Goal: Task Accomplishment & Management: Manage account settings

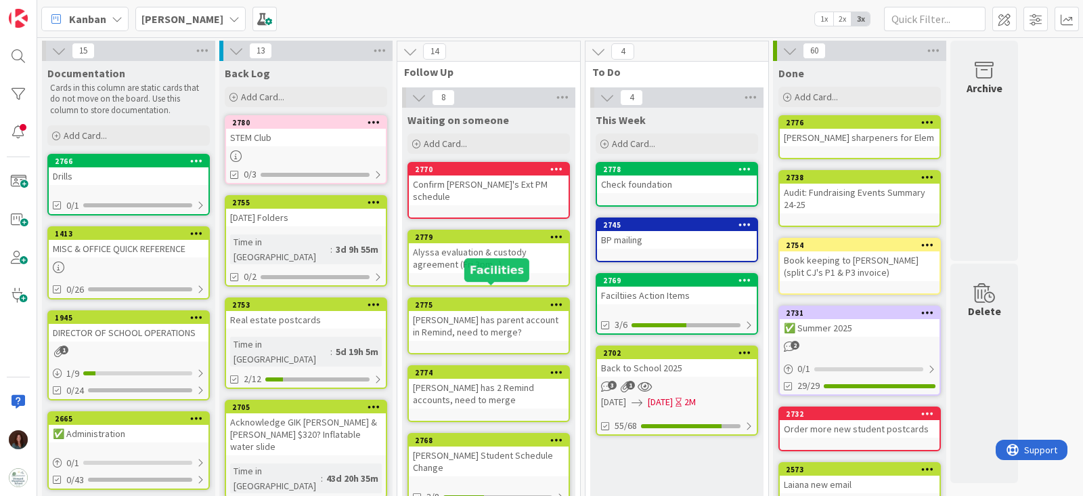
scroll to position [561, 0]
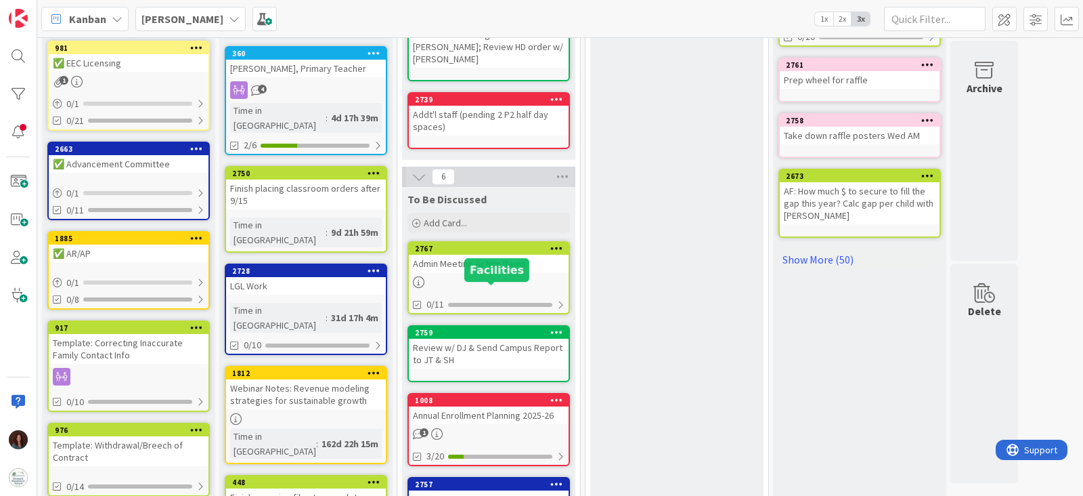
drag, startPoint x: 0, startPoint y: 0, endPoint x: 498, endPoint y: 219, distance: 543.6
click at [498, 255] on div "Admin Meeting Action Items" at bounding box center [489, 264] width 160 height 18
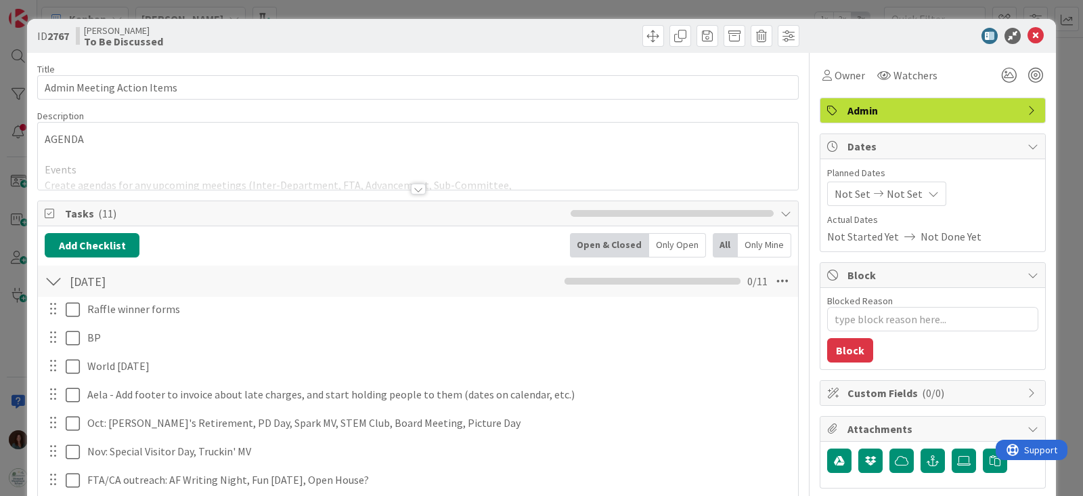
type textarea "x"
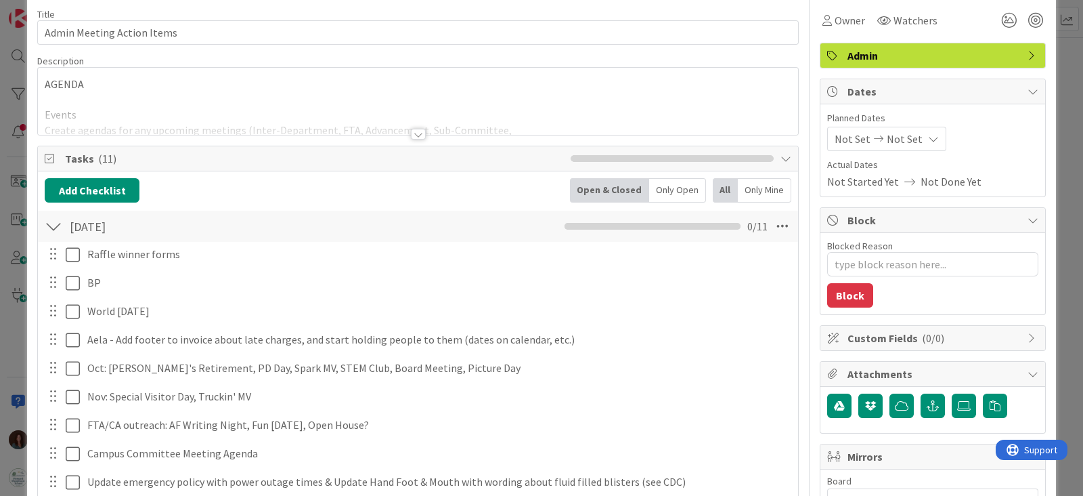
scroll to position [84, 0]
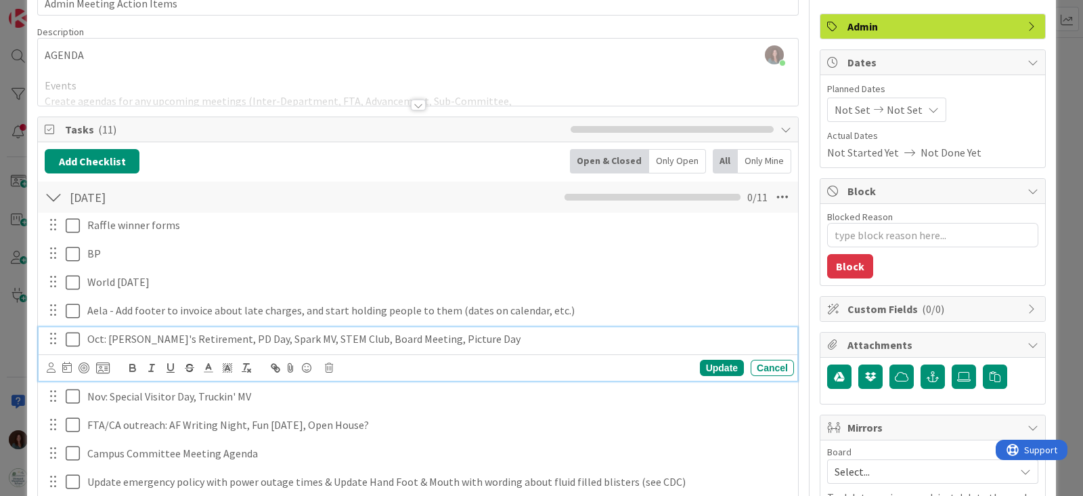
click at [456, 335] on p "Oct: [PERSON_NAME]'s Retirement, PD Day, Spark MV, STEM Club, Board Meeting, Pi…" at bounding box center [438, 339] width 702 height 16
click at [714, 365] on div "Update" at bounding box center [722, 368] width 44 height 16
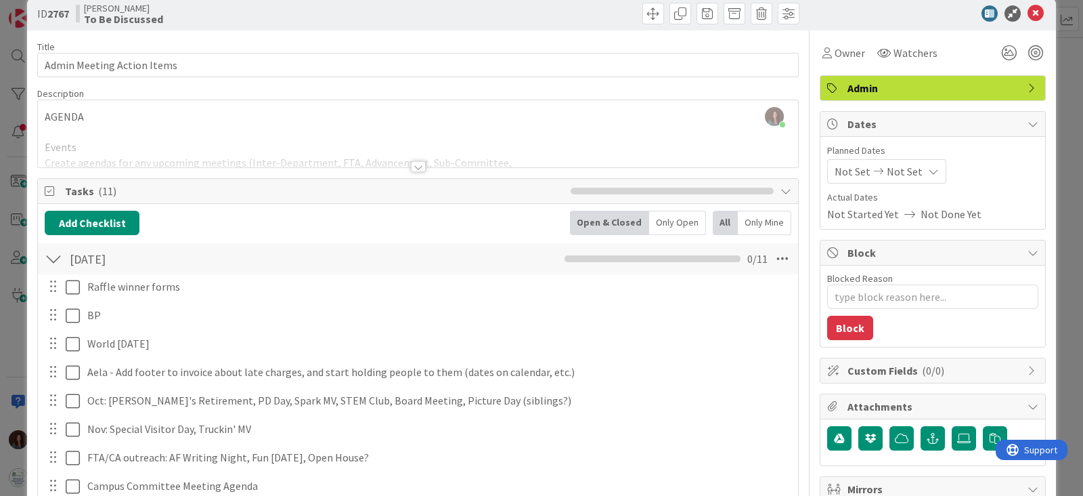
scroll to position [0, 0]
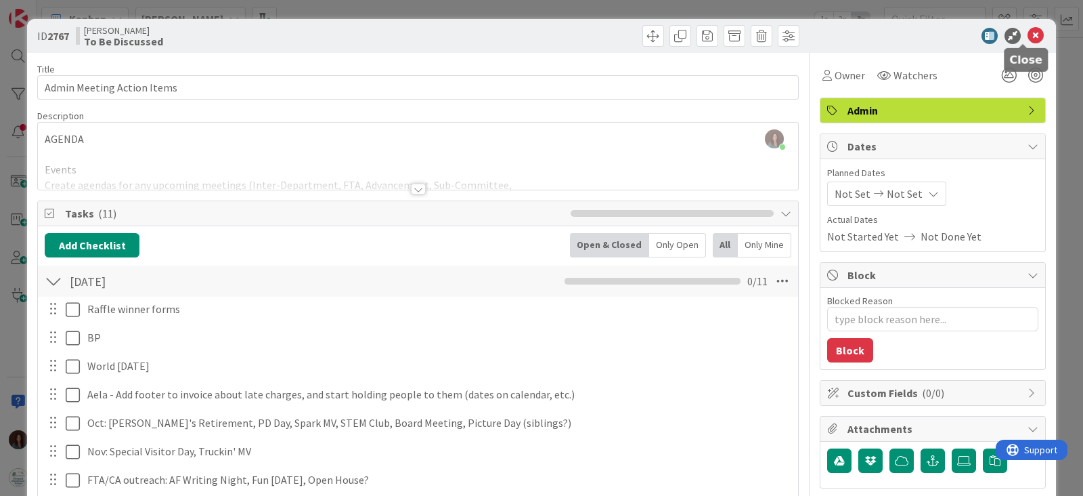
click at [1028, 31] on icon at bounding box center [1036, 36] width 16 height 16
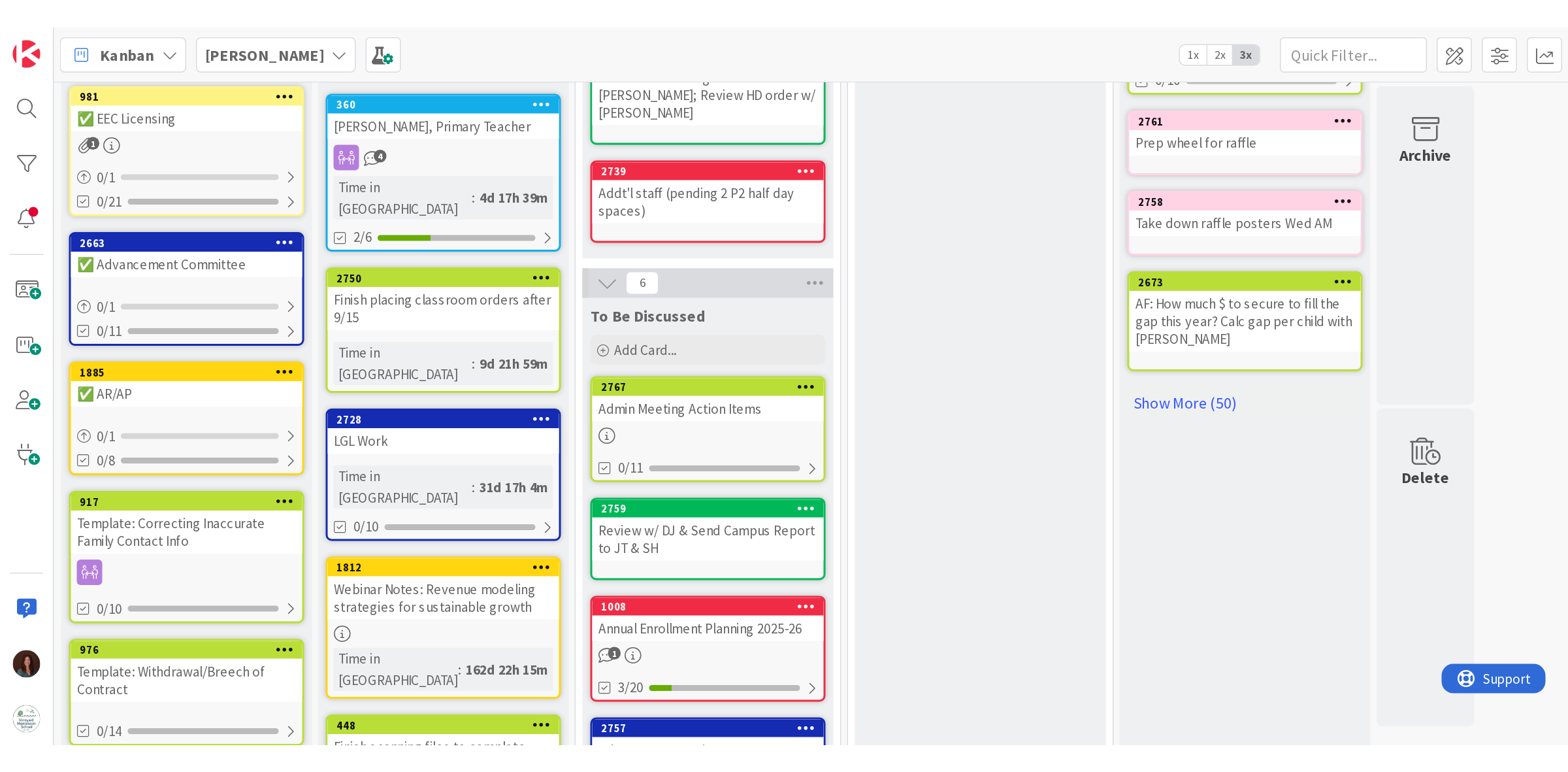
scroll to position [443, 0]
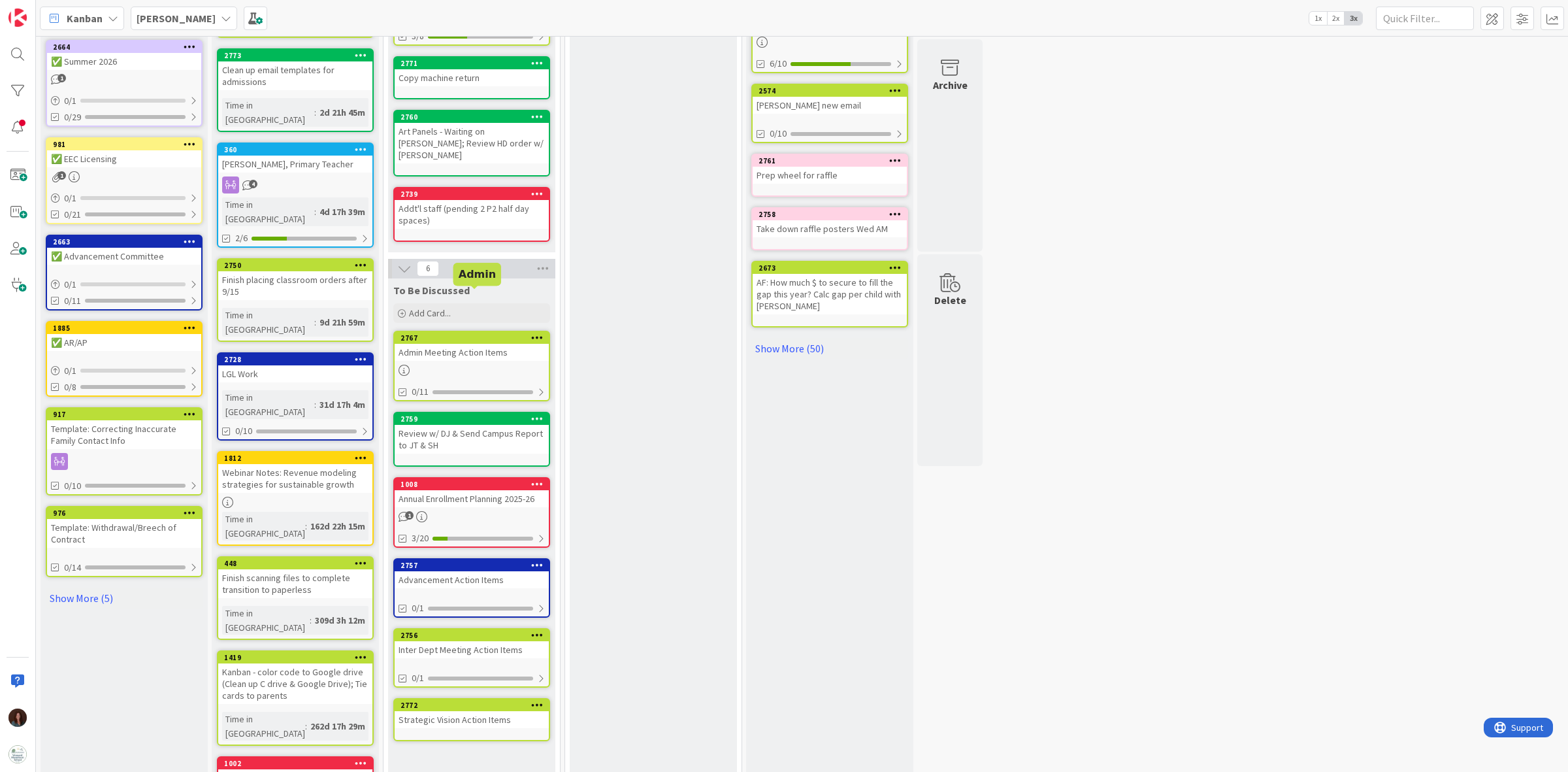
click at [491, 333] on div "2767" at bounding box center [475, 337] width 149 height 9
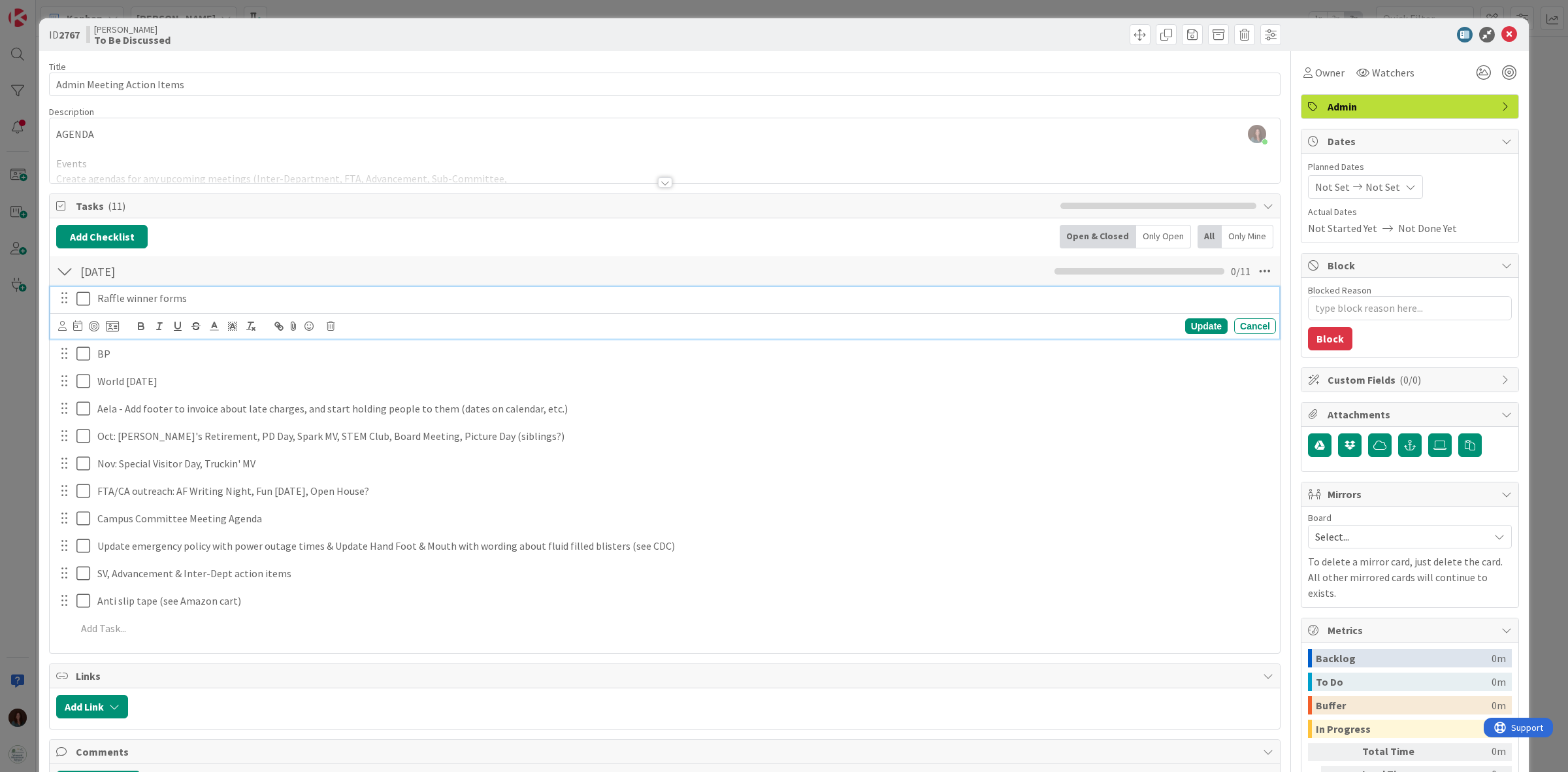
click at [220, 299] on p "Raffle winner forms" at bounding box center [684, 298] width 1173 height 15
click at [333, 325] on icon at bounding box center [331, 325] width 8 height 9
click at [370, 387] on div "Delete" at bounding box center [364, 381] width 48 height 23
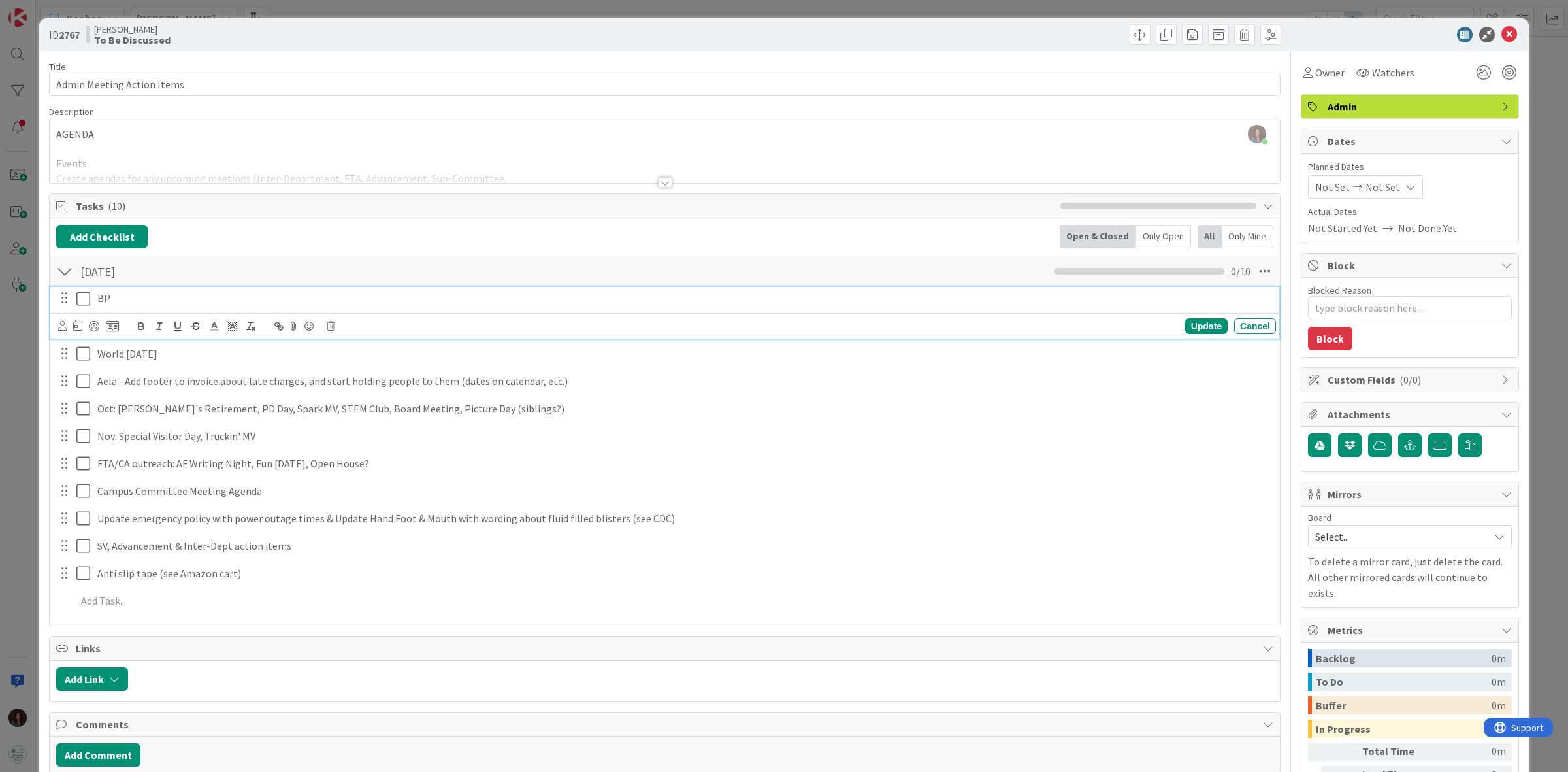
click at [193, 298] on p "BP" at bounding box center [684, 298] width 1173 height 15
click at [334, 327] on icon at bounding box center [331, 325] width 8 height 9
click at [426, 383] on div "Cancel" at bounding box center [420, 381] width 51 height 23
click at [1045, 324] on div "Cancel" at bounding box center [1254, 326] width 41 height 15
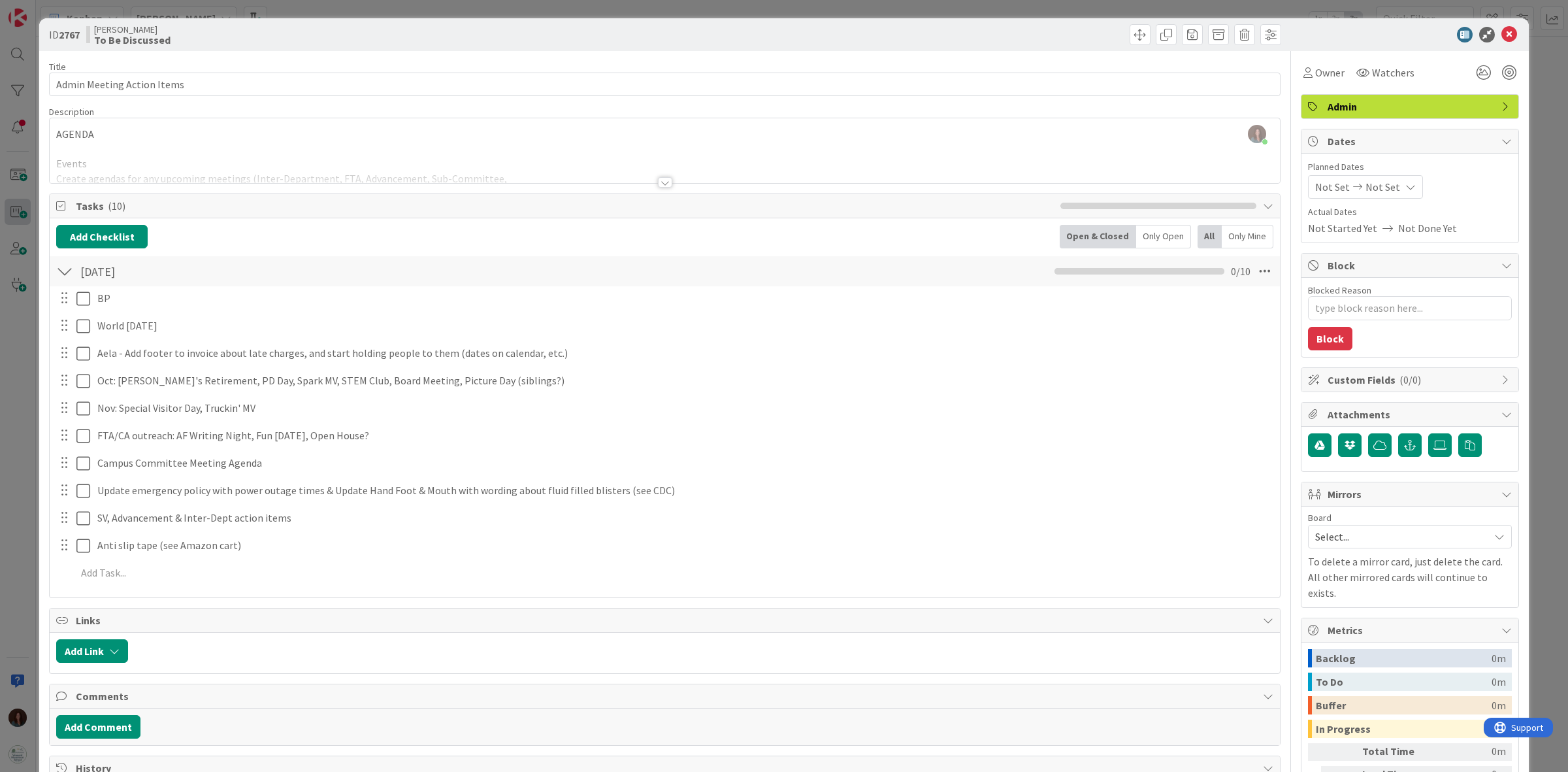
drag, startPoint x: 27, startPoint y: 207, endPoint x: 5, endPoint y: 213, distance: 22.8
click at [27, 207] on div "ID 2767 Rhiannon To Be Discussed Title 26 / 128 Admin Meeting Action Items Desc…" at bounding box center [784, 386] width 1568 height 772
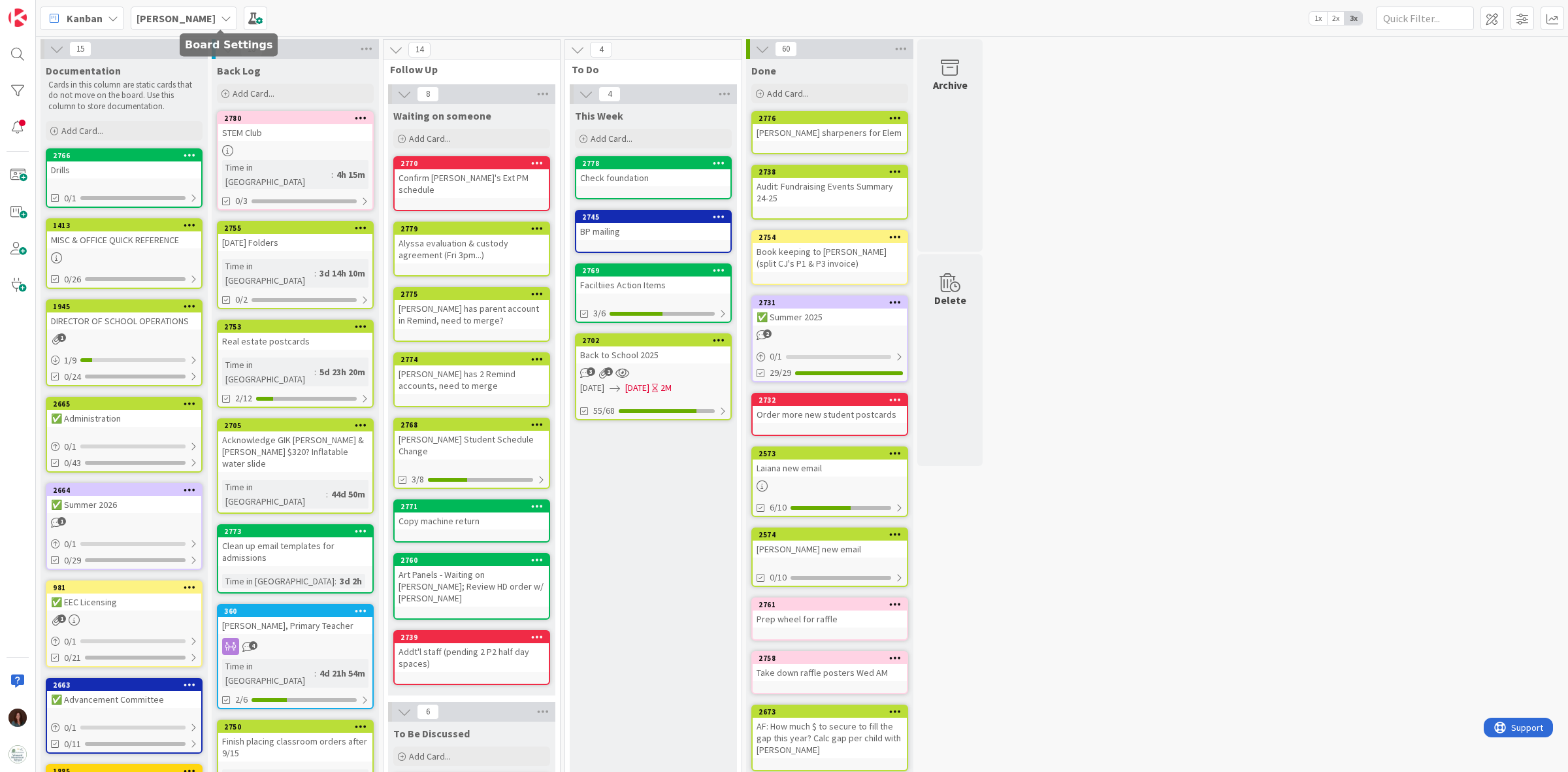
click at [151, 12] on b "[PERSON_NAME]" at bounding box center [177, 18] width 79 height 14
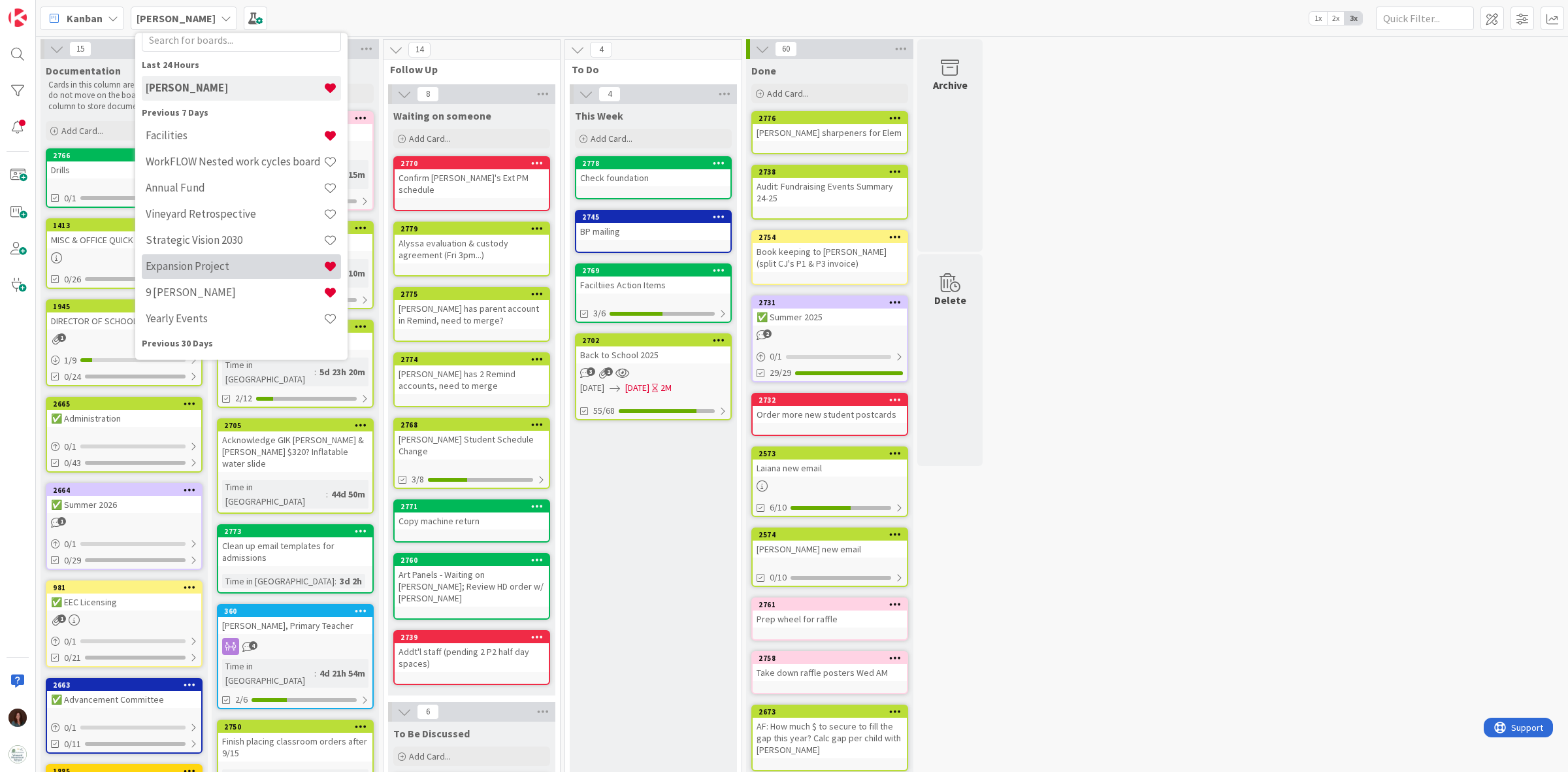
scroll to position [82, 0]
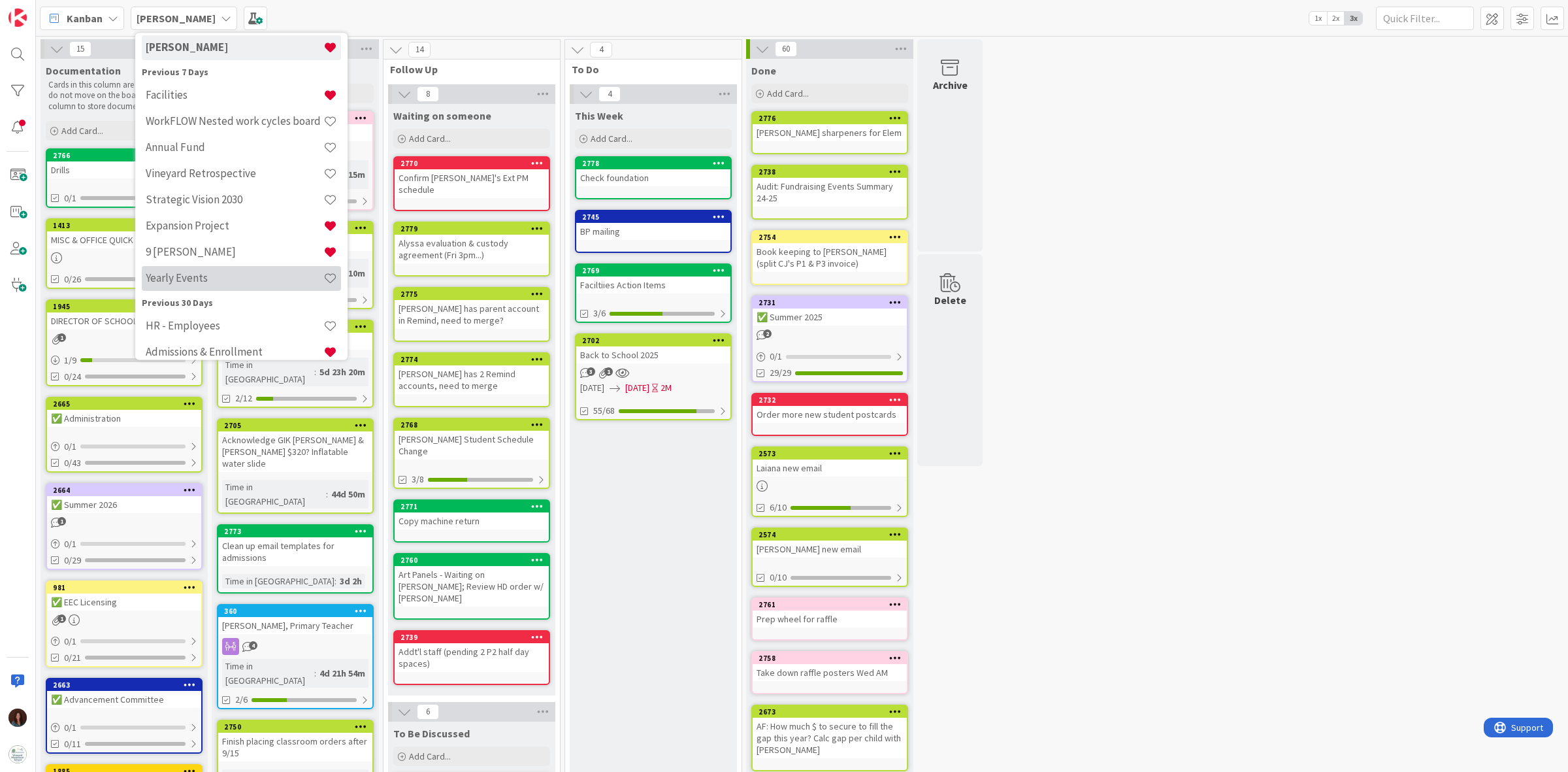
click at [230, 276] on h4 "Yearly Events" at bounding box center [234, 279] width 178 height 14
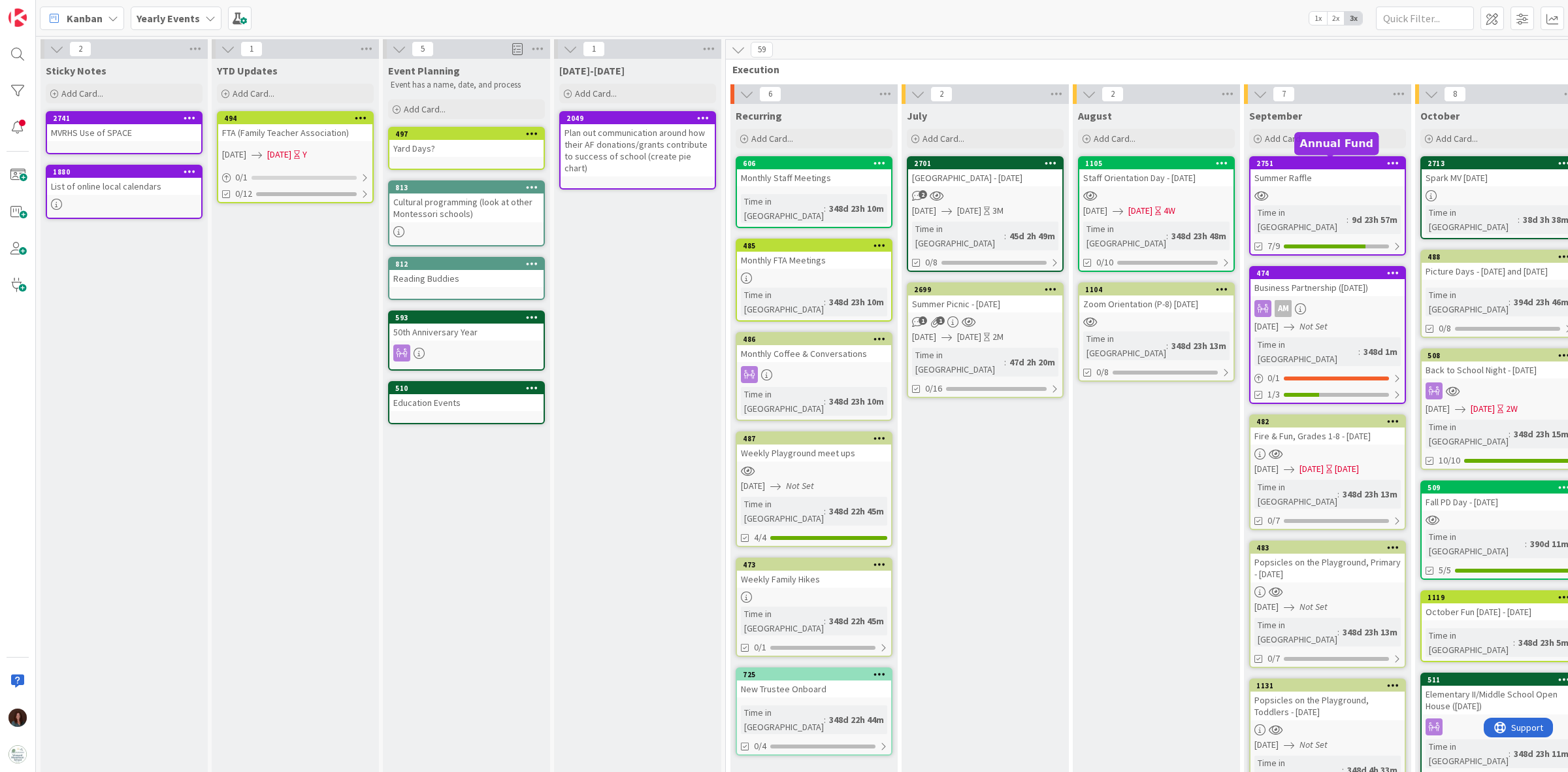
click at [1045, 175] on div "Summer Raffle" at bounding box center [1328, 178] width 154 height 17
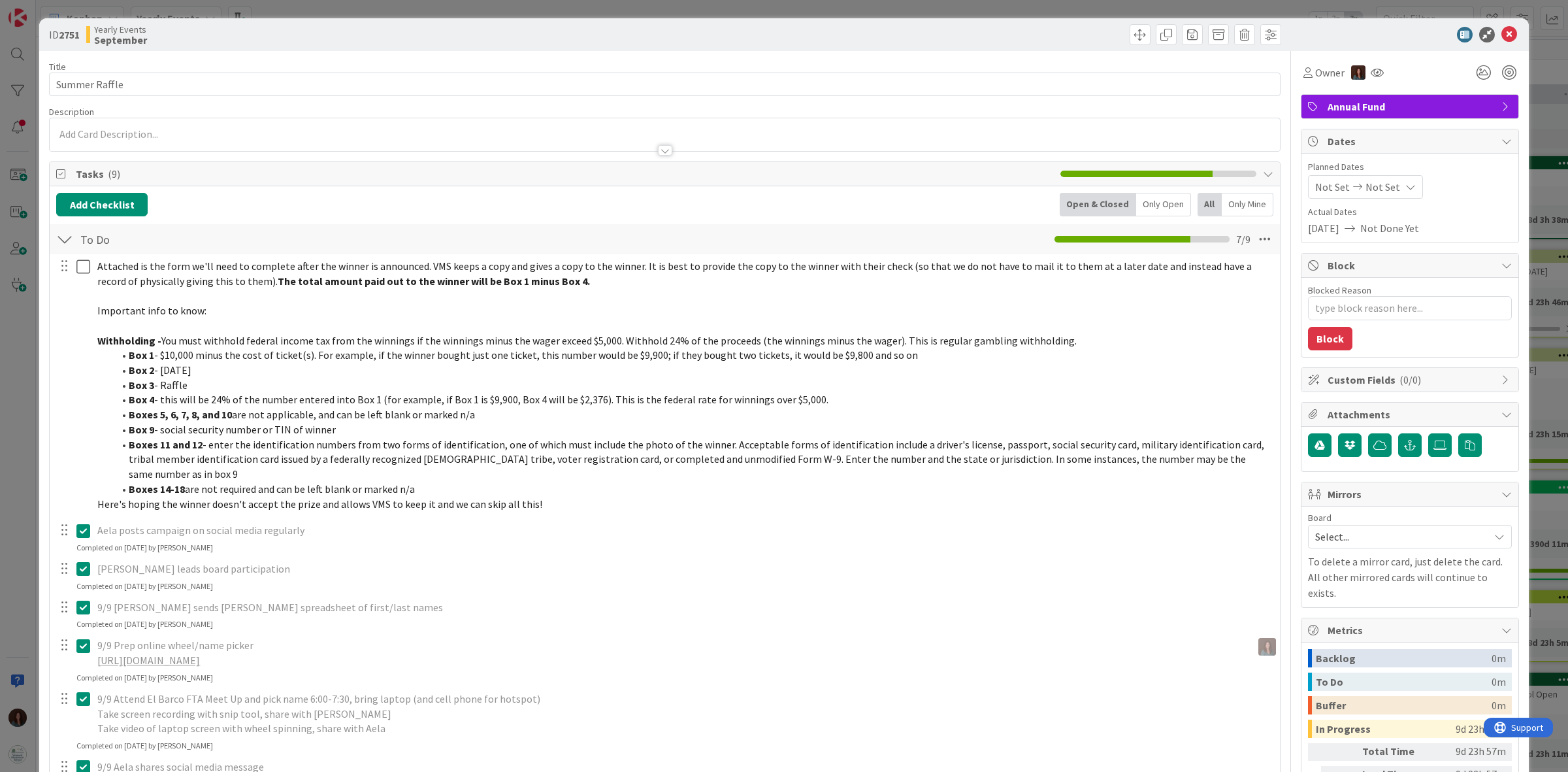
type textarea "x"
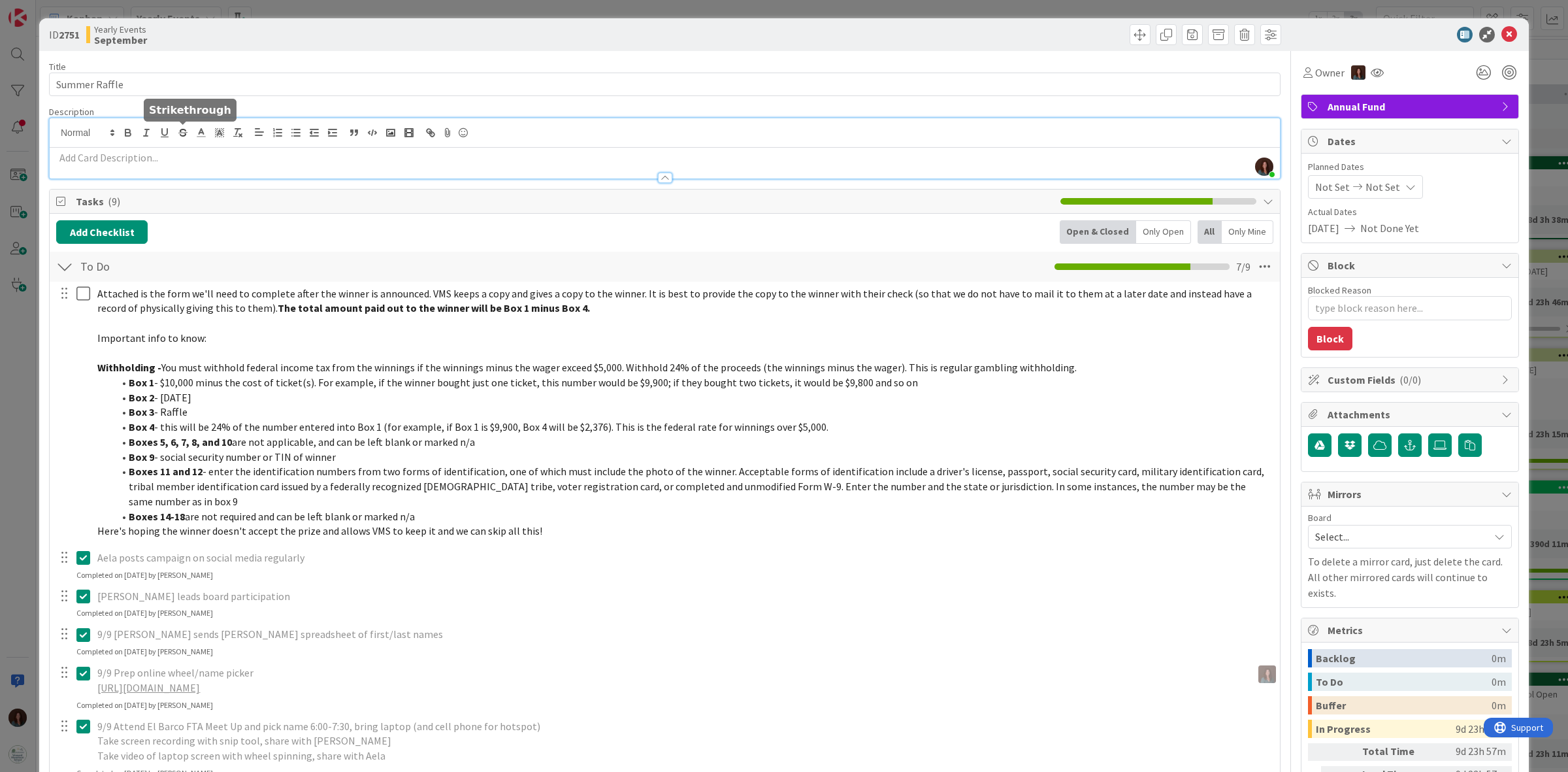
click at [177, 131] on div "[PERSON_NAME] just joined" at bounding box center [664, 149] width 1230 height 60
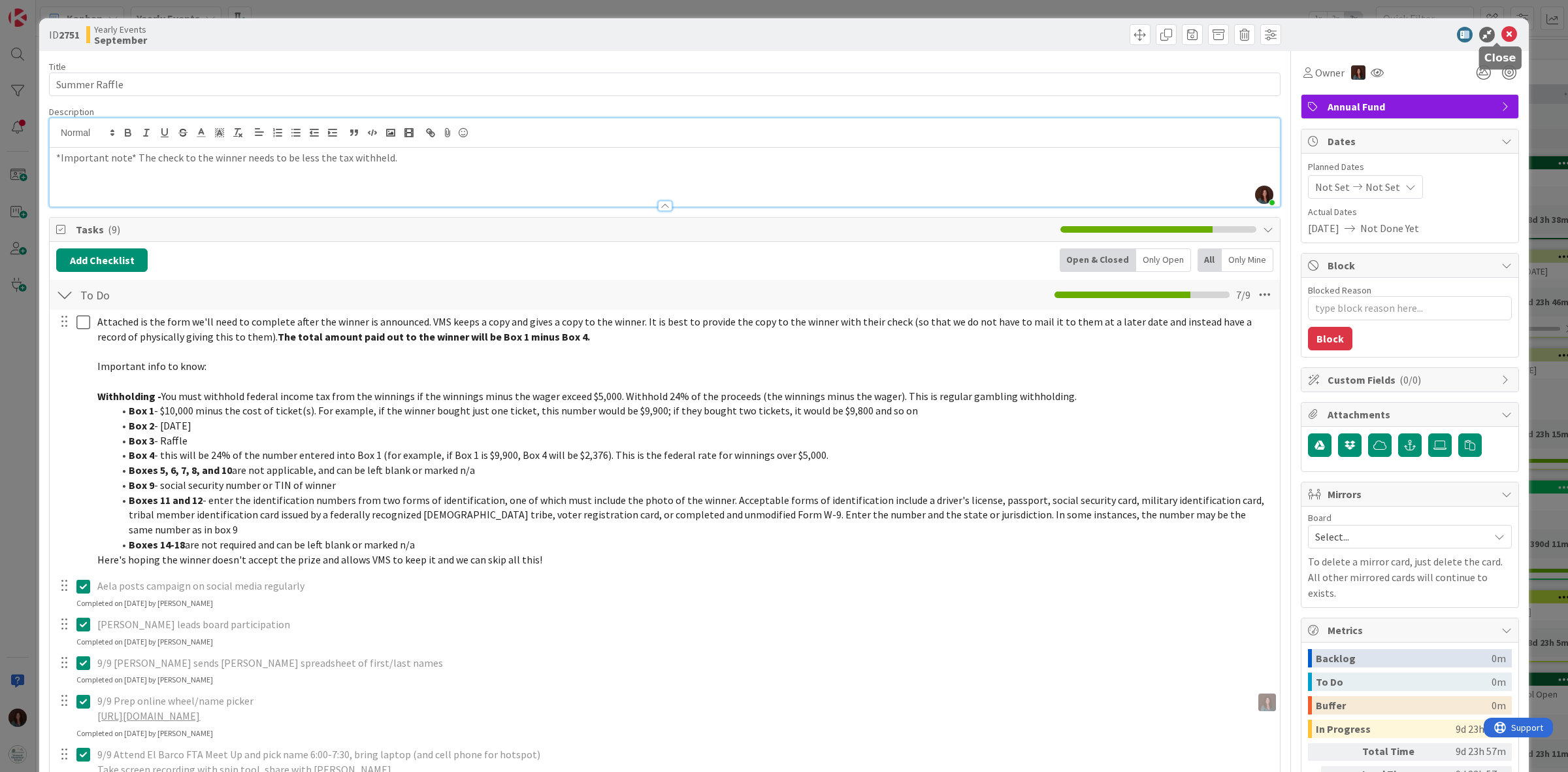
click at [1045, 30] on icon at bounding box center [1509, 35] width 15 height 15
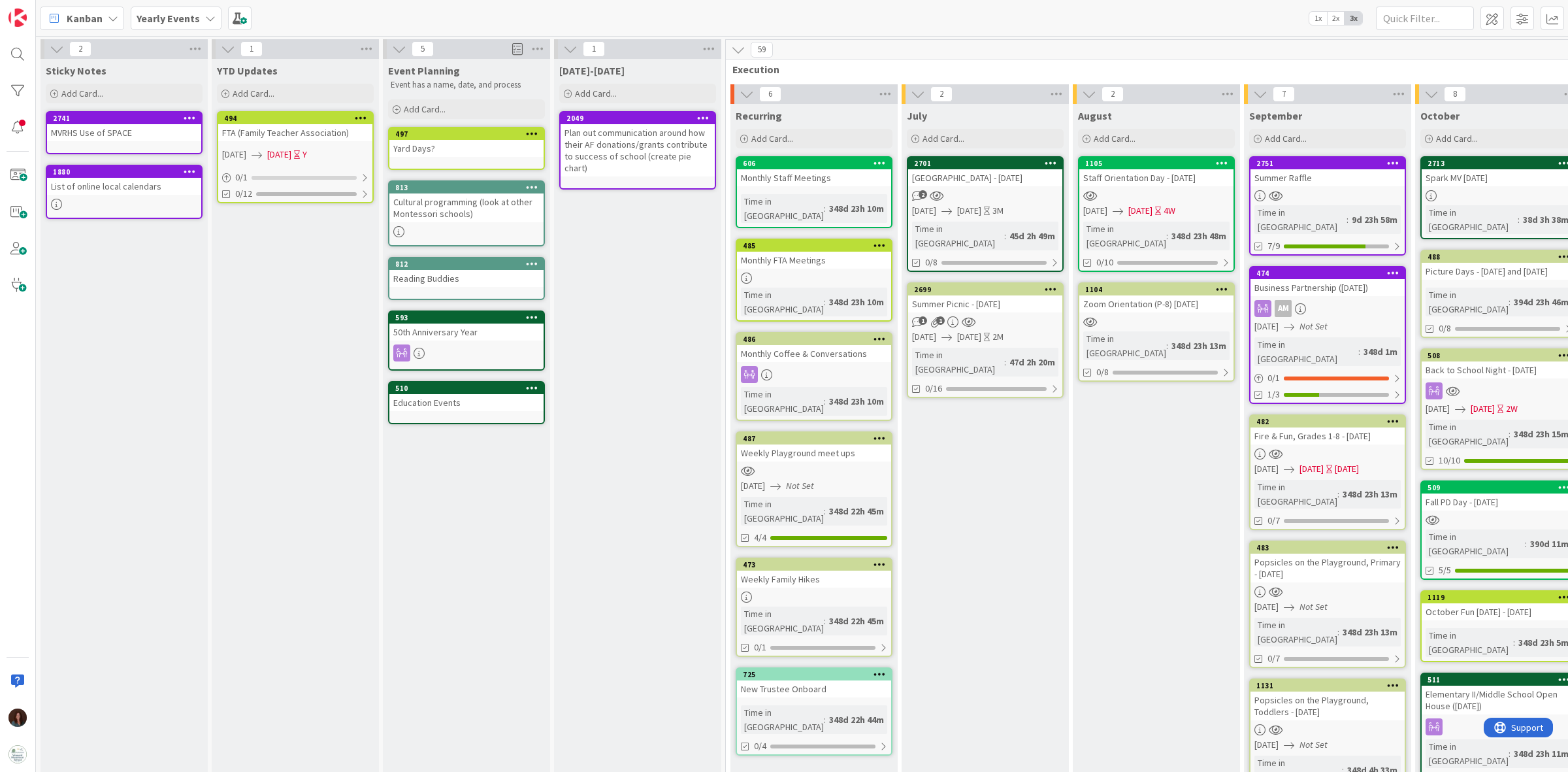
click at [169, 14] on b "Yearly Events" at bounding box center [169, 18] width 64 height 14
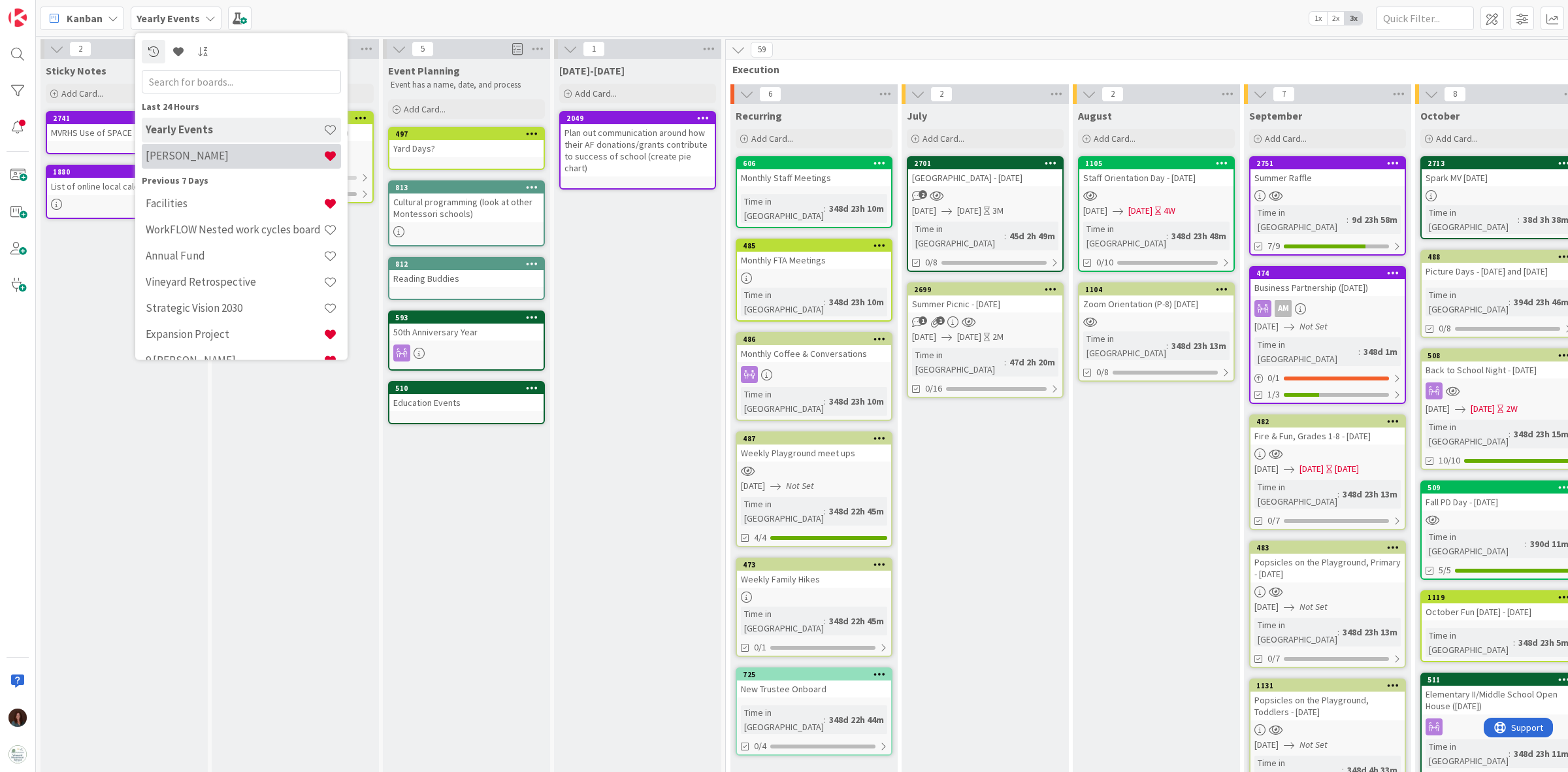
click at [232, 149] on h4 "[PERSON_NAME]" at bounding box center [234, 155] width 178 height 14
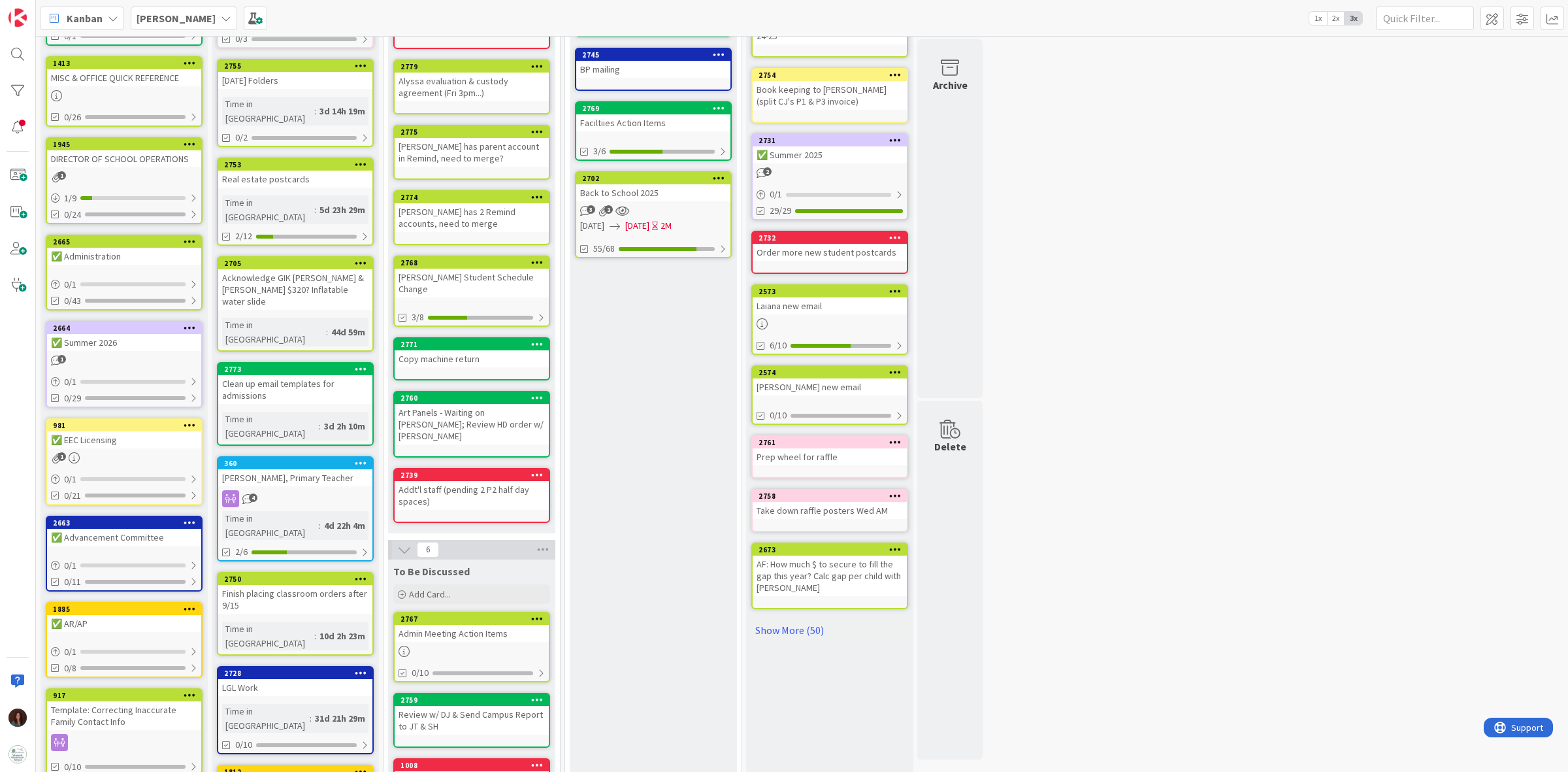
scroll to position [163, 0]
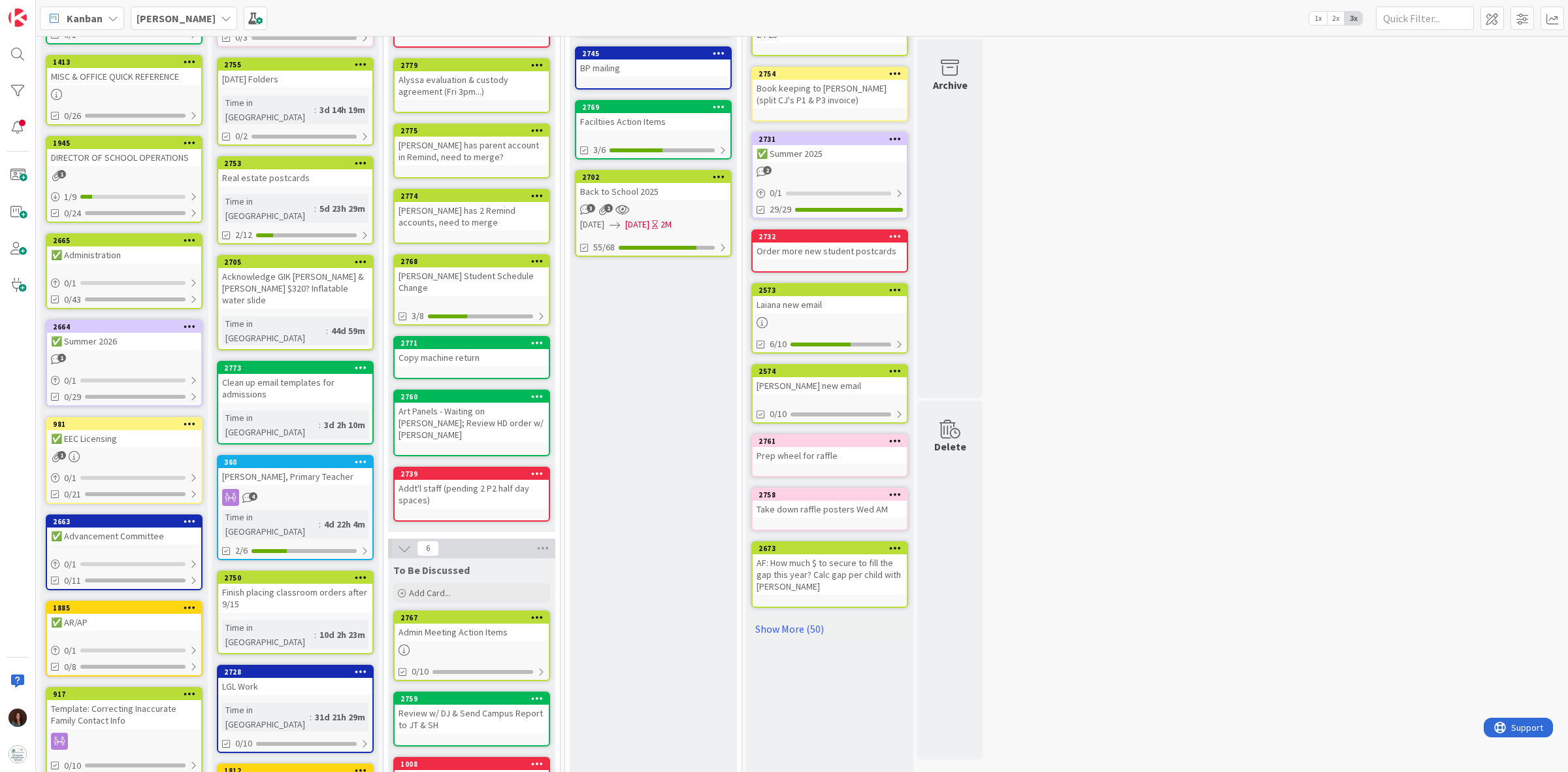
click at [491, 478] on div "Admin Meeting Action Items" at bounding box center [472, 632] width 154 height 17
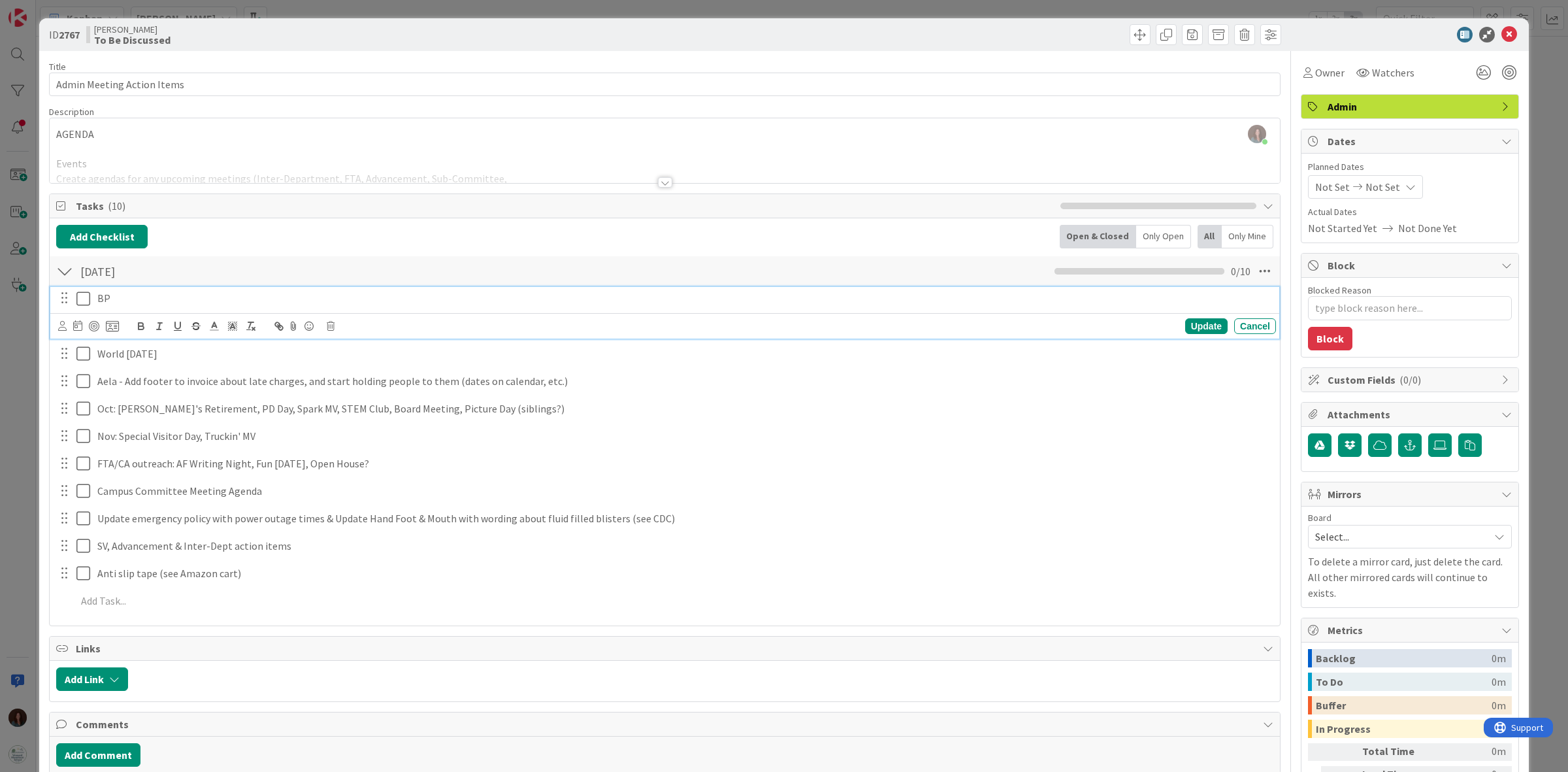
click at [193, 294] on p "BP" at bounding box center [684, 298] width 1173 height 15
click at [1045, 323] on div "Cancel" at bounding box center [1254, 326] width 41 height 15
click at [205, 324] on p "World [DATE]" at bounding box center [684, 326] width 1173 height 15
click at [328, 353] on icon at bounding box center [331, 353] width 8 height 9
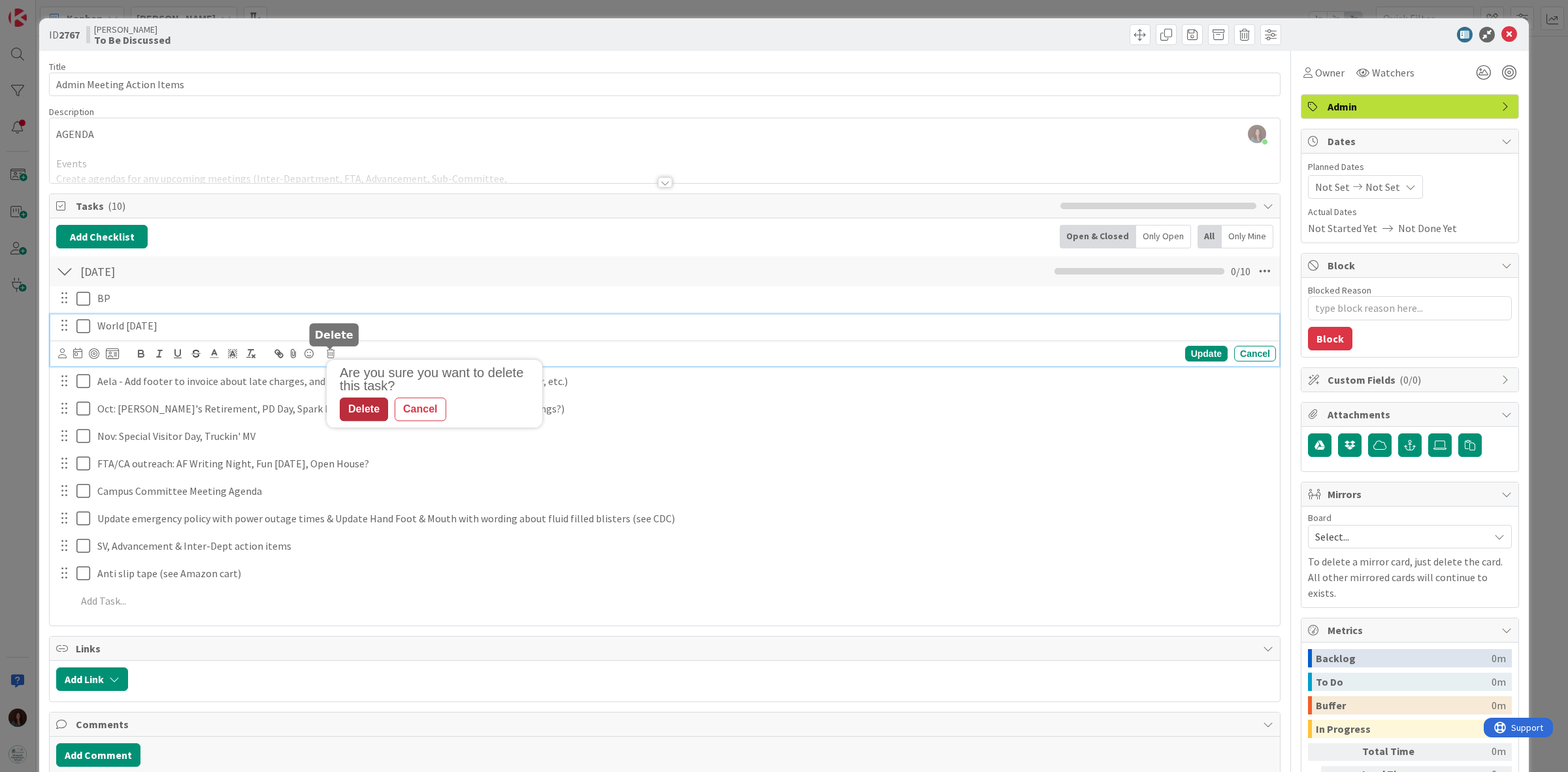
click at [361, 412] on div "Delete" at bounding box center [364, 409] width 48 height 23
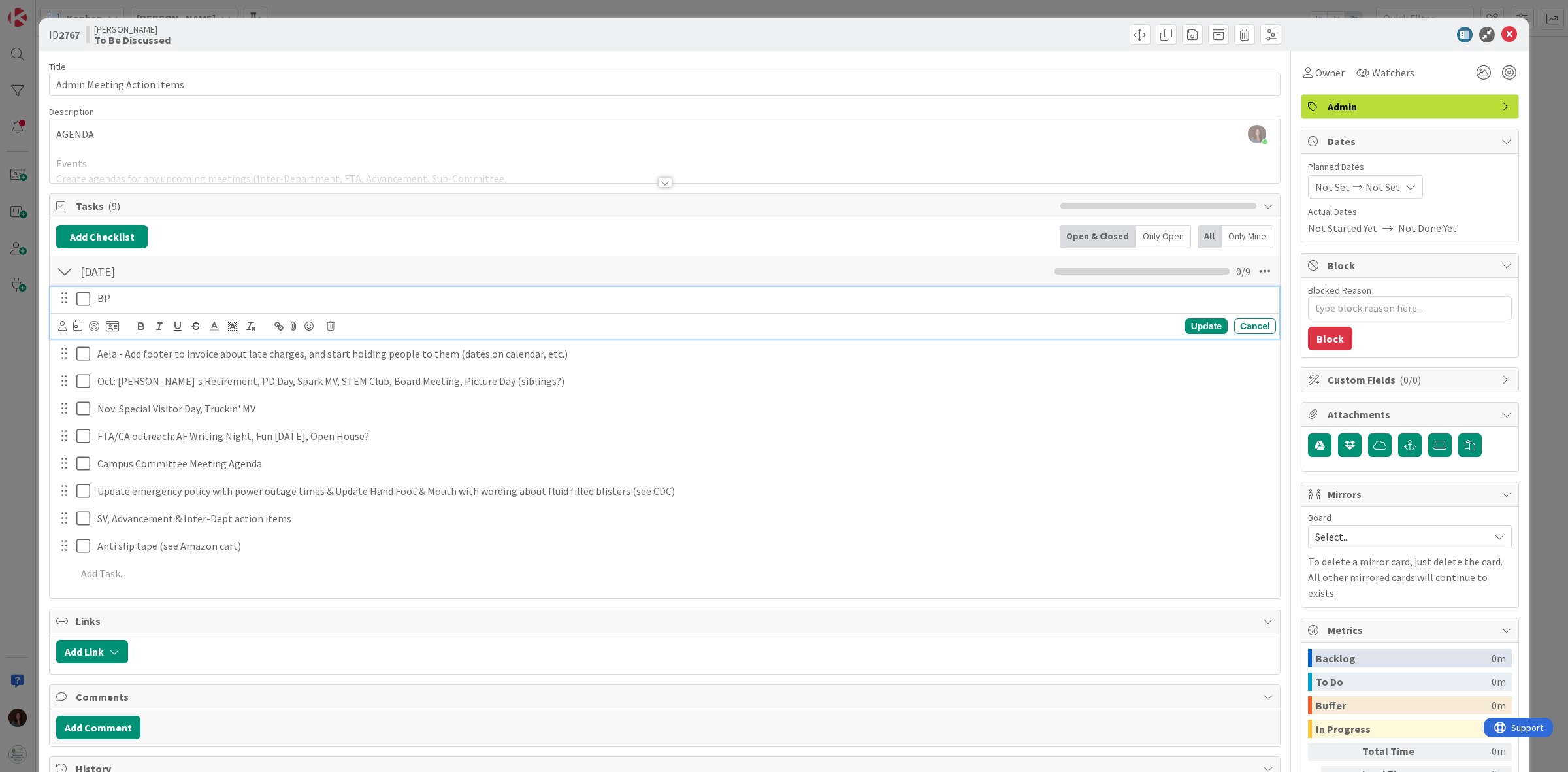
click at [183, 298] on p "BP" at bounding box center [684, 298] width 1173 height 15
click at [330, 325] on icon at bounding box center [331, 325] width 8 height 9
click at [370, 383] on div "Delete" at bounding box center [364, 381] width 48 height 23
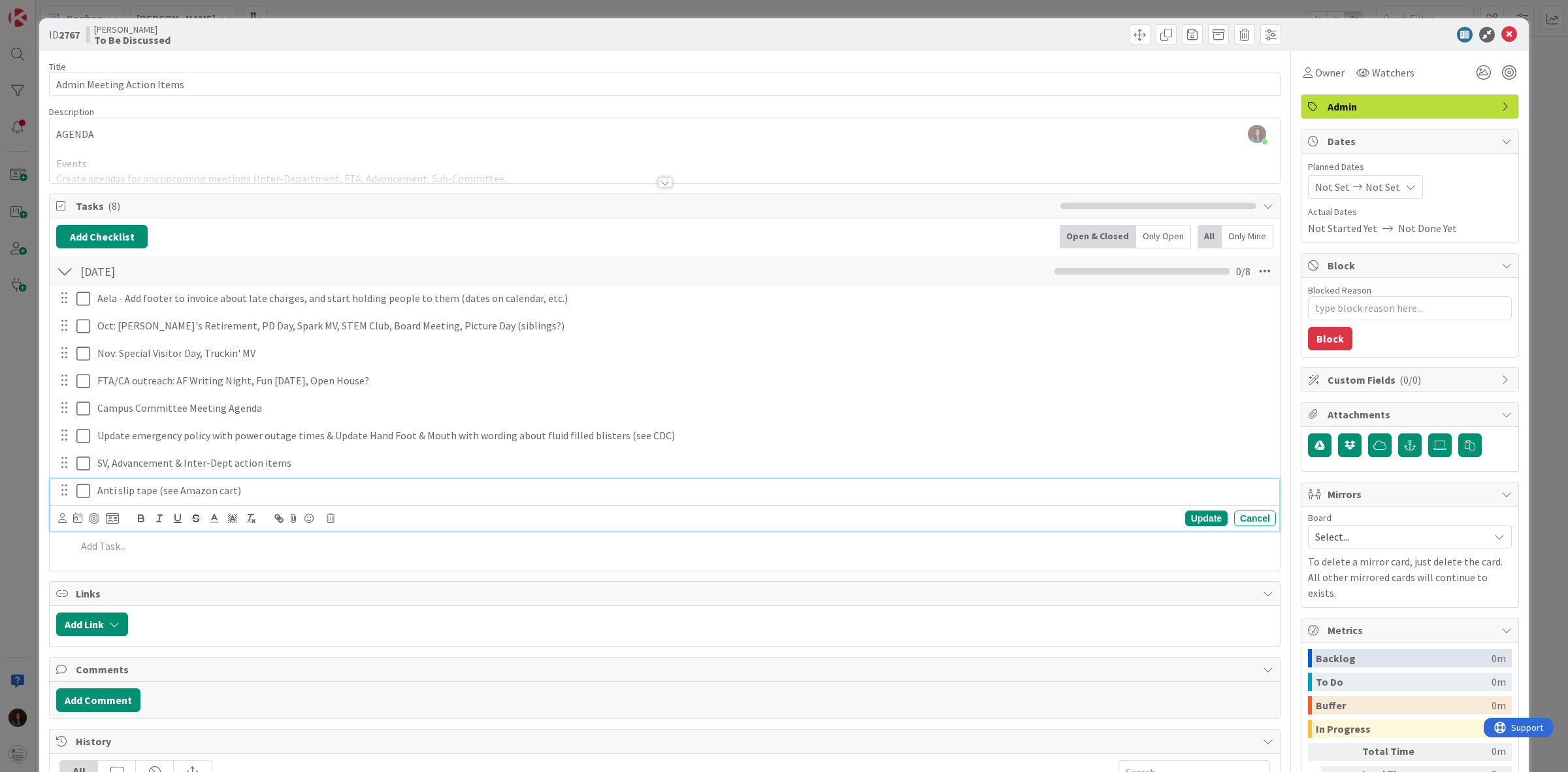
click at [308, 478] on p "Anti slip tape (see Amazon cart)" at bounding box center [684, 490] width 1173 height 15
click at [331, 478] on icon at bounding box center [331, 517] width 8 height 9
drag, startPoint x: 367, startPoint y: 576, endPoint x: 495, endPoint y: 502, distance: 147.9
click at [370, 478] on div "Delete" at bounding box center [364, 573] width 48 height 23
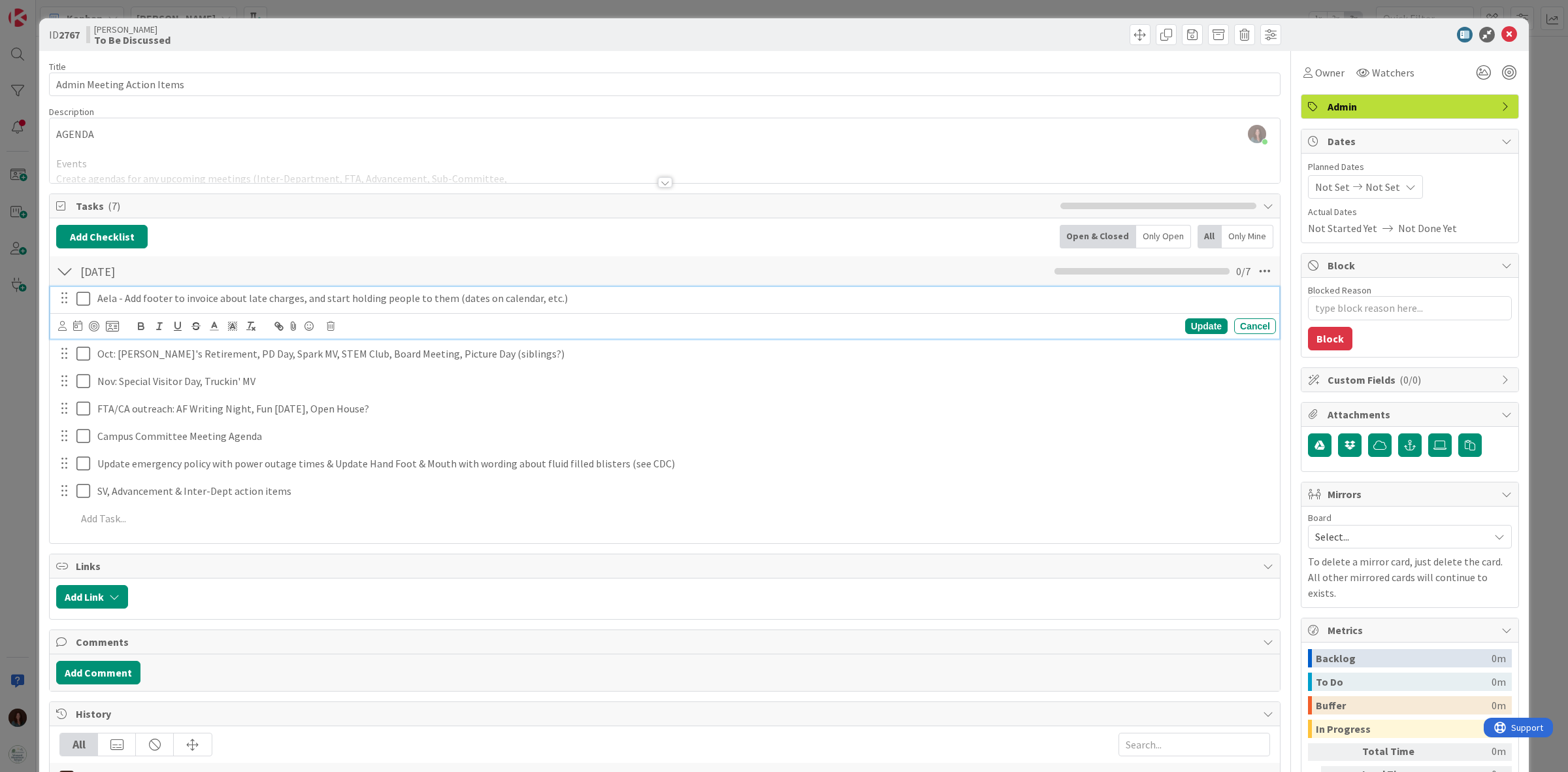
click at [602, 308] on div "Aela - Add footer to invoice about late charges, and start holding people to th…" at bounding box center [683, 298] width 1184 height 23
click at [328, 325] on icon at bounding box center [331, 325] width 8 height 9
click at [361, 383] on div "Delete" at bounding box center [364, 381] width 48 height 23
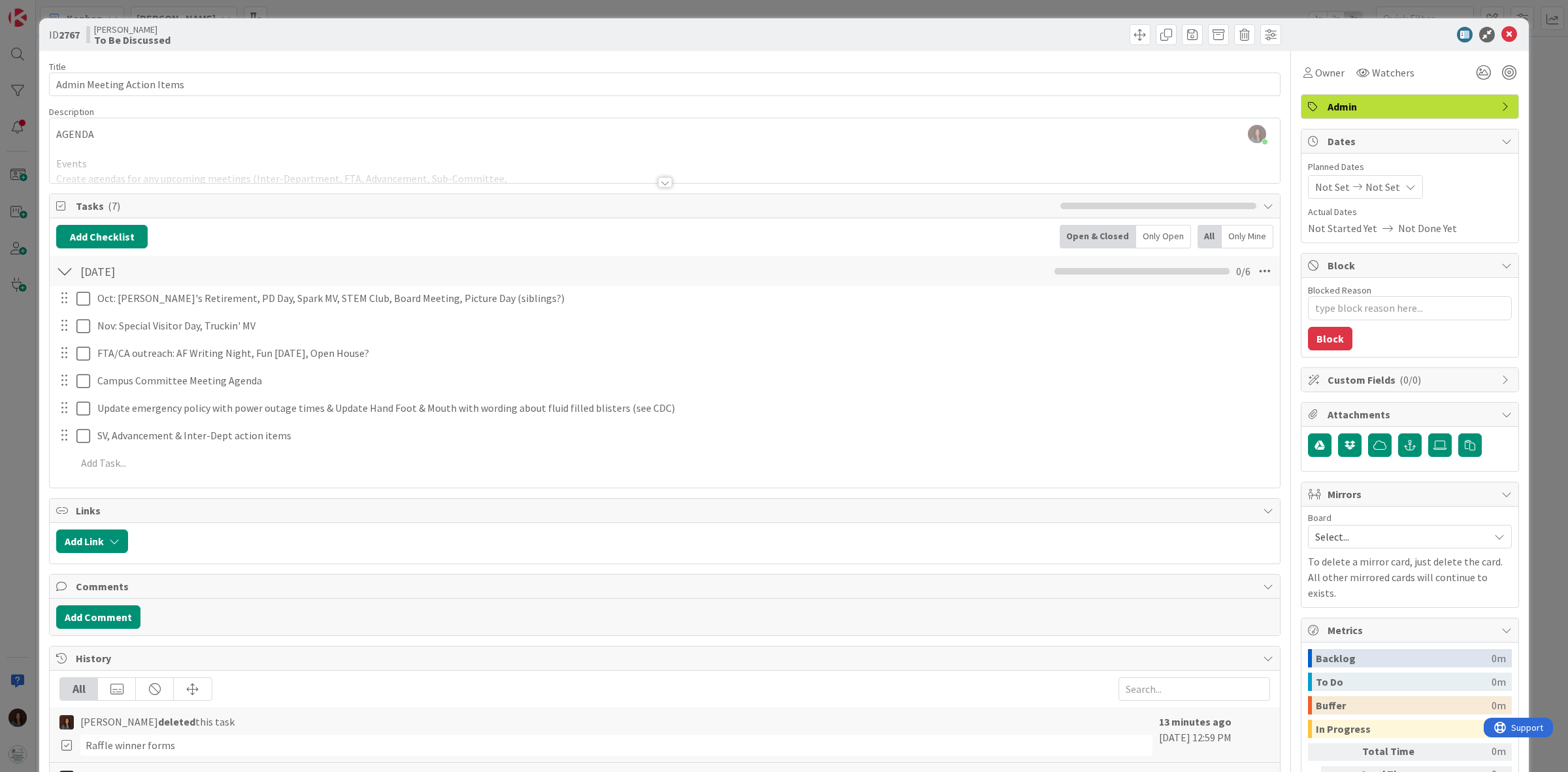
type textarea "x"
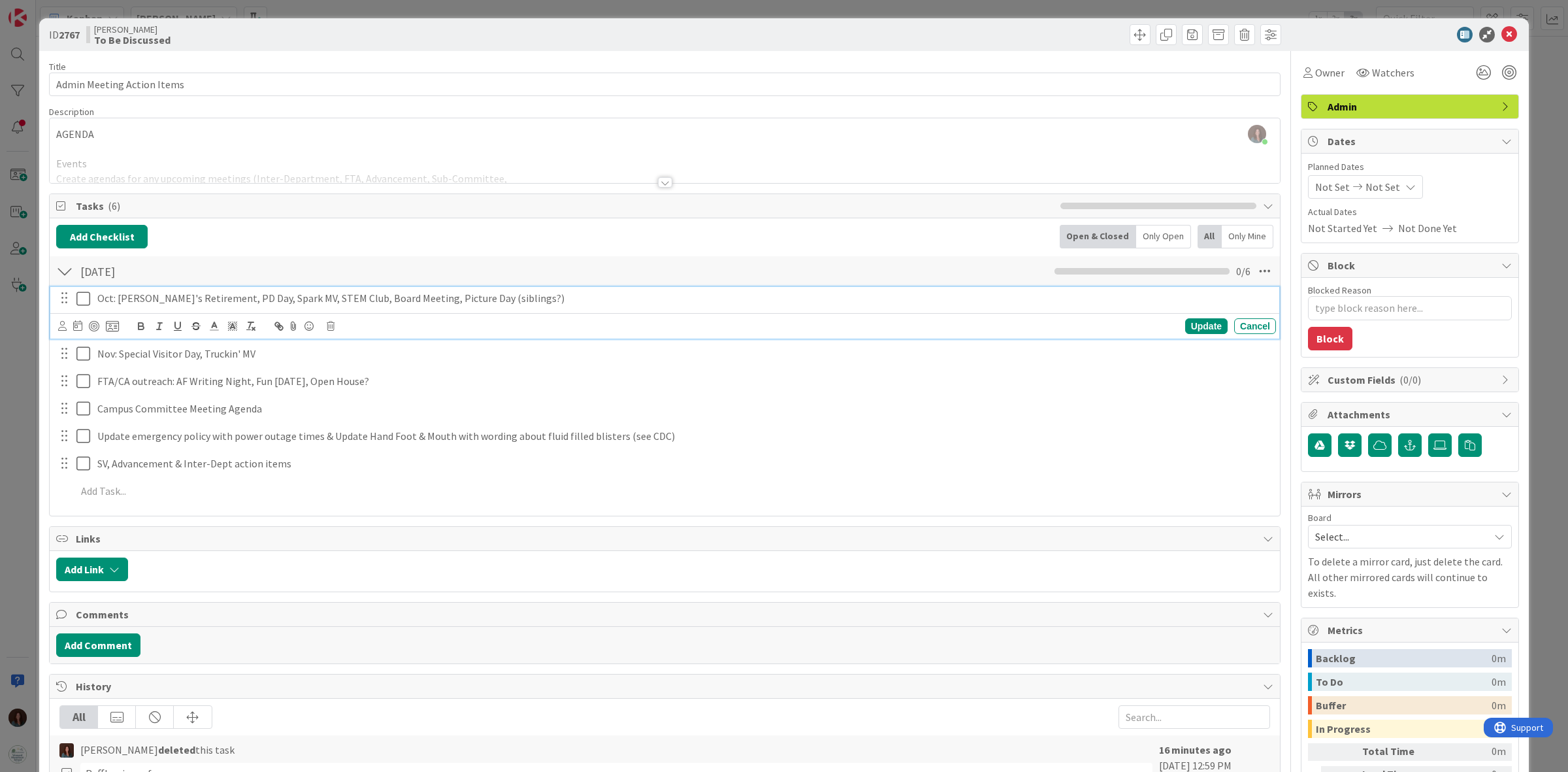
click at [98, 298] on p "Oct: [PERSON_NAME]'s Retirement, PD Day, Spark MV, STEM Club, Board Meeting, Pi…" at bounding box center [684, 298] width 1173 height 15
click at [1045, 328] on div "Cancel" at bounding box center [1254, 326] width 41 height 15
drag, startPoint x: 513, startPoint y: 298, endPoint x: 398, endPoint y: 299, distance: 115.0
click at [398, 299] on p "Oct: [PERSON_NAME]'s Retirement, PD Day, Spark MV, STEM Club, Board Meeting, Pi…" at bounding box center [684, 298] width 1173 height 15
click at [1045, 328] on div "Update" at bounding box center [1206, 326] width 42 height 15
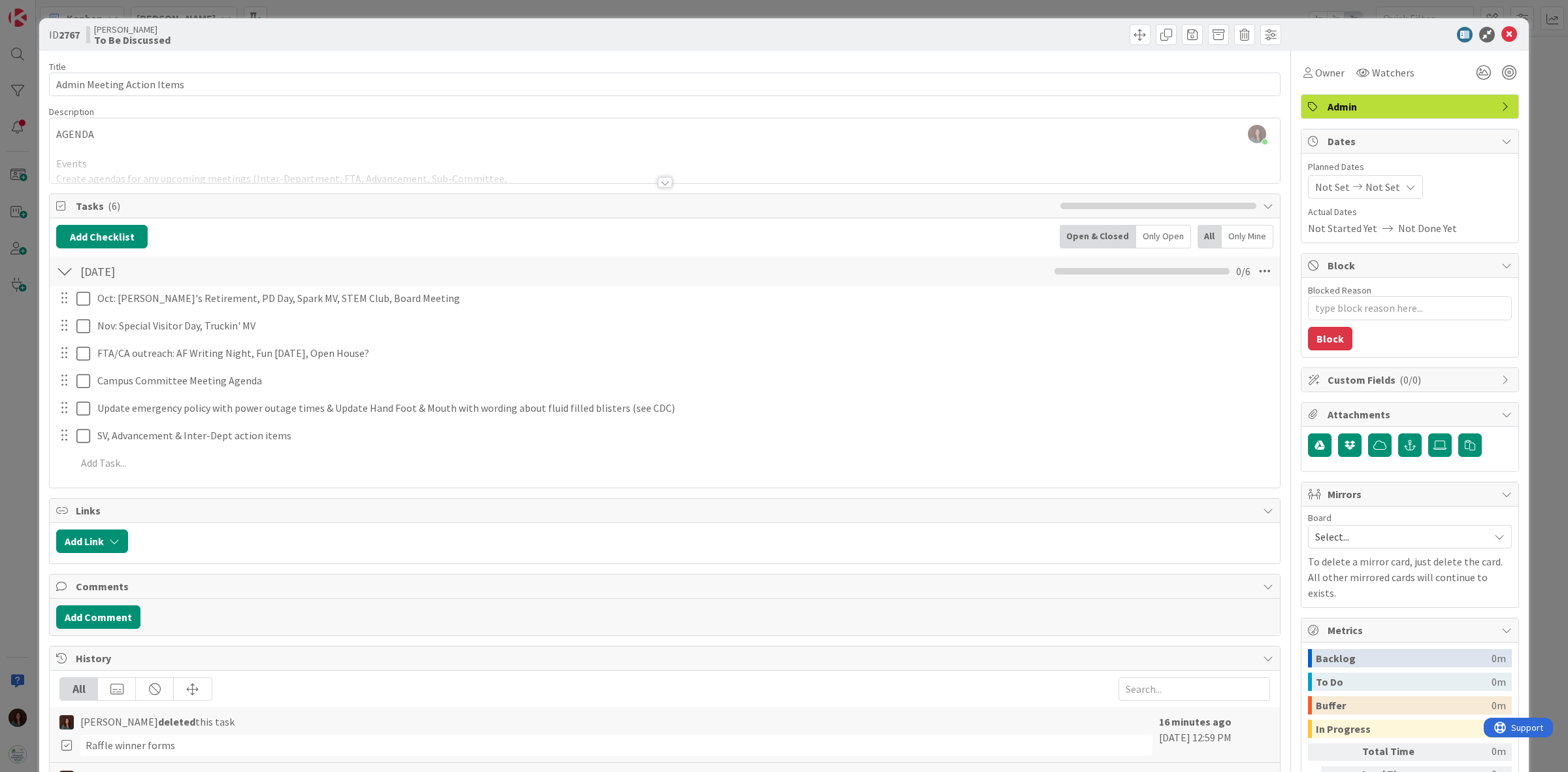
type textarea "x"
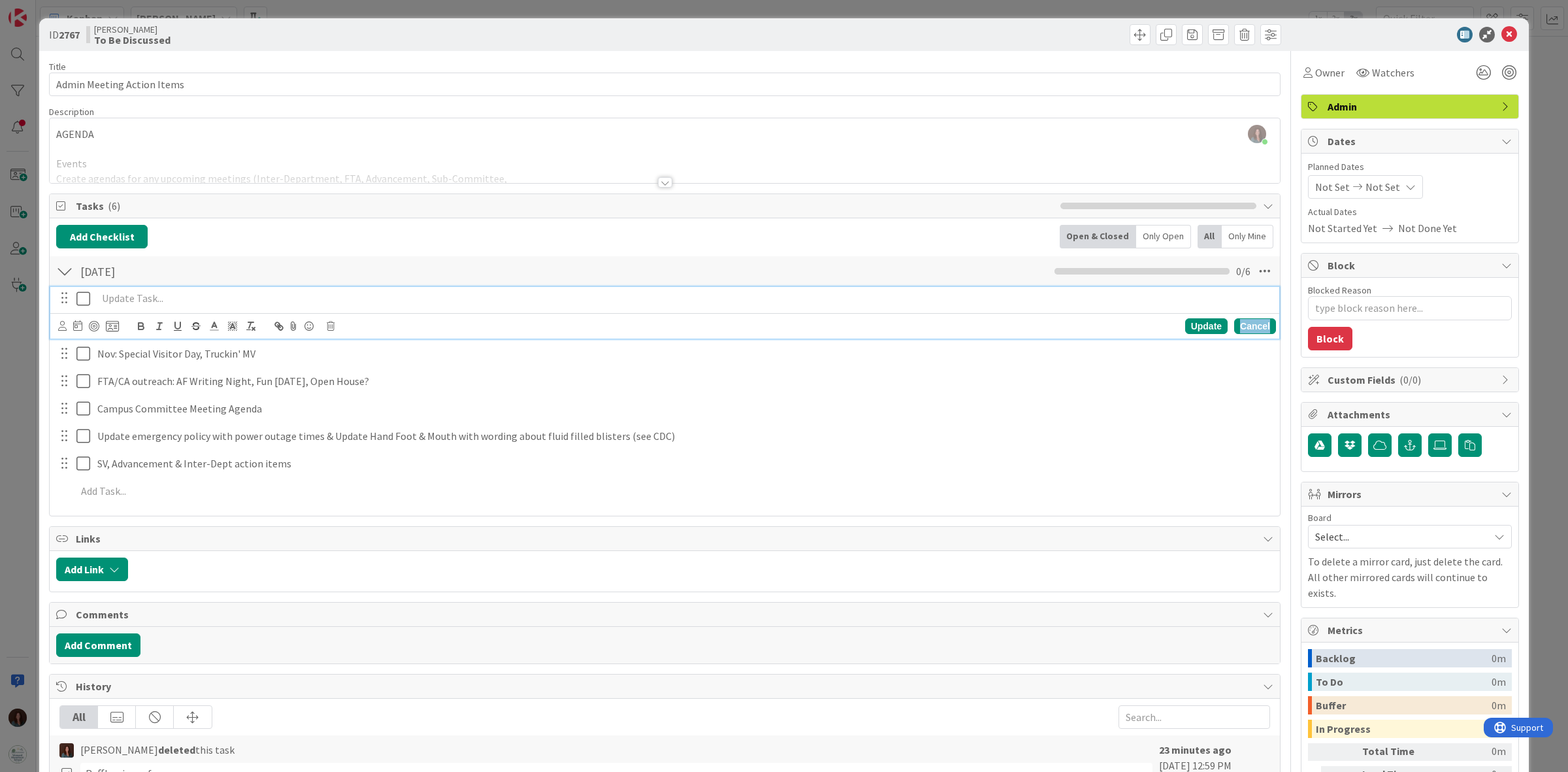
click at [1045, 323] on div "Cancel" at bounding box center [1254, 326] width 41 height 15
click at [1045, 325] on div "Cancel" at bounding box center [1254, 326] width 41 height 15
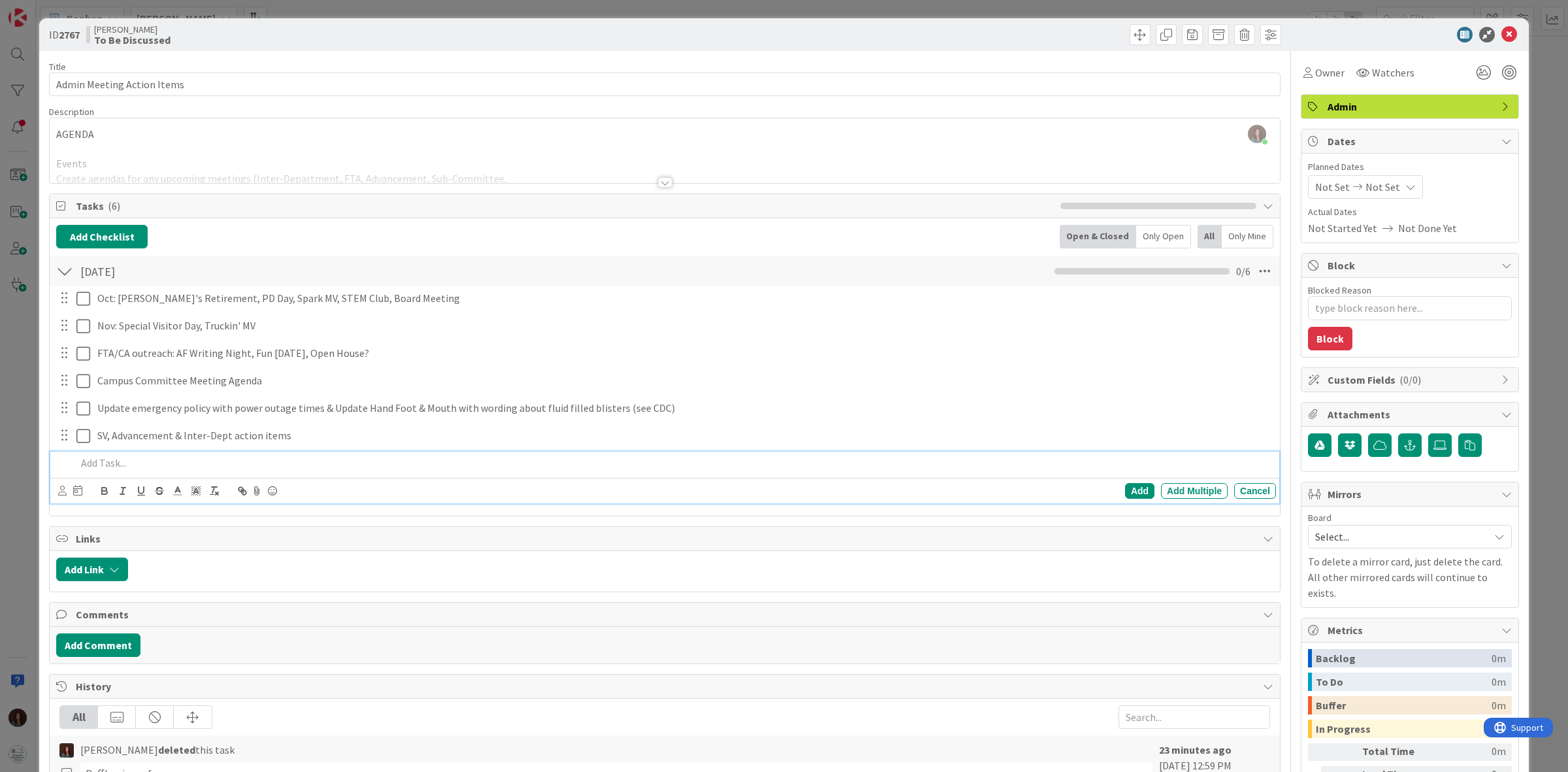
click at [234, 462] on p at bounding box center [674, 463] width 1195 height 15
click at [1045, 478] on div "Add" at bounding box center [1140, 490] width 29 height 15
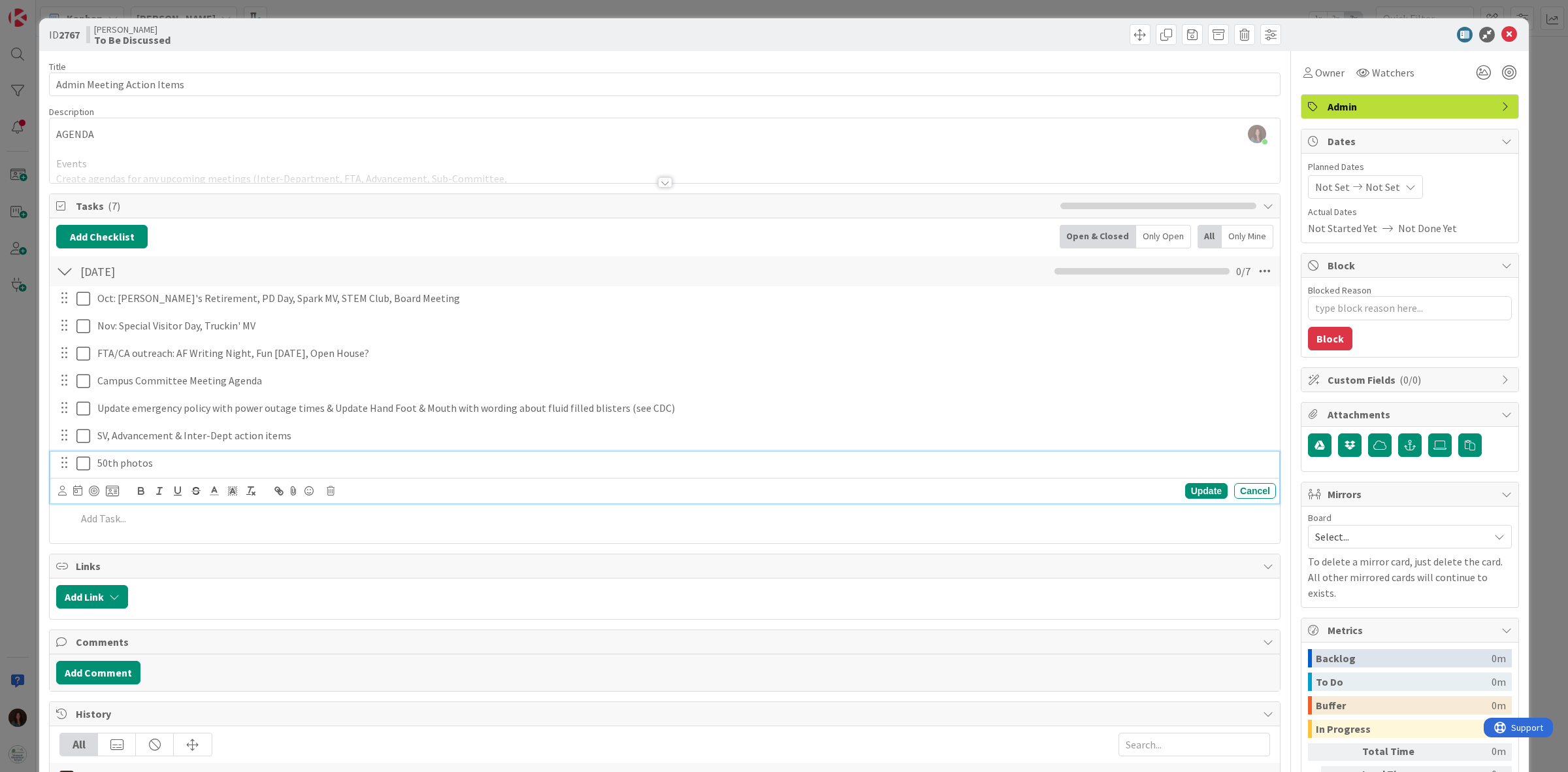
click at [180, 464] on p "50th photos" at bounding box center [684, 463] width 1173 height 15
click at [331, 478] on icon at bounding box center [331, 490] width 8 height 9
click at [368, 478] on div "Delete" at bounding box center [364, 546] width 48 height 23
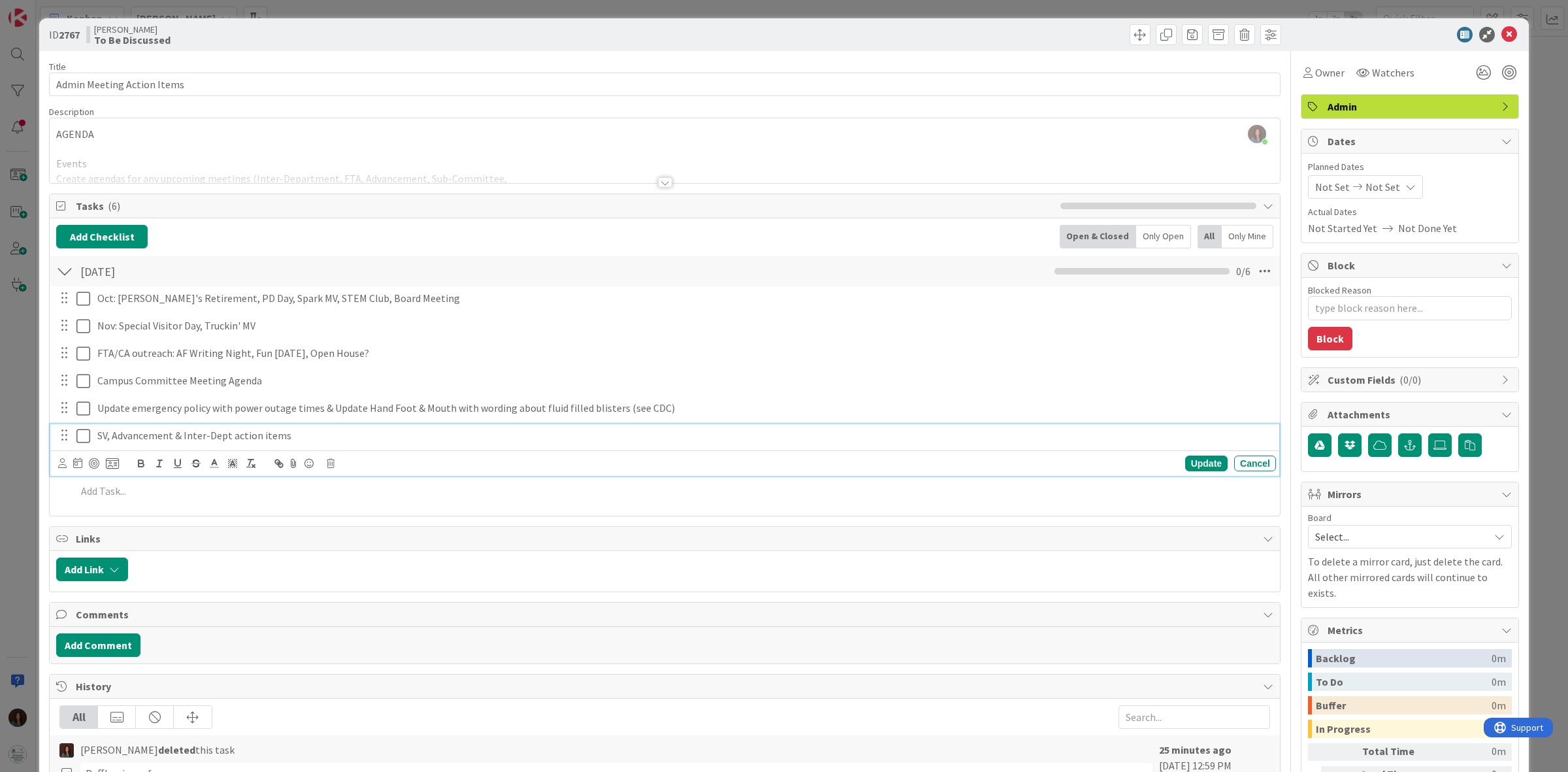
click at [338, 436] on p "SV, Advancement & Inter-Dept action items" at bounding box center [684, 436] width 1173 height 15
click at [1045, 465] on div "Cancel" at bounding box center [1254, 463] width 41 height 15
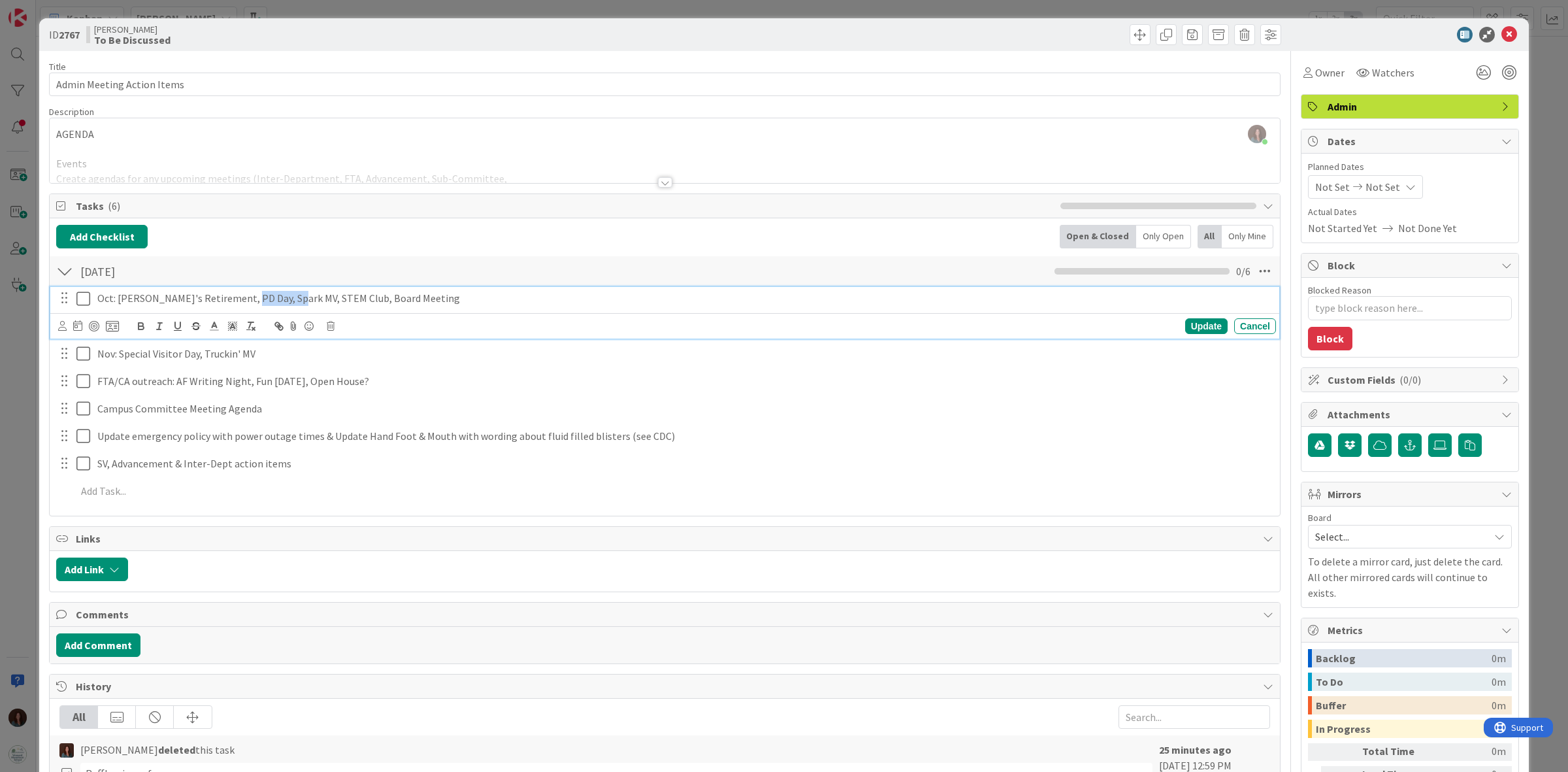
drag, startPoint x: 283, startPoint y: 295, endPoint x: 238, endPoint y: 302, distance: 45.5
click at [238, 302] on p "Oct: [PERSON_NAME]'s Retirement, PD Day, Spark MV, STEM Club, Board Meeting" at bounding box center [684, 298] width 1173 height 15
click at [1045, 325] on div "Update" at bounding box center [1206, 326] width 42 height 15
drag, startPoint x: 204, startPoint y: 294, endPoint x: 2, endPoint y: 298, distance: 202.0
click at [2, 298] on div "ID 2767 Rhiannon To Be Discussed Title 26 / 128 Admin Meeting Action Items Desc…" at bounding box center [784, 386] width 1568 height 772
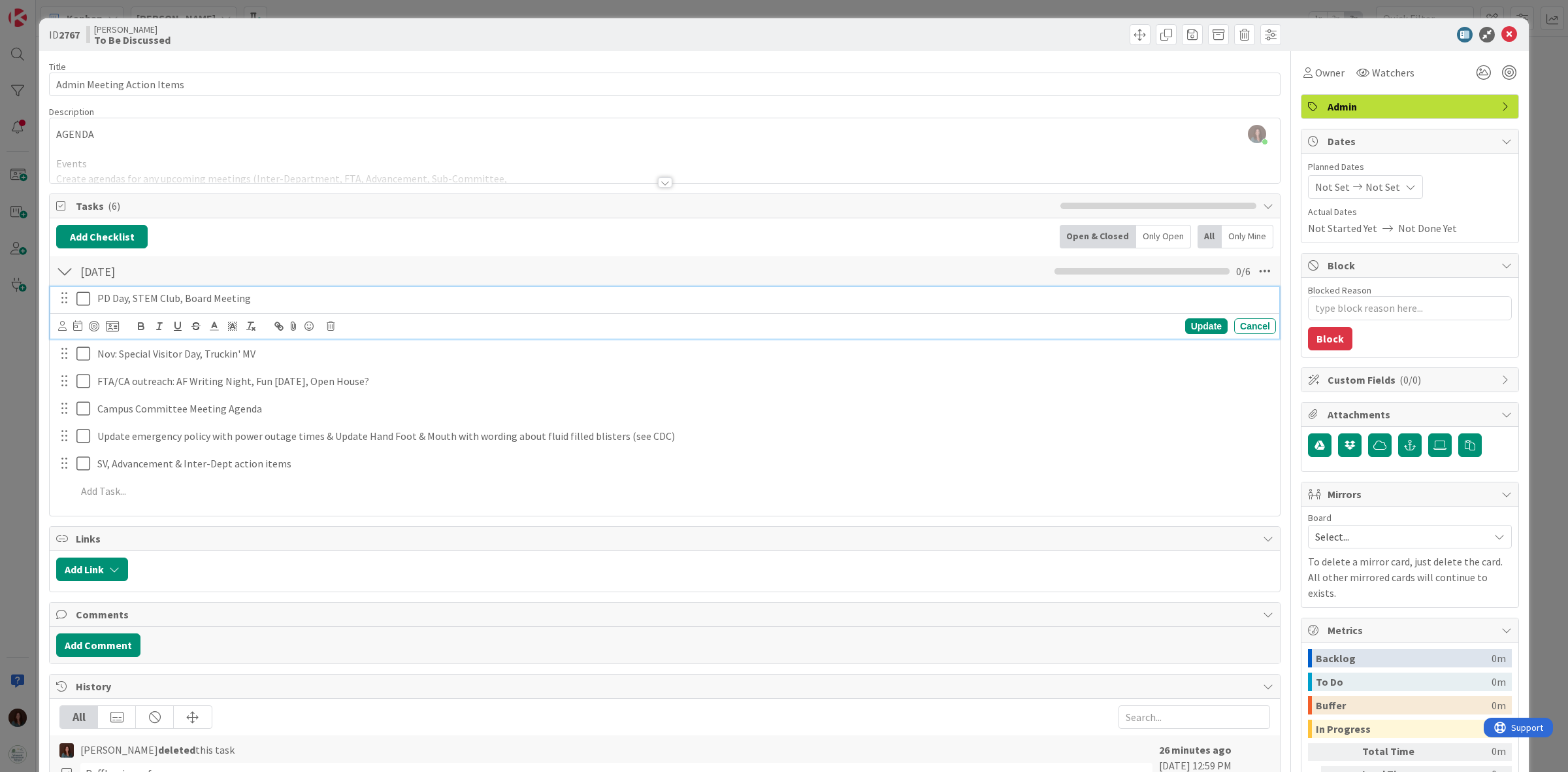
click at [285, 289] on div "PD Day, STEM Club, Board Meeting" at bounding box center [683, 298] width 1184 height 23
drag, startPoint x: 185, startPoint y: 292, endPoint x: 136, endPoint y: 285, distance: 49.5
click at [136, 285] on div "[DATE] Checklist Name 7 / 64 [DATE] 0 / 6 PD Day, STEM Club, Board Meeting Upda…" at bounding box center [664, 381] width 1230 height 254
click at [242, 292] on p "PD Day, Board Meeting" at bounding box center [684, 298] width 1173 height 15
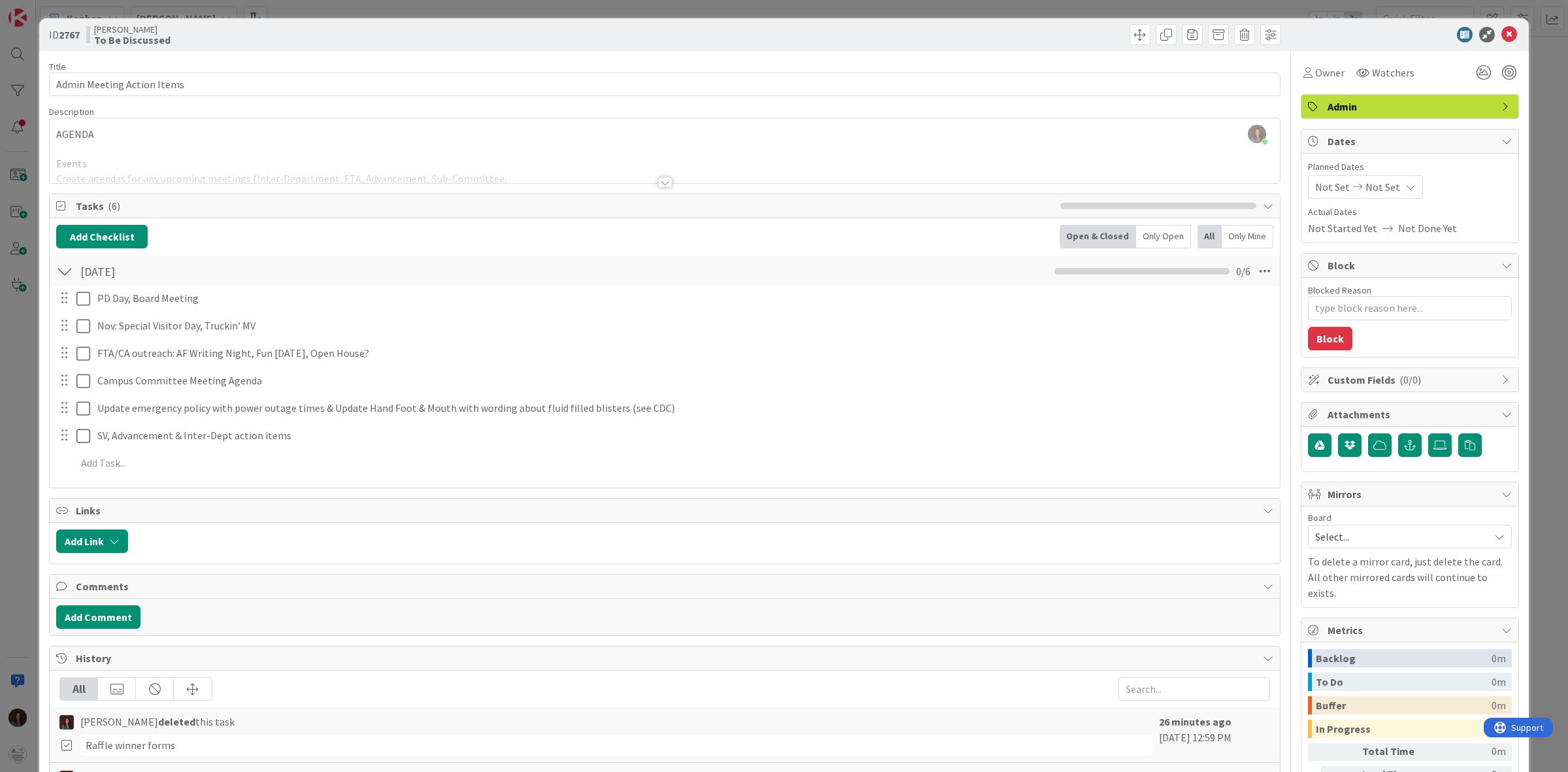
click at [1045, 320] on div "PD Day, Board Meeting Update Cancel Nov: Special Visitor Day, Truckin' MV Updat…" at bounding box center [664, 383] width 1217 height 193
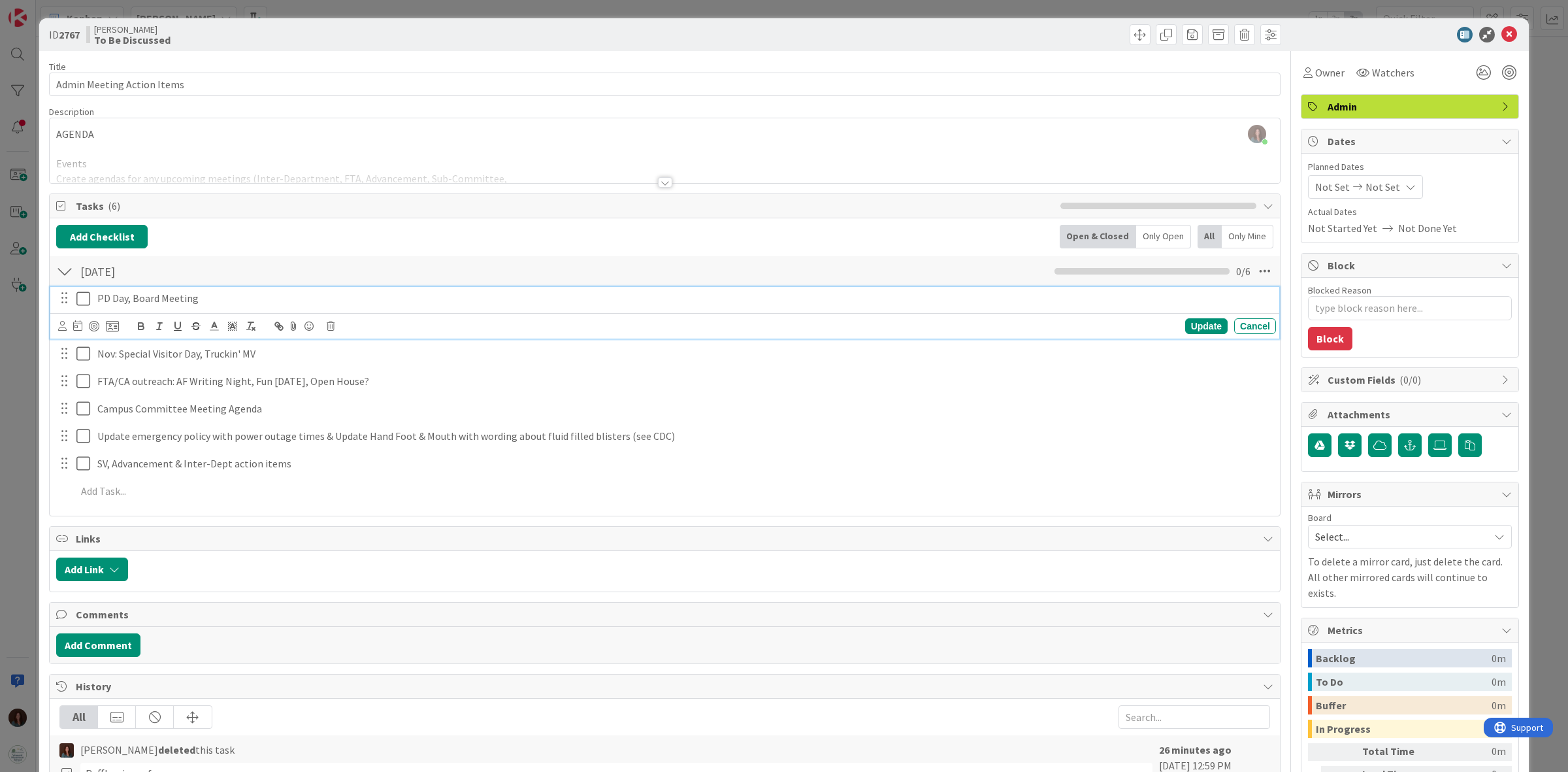
click at [134, 300] on p "PD Day, Board Meeting" at bounding box center [684, 298] width 1173 height 15
drag, startPoint x: 134, startPoint y: 300, endPoint x: 64, endPoint y: 294, distance: 70.3
click at [64, 294] on div "PD Day, Board Meeting" at bounding box center [666, 298] width 1221 height 23
click at [178, 299] on p "Board Meeting" at bounding box center [684, 298] width 1173 height 15
click at [1045, 328] on div "Update" at bounding box center [1206, 326] width 42 height 15
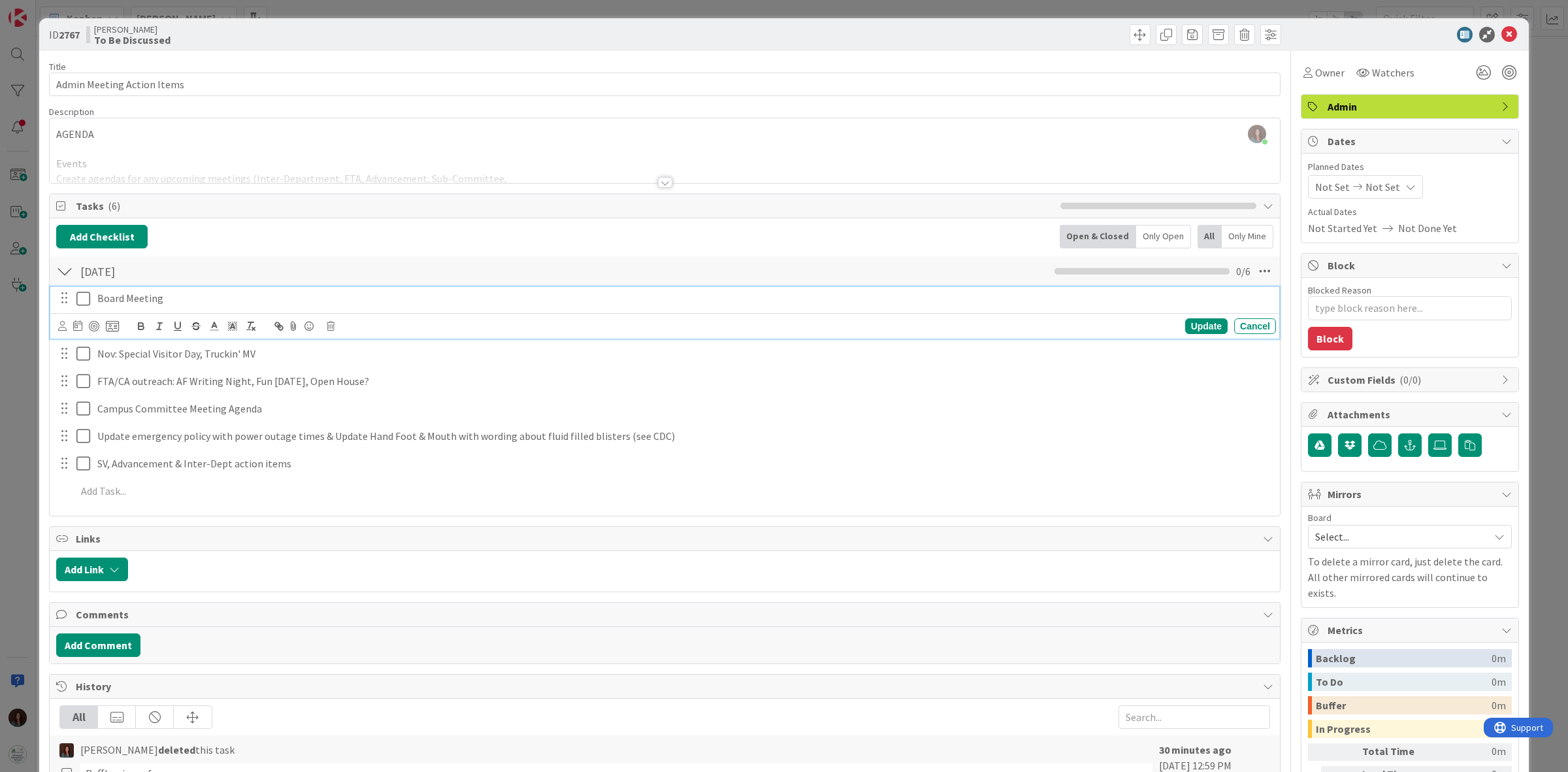
click at [191, 292] on p "Board Meeting" at bounding box center [684, 298] width 1173 height 15
click at [329, 325] on icon at bounding box center [331, 325] width 8 height 9
click at [359, 392] on div "Delete" at bounding box center [364, 381] width 48 height 23
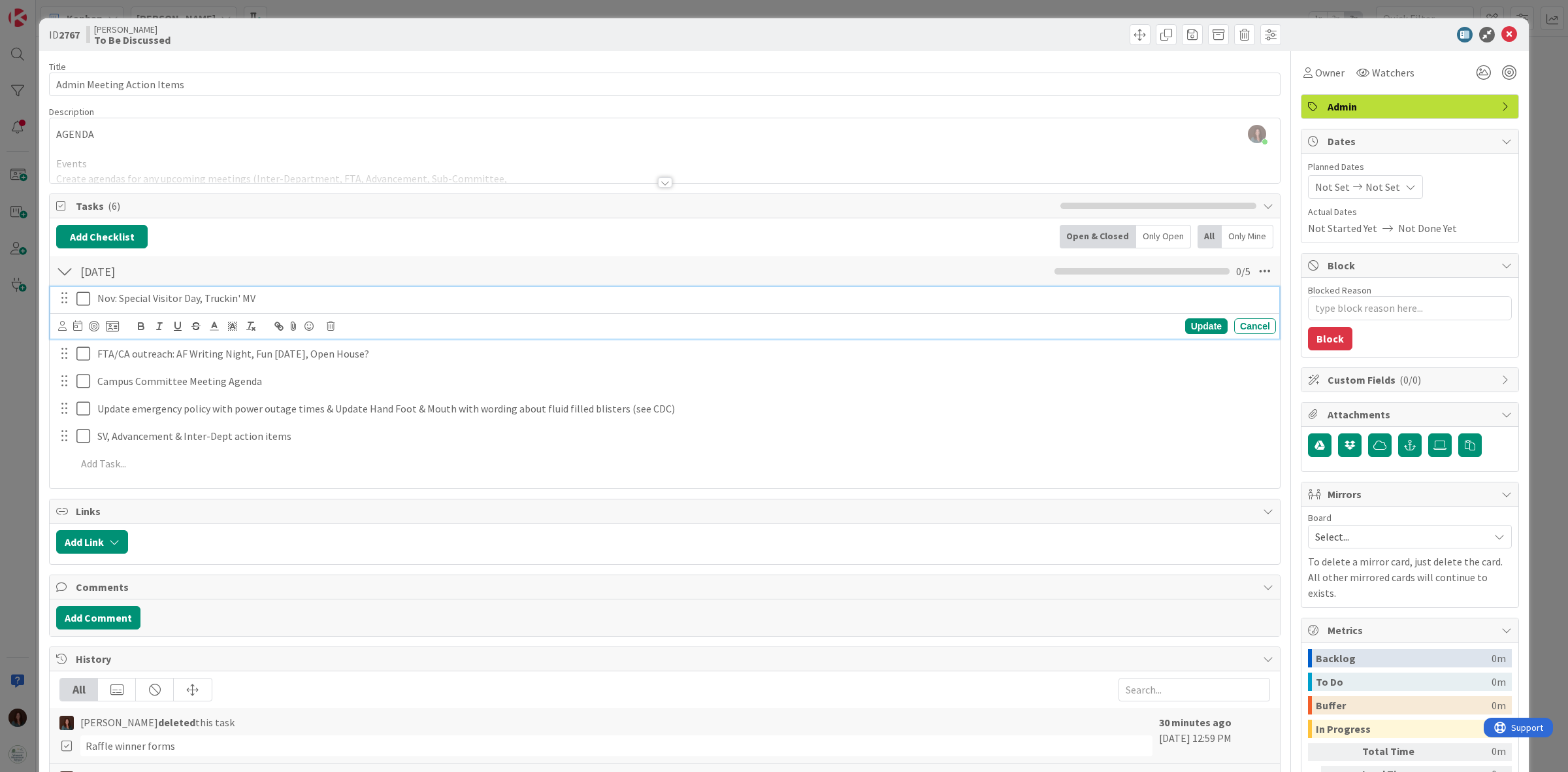
click at [295, 298] on p "Nov: Special Visitor Day, Truckin' MV" at bounding box center [684, 298] width 1173 height 15
click at [328, 325] on icon at bounding box center [331, 325] width 8 height 9
click at [372, 383] on div "Delete" at bounding box center [364, 381] width 48 height 23
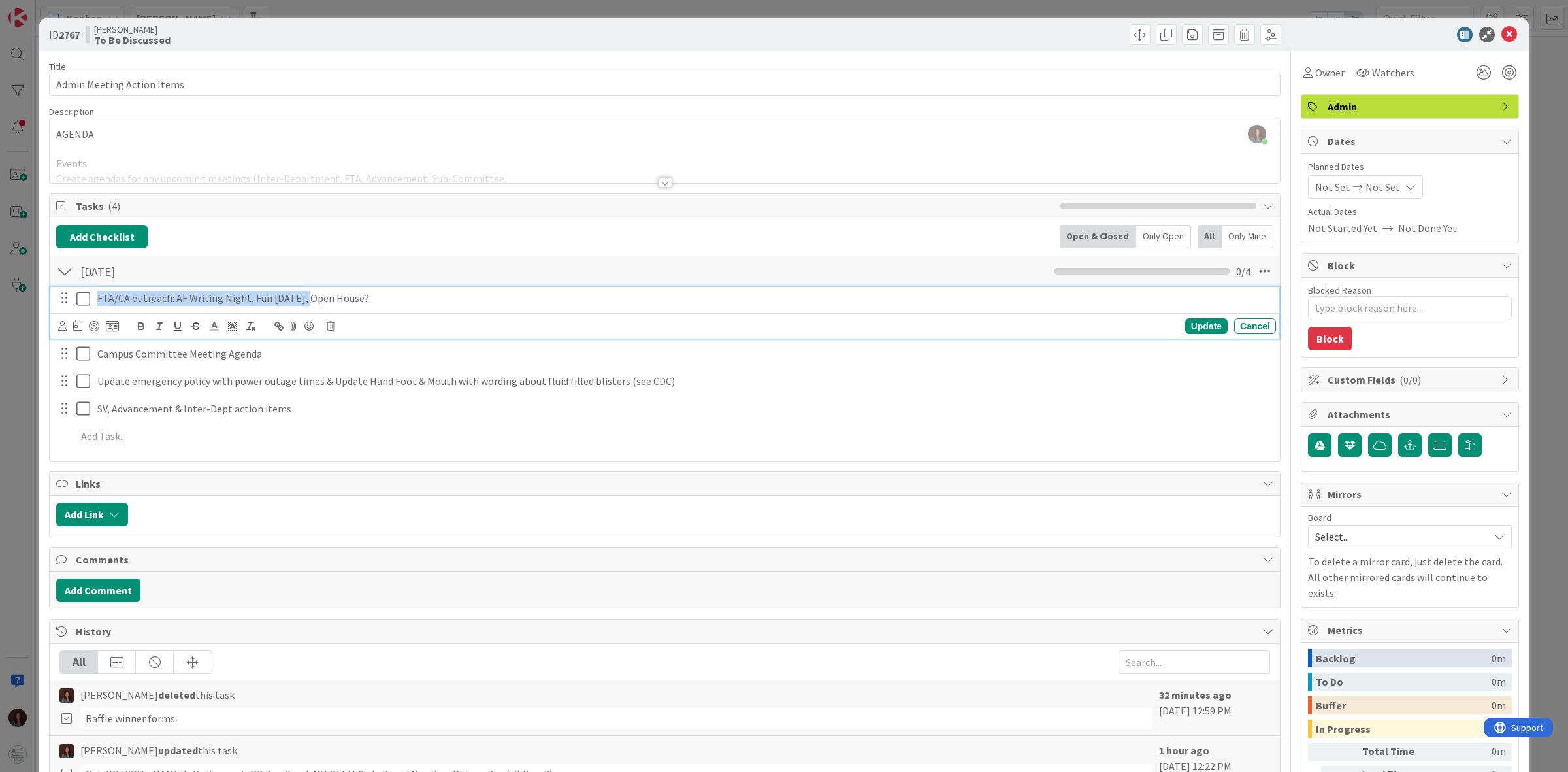
drag, startPoint x: 299, startPoint y: 297, endPoint x: 76, endPoint y: 298, distance: 223.0
click at [76, 298] on div "FTA/CA outreach: AF Writing Night, Fun [DATE], Open House?" at bounding box center [666, 298] width 1221 height 23
click at [382, 305] on p "FTA/CA outreach: AF Writing Night, Fun [DATE], Open House?" at bounding box center [684, 298] width 1173 height 15
click at [403, 262] on div "[DATE] Checklist Name 7 / 64 [DATE] 0 / 4" at bounding box center [664, 270] width 1230 height 30
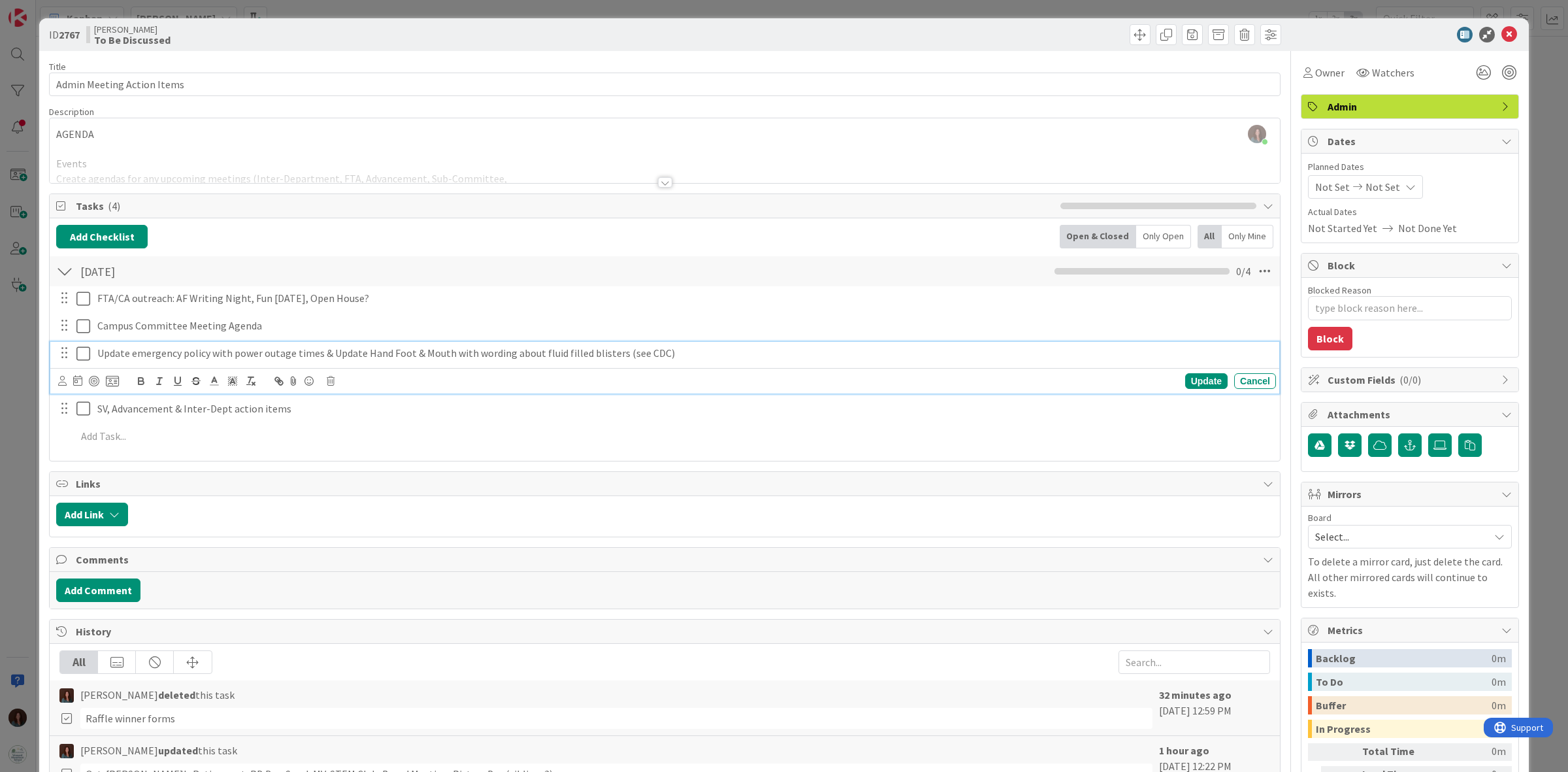
click at [98, 356] on p "Update emergency policy with power outage times & Update Hand Foot & Mouth with…" at bounding box center [684, 353] width 1173 height 15
click at [762, 353] on p "Update emergency policy with power outage times & Update Hand Foot & Mouth with…" at bounding box center [684, 353] width 1173 height 15
click at [211, 351] on p "Update emergency policy with power outage times & Update Hand Foot & Mouth with…" at bounding box center [684, 353] width 1173 height 15
click at [720, 354] on p "Update emergency policy with power outage times & Update Hand Foot & Mouth with…" at bounding box center [684, 353] width 1173 height 15
click at [1045, 380] on div "Update" at bounding box center [1206, 381] width 42 height 15
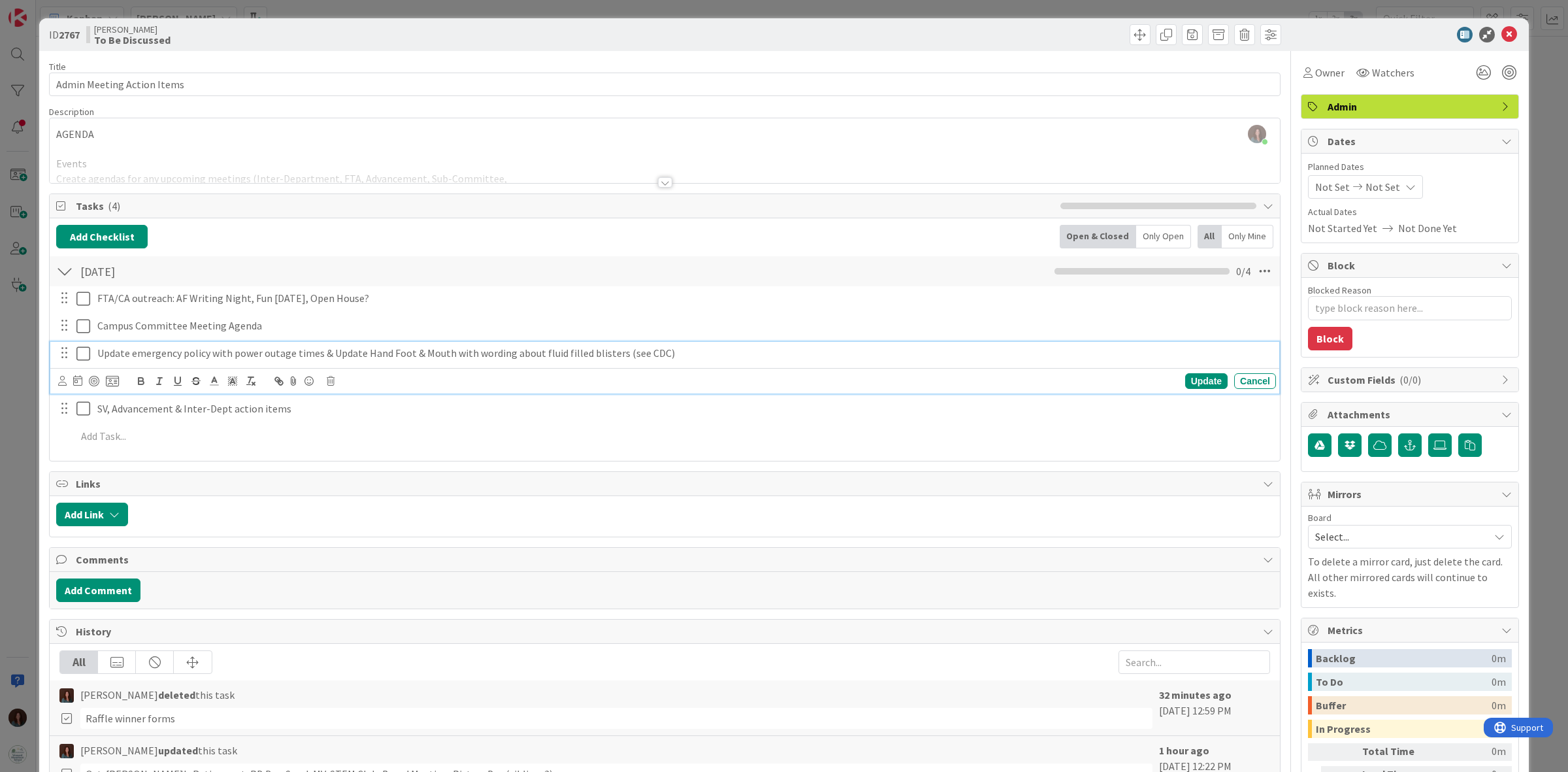
click at [341, 357] on p "Update emergency policy with power outage times & Update Hand Foot & Mouth with…" at bounding box center [684, 353] width 1173 height 15
click at [328, 380] on icon at bounding box center [331, 380] width 8 height 9
click at [377, 442] on div "Delete" at bounding box center [364, 436] width 48 height 23
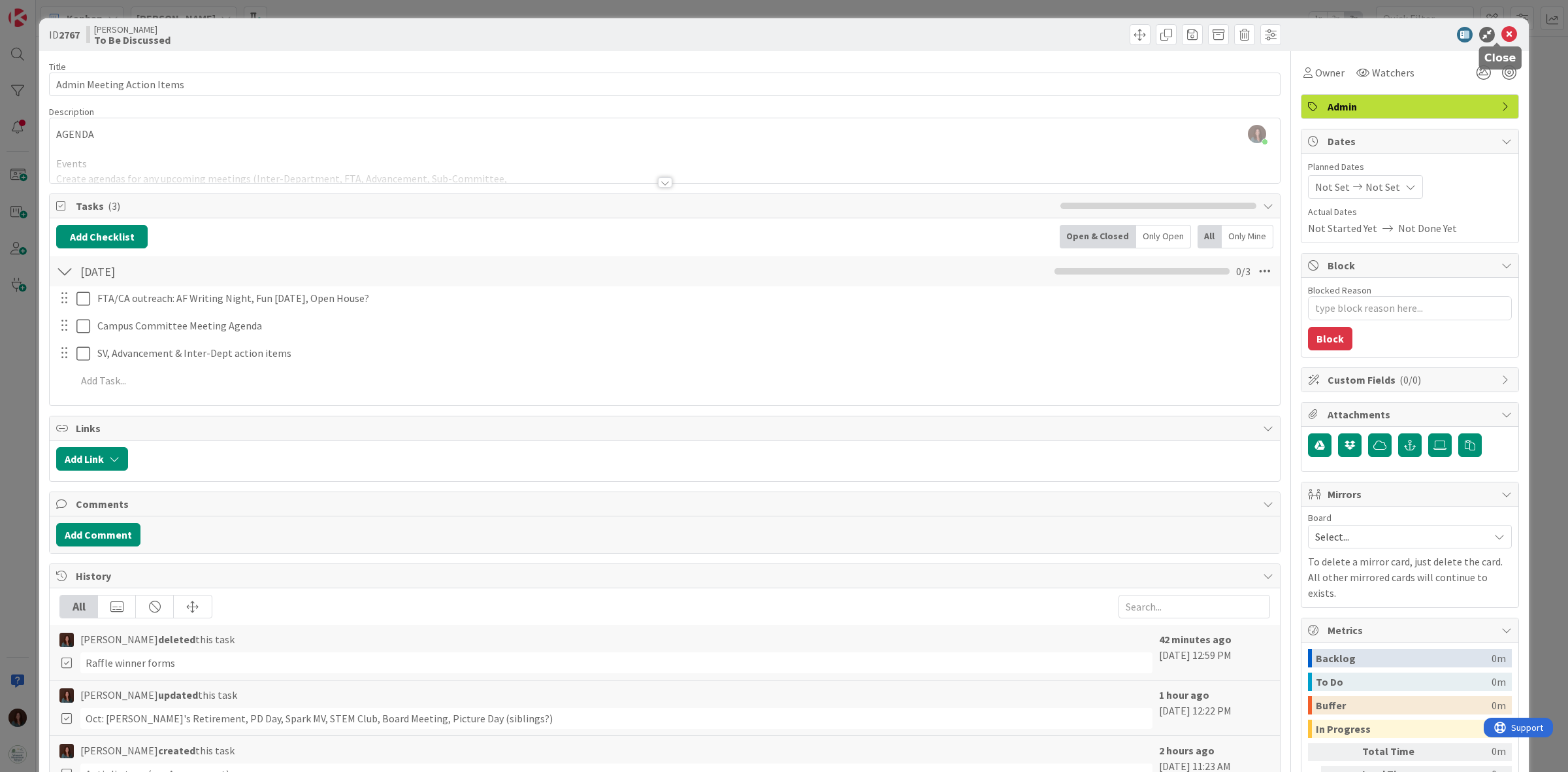
click at [1045, 31] on icon at bounding box center [1509, 35] width 15 height 15
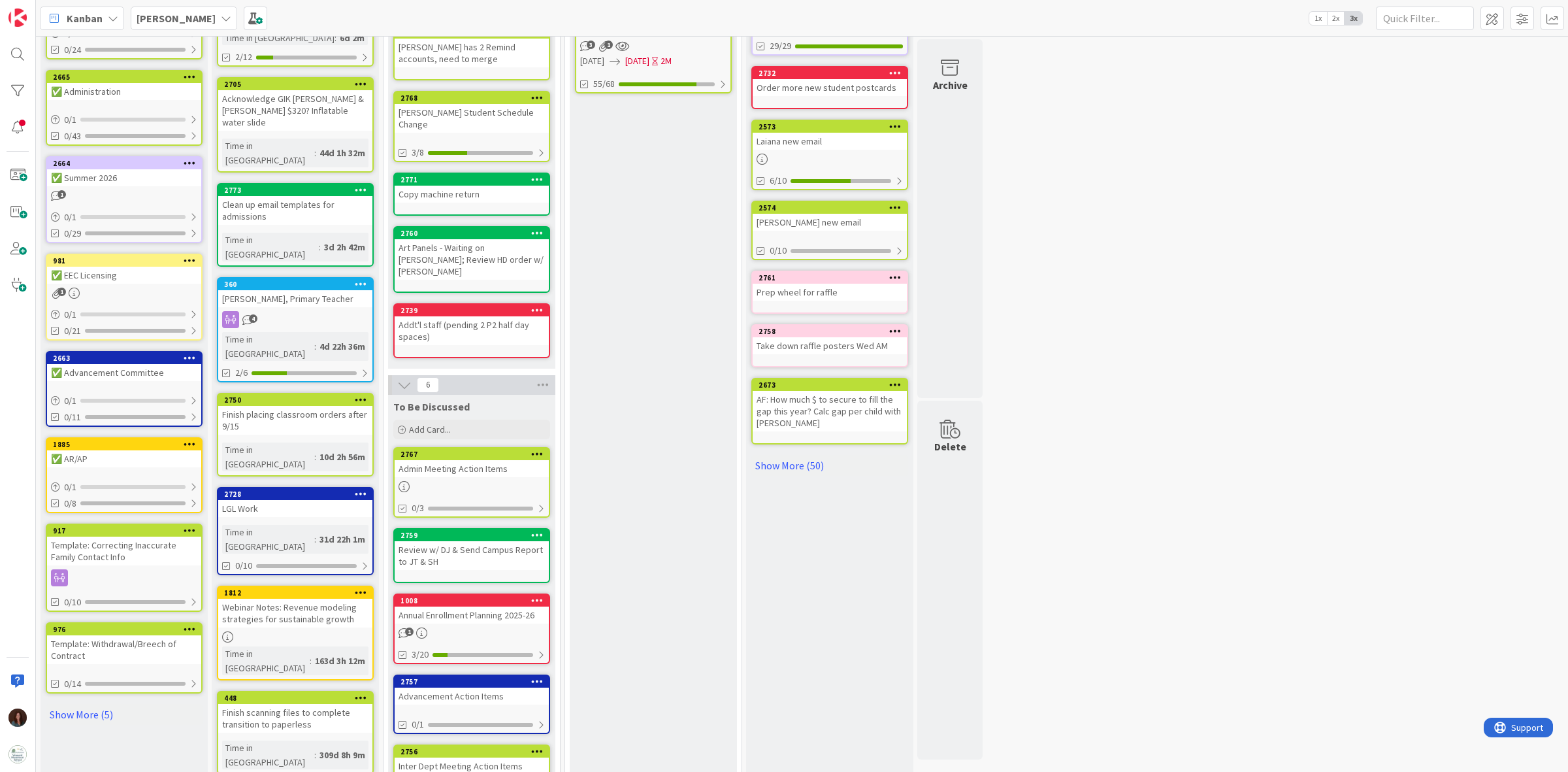
scroll to position [388, 0]
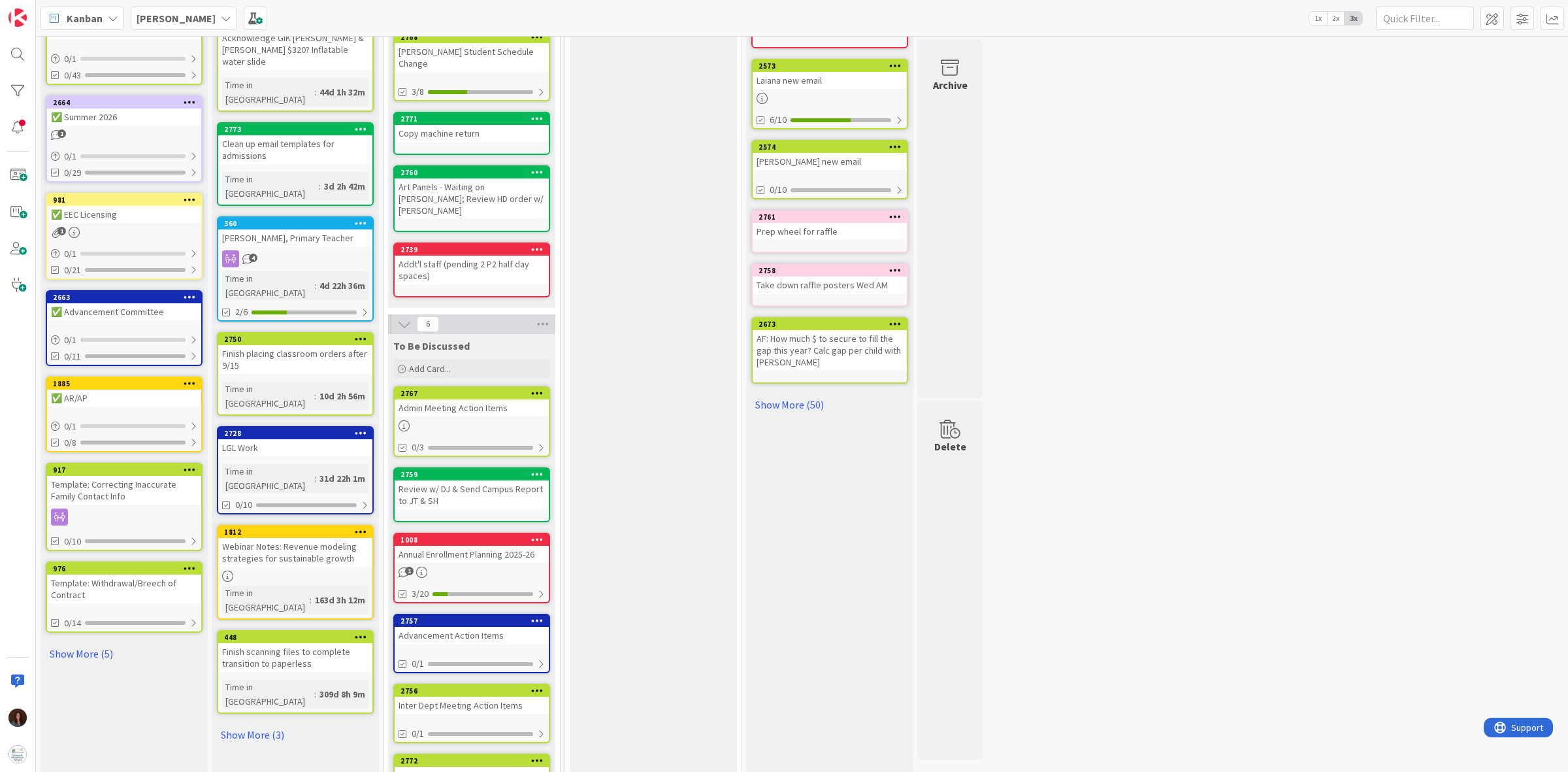
click at [497, 478] on div "2757" at bounding box center [475, 620] width 149 height 9
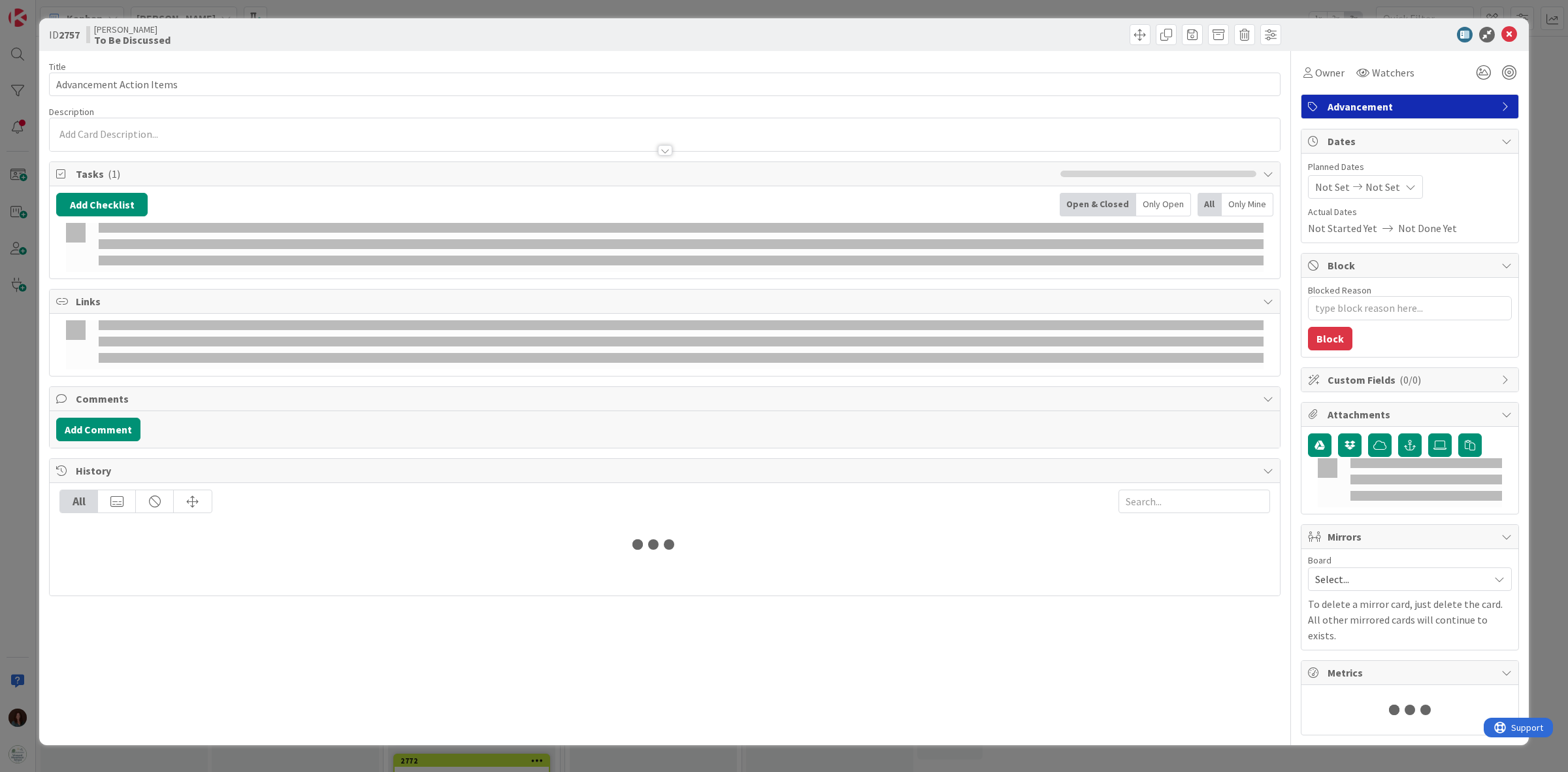
type textarea "x"
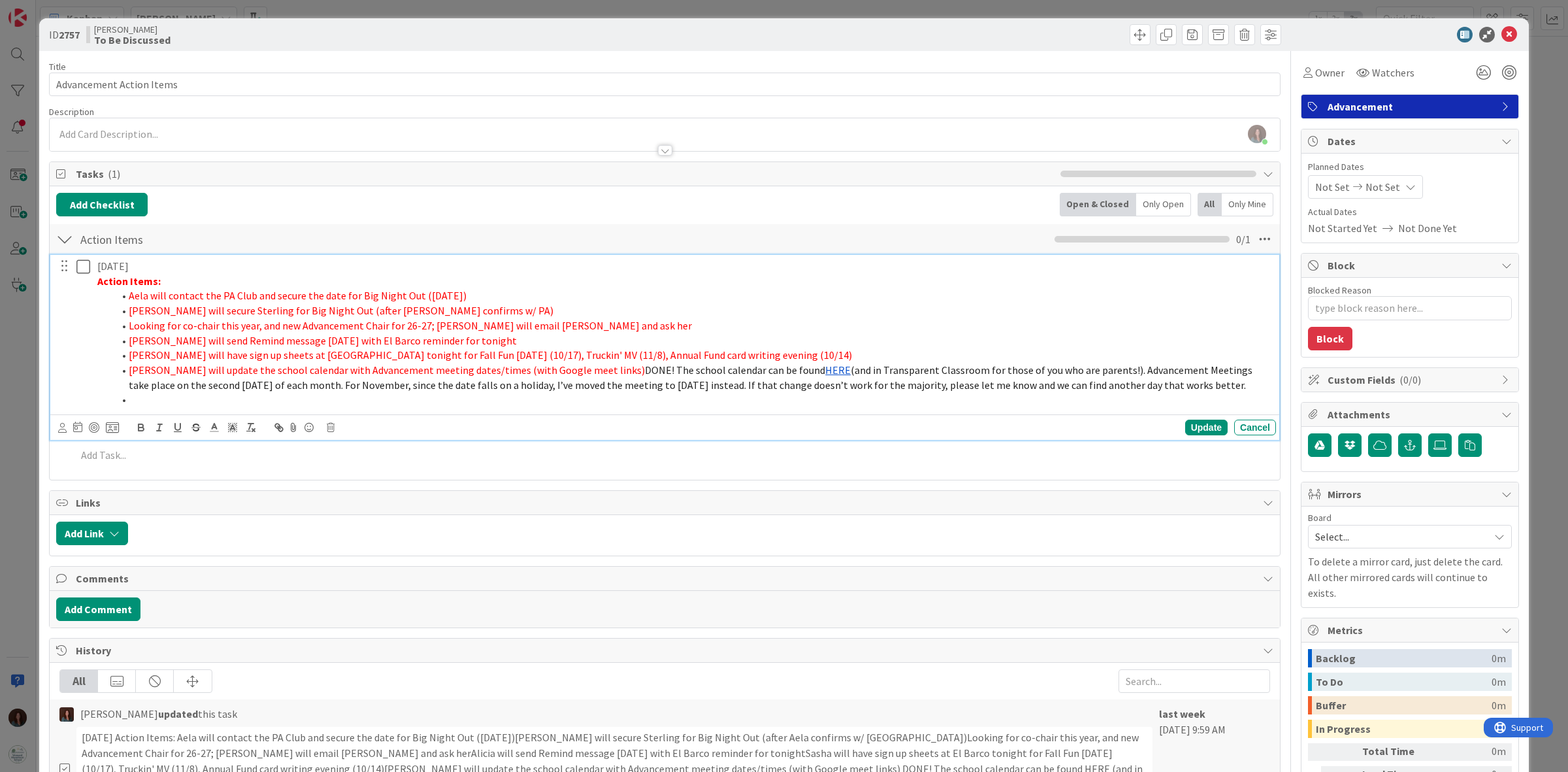
click at [511, 294] on li "Aela will contact the PA Club and secure the date for Big Night Out ([DATE])" at bounding box center [692, 296] width 1158 height 15
click at [494, 317] on li "[PERSON_NAME] will secure Sterling for Big Night Out (after [PERSON_NAME] confi…" at bounding box center [692, 311] width 1158 height 15
click at [665, 323] on li "Looking for co-chair this year, and new Advancement Chair for 26-27; [PERSON_NA…" at bounding box center [692, 326] width 1158 height 15
click at [642, 305] on li "[PERSON_NAME] will secure Sterling for Big Night Out (after [PERSON_NAME] confi…" at bounding box center [692, 311] width 1158 height 15
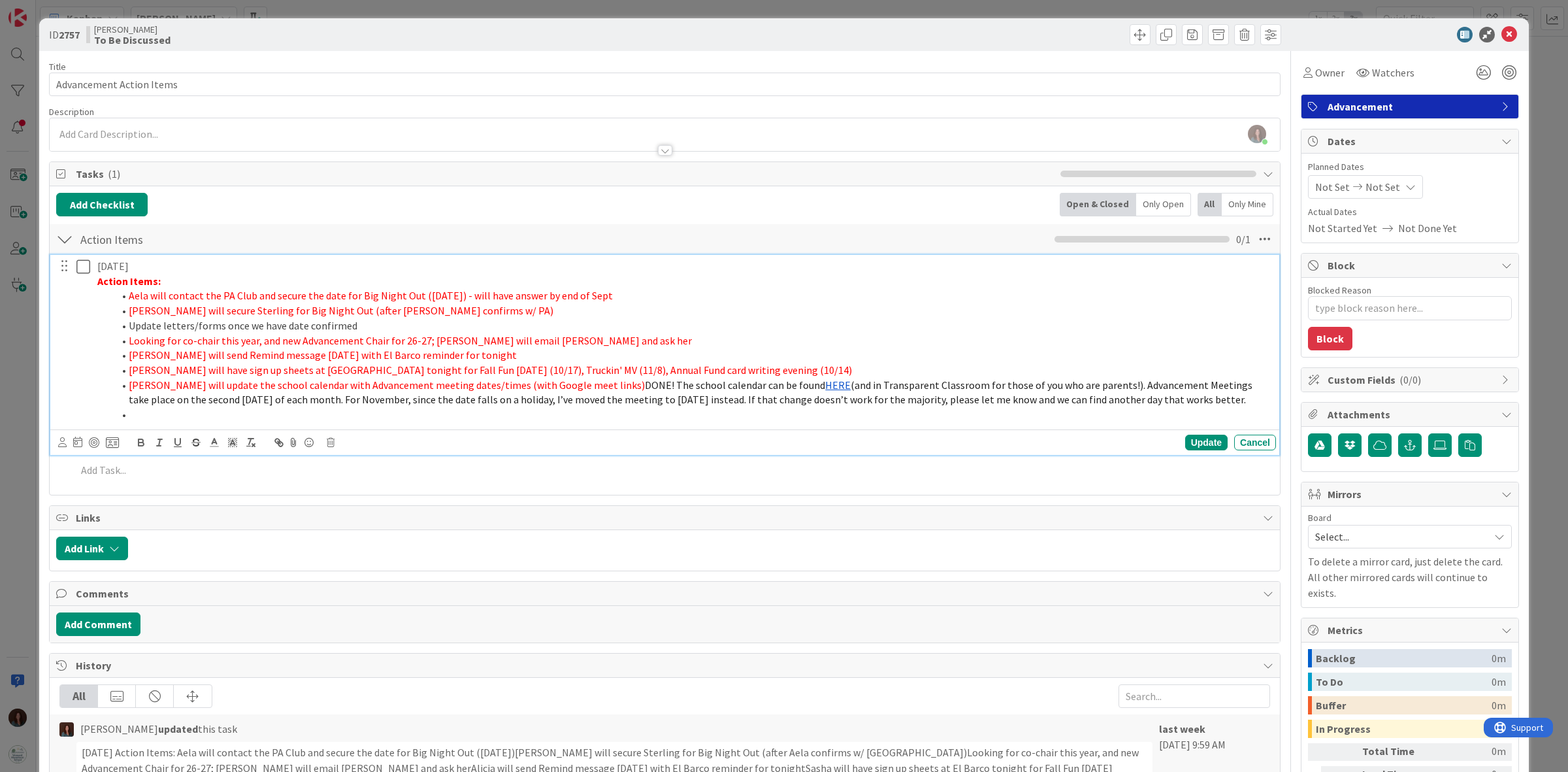
click at [602, 341] on li "Looking for co-chair this year, and new Advancement Chair for 26-27; [PERSON_NA…" at bounding box center [692, 341] width 1158 height 15
click at [510, 354] on li "[PERSON_NAME] will send Remind message [DATE] with El Barco reminder for tonight" at bounding box center [692, 355] width 1158 height 15
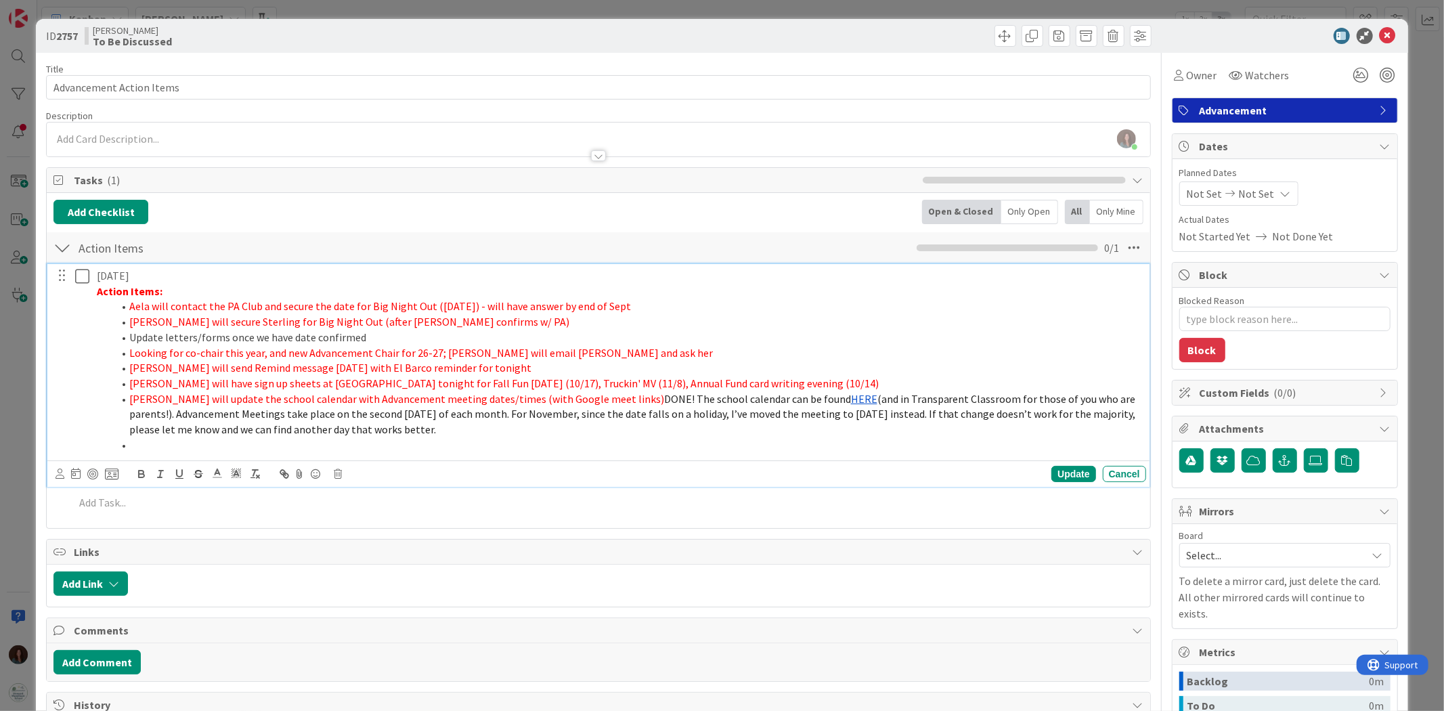
click at [438, 431] on li "[PERSON_NAME] will update the school calendar with Advancement meeting dates/ti…" at bounding box center [627, 414] width 1028 height 46
click at [129, 397] on span "[PERSON_NAME] will update the school calendar with Advancement meeting dates/ti…" at bounding box center [396, 399] width 535 height 14
click at [127, 382] on li "[PERSON_NAME] will have sign up sheets at [GEOGRAPHIC_DATA] tonight for Fall Fu…" at bounding box center [627, 384] width 1028 height 16
click at [127, 368] on li "[PERSON_NAME] will send Remind message [DATE] with El Barco reminder for tonight" at bounding box center [627, 368] width 1028 height 16
click at [127, 350] on li "Looking for co-chair this year, and new Advancement Chair for 26-27; [PERSON_NA…" at bounding box center [627, 353] width 1028 height 16
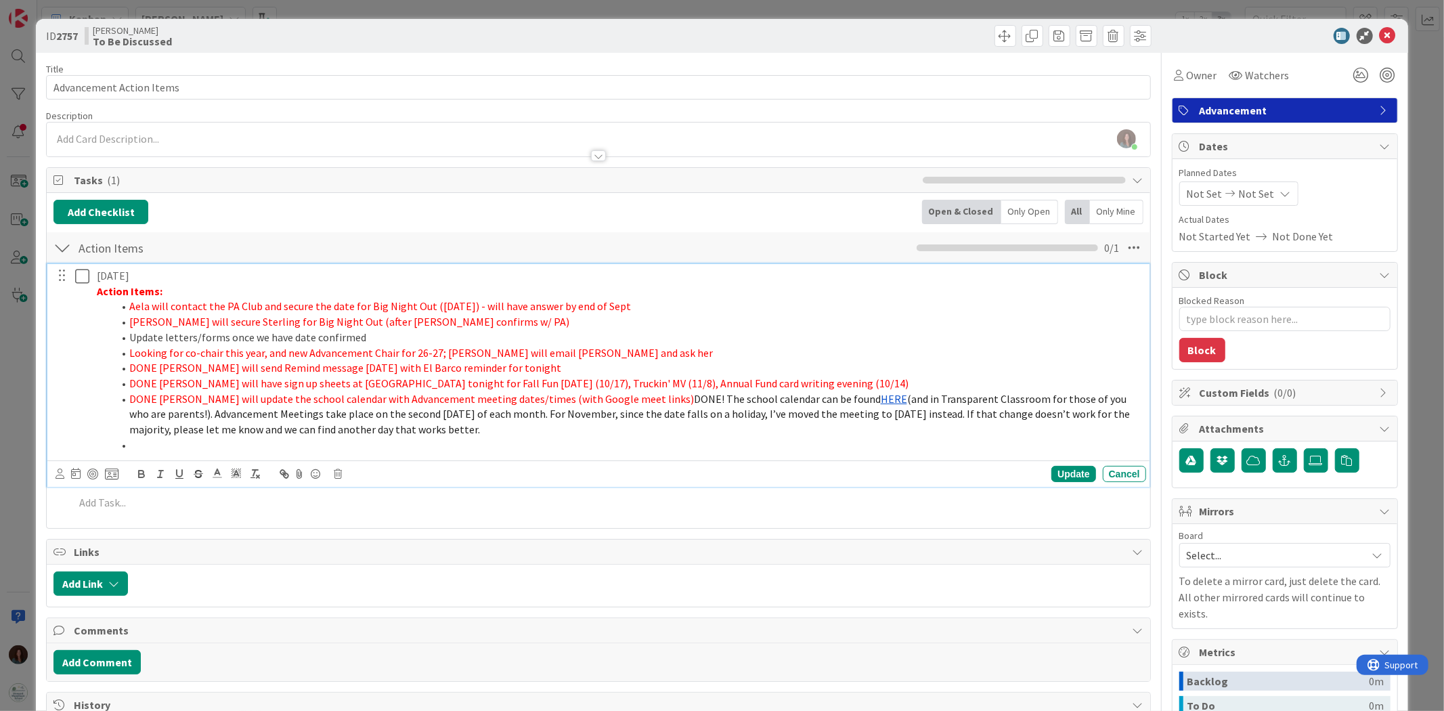
click at [129, 335] on span at bounding box center [129, 338] width 0 height 16
click at [127, 322] on li "[PERSON_NAME] will secure Sterling for Big Night Out (after [PERSON_NAME] confi…" at bounding box center [627, 322] width 1028 height 16
drag, startPoint x: 675, startPoint y: 395, endPoint x: 645, endPoint y: 397, distance: 30.5
click at [694, 397] on span "DONE! The school calendar can be found" at bounding box center [787, 399] width 187 height 14
click at [1083, 35] on icon at bounding box center [1388, 36] width 16 height 16
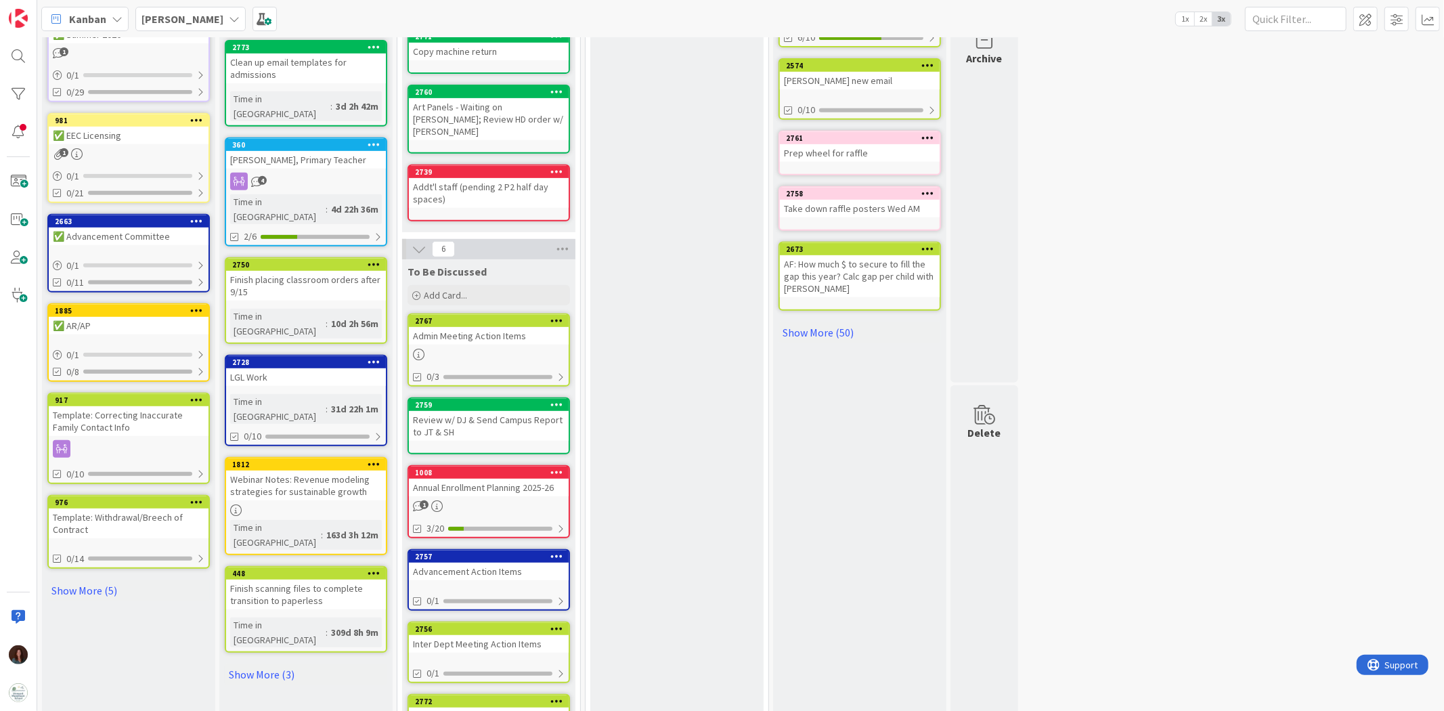
click at [160, 16] on b "[PERSON_NAME]" at bounding box center [183, 19] width 82 height 14
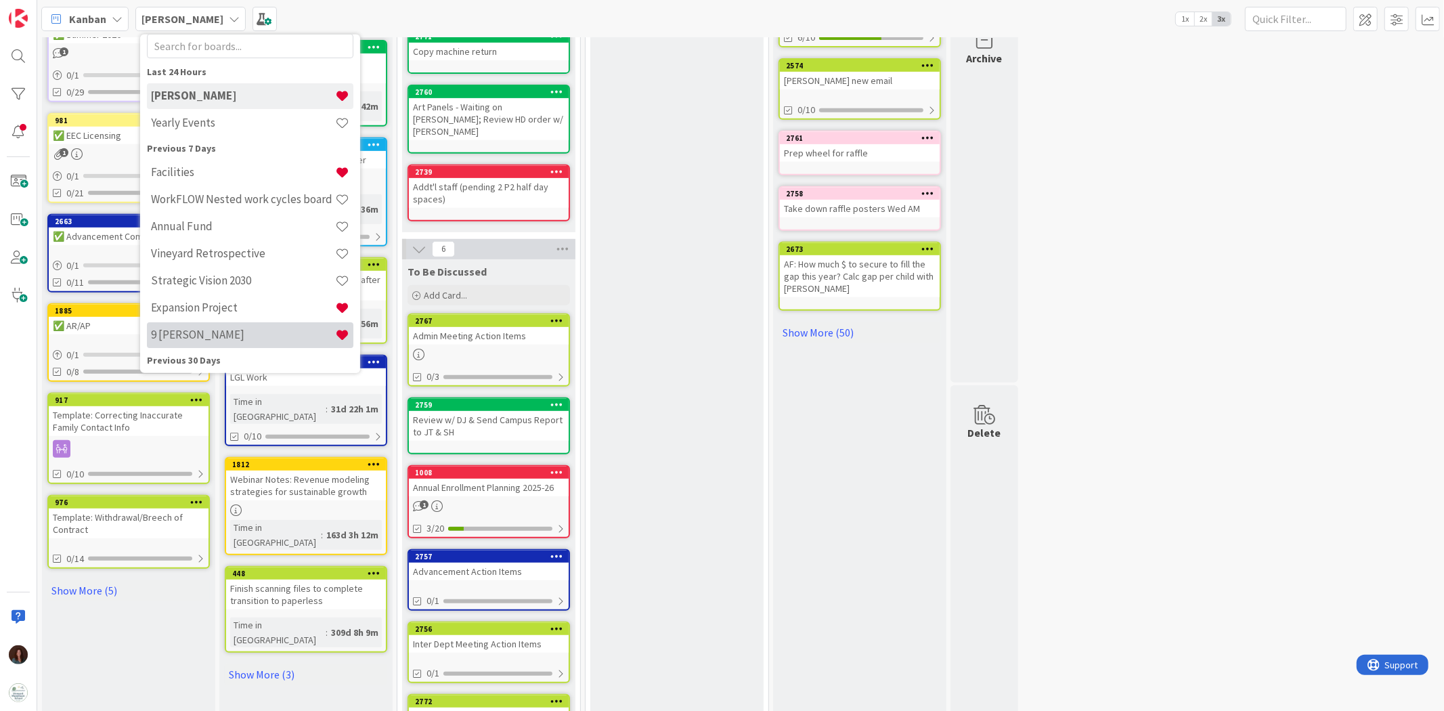
scroll to position [75, 0]
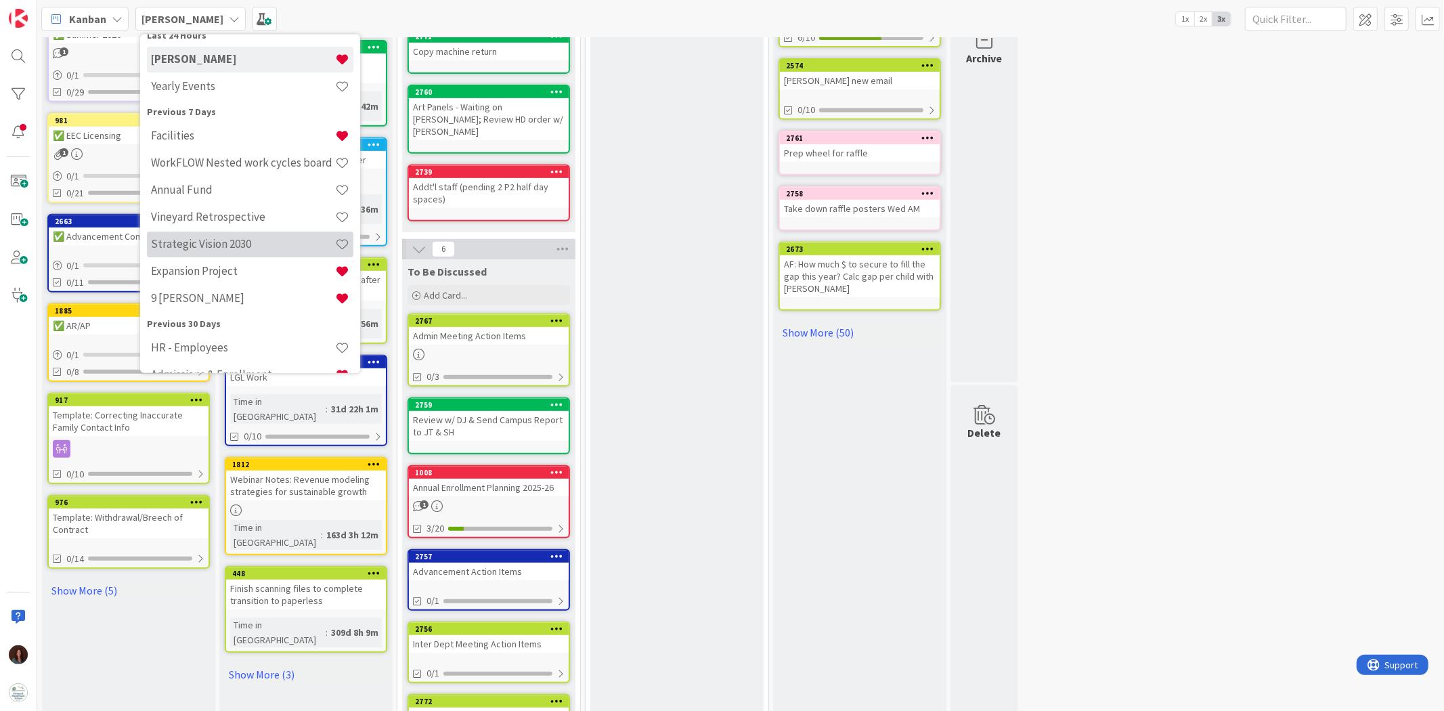
click at [260, 246] on h4 "Strategic Vision 2030" at bounding box center [243, 244] width 184 height 14
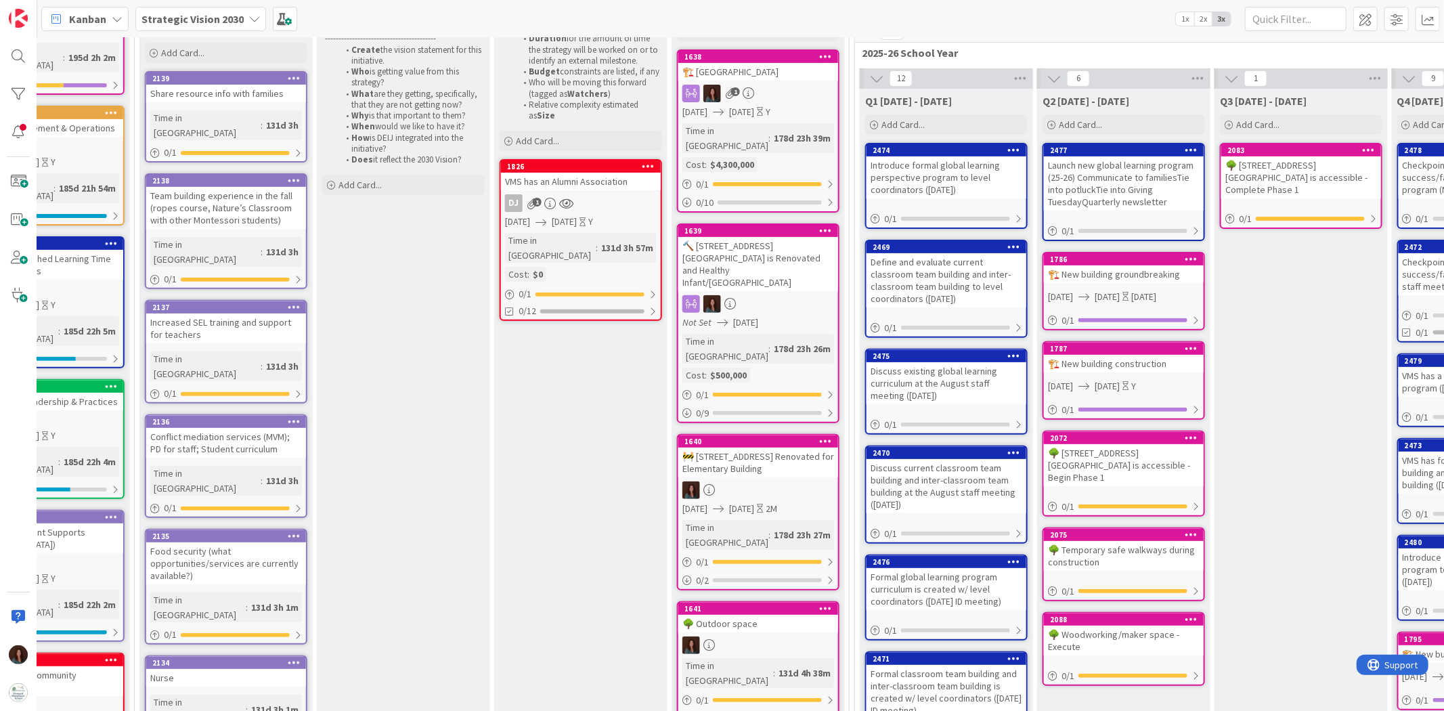
scroll to position [75, 806]
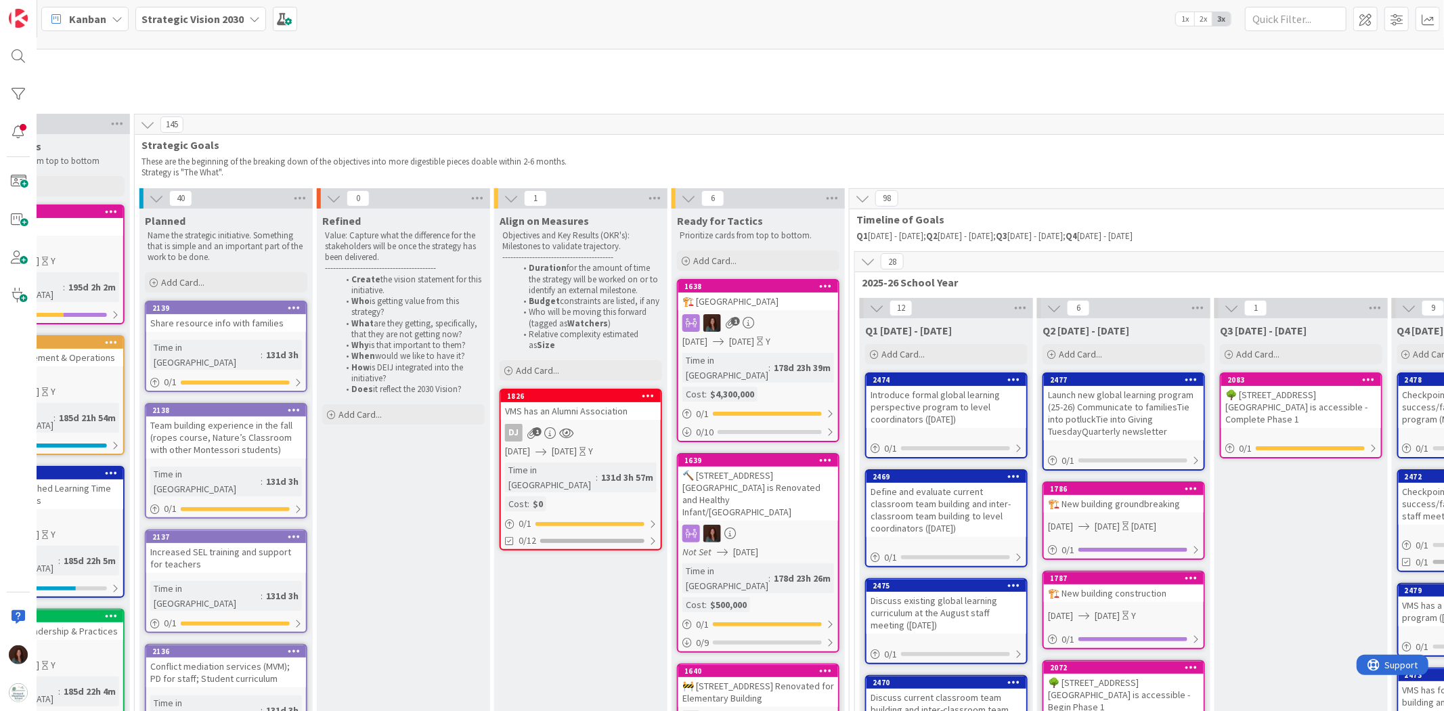
click at [219, 14] on b "Strategic Vision 2030" at bounding box center [193, 19] width 102 height 14
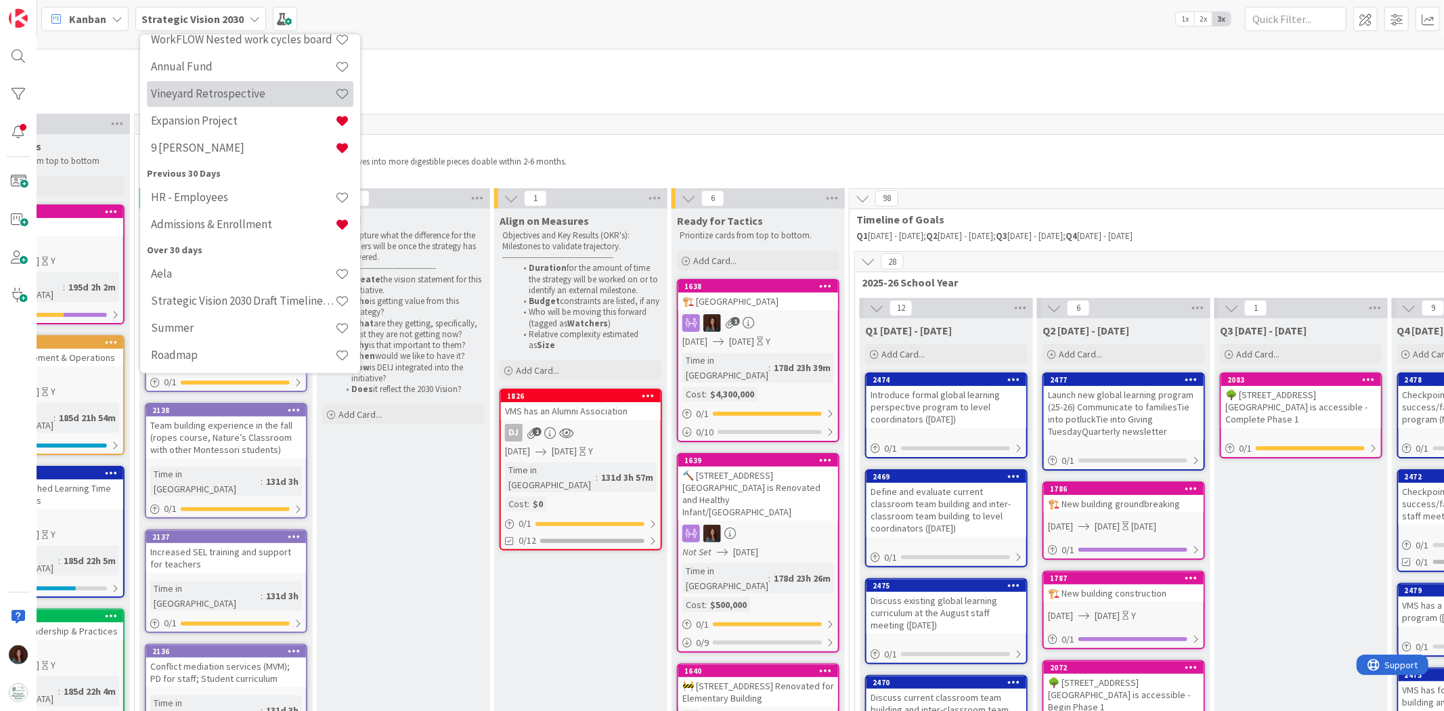
scroll to position [301, 0]
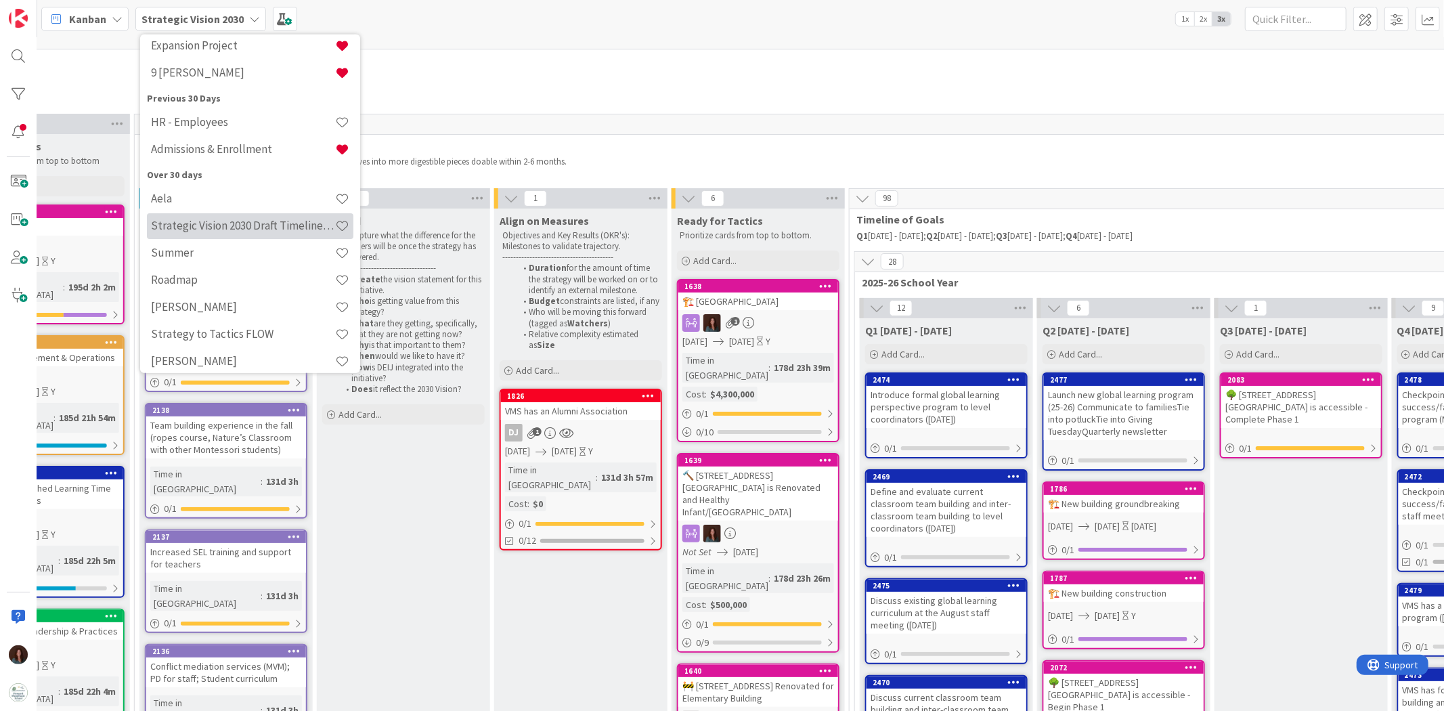
click at [236, 224] on h4 "Strategic Vision 2030 Draft Timeline [DATE]" at bounding box center [243, 226] width 184 height 14
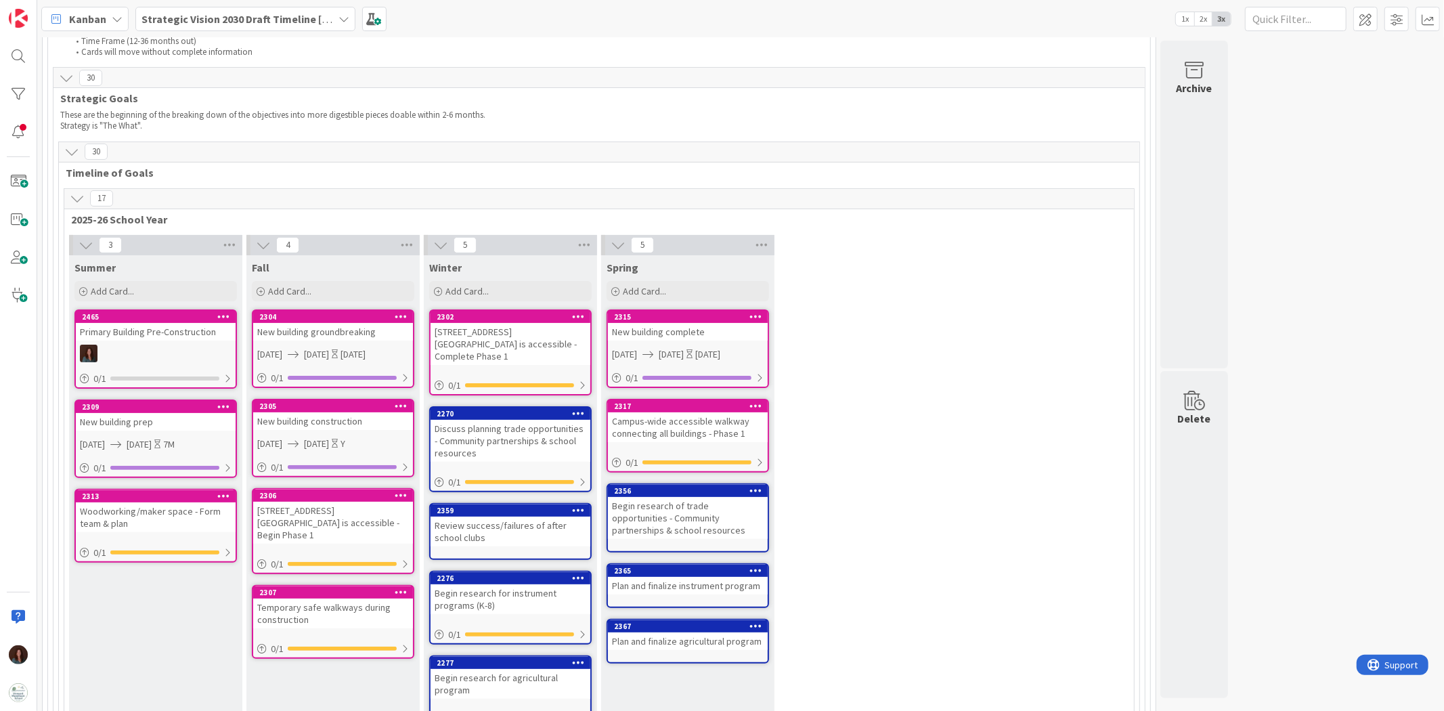
scroll to position [150, 0]
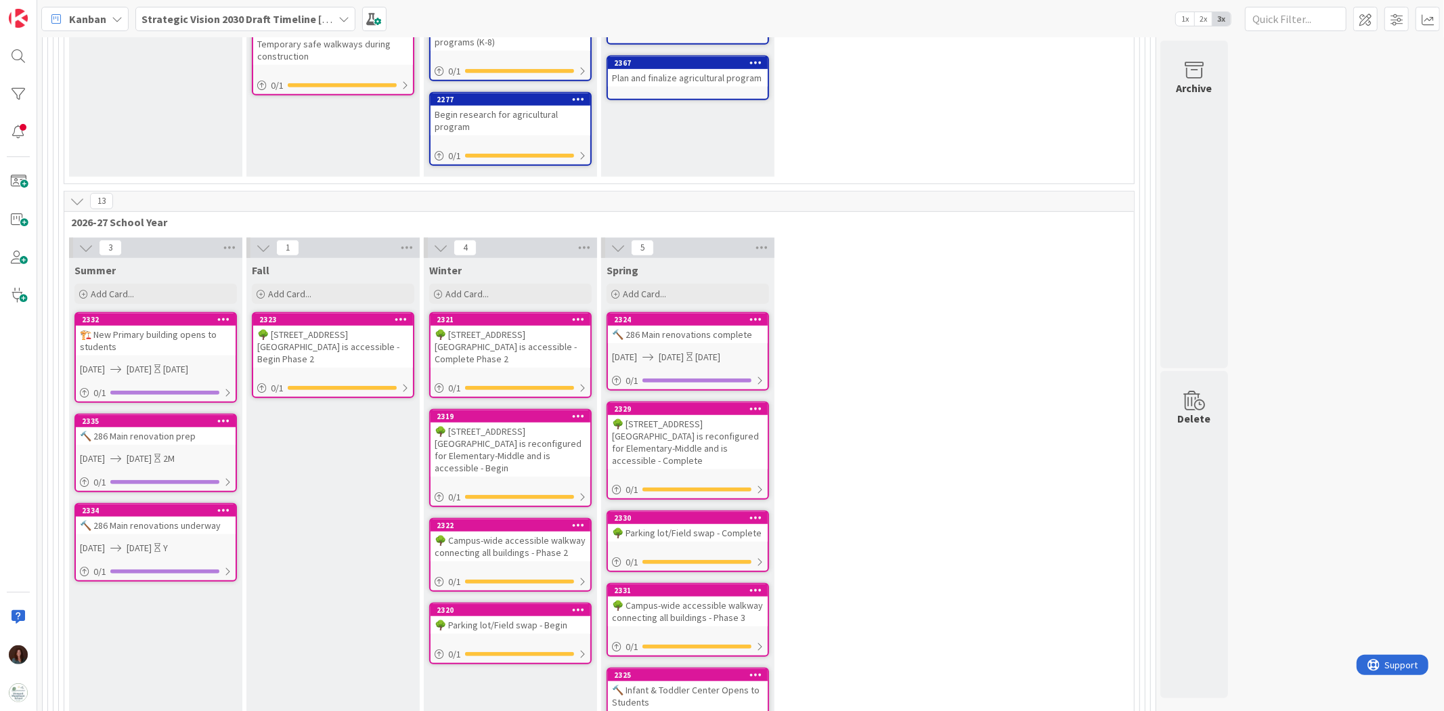
drag, startPoint x: 714, startPoint y: 704, endPoint x: 425, endPoint y: 725, distance: 289.8
click at [425, 495] on html "Kanban Strategic Vision 2030 Draft Timeline [DATE] 1x 2x 3x 30 Strategic Thinki…" at bounding box center [722, 355] width 1444 height 711
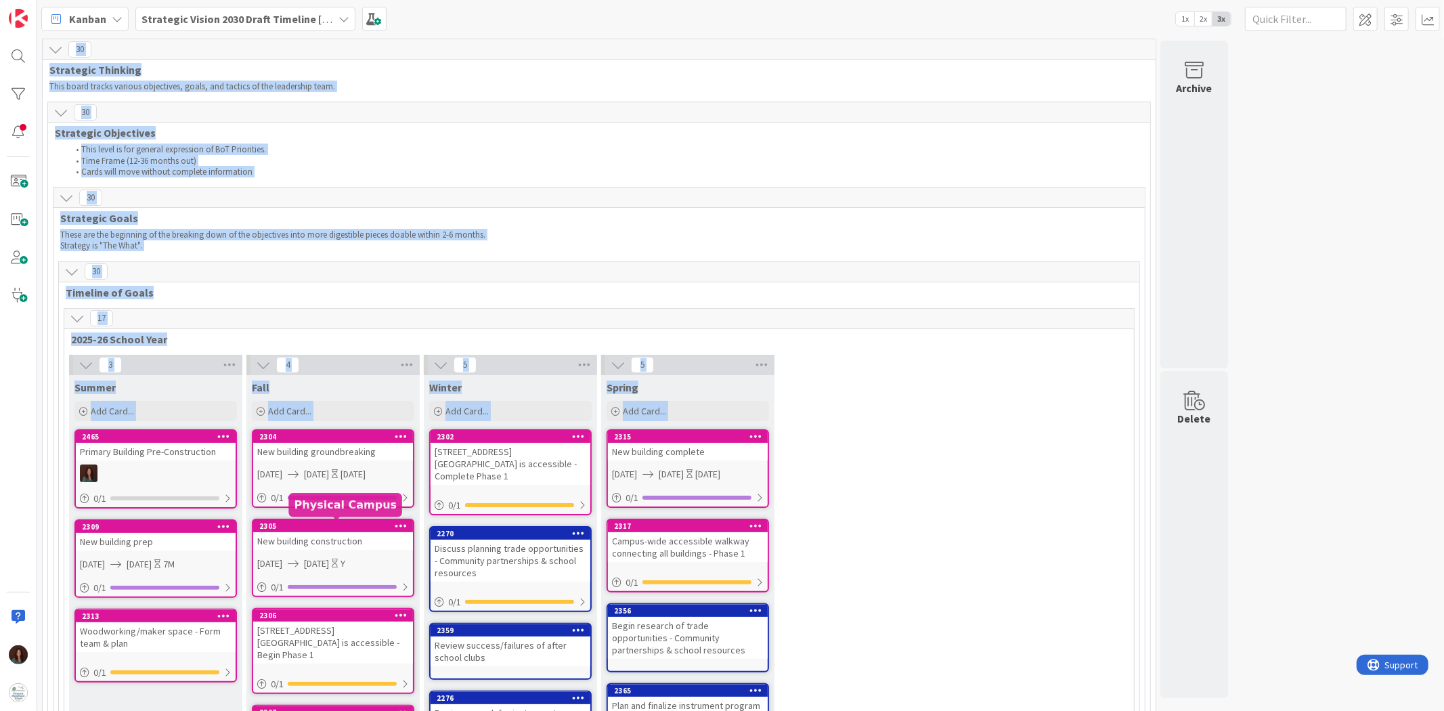
scroll to position [0, 0]
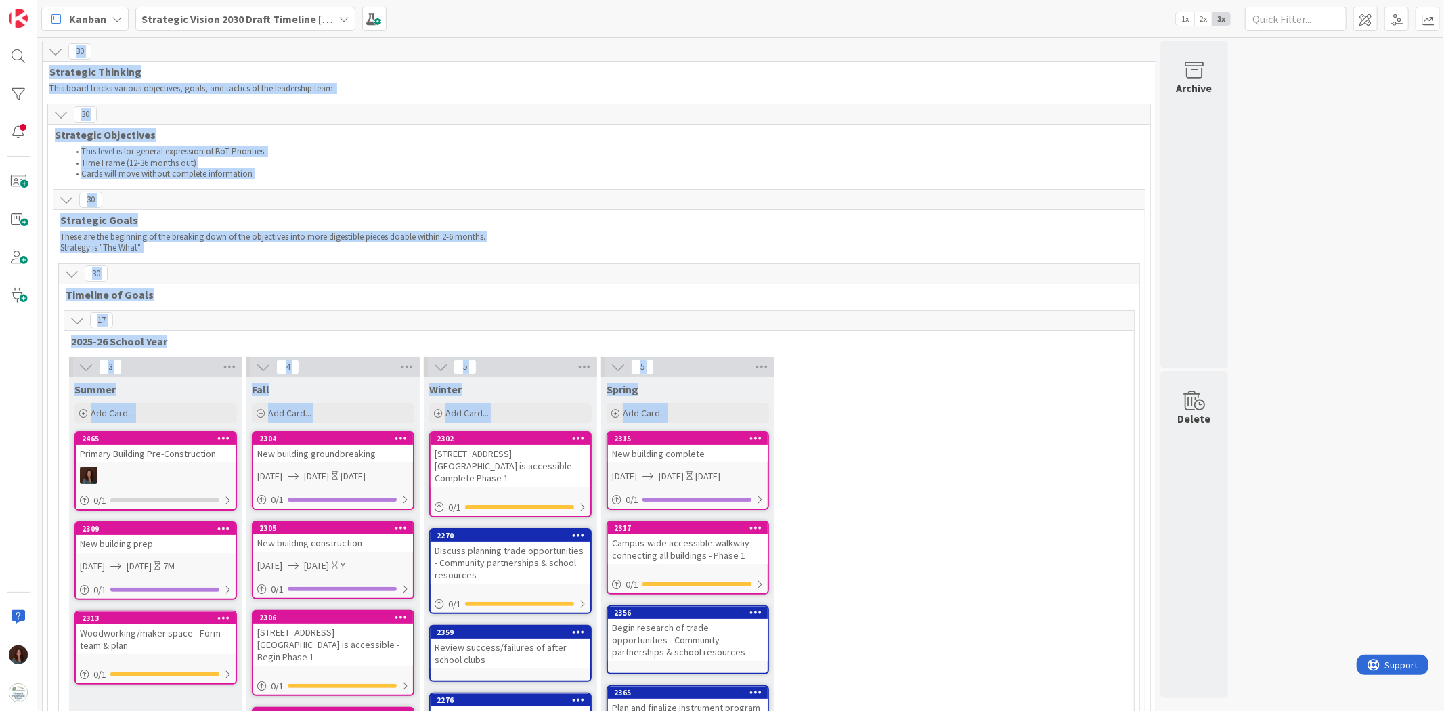
click at [903, 479] on div "3 Summer Add Card... [GEOGRAPHIC_DATA] Pre-Construction 0 / 1 2309 New building…" at bounding box center [599, 613] width 1064 height 512
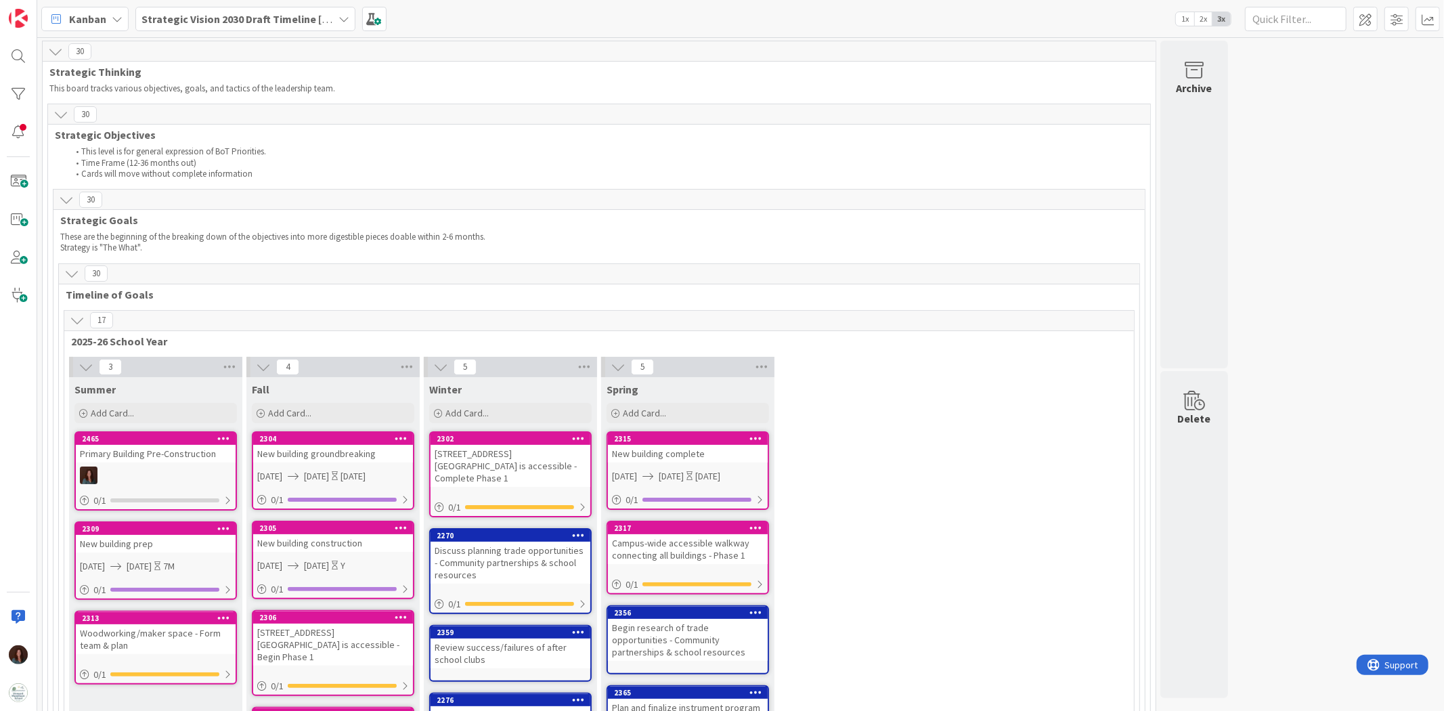
click at [298, 18] on b "Strategic Vision 2030 Draft Timeline [DATE]" at bounding box center [246, 19] width 209 height 14
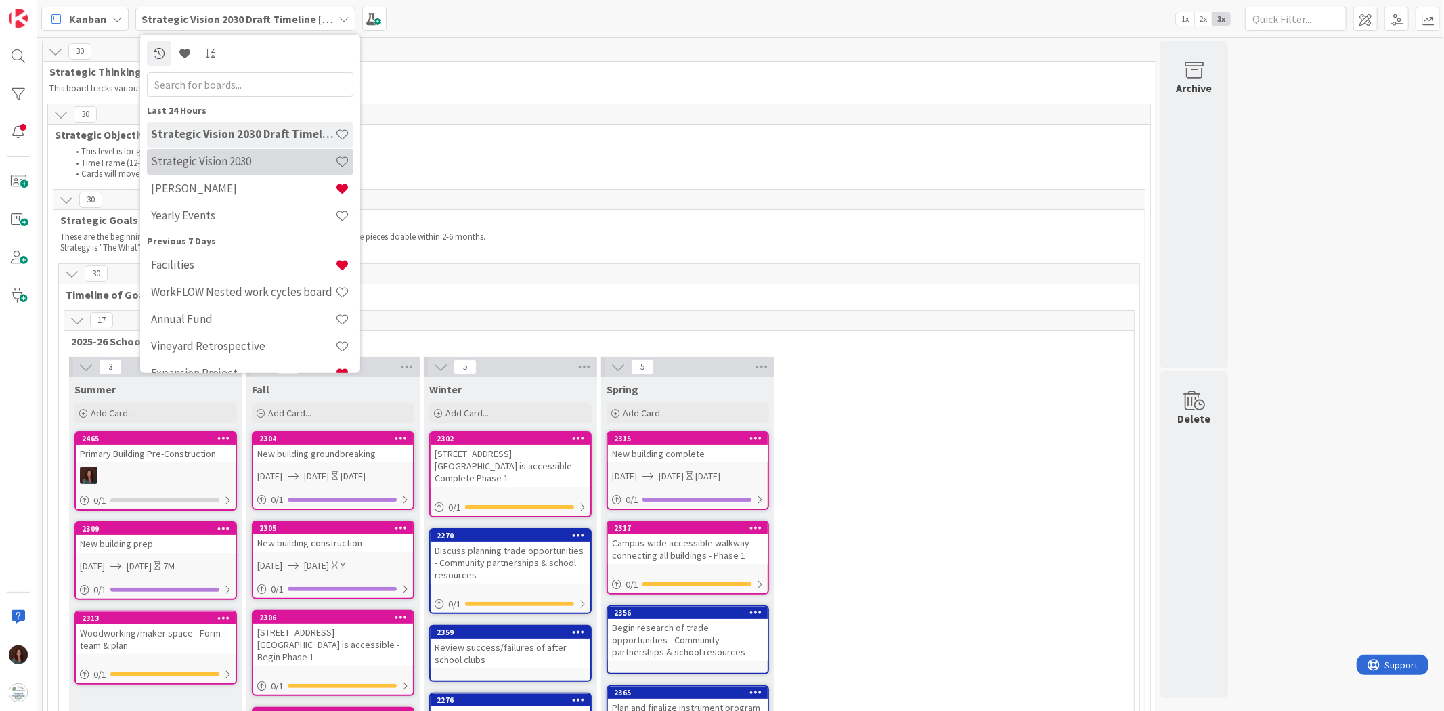
click at [221, 170] on div "Strategic Vision 2030" at bounding box center [250, 161] width 207 height 26
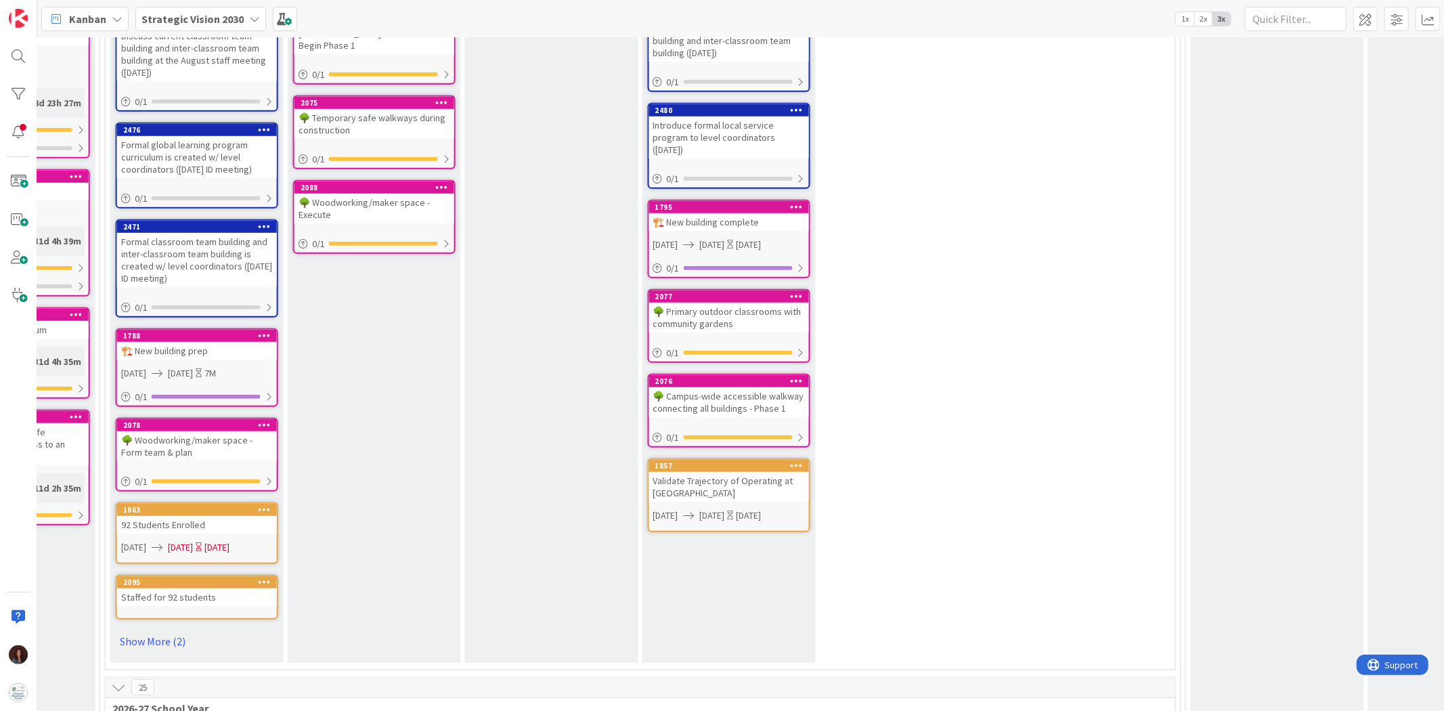
scroll to position [827, 1555]
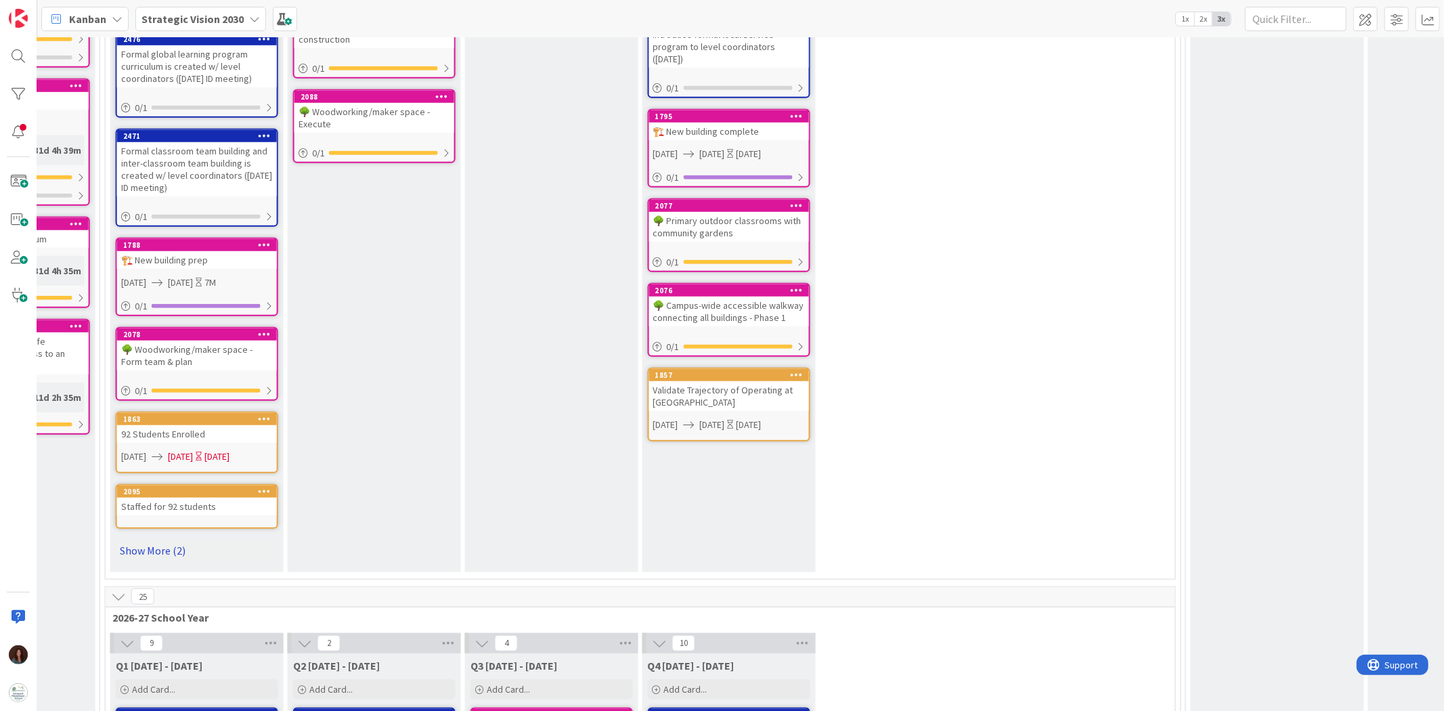
click at [165, 495] on link "Show More (2)" at bounding box center [197, 551] width 163 height 22
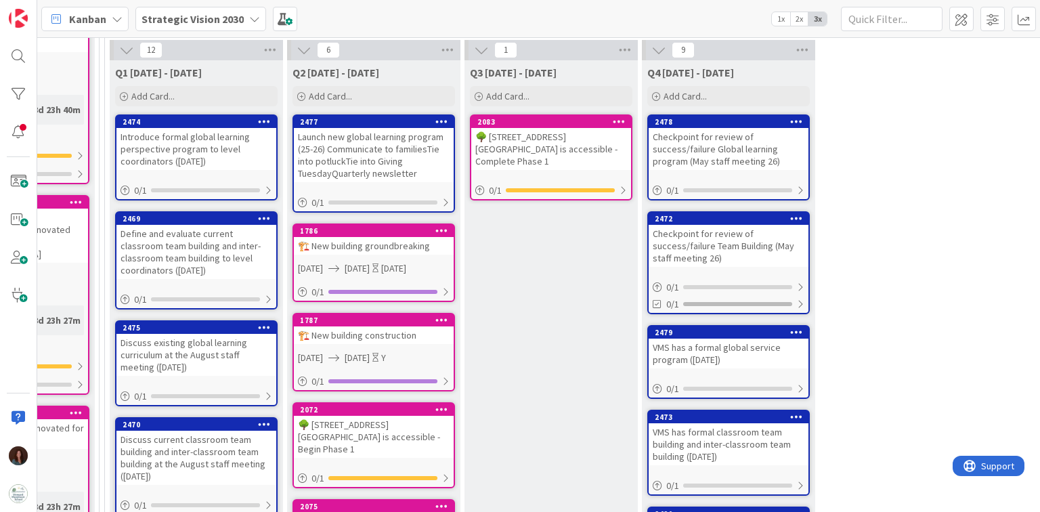
scroll to position [310, 1556]
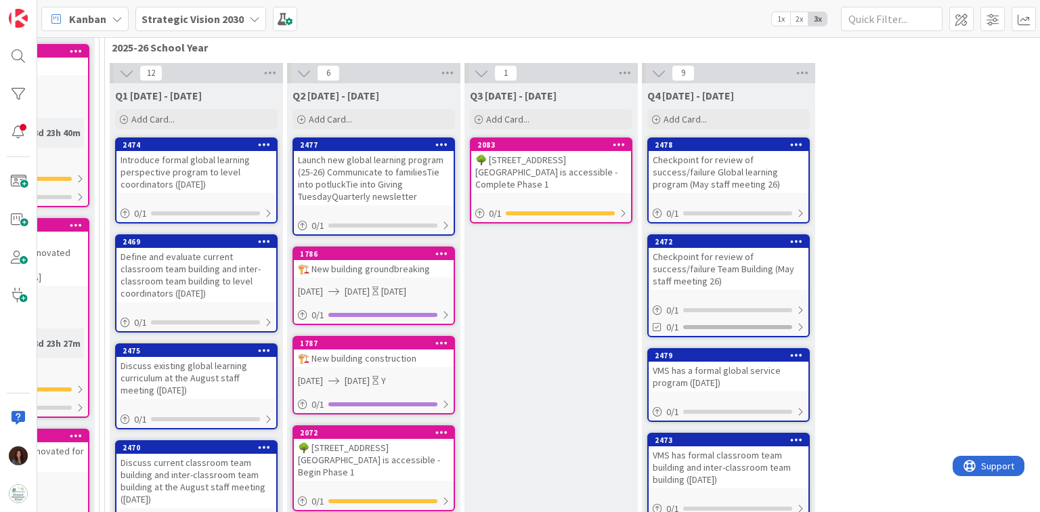
click at [232, 172] on div "Introduce formal global learning perspective program to level coordinators ([DA…" at bounding box center [196, 172] width 160 height 42
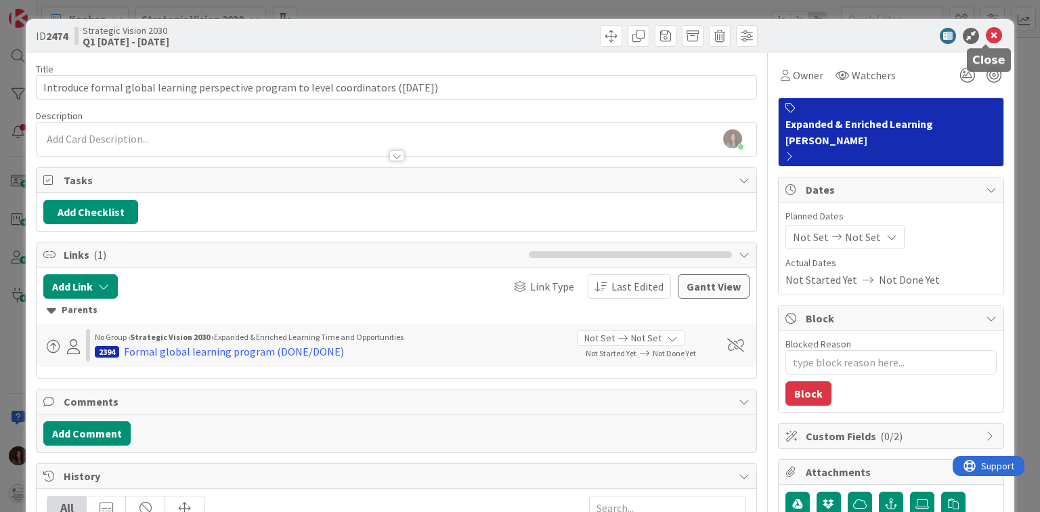
click at [986, 33] on icon at bounding box center [994, 36] width 16 height 16
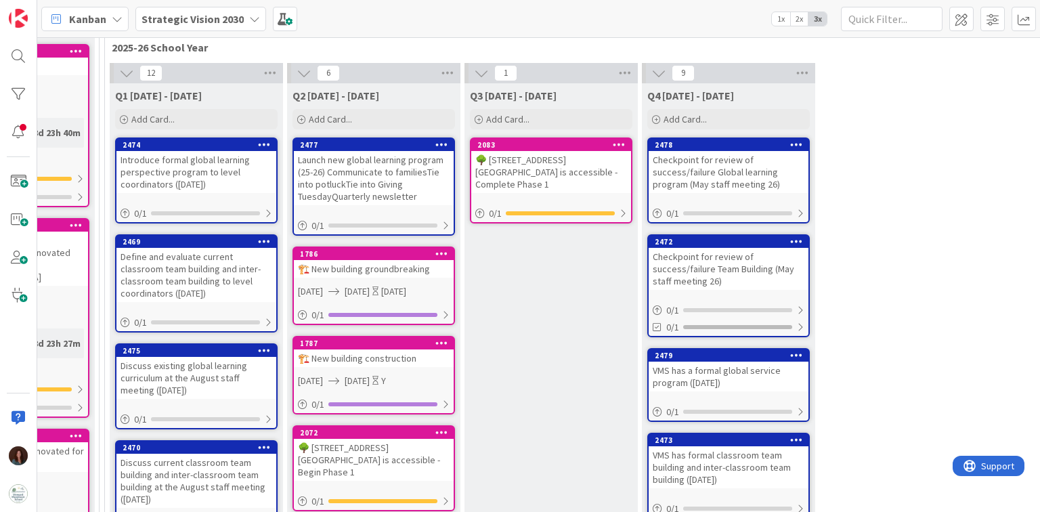
click at [186, 165] on div "Introduce formal global learning perspective program to level coordinators ([DA…" at bounding box center [196, 172] width 160 height 42
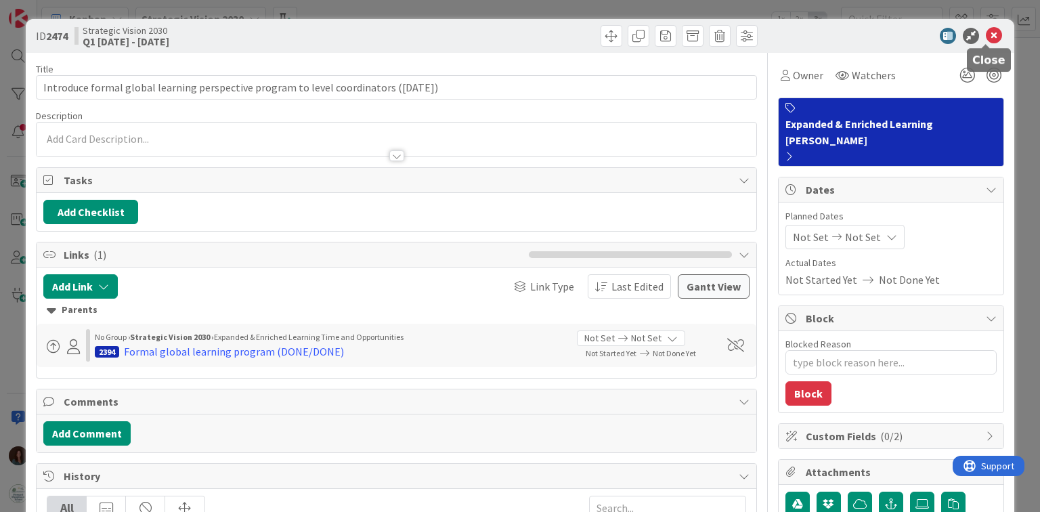
click at [986, 32] on icon at bounding box center [994, 36] width 16 height 16
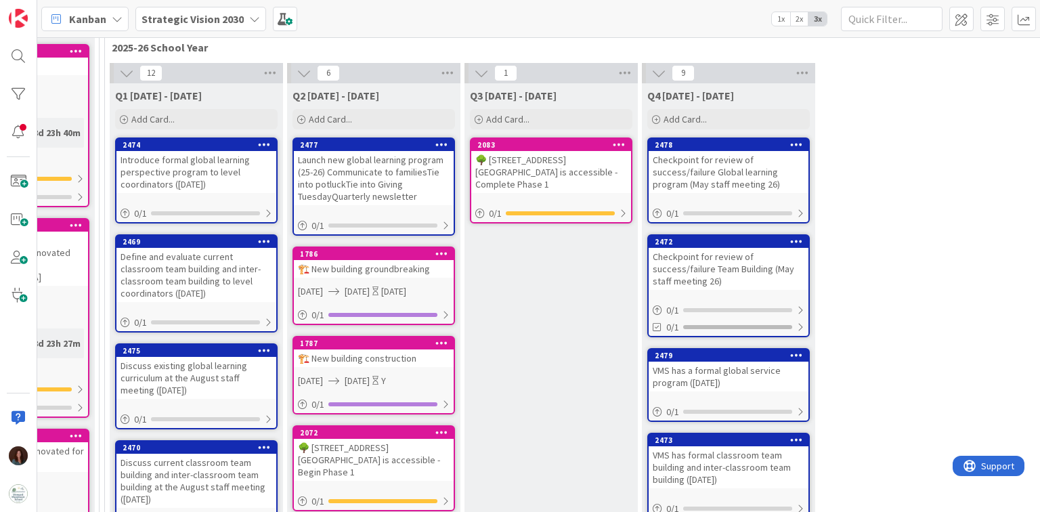
click at [403, 159] on div "Launch new global learning program (25-26) Communicate to familiesTie into potl…" at bounding box center [374, 178] width 160 height 54
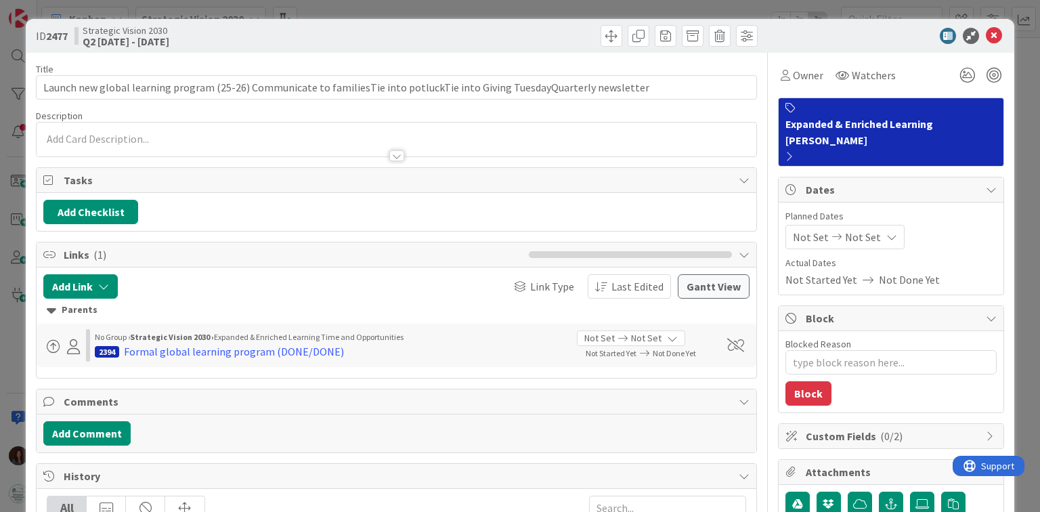
type textarea "x"
click at [102, 206] on button "Add Checklist" at bounding box center [90, 212] width 95 height 24
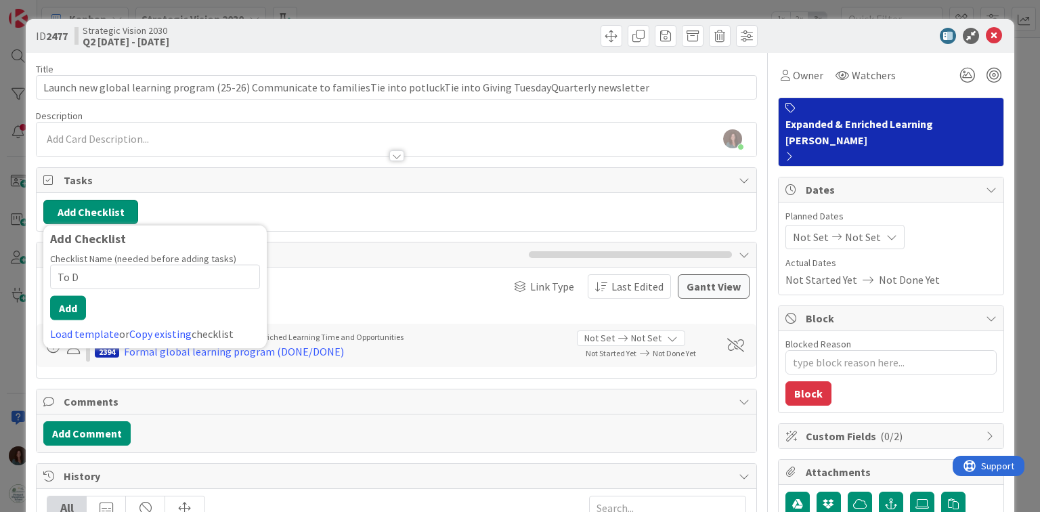
type input "To Do"
type textarea "x"
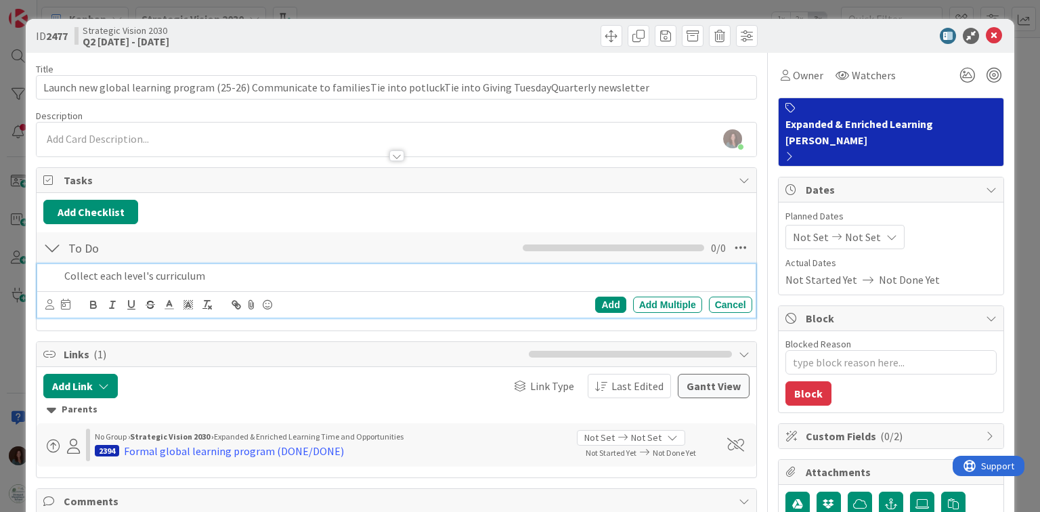
click at [121, 272] on p "Collect each level's curriculum" at bounding box center [405, 276] width 682 height 16
click at [207, 274] on p "Collect each classroom's level's curriculum" at bounding box center [405, 276] width 682 height 16
click at [168, 274] on p "Collect each classroom for their curriculum" at bounding box center [405, 276] width 682 height 16
drag, startPoint x: 214, startPoint y: 274, endPoint x: 177, endPoint y: 274, distance: 36.6
click at [177, 274] on p "Collect each classroom's for their curriculum" at bounding box center [405, 276] width 682 height 16
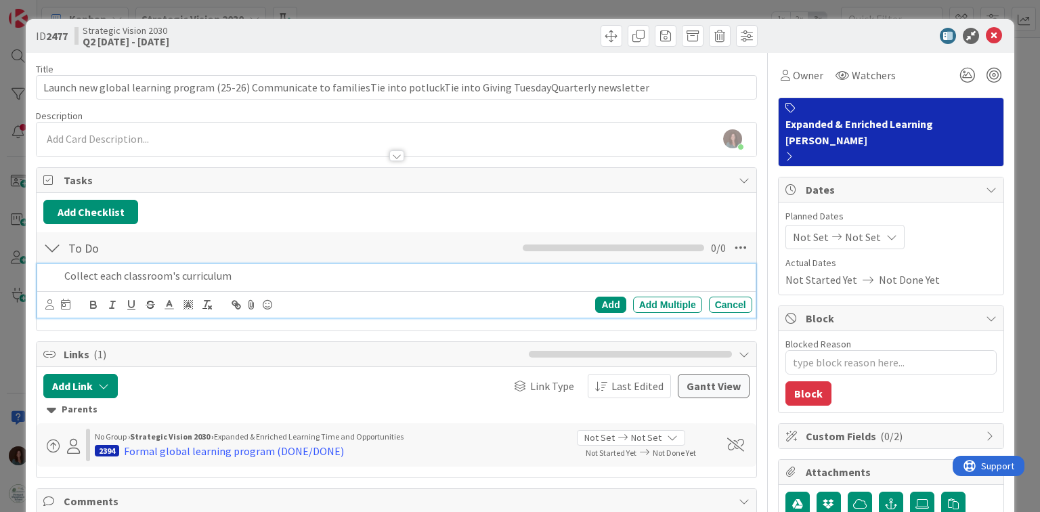
click at [240, 265] on div "Collect each classroom's curriculum" at bounding box center [405, 276] width 693 height 24
click at [588, 299] on div "Add Add Multiple Cancel" at bounding box center [601, 305] width 301 height 16
click at [610, 305] on div "Add" at bounding box center [610, 305] width 30 height 16
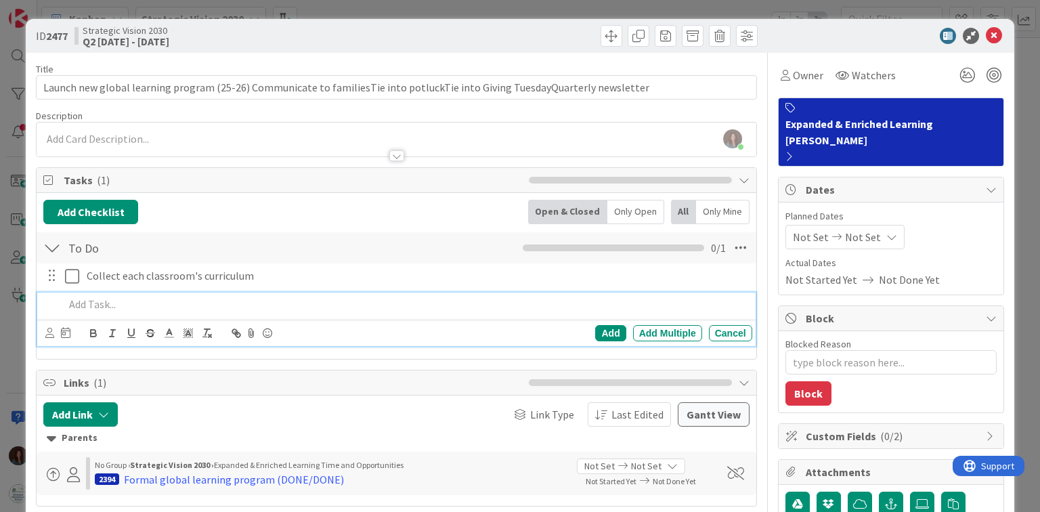
click at [234, 301] on p at bounding box center [405, 305] width 682 height 16
type textarea "x"
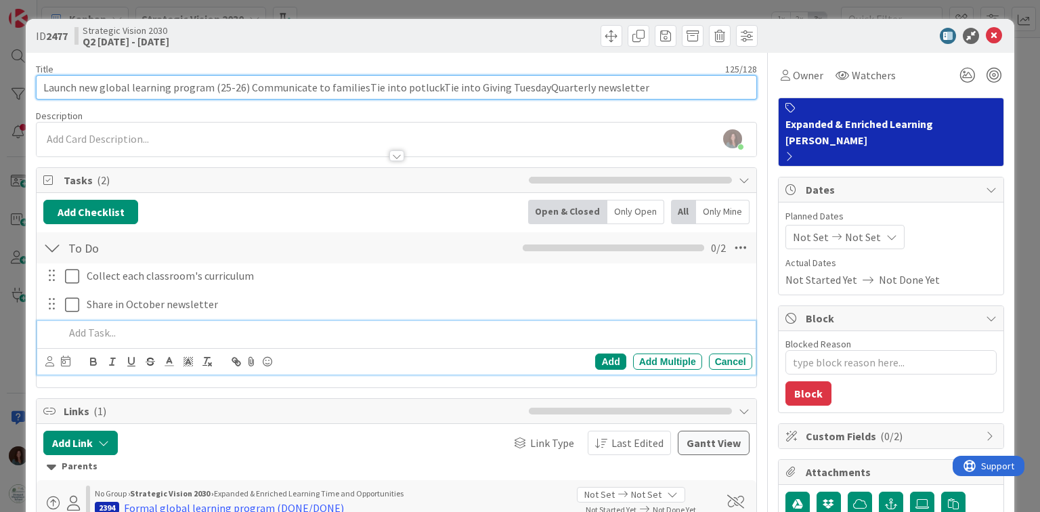
drag, startPoint x: 623, startPoint y: 86, endPoint x: 559, endPoint y: 194, distance: 126.0
click at [532, 91] on input "Launch new global learning program (25-26) Communicate to familiesTie into potl…" at bounding box center [396, 87] width 720 height 24
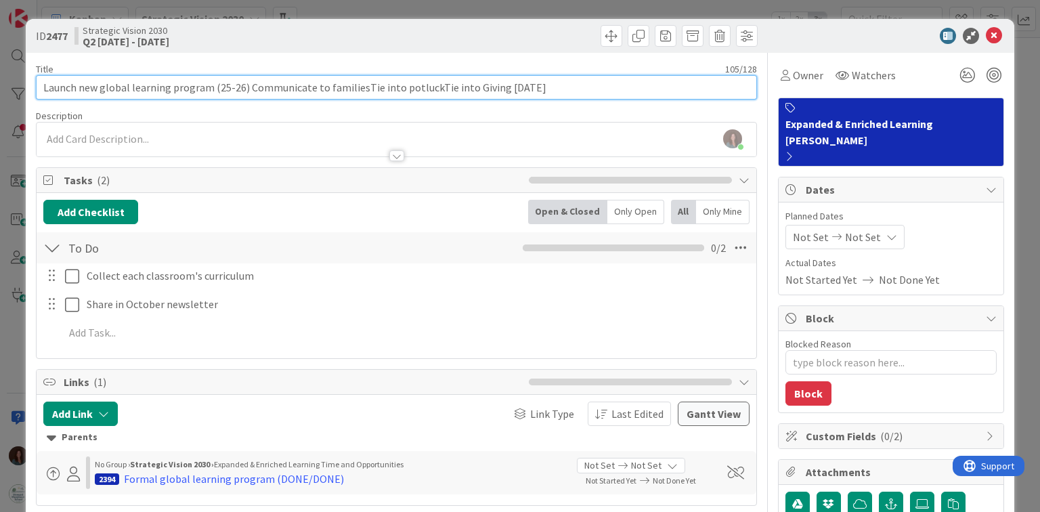
type input "Launch new global learning program (25-26) Communicate to familiesTie into potl…"
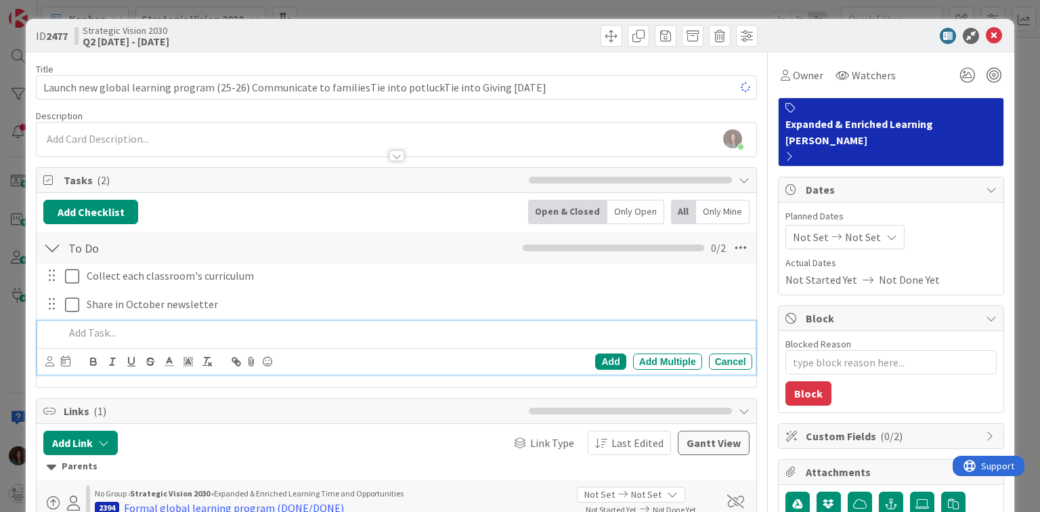
click at [114, 332] on p at bounding box center [405, 333] width 682 height 16
click at [62, 335] on div "Quarterly newsletter" at bounding box center [405, 333] width 693 height 24
click at [595, 363] on div "Add" at bounding box center [610, 361] width 30 height 16
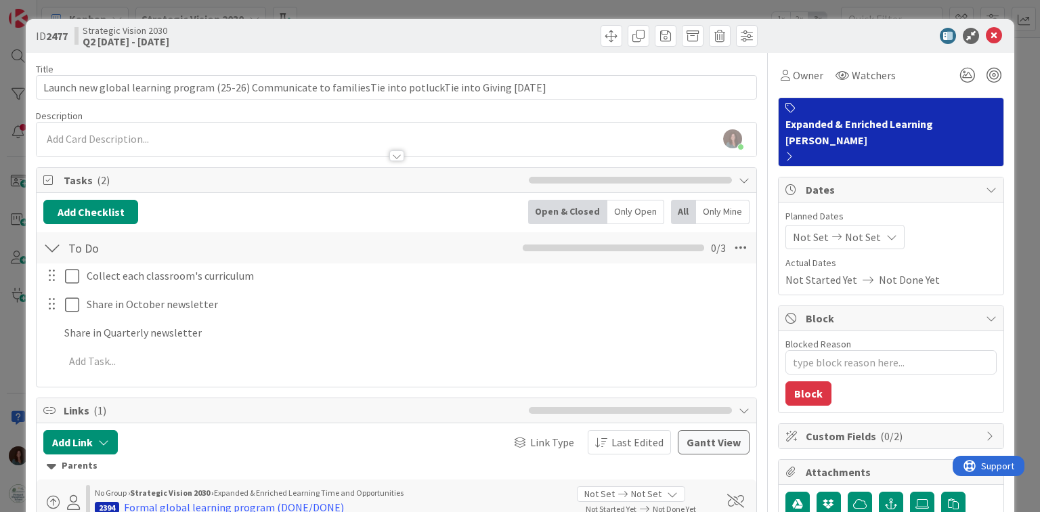
type textarea "x"
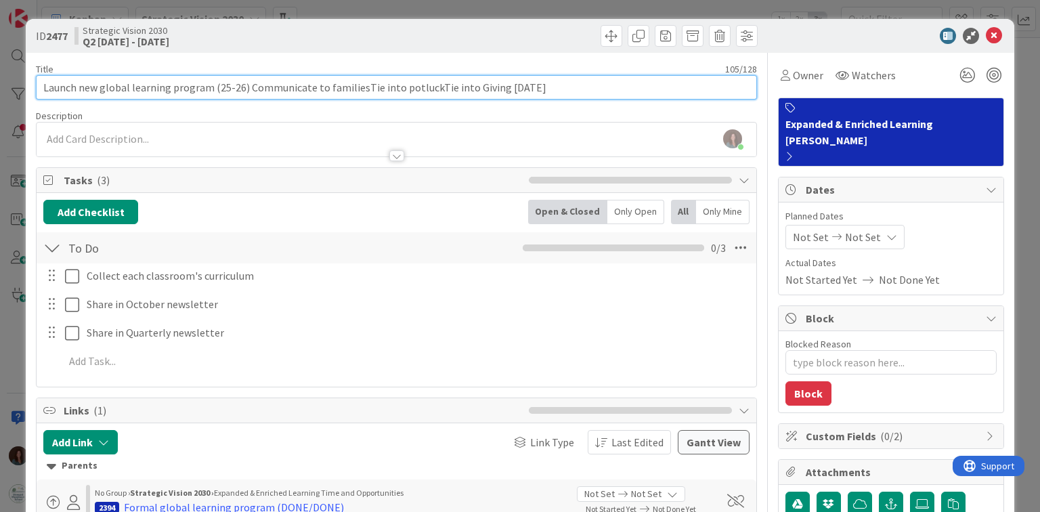
drag, startPoint x: 550, startPoint y: 87, endPoint x: 428, endPoint y: 95, distance: 122.2
click at [428, 95] on input "Launch new global learning program (25-26) Communicate to familiesTie into potl…" at bounding box center [396, 87] width 720 height 24
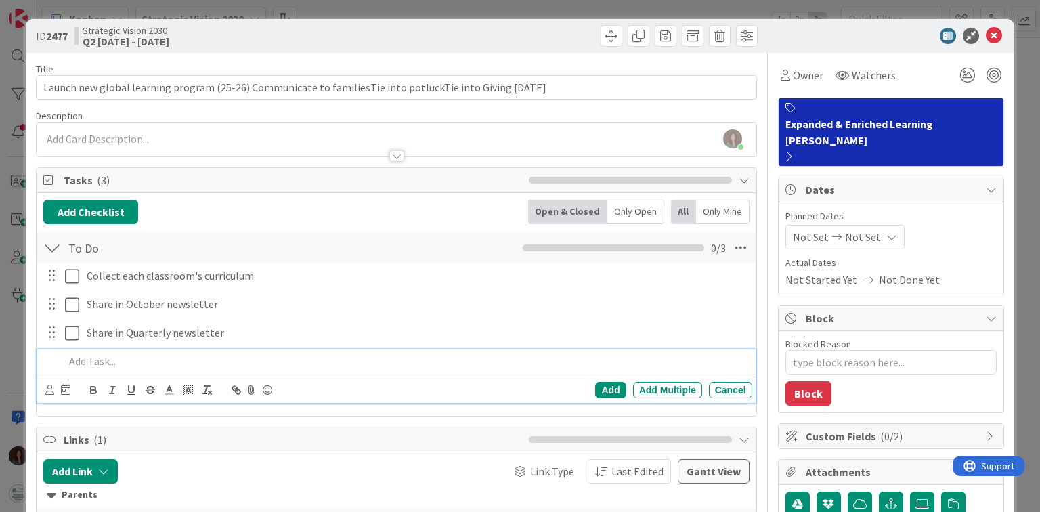
click at [125, 358] on p at bounding box center [405, 361] width 682 height 16
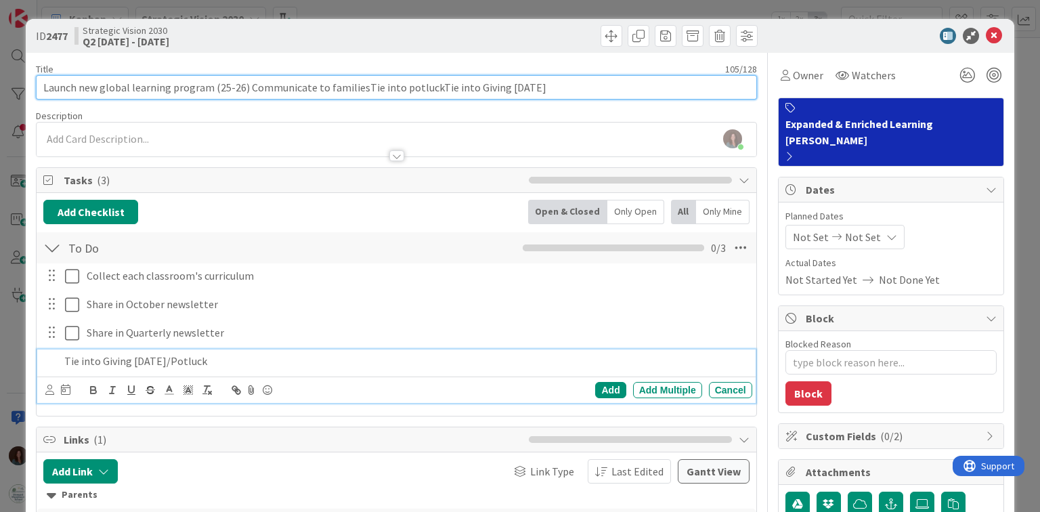
drag, startPoint x: 563, startPoint y: 92, endPoint x: 358, endPoint y: 102, distance: 205.4
click at [358, 102] on div "Title 105 / 128 Launch new global learning program (25-26) Communicate to famil…" at bounding box center [396, 496] width 720 height 886
type input "Launch new global learning program (25-26) Communicate to families"
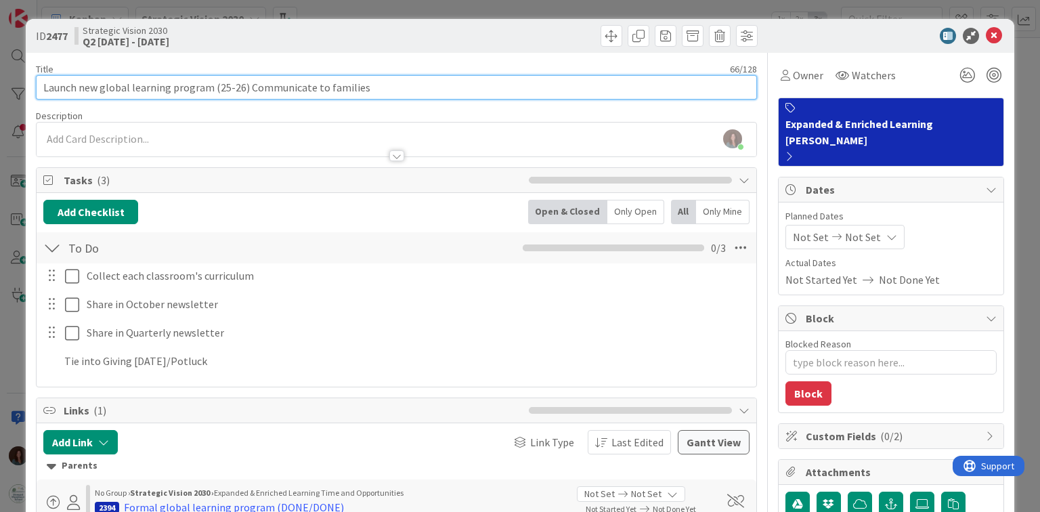
type textarea "x"
drag, startPoint x: 362, startPoint y: 88, endPoint x: 244, endPoint y: 93, distance: 117.9
click at [244, 93] on input "Launch new global learning program (25-26) Communicate to families" at bounding box center [396, 87] width 720 height 24
type input "Launch new global learning program (25-26) Communicate to families"
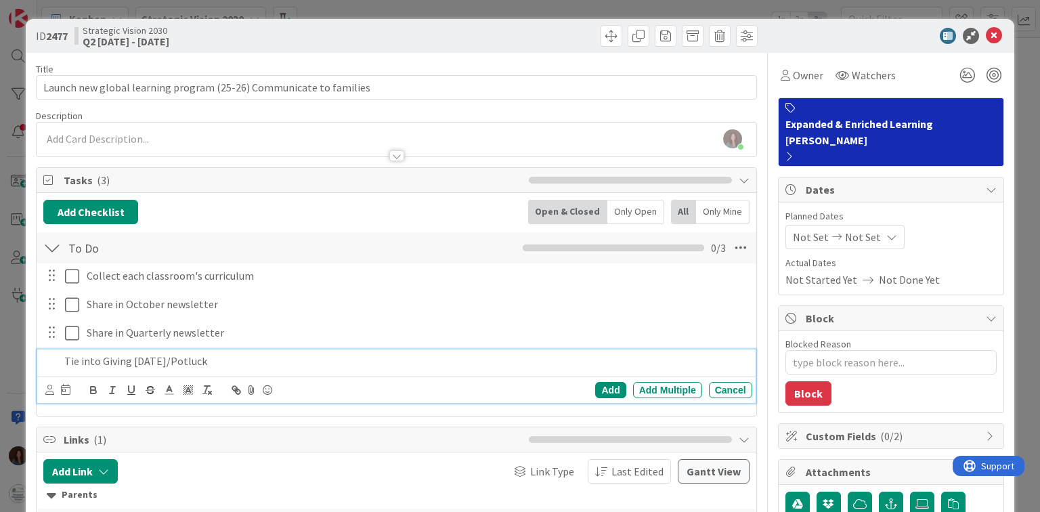
click at [230, 356] on p "Tie into Giving [DATE]/Potluck" at bounding box center [405, 361] width 682 height 16
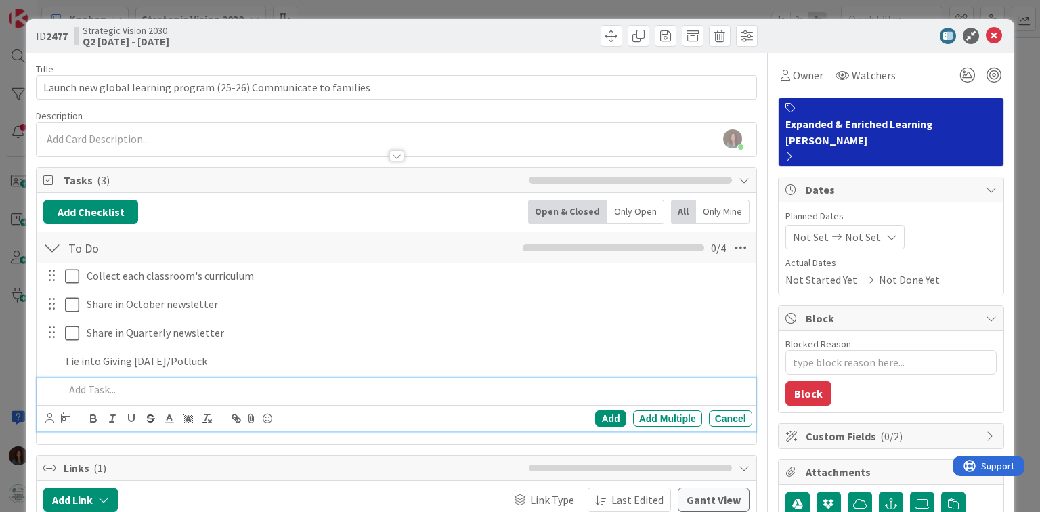
type textarea "x"
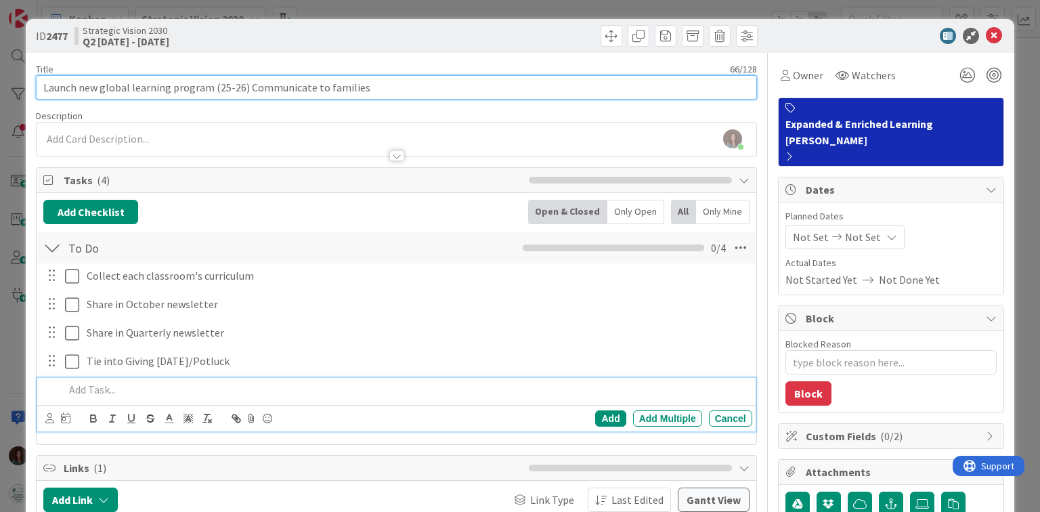
drag, startPoint x: 368, startPoint y: 83, endPoint x: 242, endPoint y: 100, distance: 127.1
click at [242, 100] on div "Title 66 / 128 Launch new global learning program (25-26) Communicate to famili…" at bounding box center [396, 496] width 720 height 886
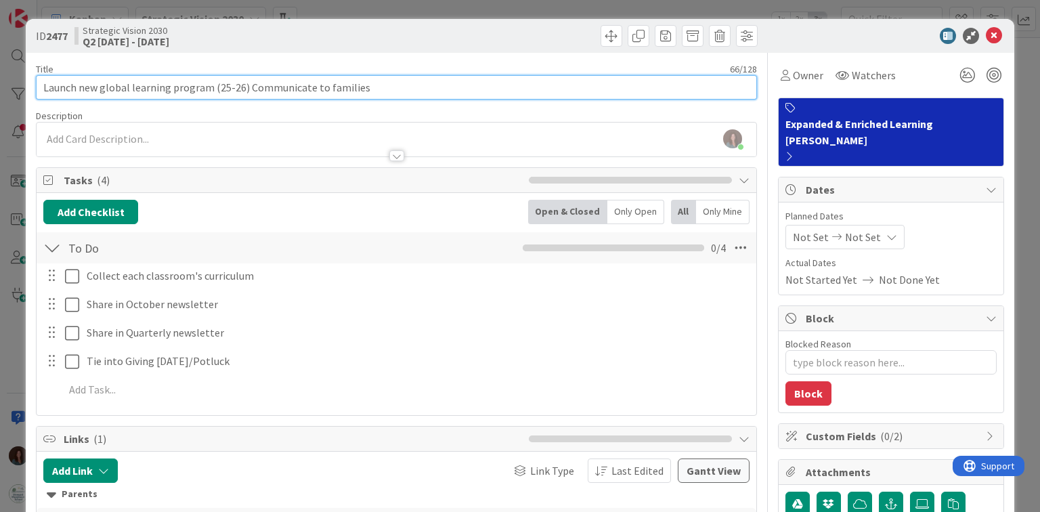
type input "Launch new global learning program (25-26)"
type textarea "x"
type input "Launch new global learning program (25-26)"
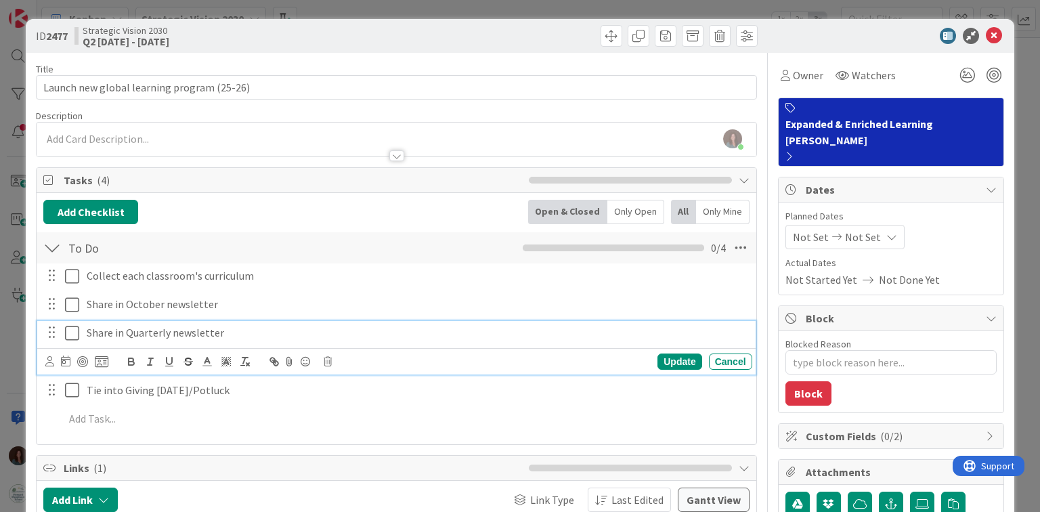
click at [239, 325] on p "Share in Quarterly newsletter" at bounding box center [417, 333] width 660 height 16
click at [169, 333] on p "Share in Quarterly newsletter" at bounding box center [417, 333] width 660 height 16
click at [681, 360] on div "Update" at bounding box center [679, 361] width 44 height 16
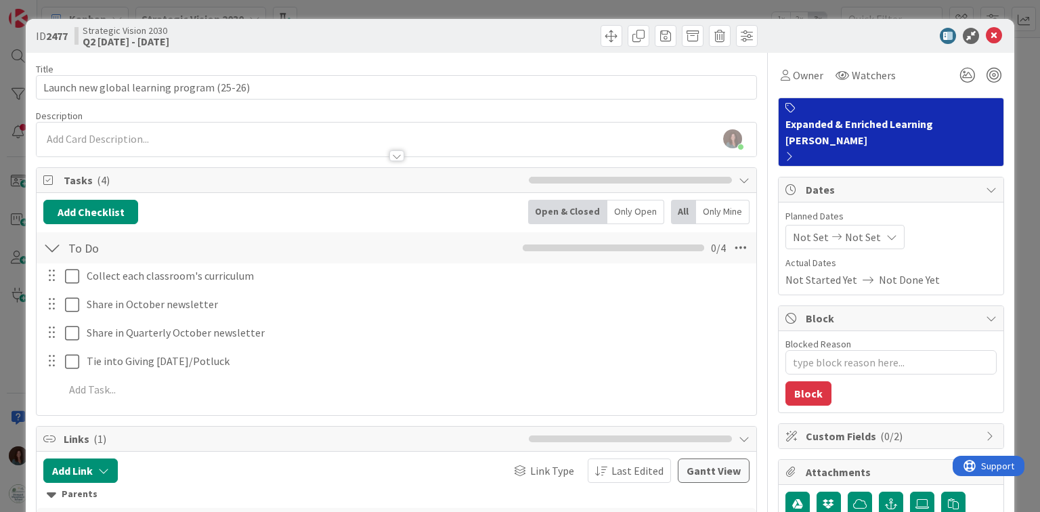
scroll to position [54, 0]
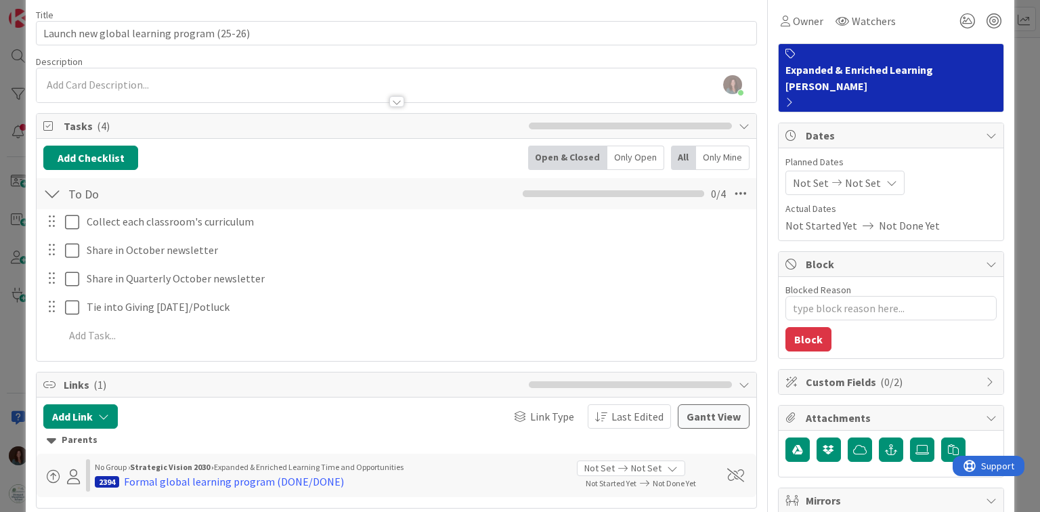
click at [810, 492] on span "Mirrors" at bounding box center [892, 500] width 173 height 16
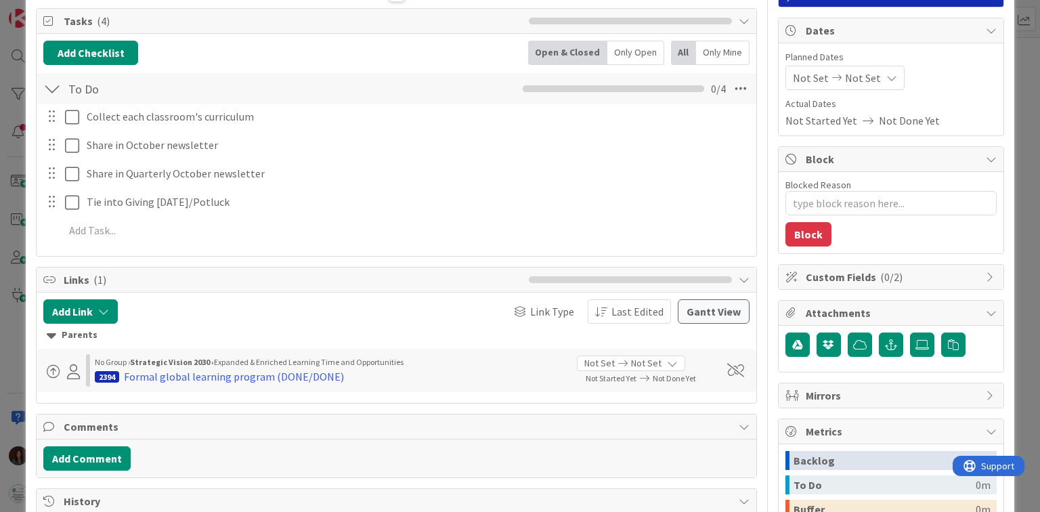
scroll to position [163, 0]
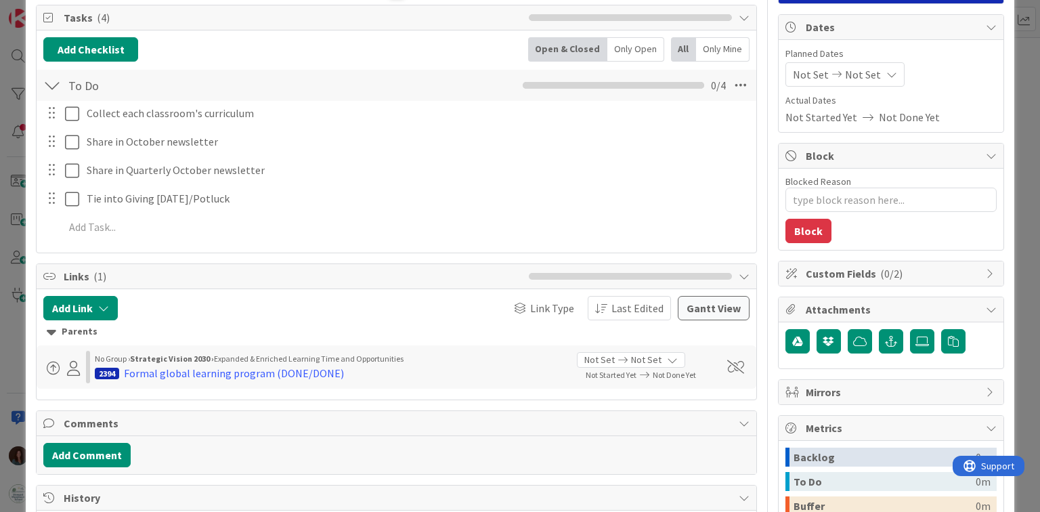
click at [859, 384] on span "Mirrors" at bounding box center [892, 392] width 173 height 16
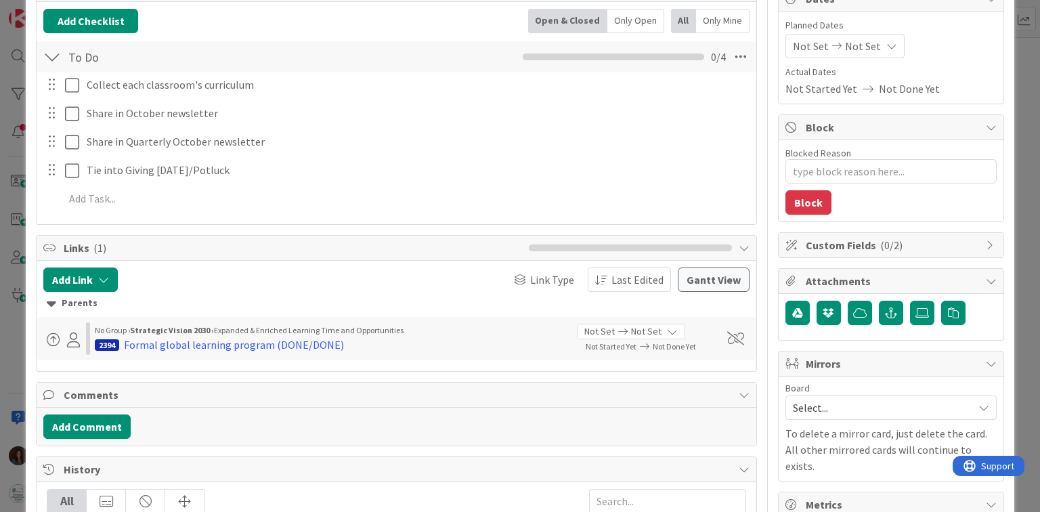
scroll to position [217, 0]
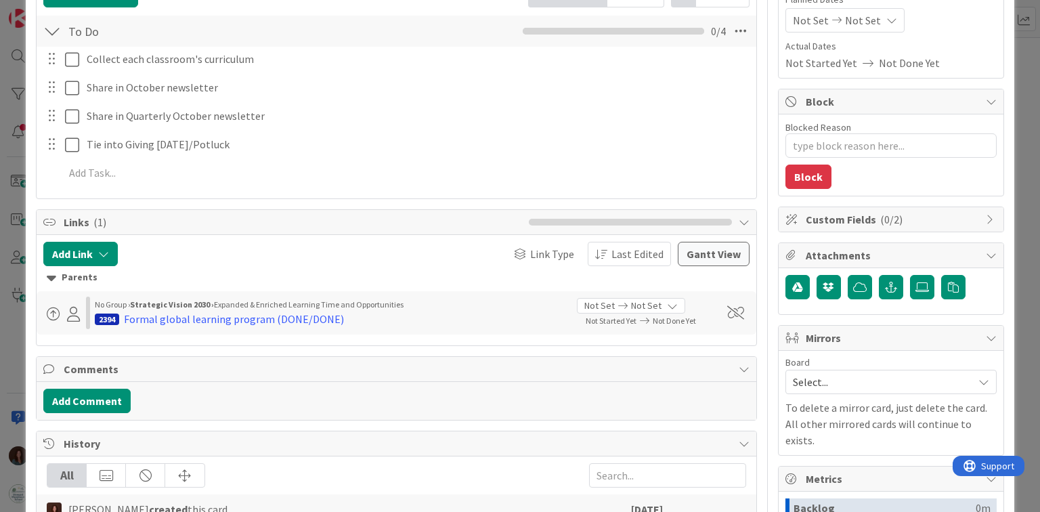
click at [834, 372] on span "Select..." at bounding box center [879, 381] width 173 height 19
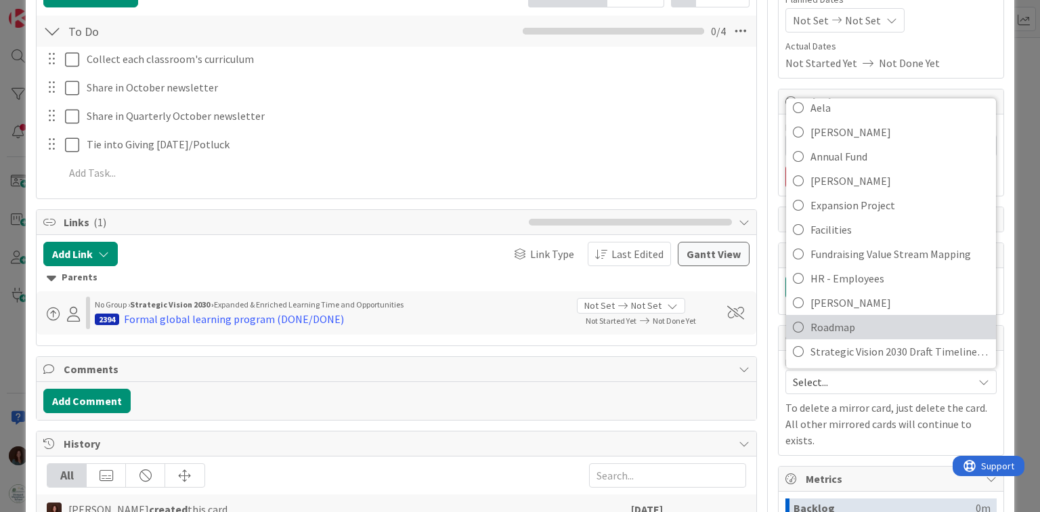
scroll to position [163, 0]
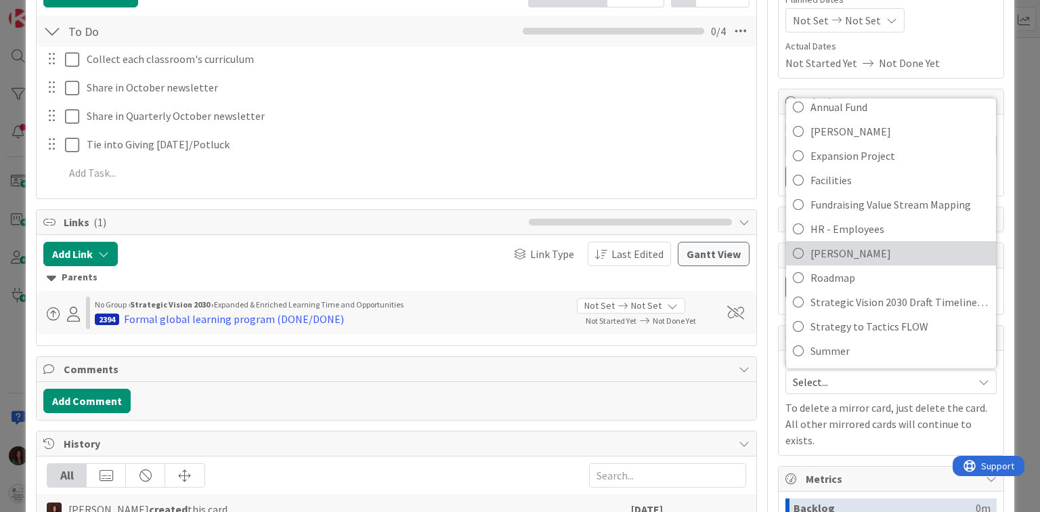
click at [865, 243] on span "[PERSON_NAME]" at bounding box center [900, 253] width 179 height 20
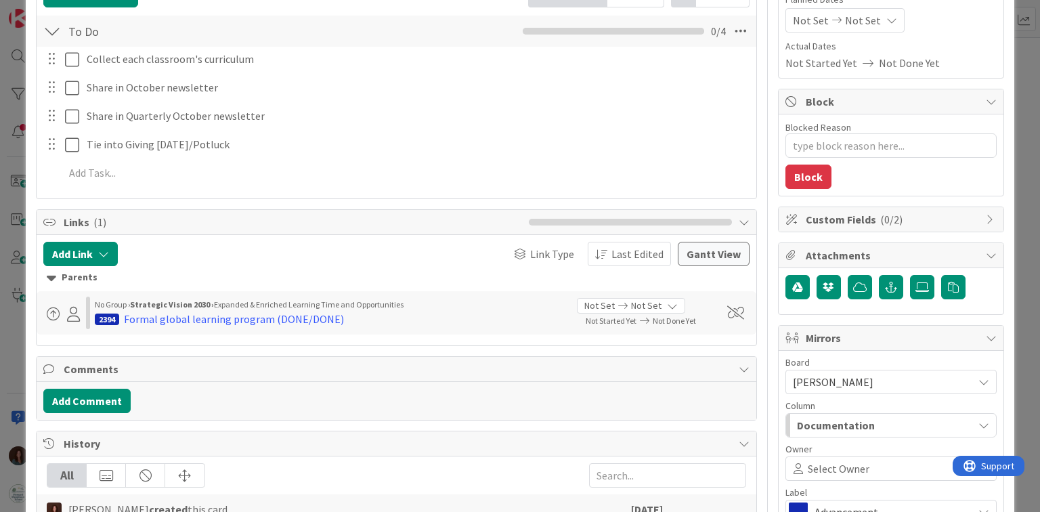
click at [861, 416] on span "Documentation" at bounding box center [836, 425] width 78 height 18
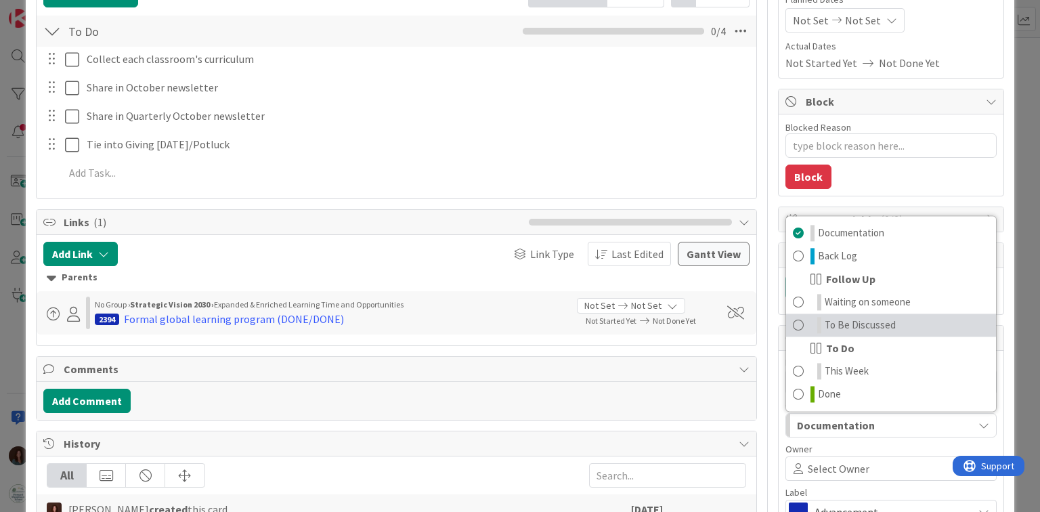
click at [870, 317] on span "To Be Discussed" at bounding box center [860, 325] width 71 height 16
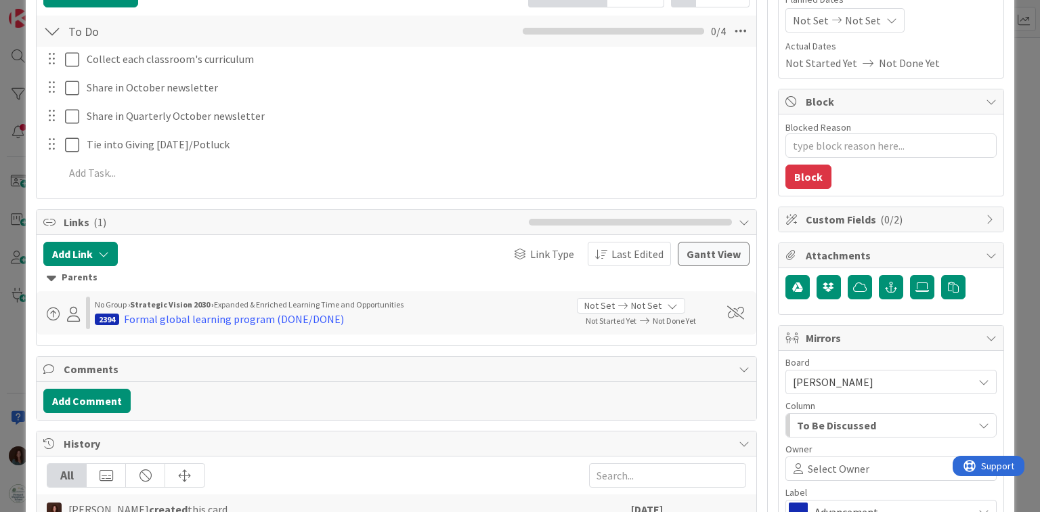
click at [876, 495] on span "Advancement" at bounding box center [891, 511] width 152 height 19
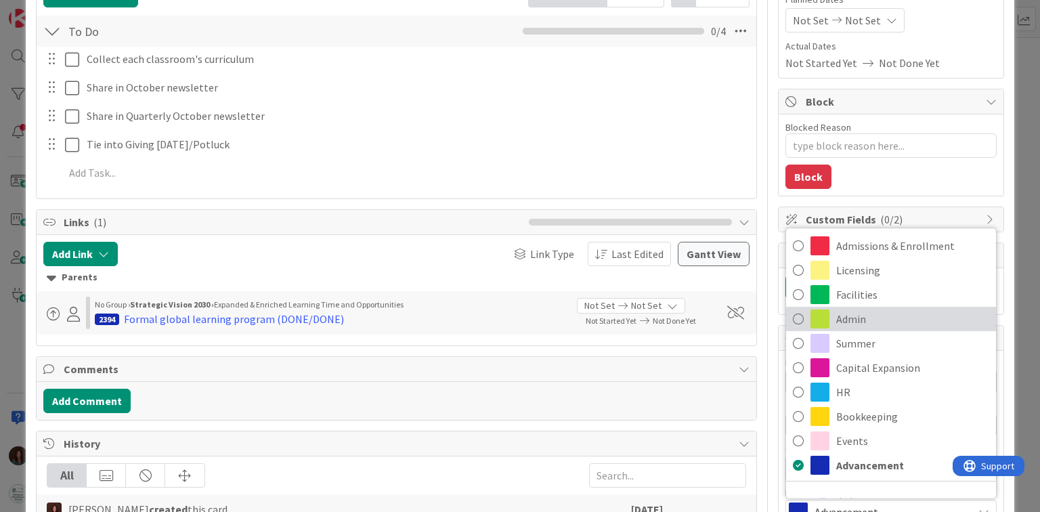
click at [878, 309] on span "Admin" at bounding box center [912, 319] width 153 height 20
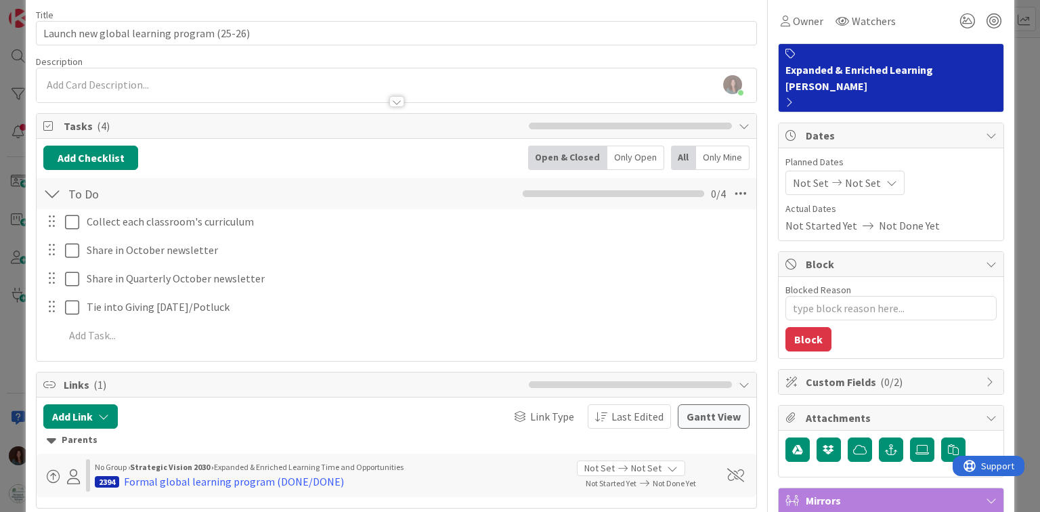
scroll to position [0, 0]
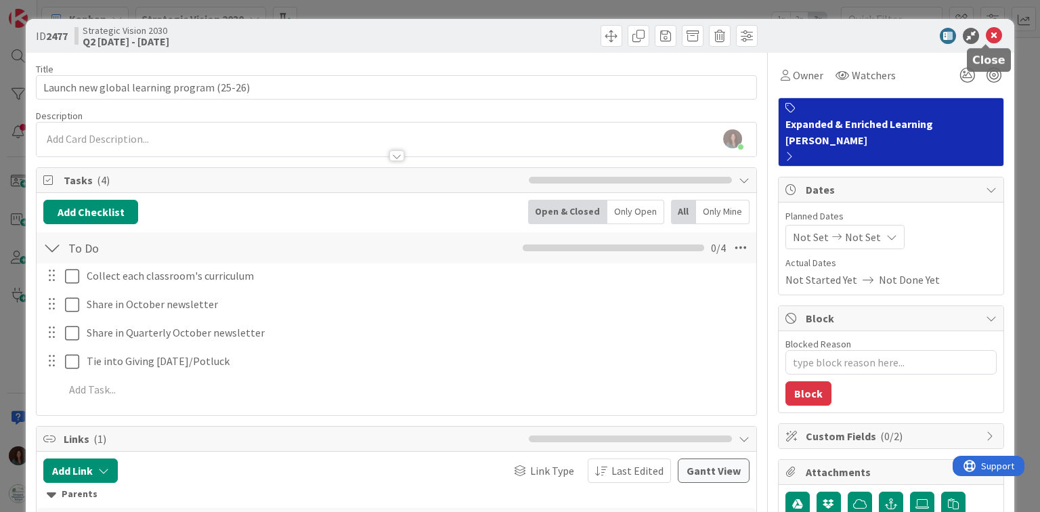
click at [986, 34] on icon at bounding box center [994, 36] width 16 height 16
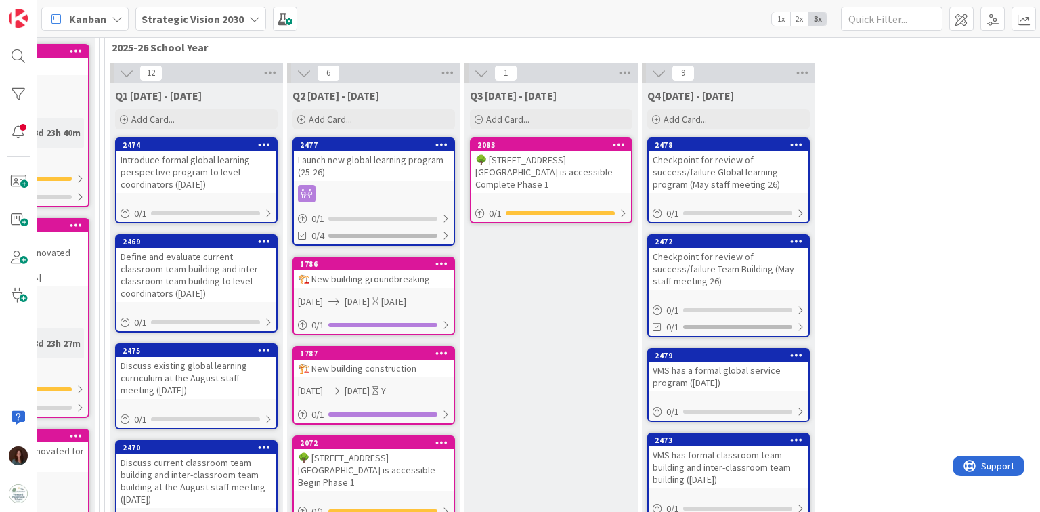
click at [364, 156] on div "Launch new global learning program (25-26)" at bounding box center [374, 166] width 160 height 30
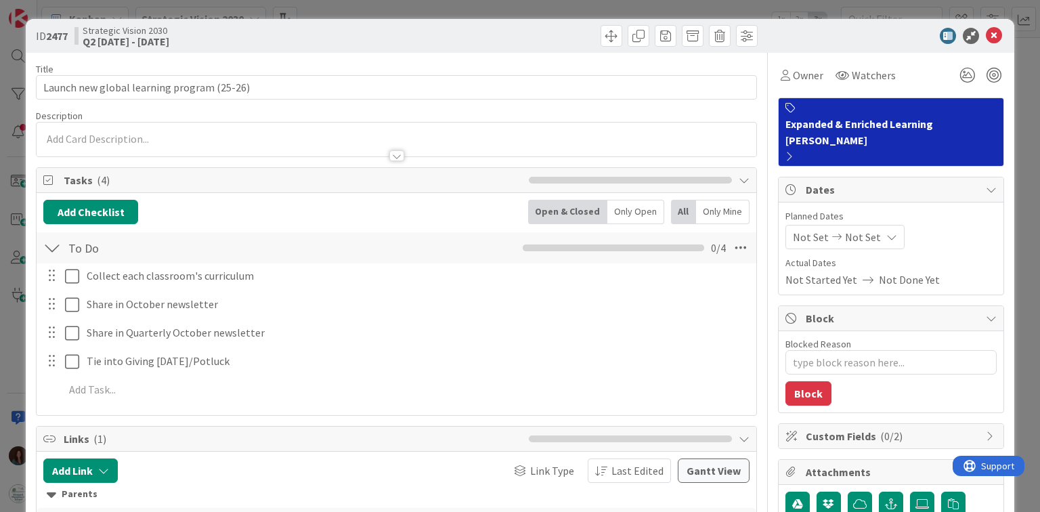
type textarea "x"
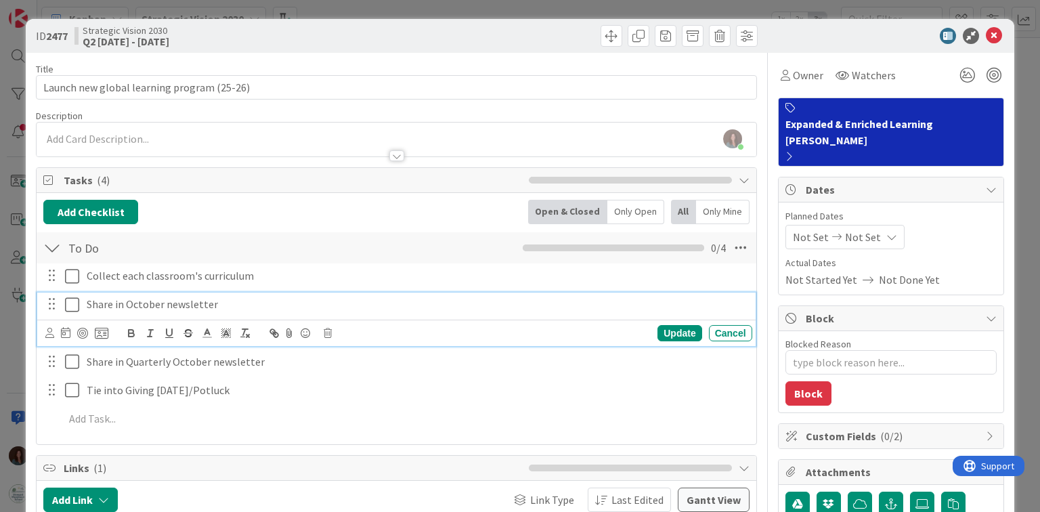
click at [115, 306] on p "Share in October newsletter" at bounding box center [417, 305] width 660 height 16
click at [733, 330] on div "Cancel" at bounding box center [730, 333] width 43 height 16
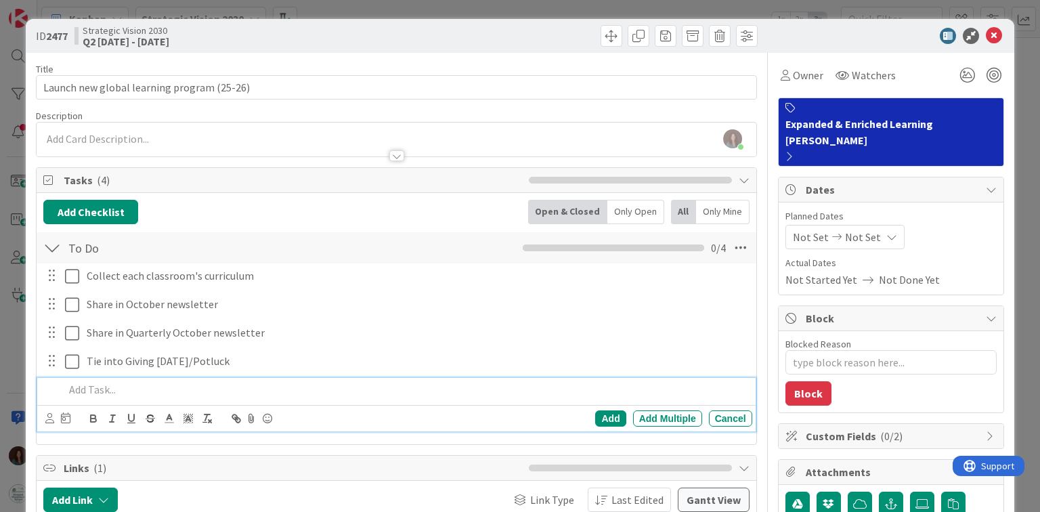
click at [140, 389] on p at bounding box center [405, 390] width 682 height 16
click at [595, 422] on div "Add" at bounding box center [610, 418] width 30 height 16
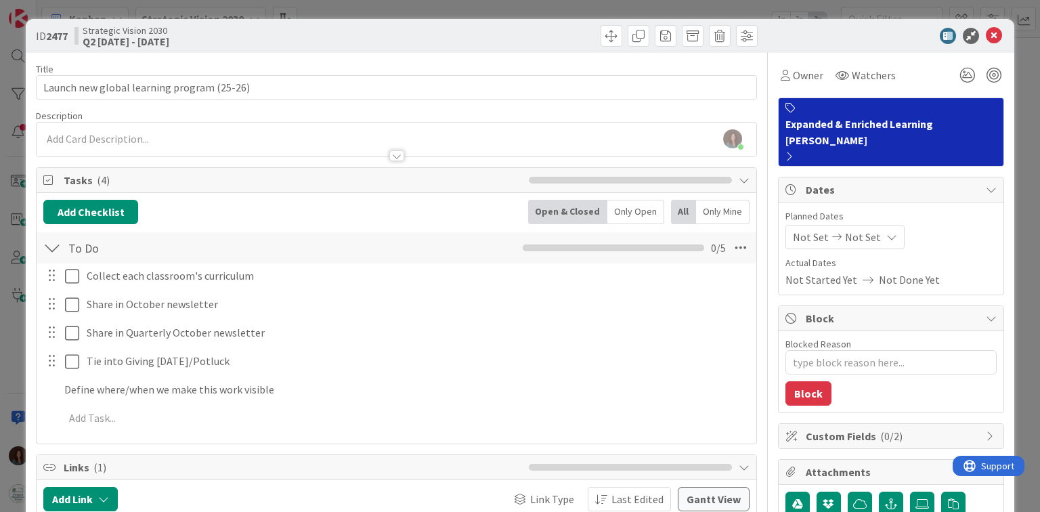
type textarea "x"
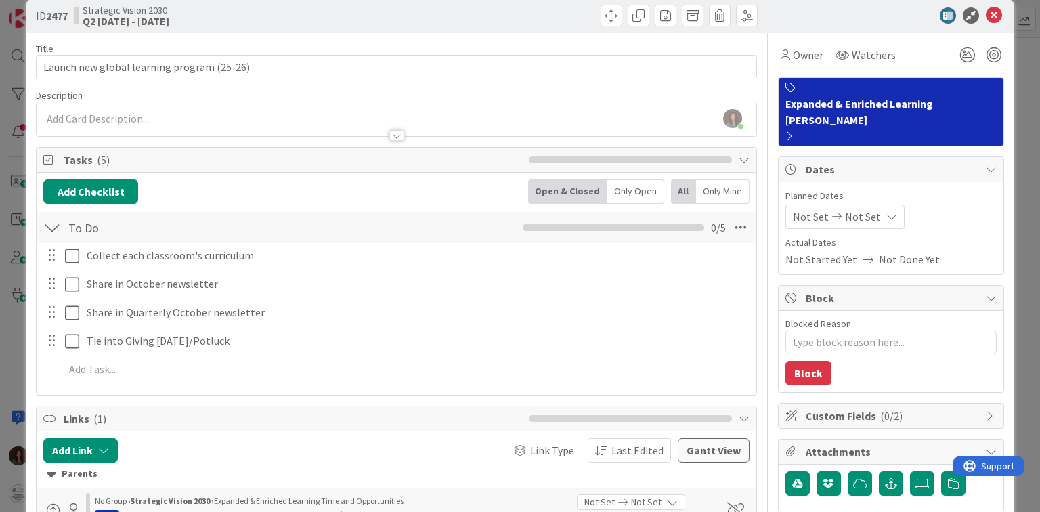
scroll to position [27, 0]
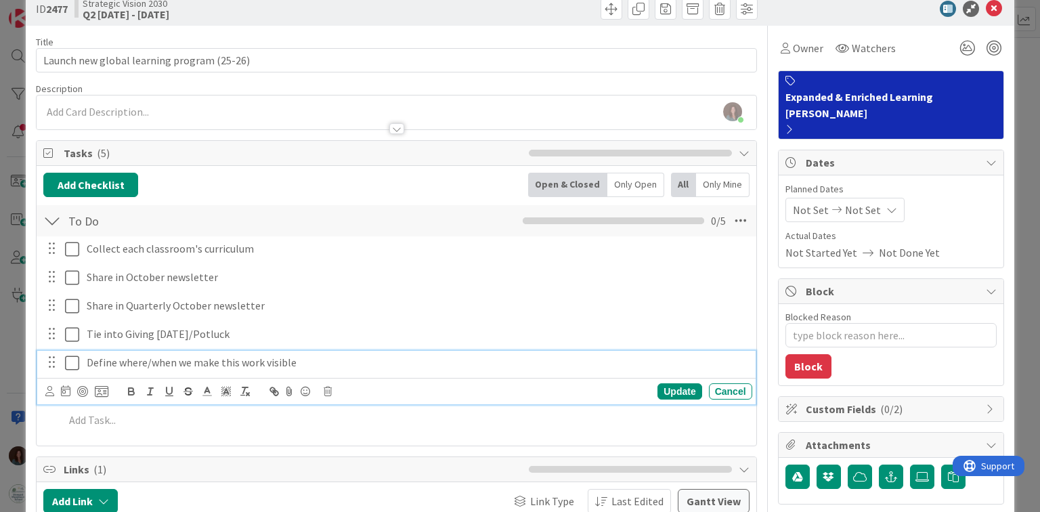
click at [173, 360] on p "Define where/when we make this work visible" at bounding box center [417, 363] width 660 height 16
click at [676, 395] on div "Update" at bounding box center [679, 391] width 44 height 16
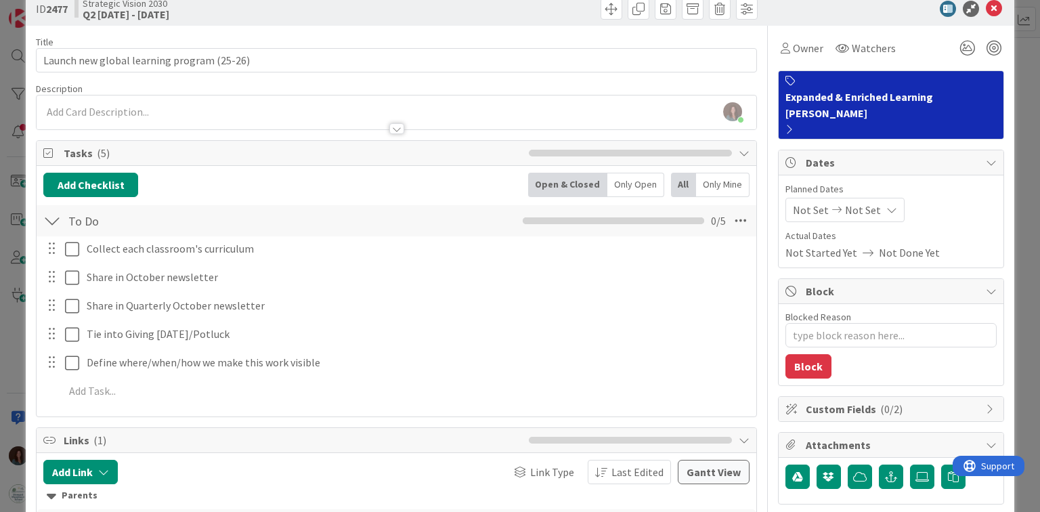
scroll to position [0, 0]
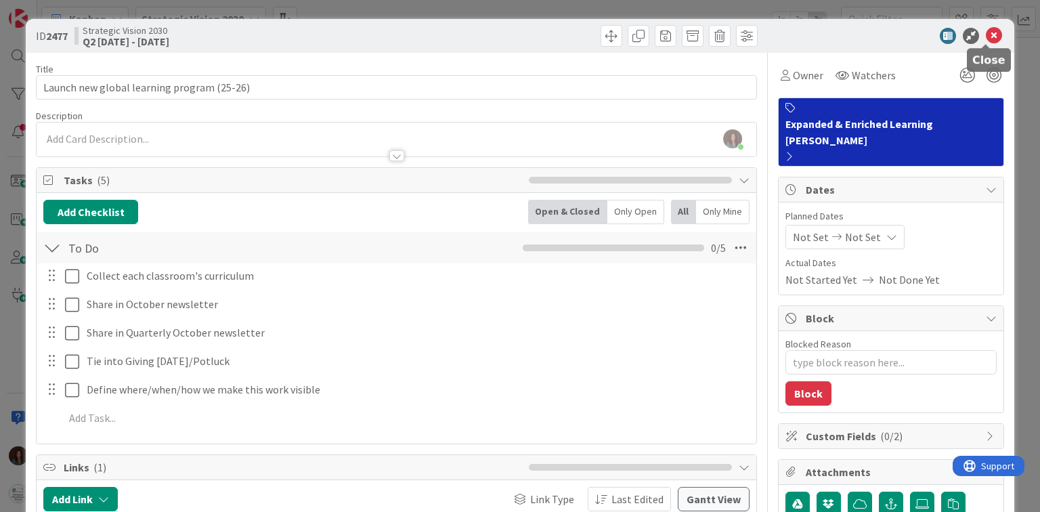
click at [989, 33] on icon at bounding box center [994, 36] width 16 height 16
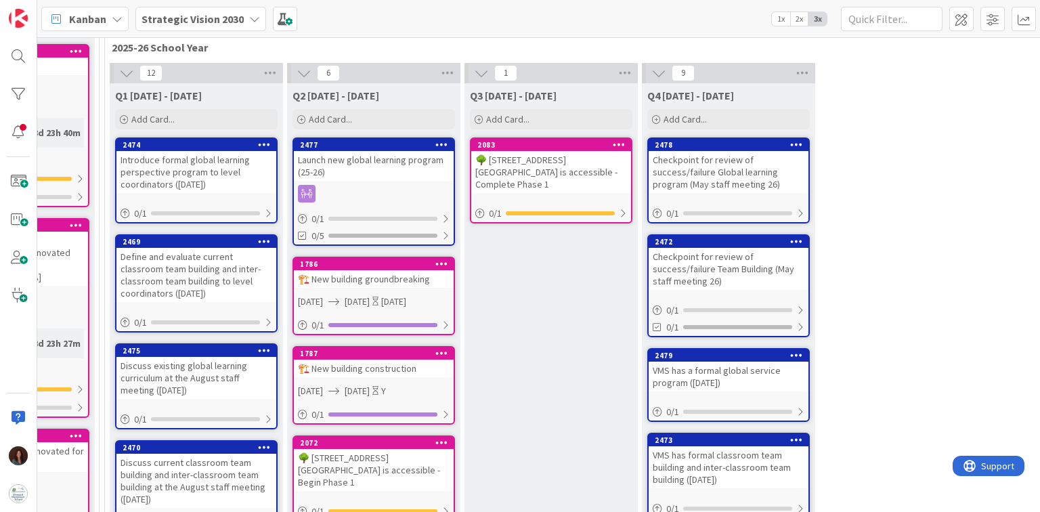
click at [175, 379] on div "Discuss existing global learning curriculum at the August staff meeting ([DATE])" at bounding box center [196, 378] width 160 height 42
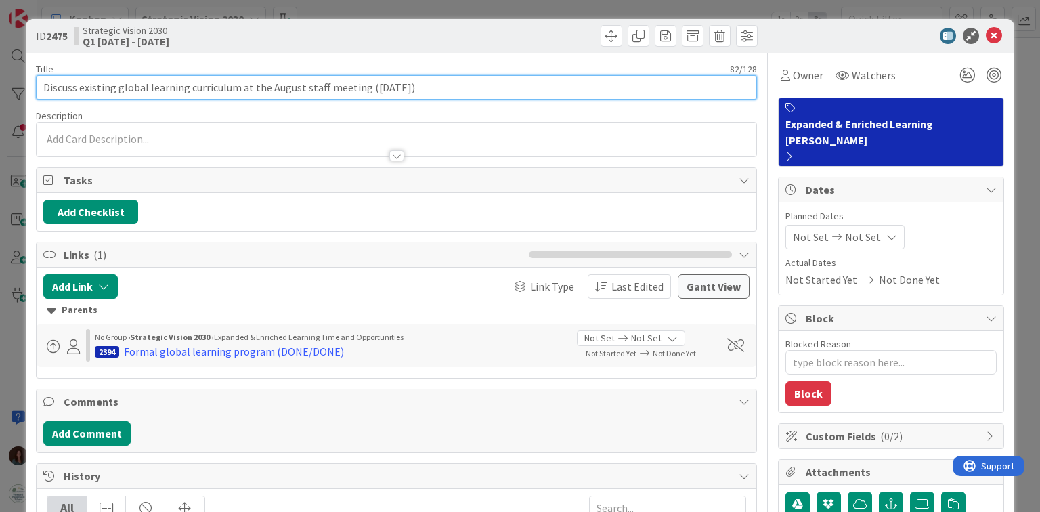
click at [209, 92] on input "Discuss existing global learning curriculum at the August staff meeting ([DATE])" at bounding box center [396, 87] width 720 height 24
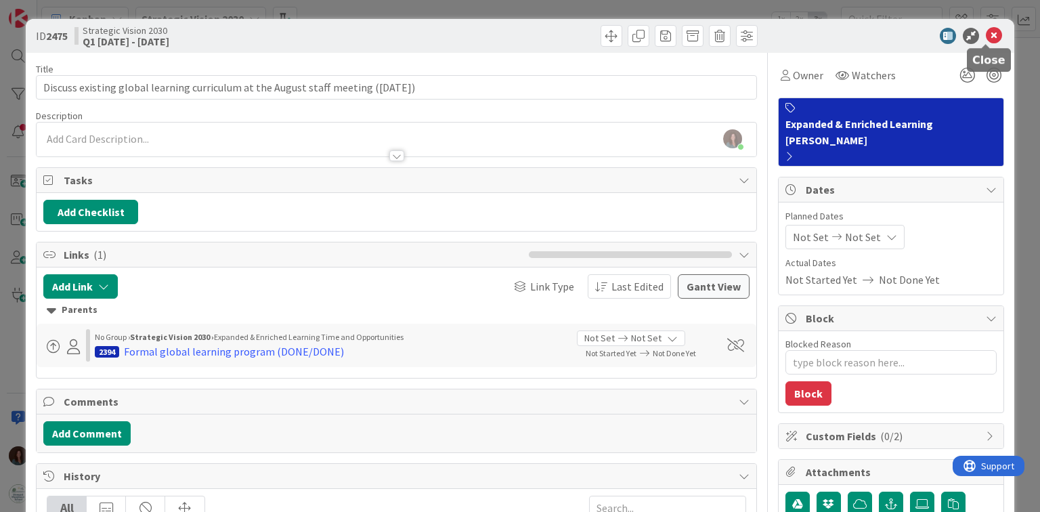
click at [988, 37] on icon at bounding box center [994, 36] width 16 height 16
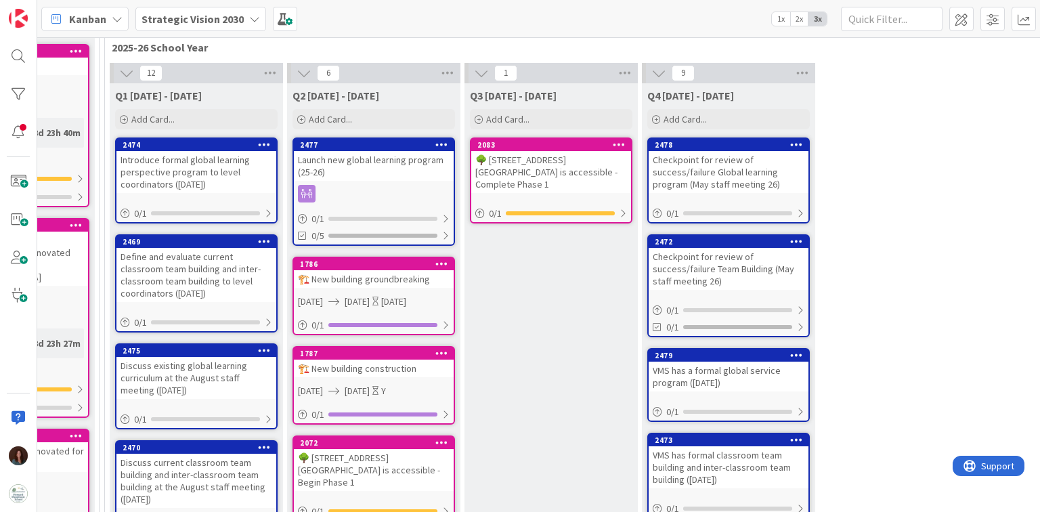
click at [401, 165] on div "Launch new global learning program (25-26)" at bounding box center [374, 166] width 160 height 30
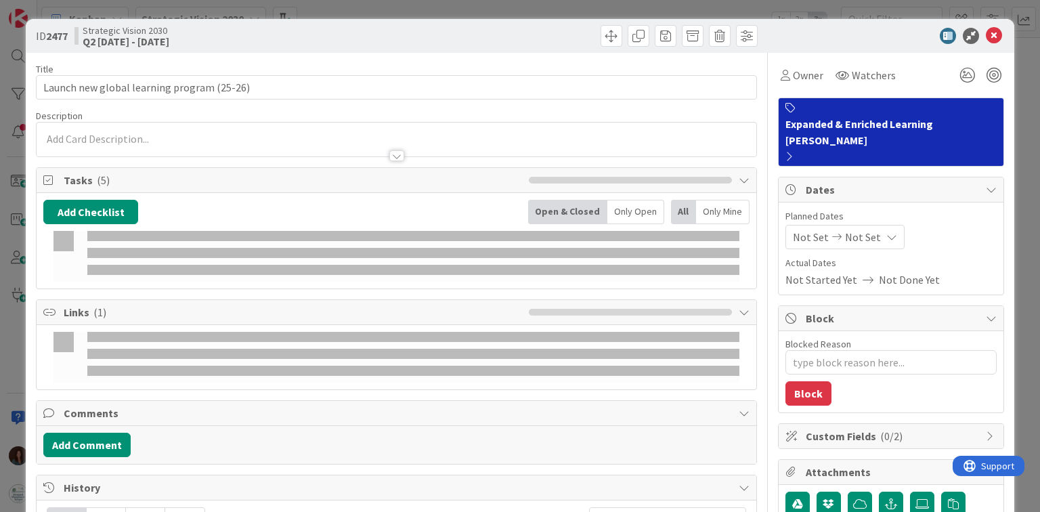
type textarea "x"
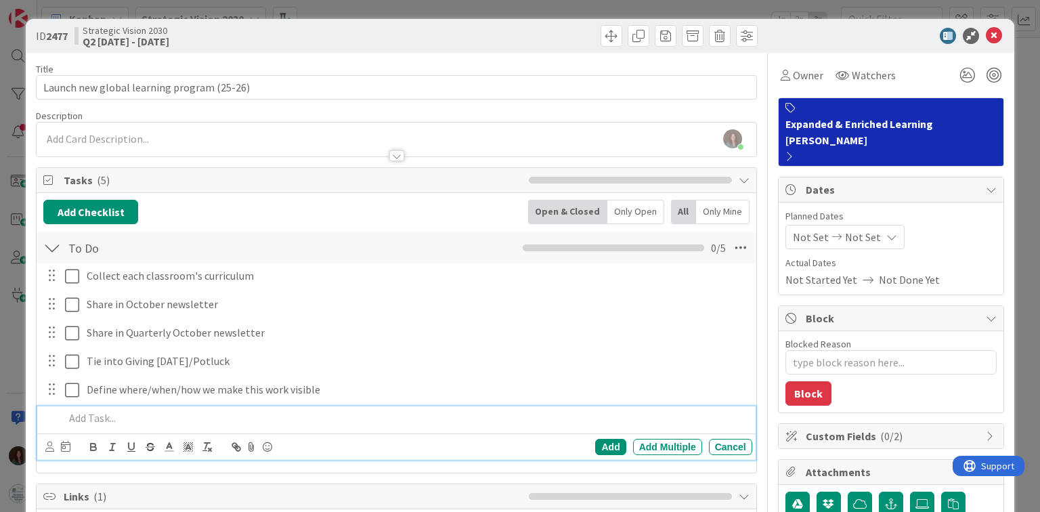
click at [122, 414] on p at bounding box center [405, 418] width 682 height 16
drag, startPoint x: 287, startPoint y: 418, endPoint x: 487, endPoint y: 416, distance: 199.8
click at [487, 416] on p "Discuss existing global learning curriculum at the August staff meeting ([DATE])" at bounding box center [405, 418] width 682 height 16
click at [604, 448] on div "Add" at bounding box center [610, 447] width 30 height 16
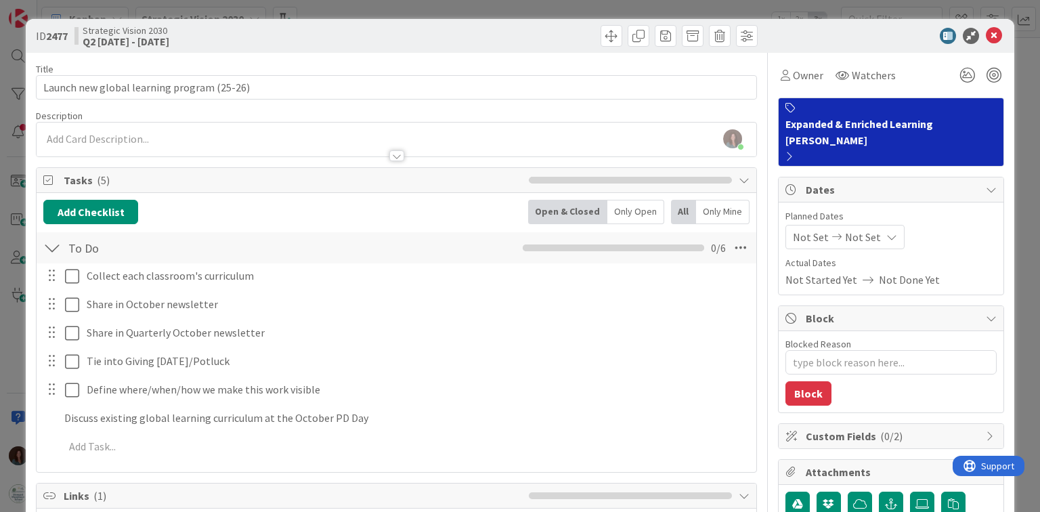
type textarea "x"
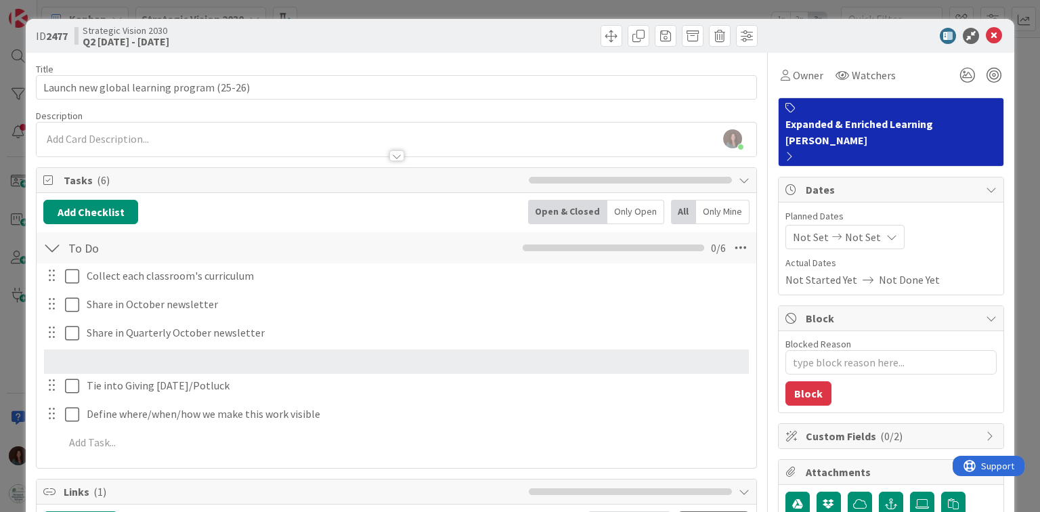
scroll to position [3, 0]
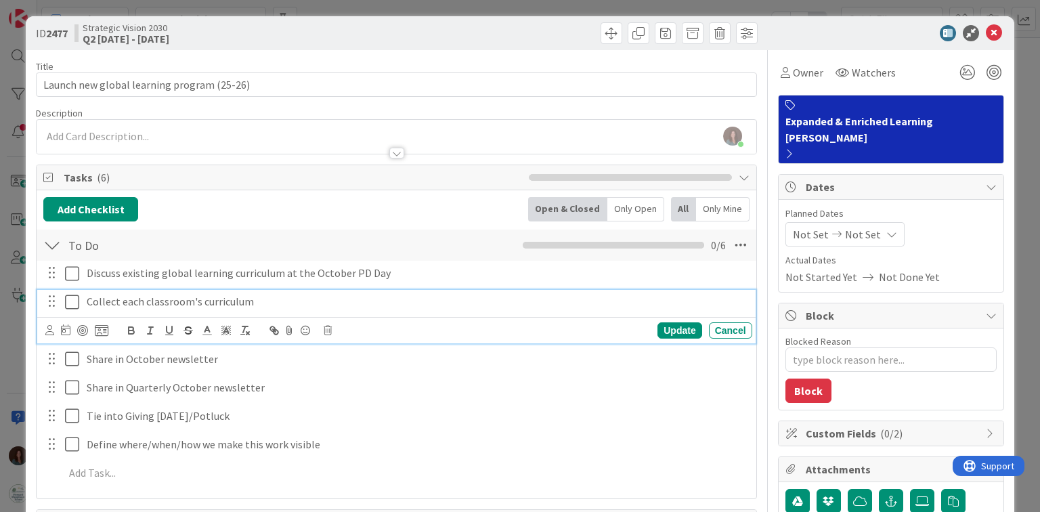
click at [260, 296] on p "Collect each classroom's curriculum" at bounding box center [417, 302] width 660 height 16
click at [678, 324] on div "Update" at bounding box center [679, 330] width 44 height 16
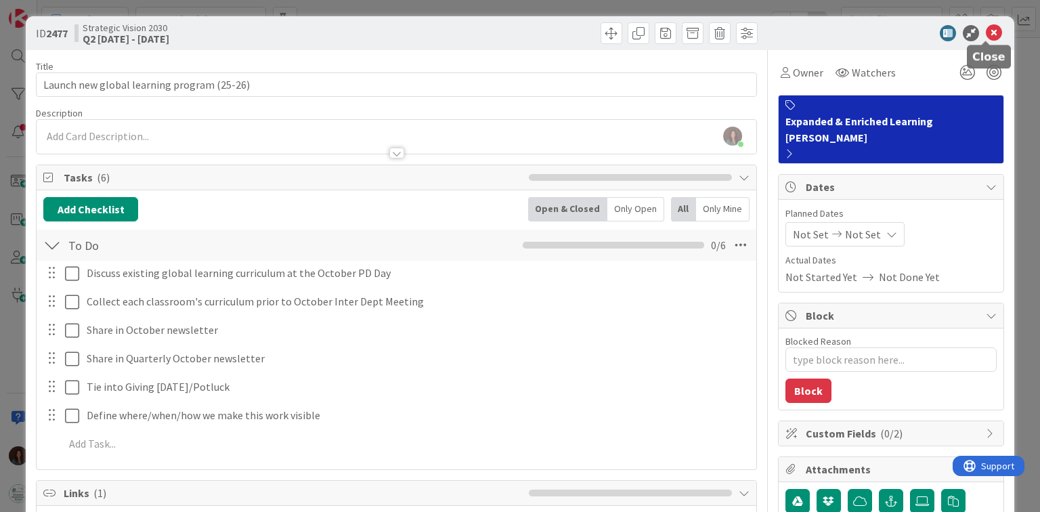
click at [987, 31] on icon at bounding box center [994, 33] width 16 height 16
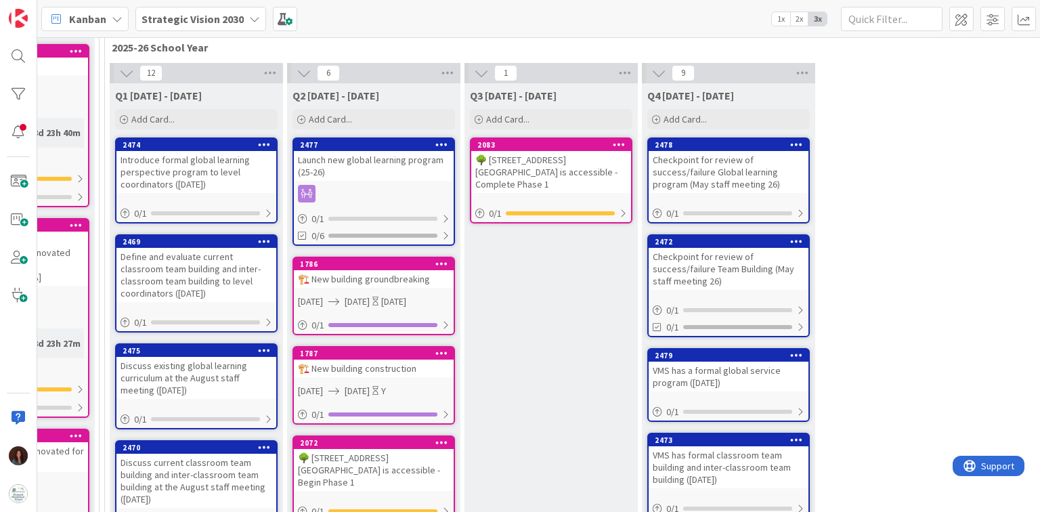
click at [267, 348] on icon at bounding box center [264, 349] width 13 height 9
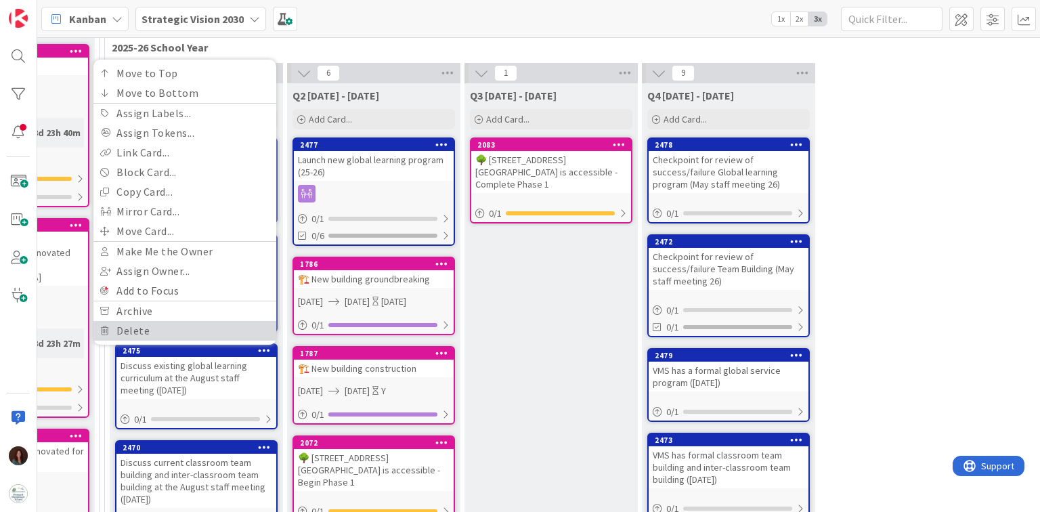
click at [253, 327] on link "Delete" at bounding box center [184, 331] width 183 height 20
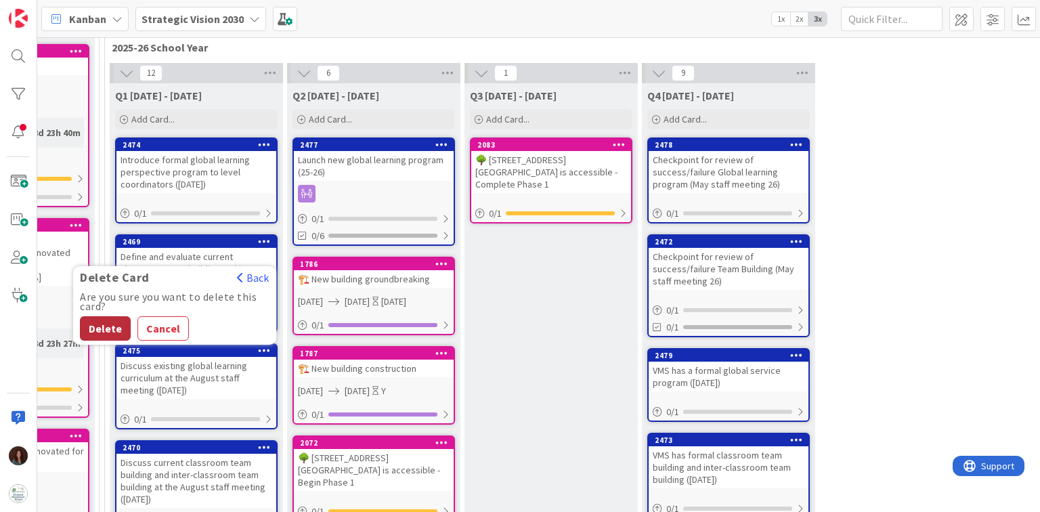
click at [96, 320] on button "Delete" at bounding box center [105, 328] width 51 height 24
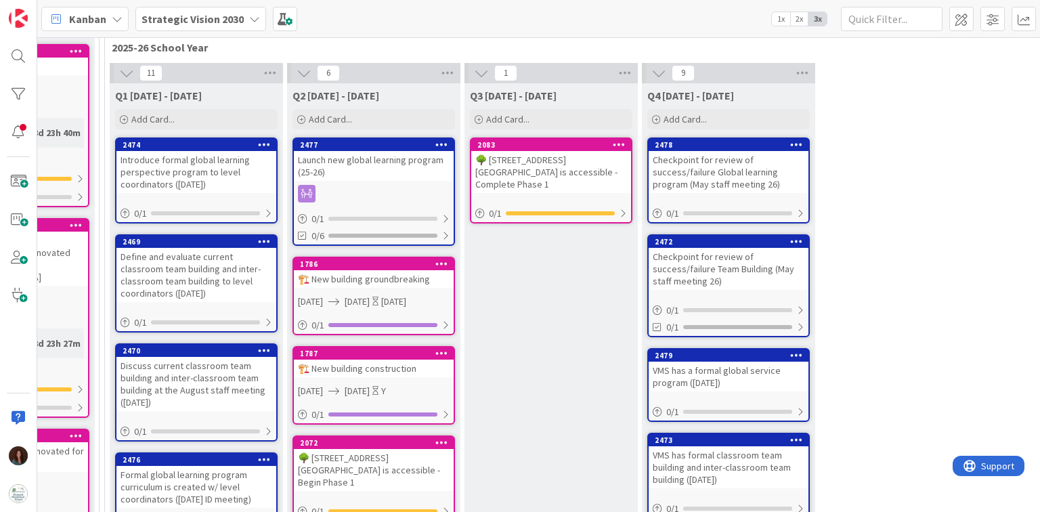
click at [266, 349] on icon at bounding box center [264, 349] width 13 height 9
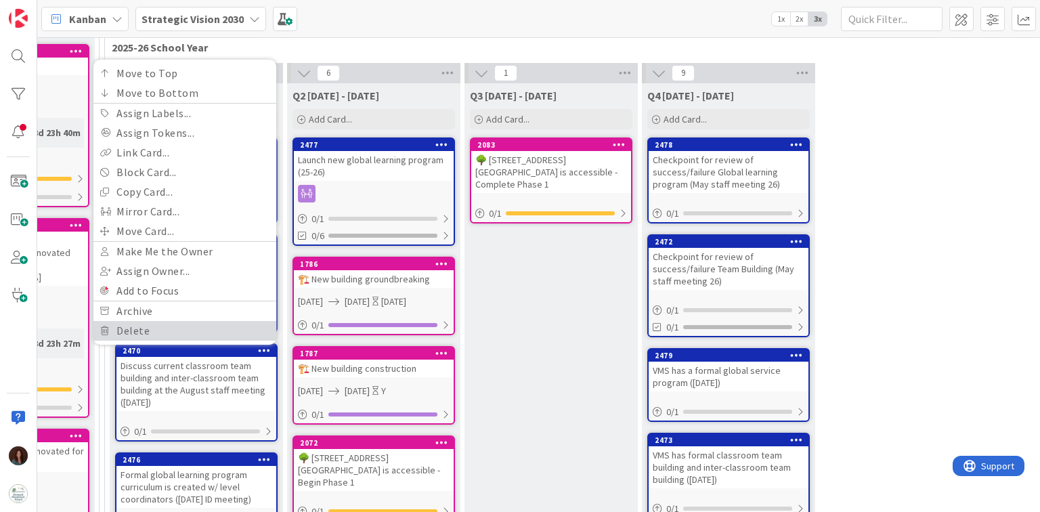
click at [253, 334] on link "Delete" at bounding box center [184, 331] width 183 height 20
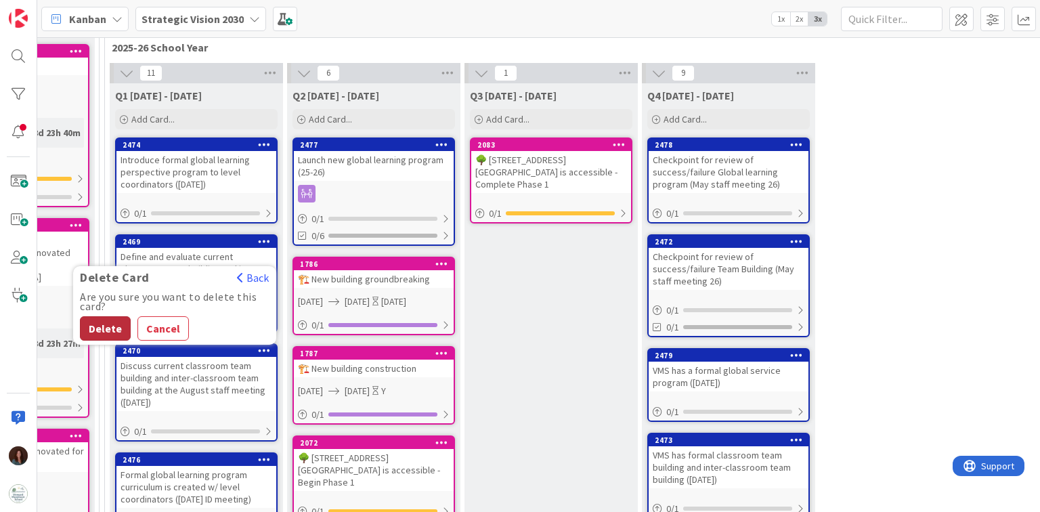
click at [91, 322] on button "Delete" at bounding box center [105, 328] width 51 height 24
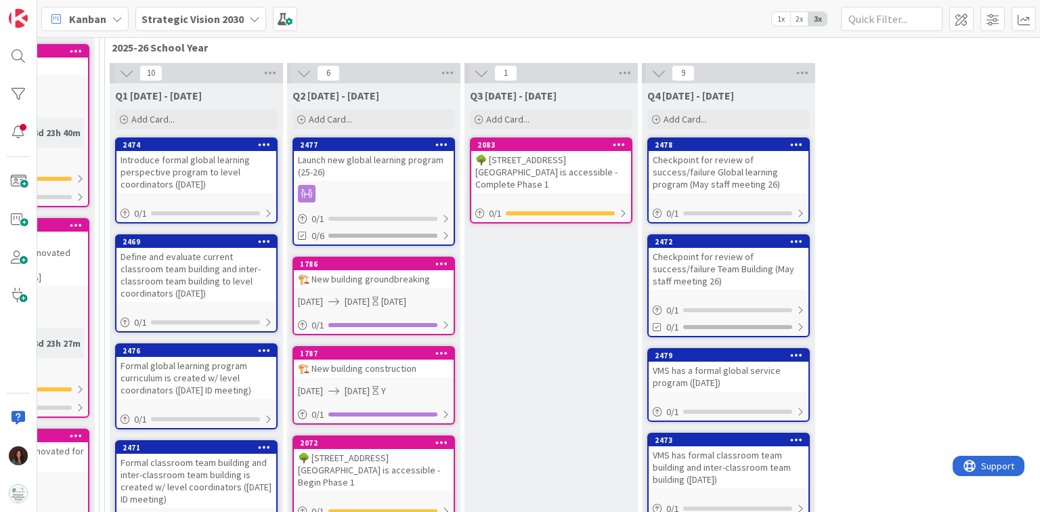
click at [352, 160] on div "Launch new global learning program (25-26)" at bounding box center [374, 166] width 160 height 30
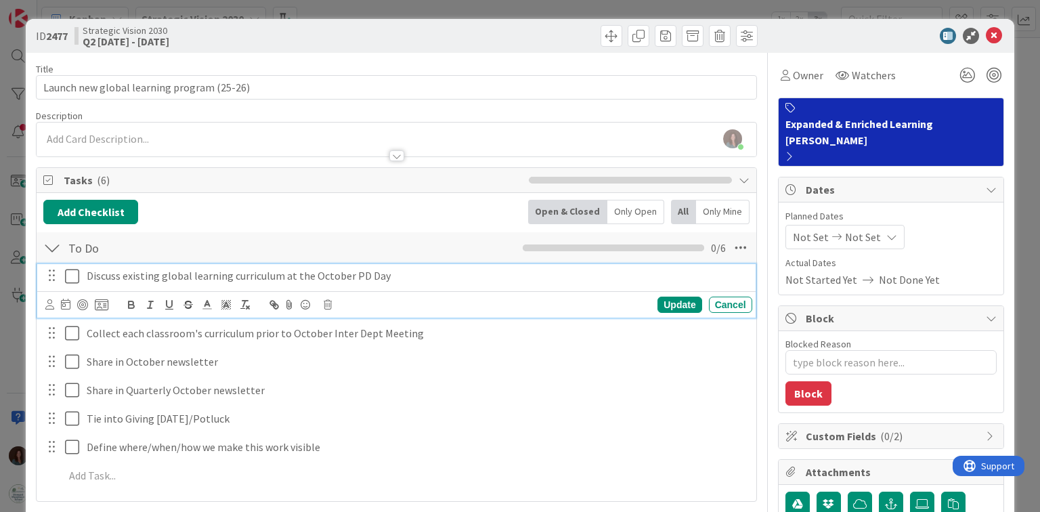
click at [303, 278] on p "Discuss existing global learning curriculum at the October PD Day" at bounding box center [417, 276] width 660 height 16
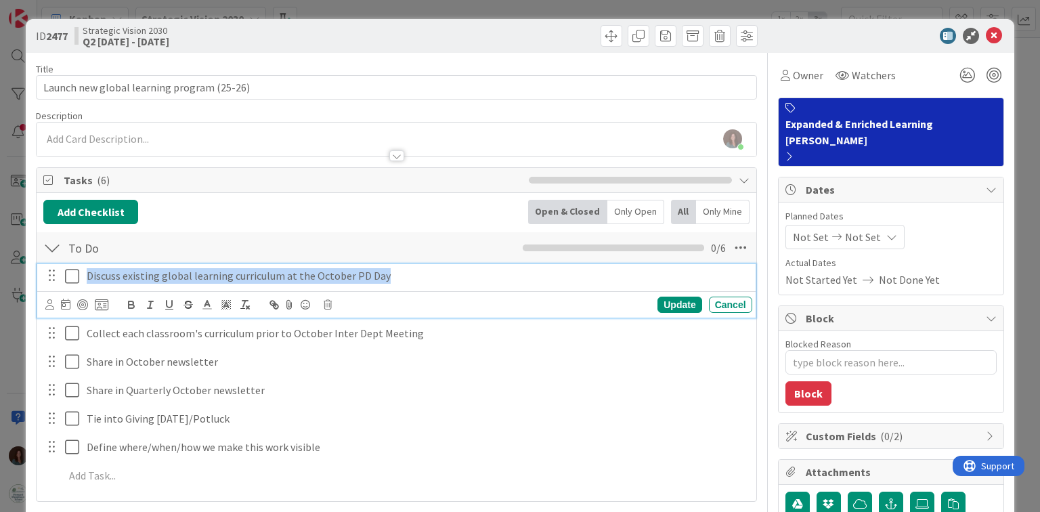
click at [303, 278] on p "Discuss existing global learning curriculum at the October PD Day" at bounding box center [417, 276] width 660 height 16
copy p "Discuss existing global learning curriculum at the October PD Day"
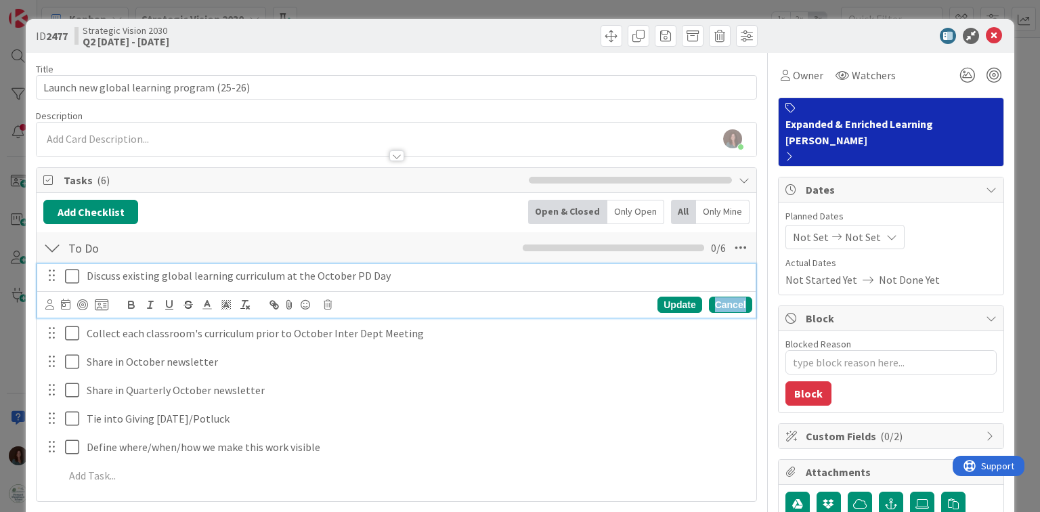
click at [741, 304] on div "Cancel" at bounding box center [730, 305] width 43 height 16
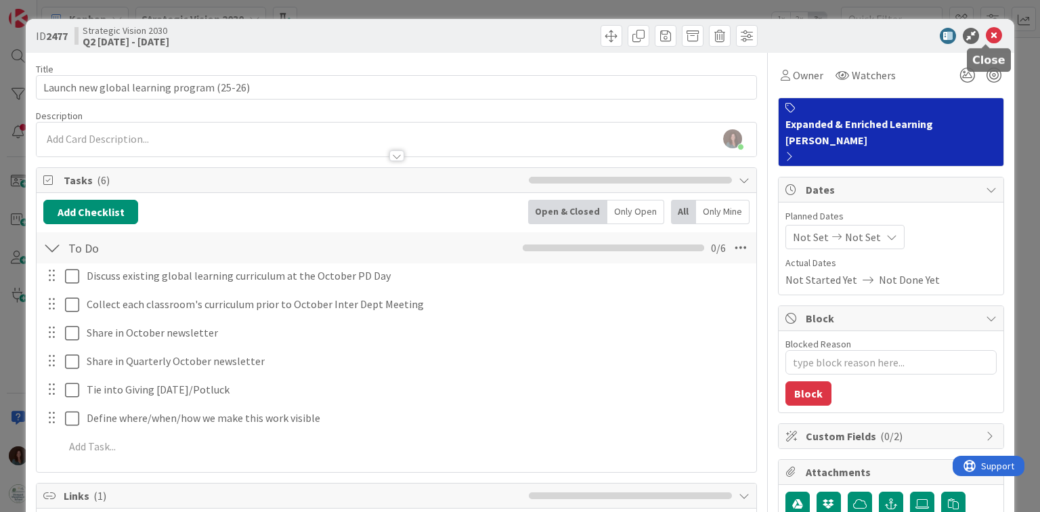
drag, startPoint x: 987, startPoint y: 35, endPoint x: 232, endPoint y: 282, distance: 794.4
click at [989, 33] on icon at bounding box center [994, 36] width 16 height 16
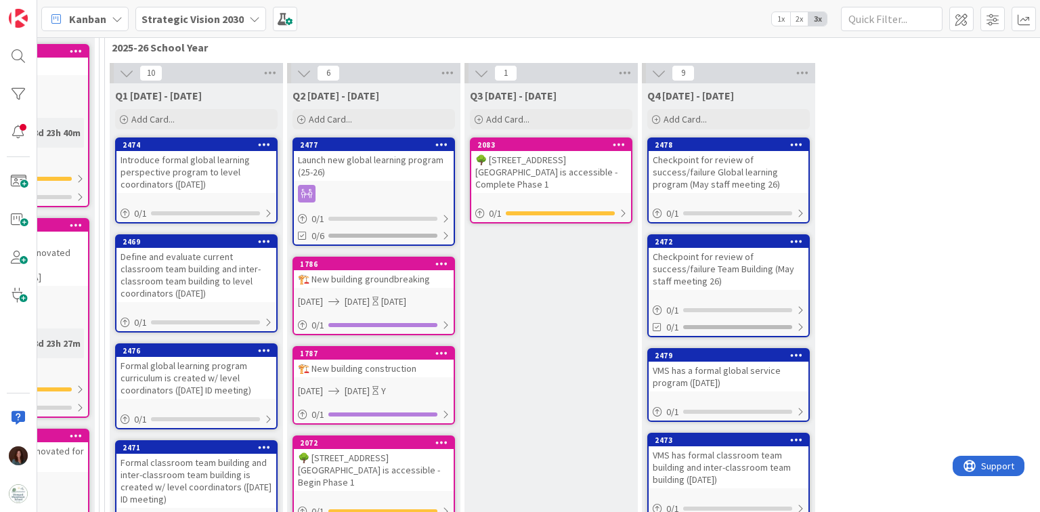
click at [198, 263] on div "Define and evaluate current classroom team building and inter-classroom team bu…" at bounding box center [196, 275] width 160 height 54
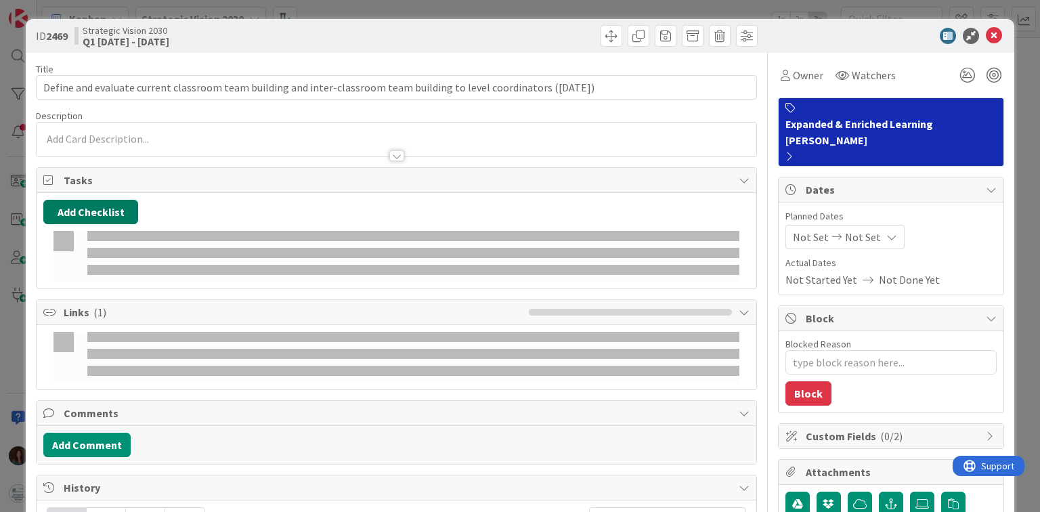
type textarea "x"
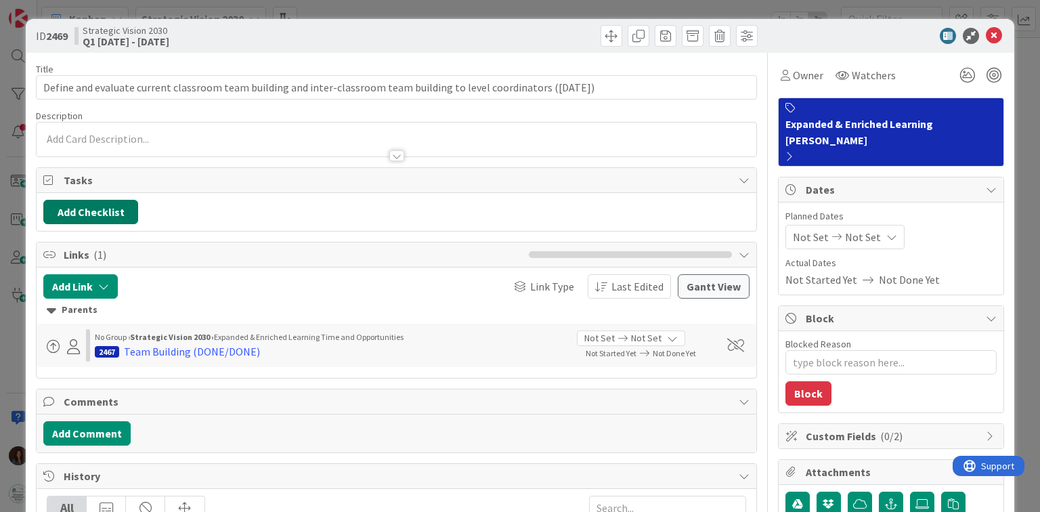
click at [104, 209] on button "Add Checklist" at bounding box center [90, 212] width 95 height 24
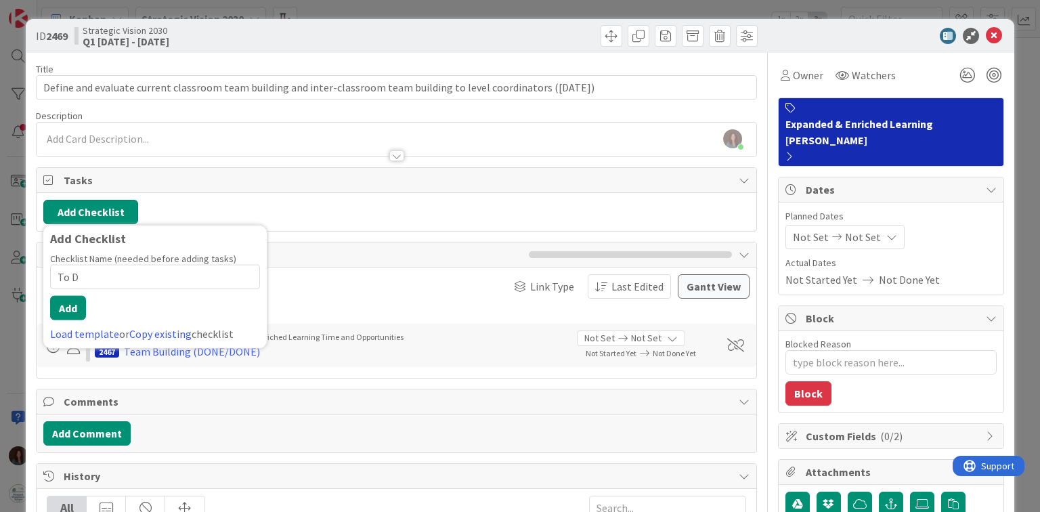
type input "To Do"
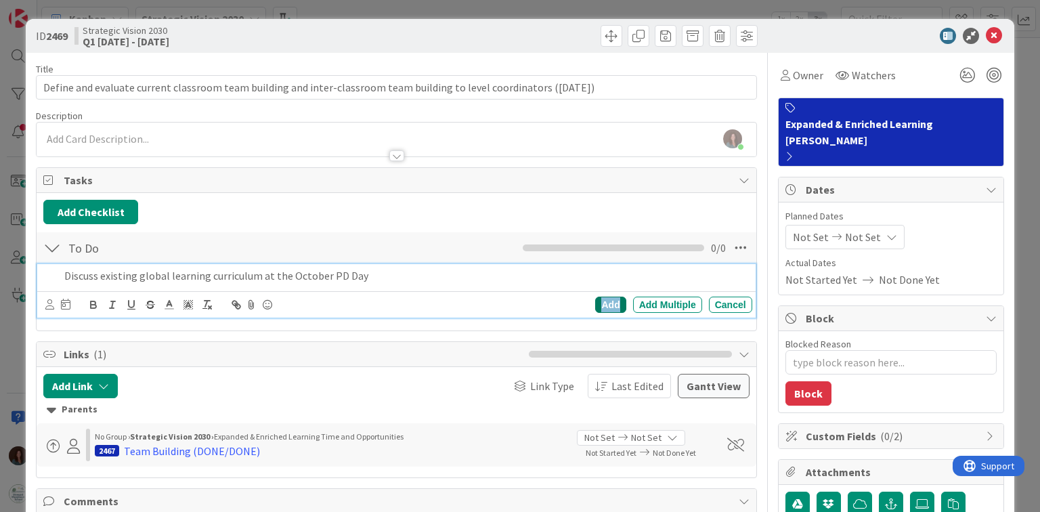
click at [607, 306] on div "Add" at bounding box center [610, 305] width 30 height 16
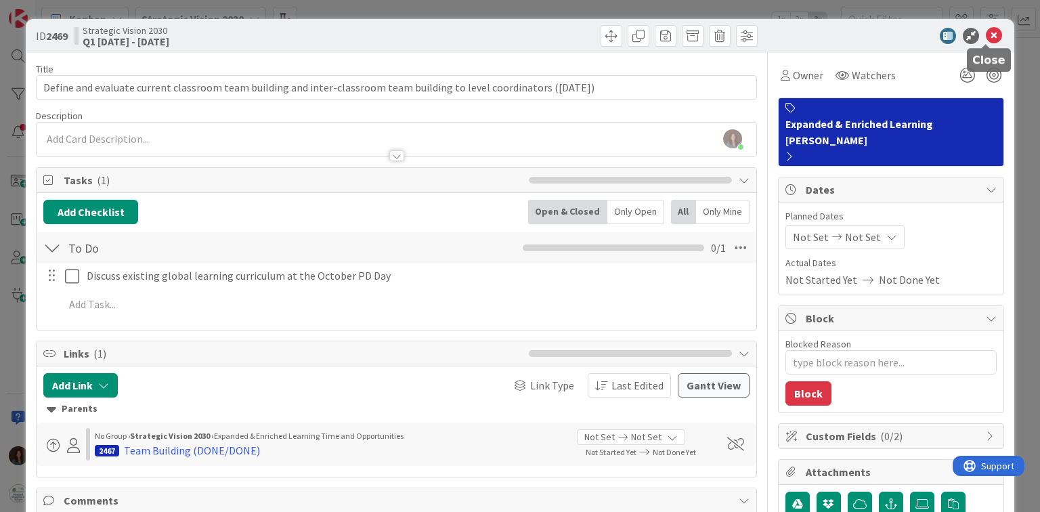
click at [986, 37] on icon at bounding box center [994, 36] width 16 height 16
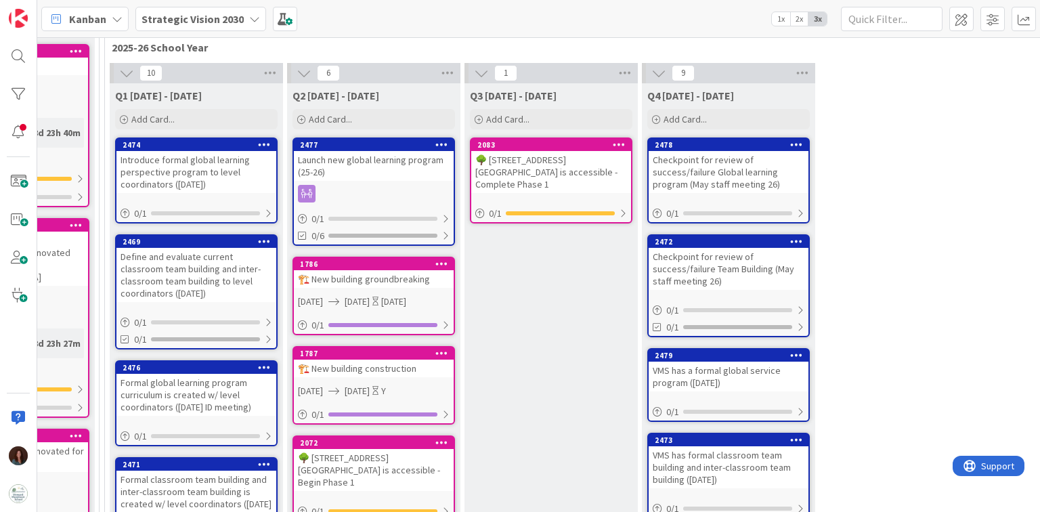
click at [366, 163] on div "Launch new global learning program (25-26)" at bounding box center [374, 166] width 160 height 30
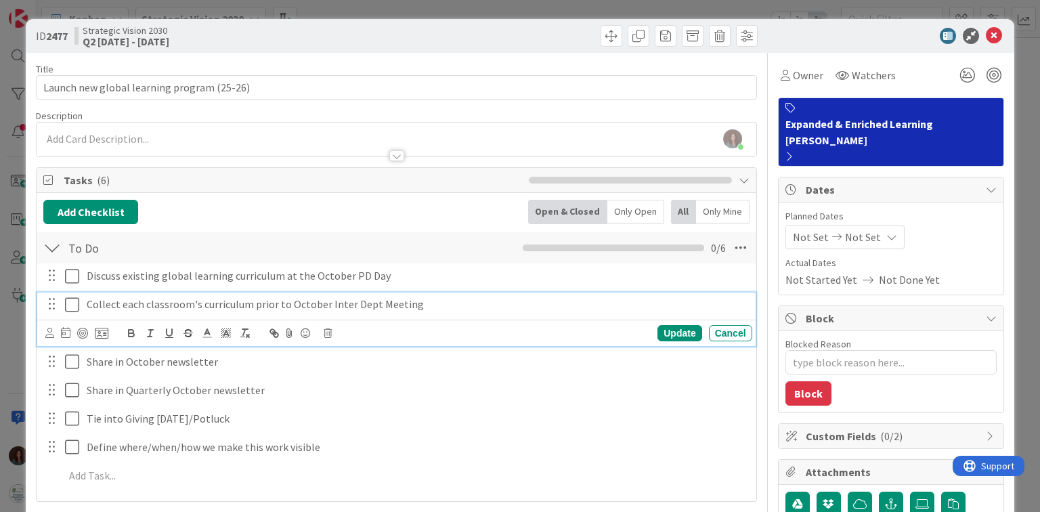
click at [171, 301] on p "Collect each classroom's curriculum prior to October Inter Dept Meeting" at bounding box center [417, 305] width 660 height 16
copy p "Collect each classroom's curriculum prior to October Inter Dept Meeting"
click at [679, 330] on div "Update" at bounding box center [679, 333] width 44 height 16
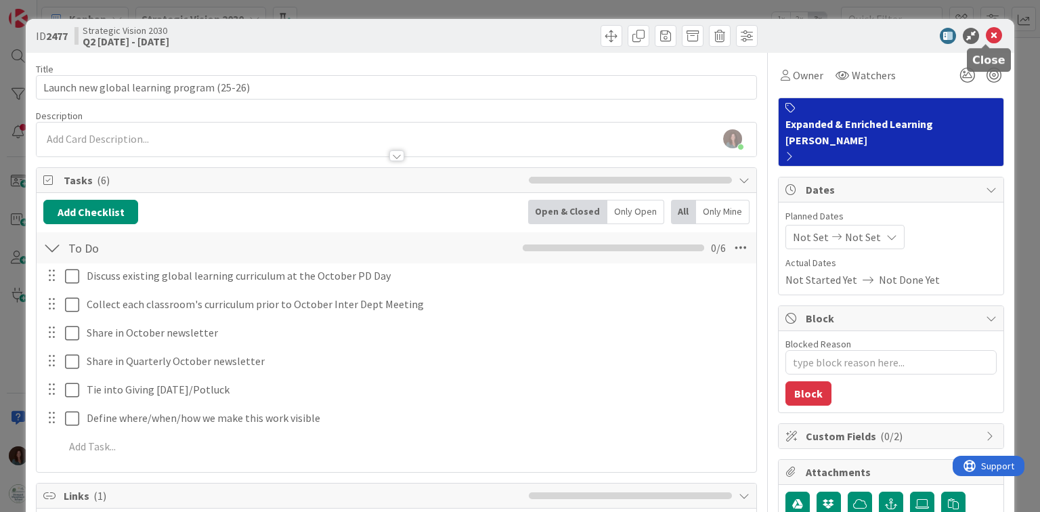
click at [989, 33] on icon at bounding box center [994, 36] width 16 height 16
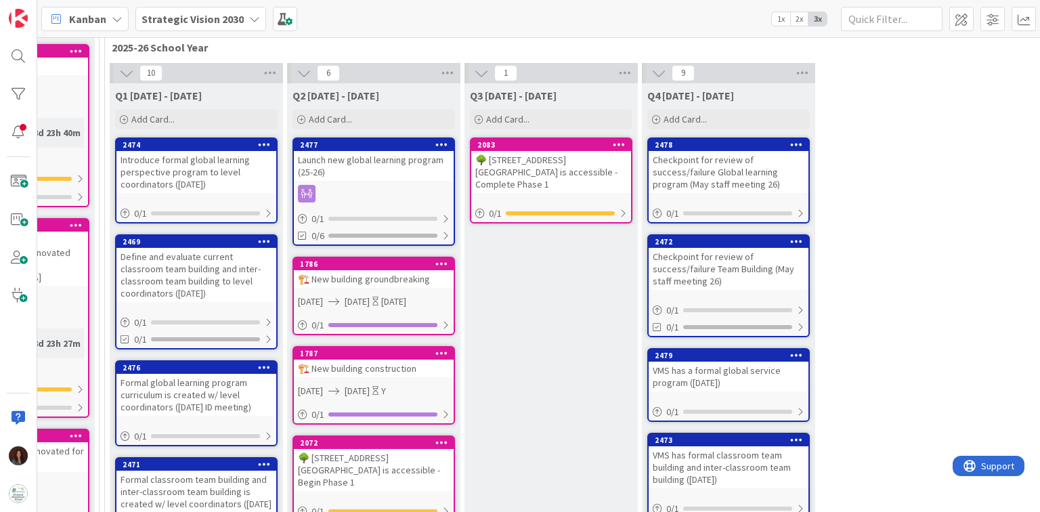
click at [213, 278] on div "Define and evaluate current classroom team building and inter-classroom team bu…" at bounding box center [196, 275] width 160 height 54
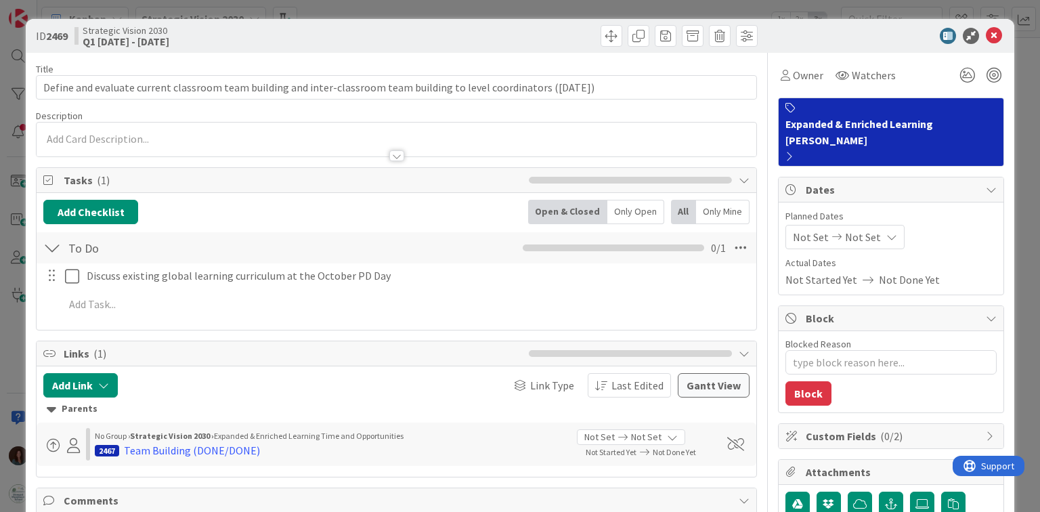
type textarea "x"
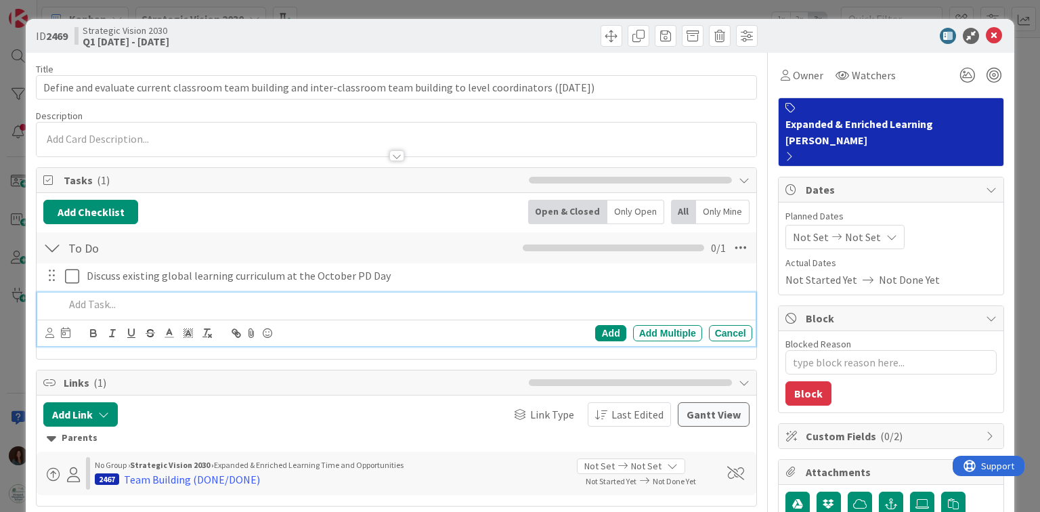
click at [118, 297] on p at bounding box center [405, 305] width 682 height 16
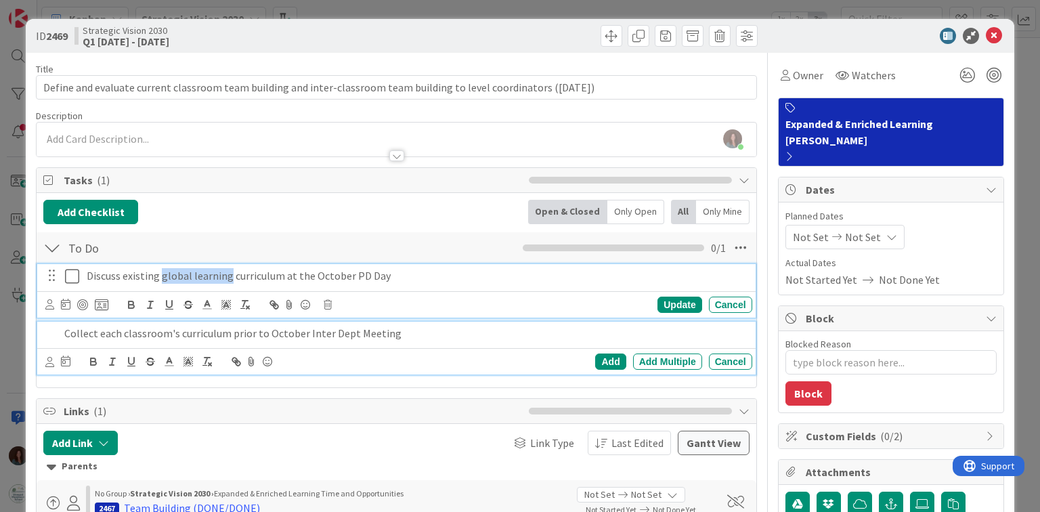
drag, startPoint x: 225, startPoint y: 272, endPoint x: 160, endPoint y: 269, distance: 65.1
click at [160, 269] on p "Discuss existing global learning curriculum at the October PD Day" at bounding box center [417, 276] width 660 height 16
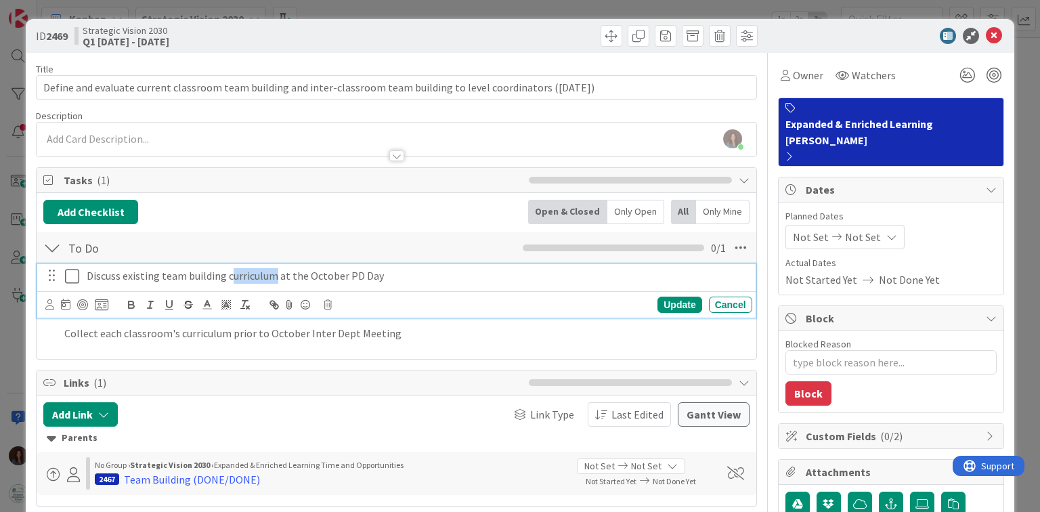
drag, startPoint x: 272, startPoint y: 271, endPoint x: 228, endPoint y: 274, distance: 44.8
click at [228, 274] on p "Discuss existing team building curriculum at the October PD Day" at bounding box center [417, 276] width 660 height 16
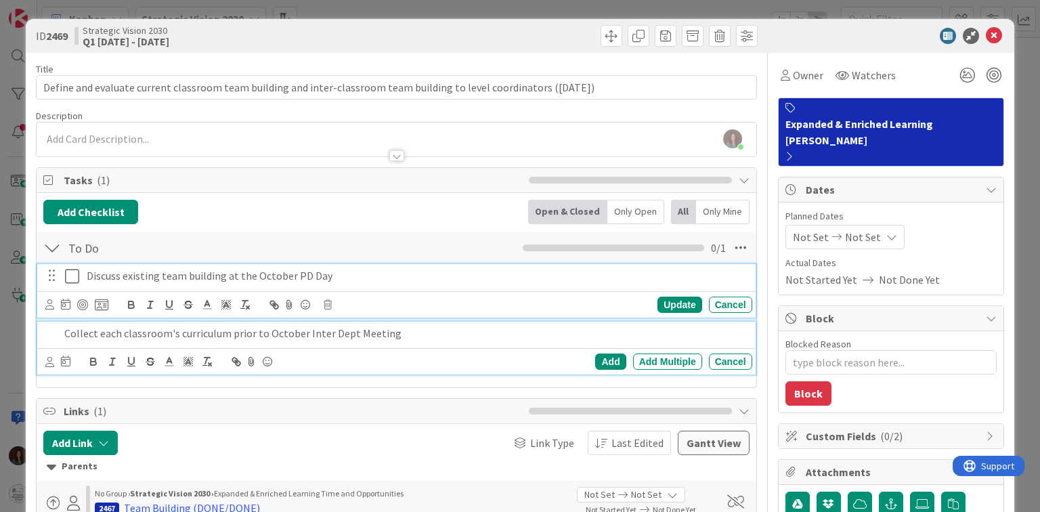
click at [471, 332] on p "Collect each classroom's curriculum prior to October Inter Dept Meeting" at bounding box center [405, 334] width 682 height 16
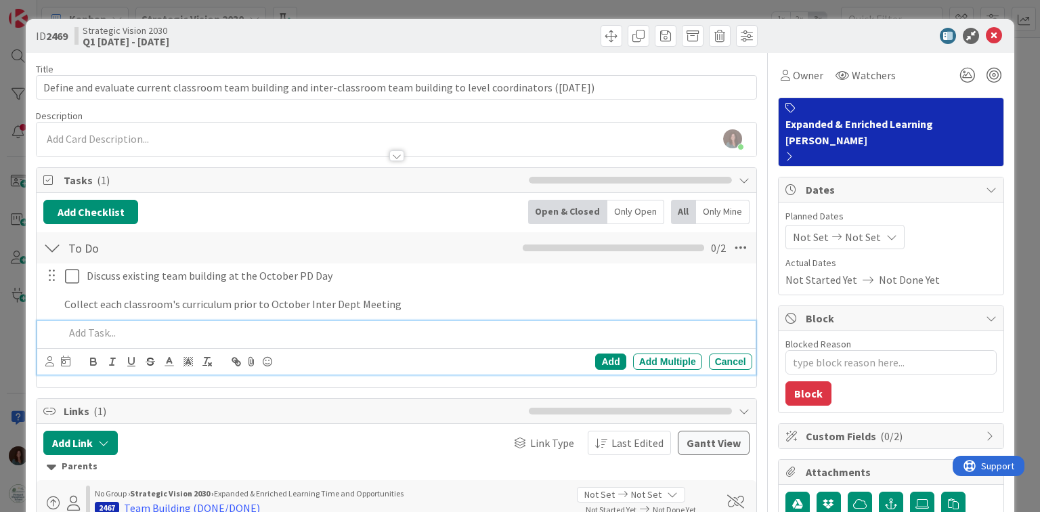
type textarea "x"
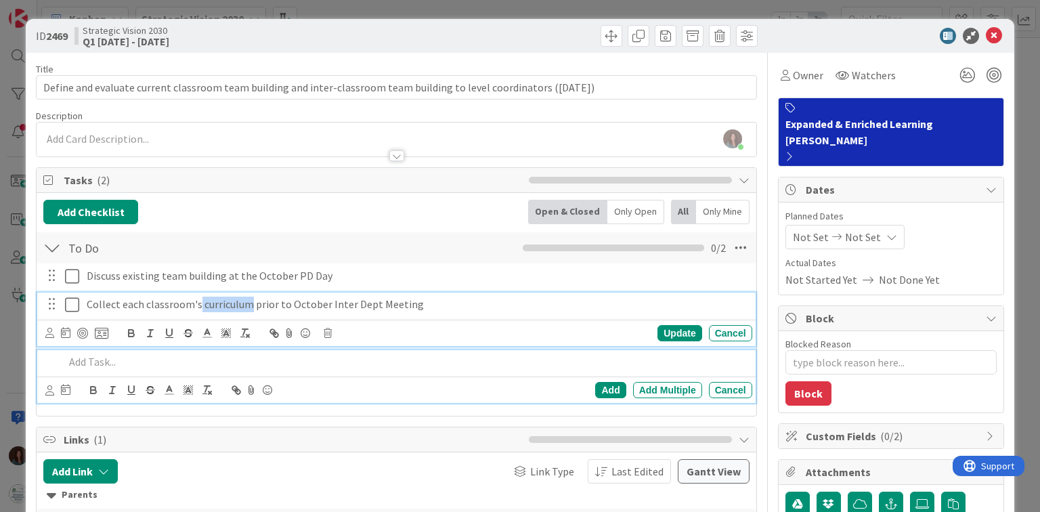
drag, startPoint x: 196, startPoint y: 303, endPoint x: 248, endPoint y: 307, distance: 51.6
click at [248, 307] on p "Collect each classroom's curriculum prior to October Inter Dept Meeting" at bounding box center [417, 305] width 660 height 16
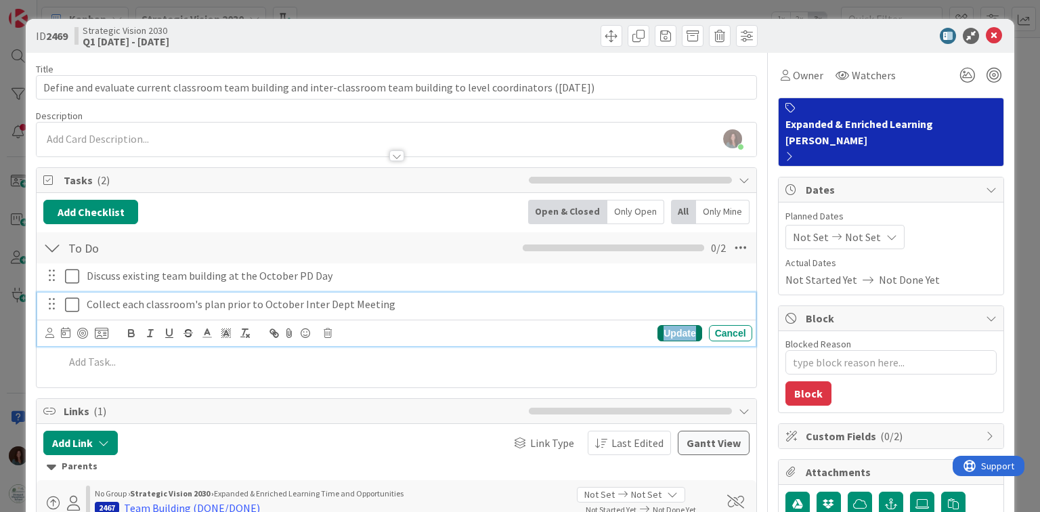
click at [664, 328] on div "Update" at bounding box center [679, 333] width 44 height 16
type textarea "x"
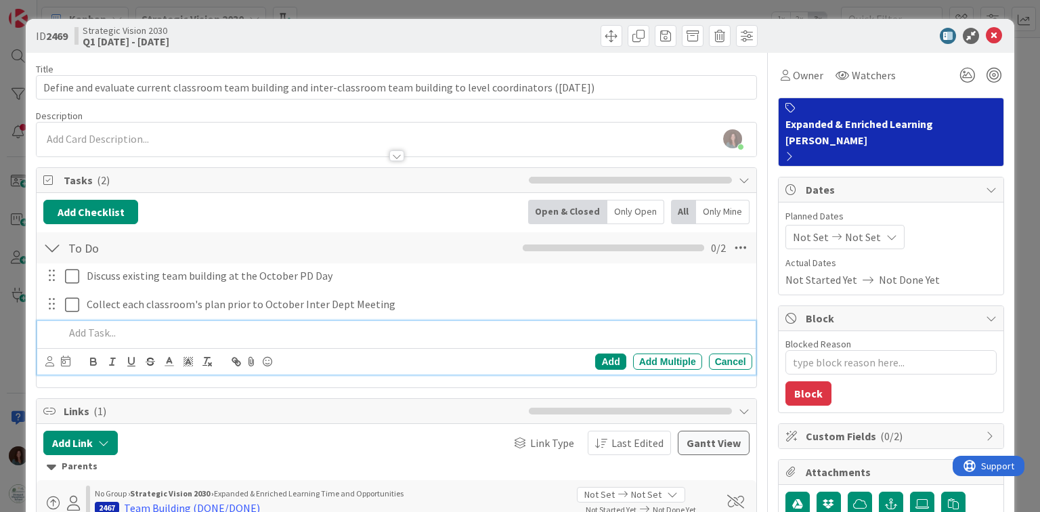
click at [219, 330] on p at bounding box center [405, 333] width 682 height 16
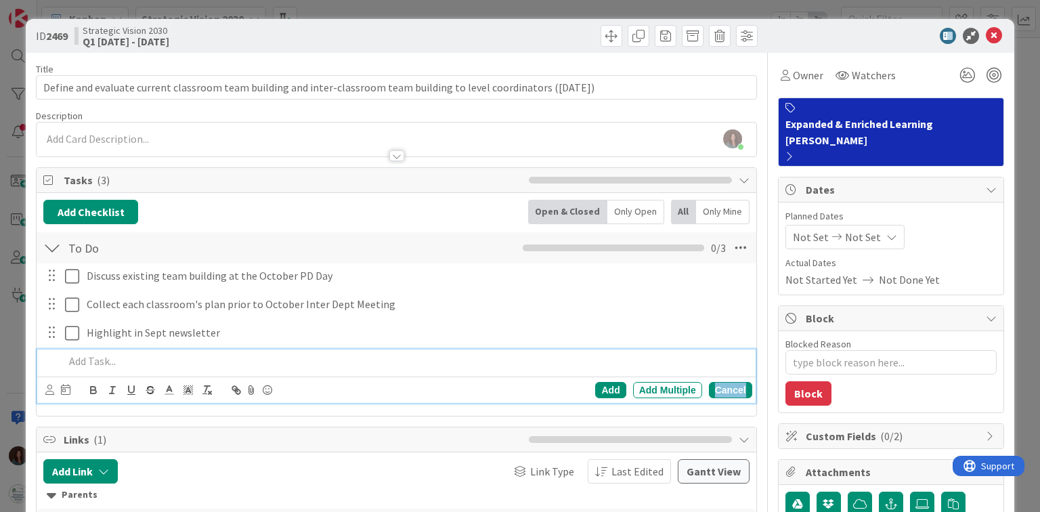
click at [718, 392] on div "Cancel" at bounding box center [730, 390] width 43 height 16
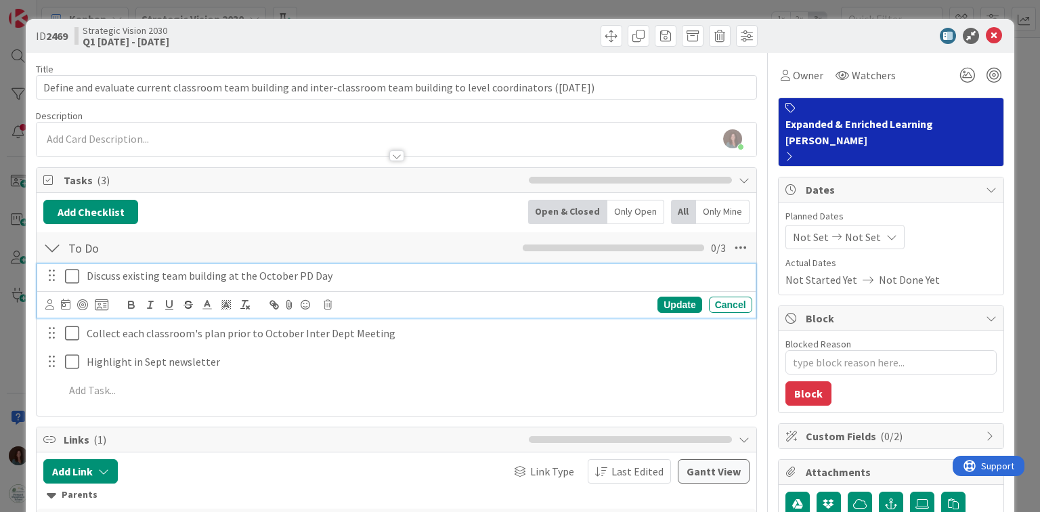
click at [347, 271] on p "Discuss existing team building at the October PD Day" at bounding box center [417, 276] width 660 height 16
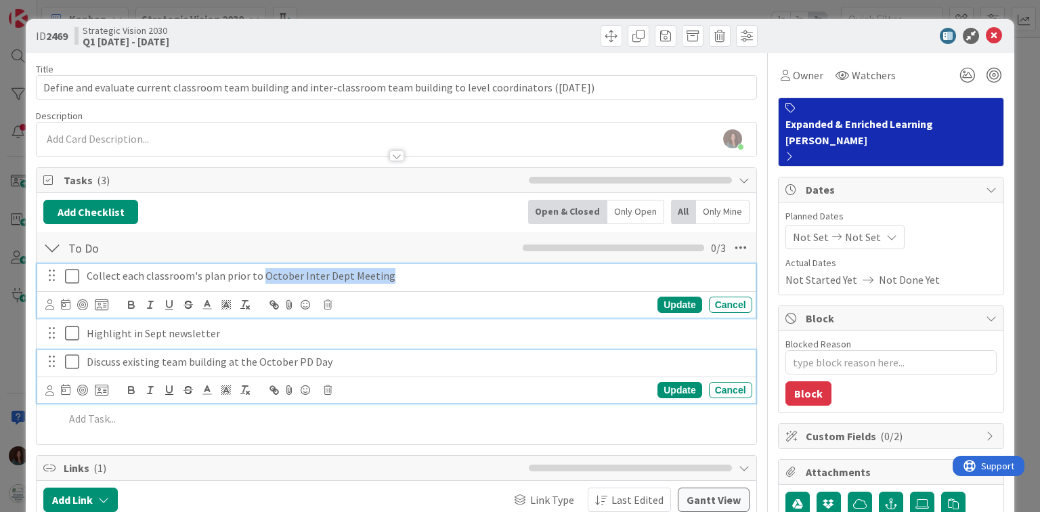
drag, startPoint x: 259, startPoint y: 274, endPoint x: 404, endPoint y: 275, distance: 144.9
click at [404, 275] on p "Collect each classroom's plan prior to October Inter Dept Meeting" at bounding box center [417, 276] width 660 height 16
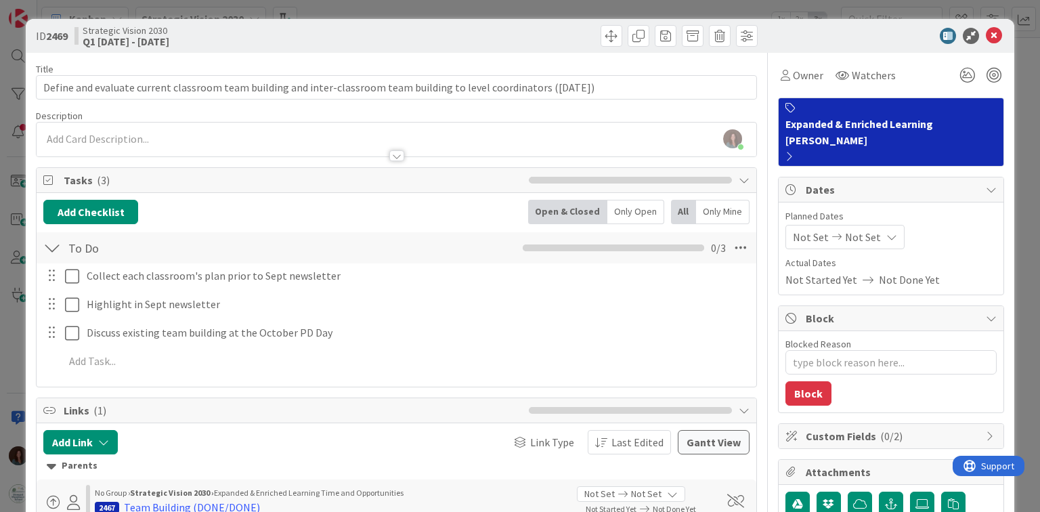
type textarea "x"
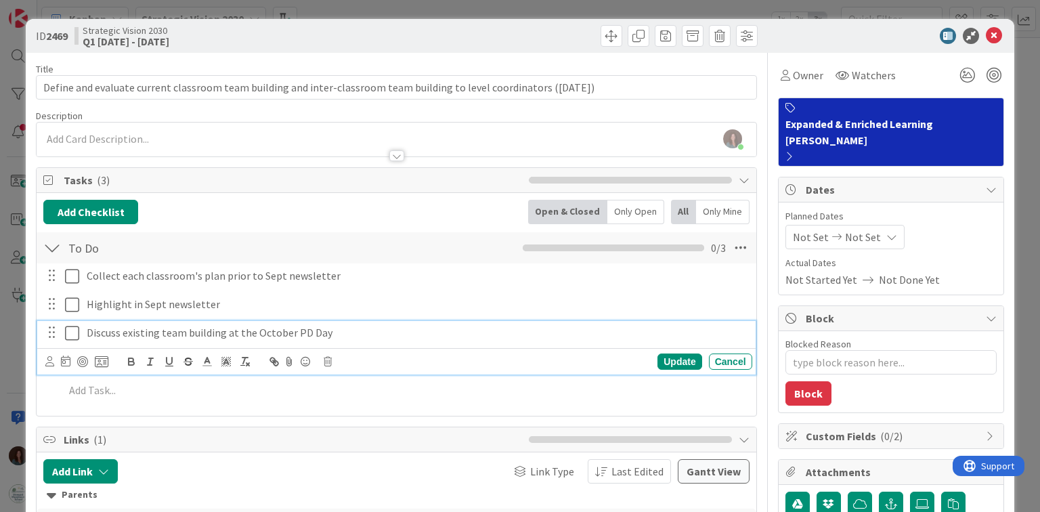
click at [157, 326] on p "Discuss existing team building at the October PD Day" at bounding box center [417, 333] width 660 height 16
click at [681, 358] on div "Update" at bounding box center [679, 361] width 44 height 16
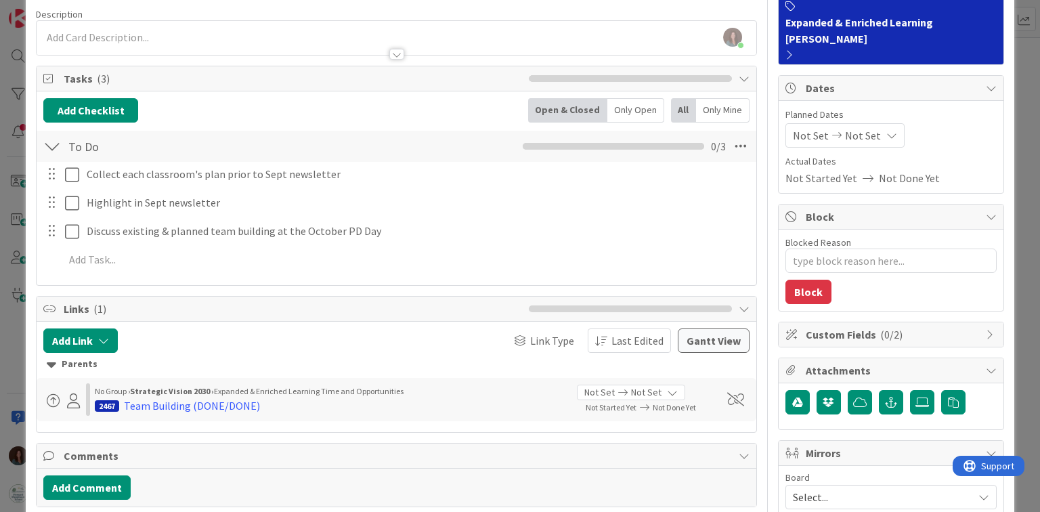
scroll to position [108, 0]
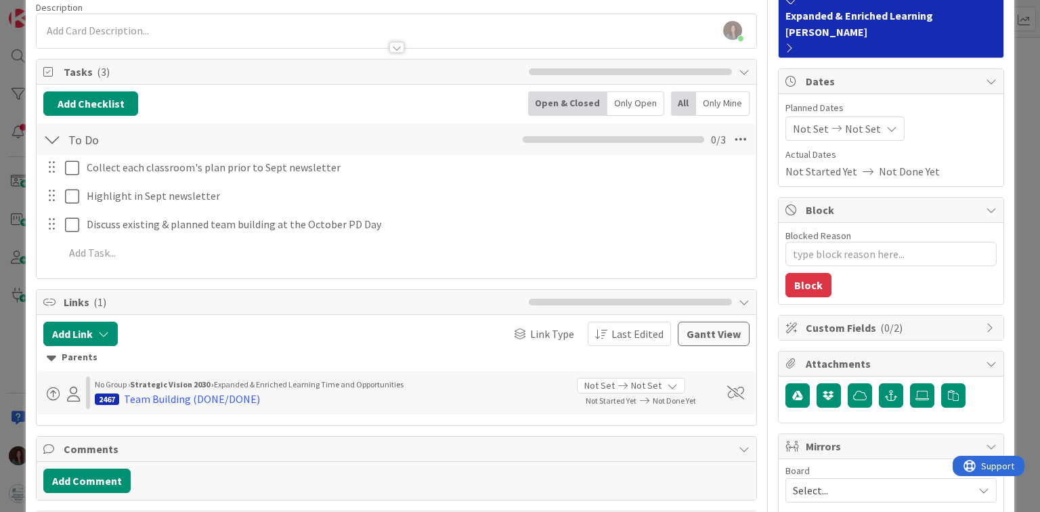
click at [865, 481] on span "Select..." at bounding box center [879, 490] width 173 height 19
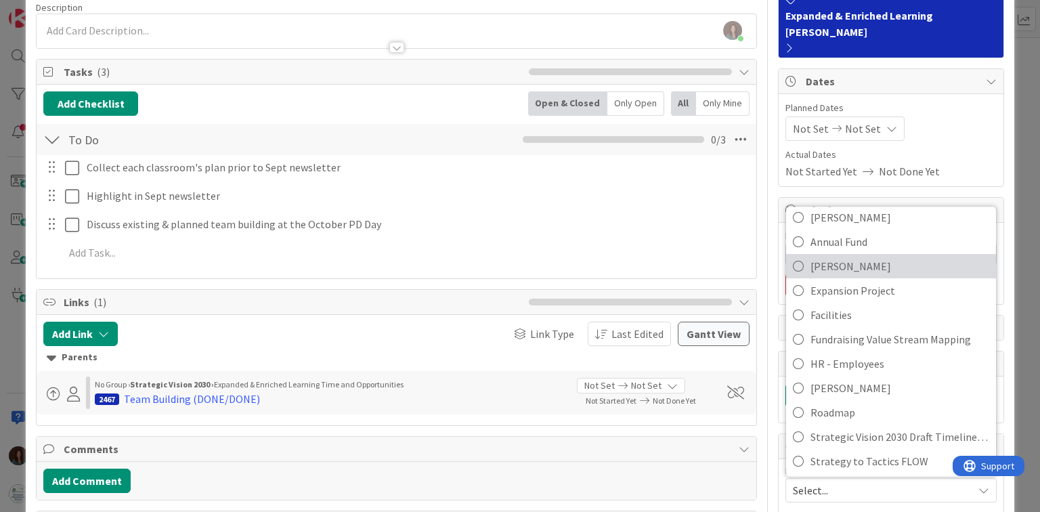
scroll to position [163, 0]
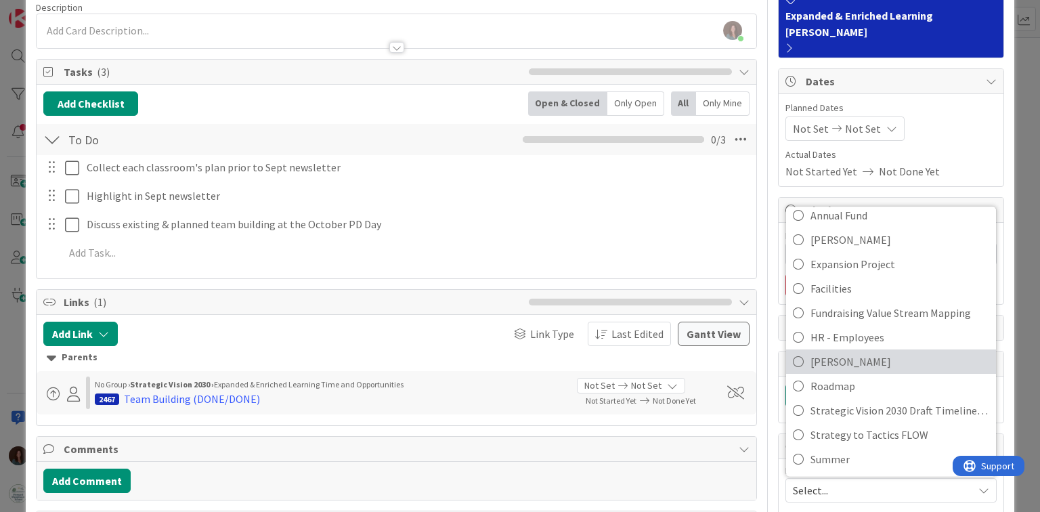
click at [862, 351] on span "[PERSON_NAME]" at bounding box center [900, 361] width 179 height 20
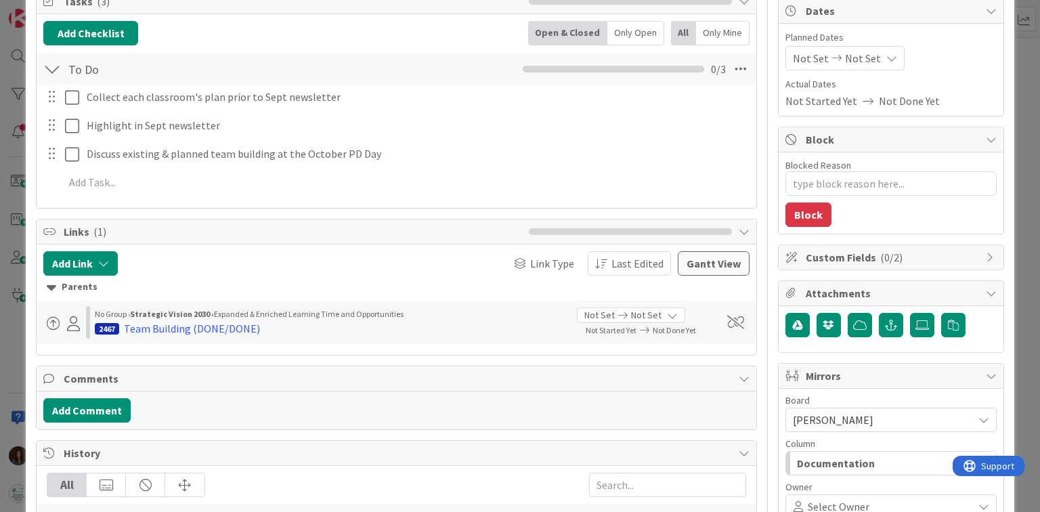
scroll to position [217, 0]
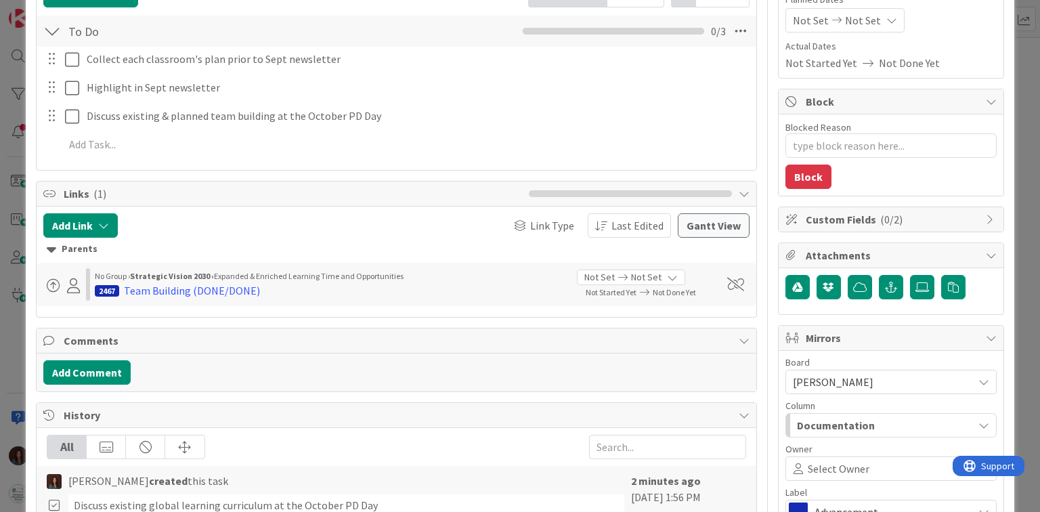
click at [859, 416] on span "Documentation" at bounding box center [836, 425] width 78 height 18
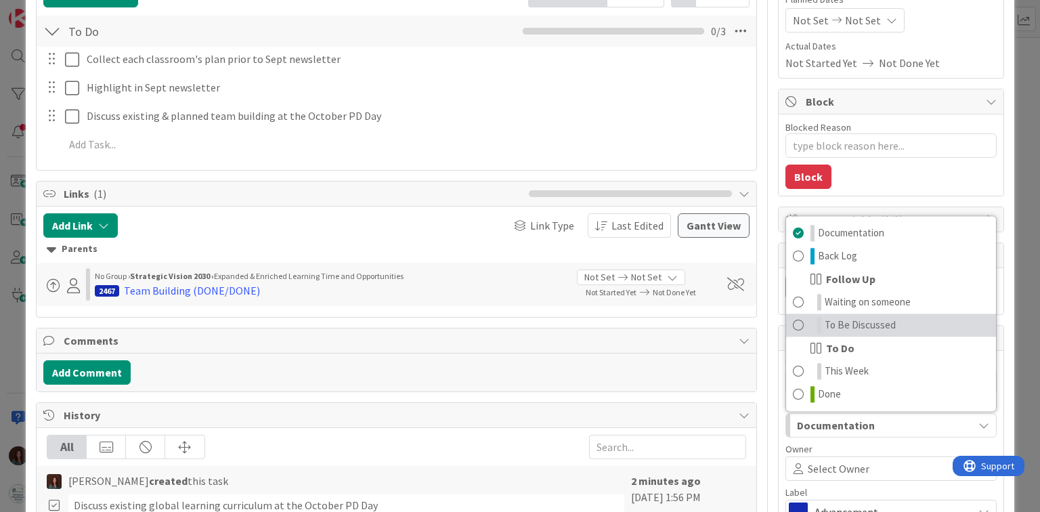
click at [856, 317] on span "To Be Discussed" at bounding box center [860, 325] width 71 height 16
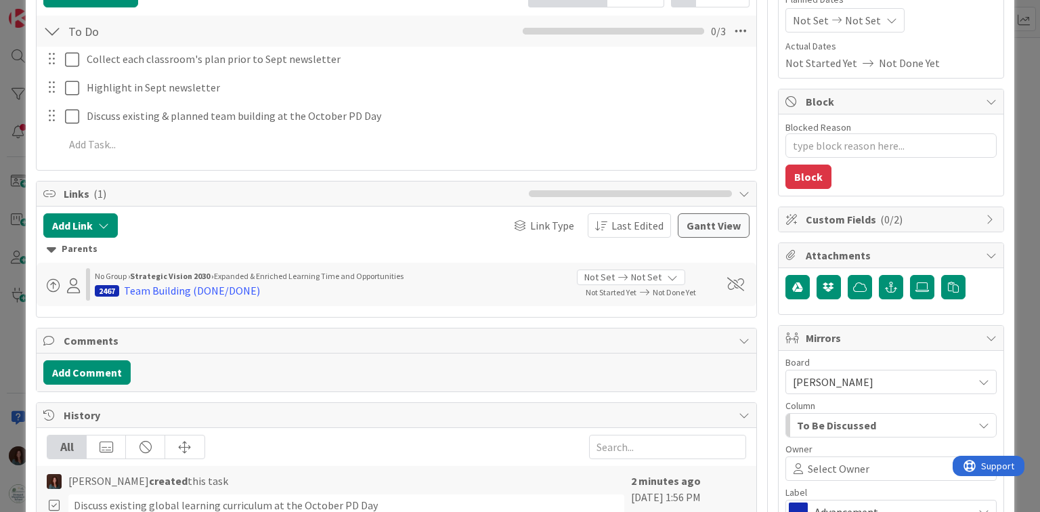
scroll to position [271, 0]
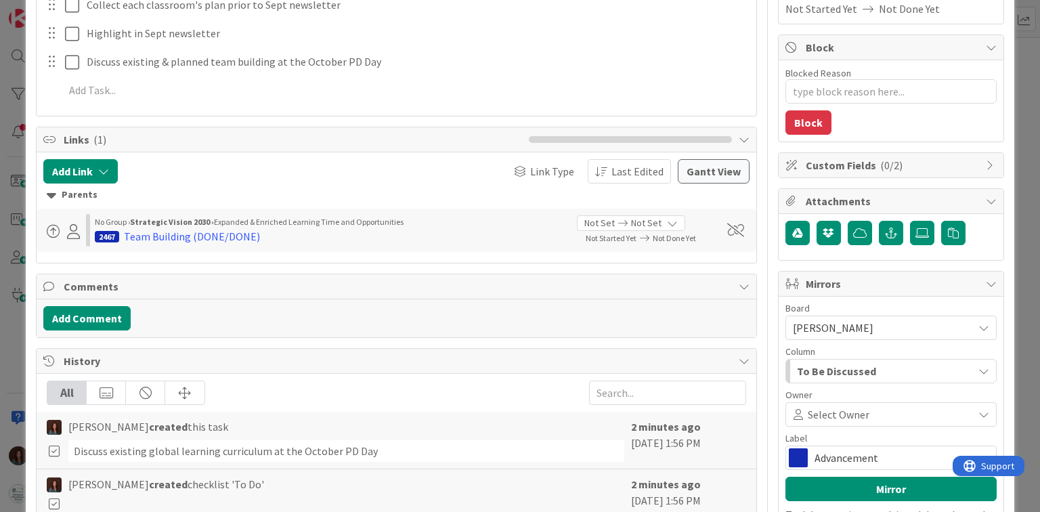
click at [877, 448] on span "Advancement" at bounding box center [891, 457] width 152 height 19
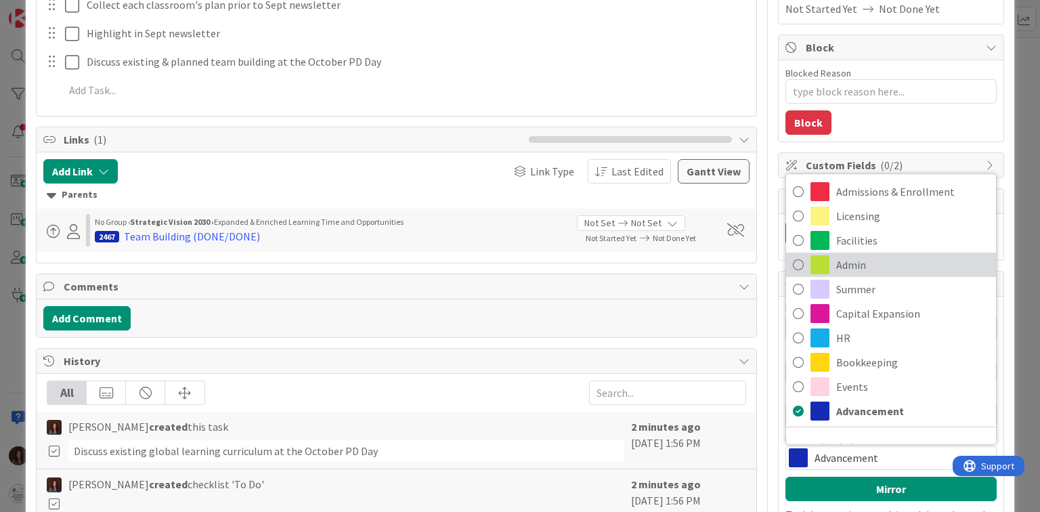
click at [863, 255] on span "Admin" at bounding box center [912, 265] width 153 height 20
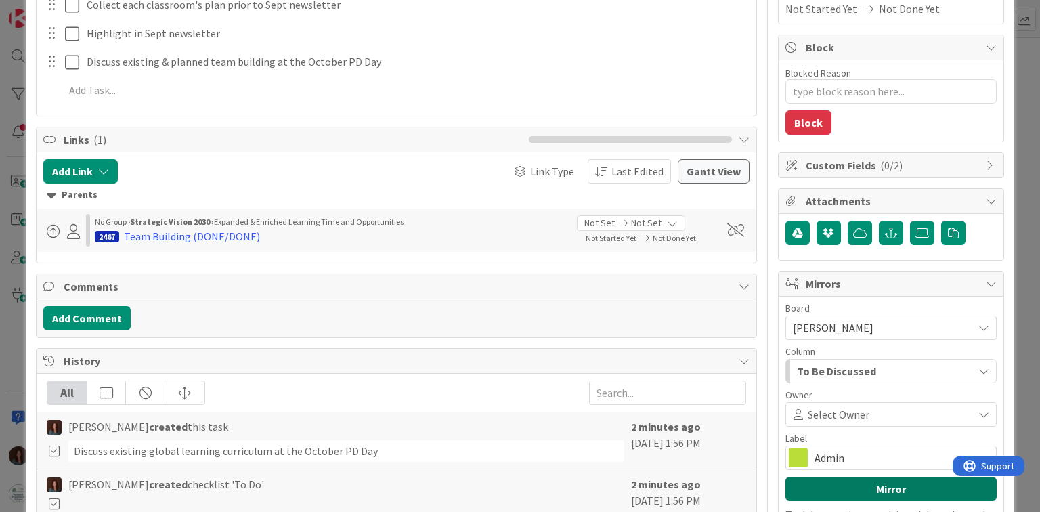
click at [899, 477] on button "Mirror" at bounding box center [890, 489] width 211 height 24
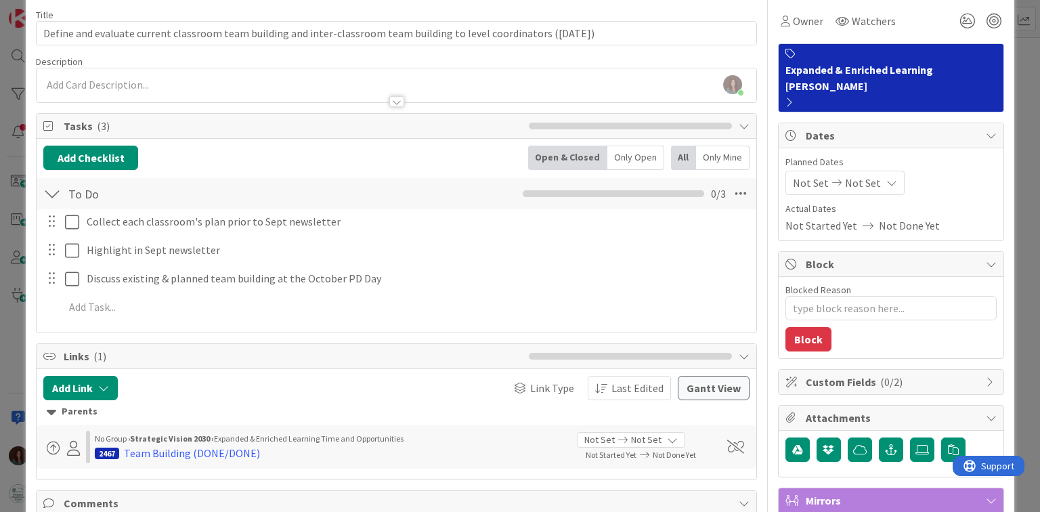
scroll to position [0, 0]
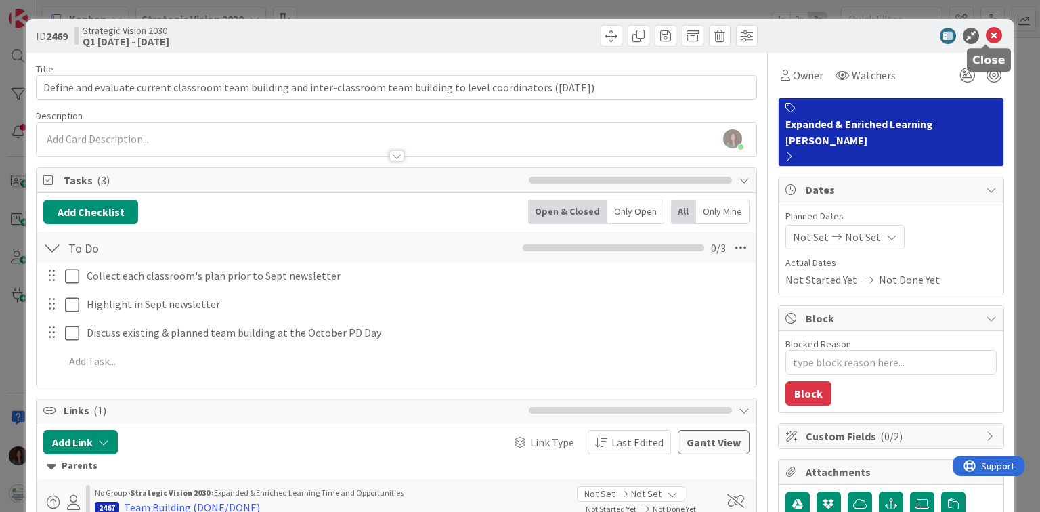
click at [986, 33] on icon at bounding box center [994, 36] width 16 height 16
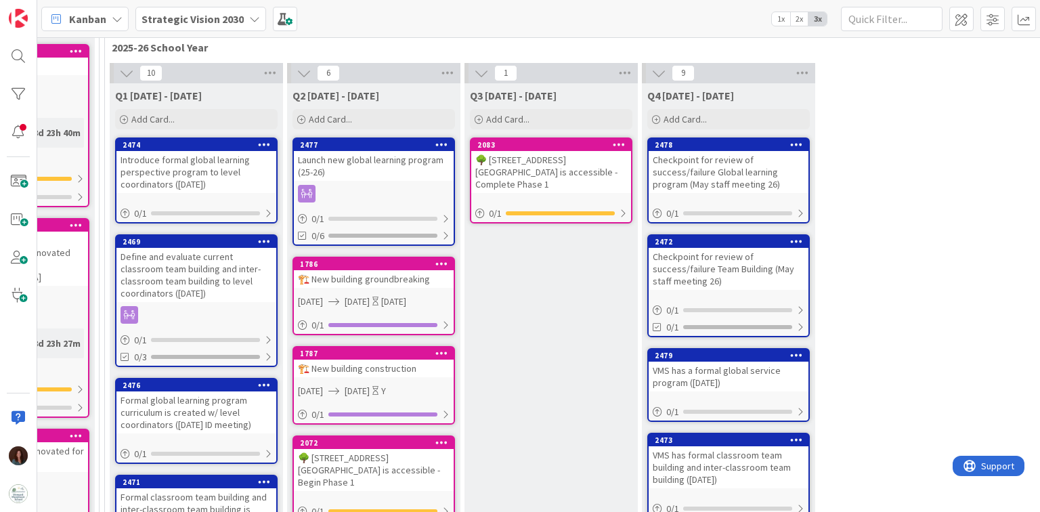
scroll to position [364, 1556]
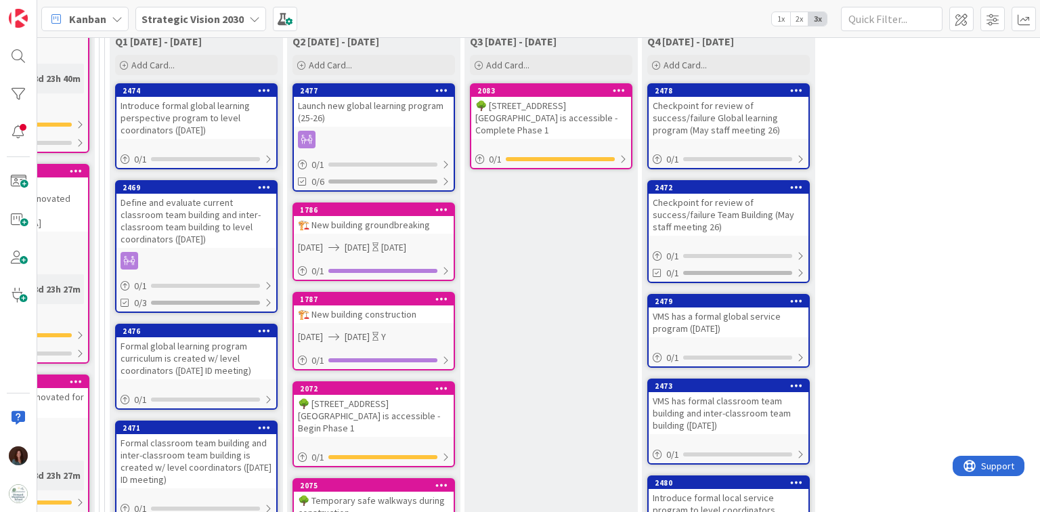
click at [213, 228] on div "Define and evaluate current classroom team building and inter-classroom team bu…" at bounding box center [196, 221] width 160 height 54
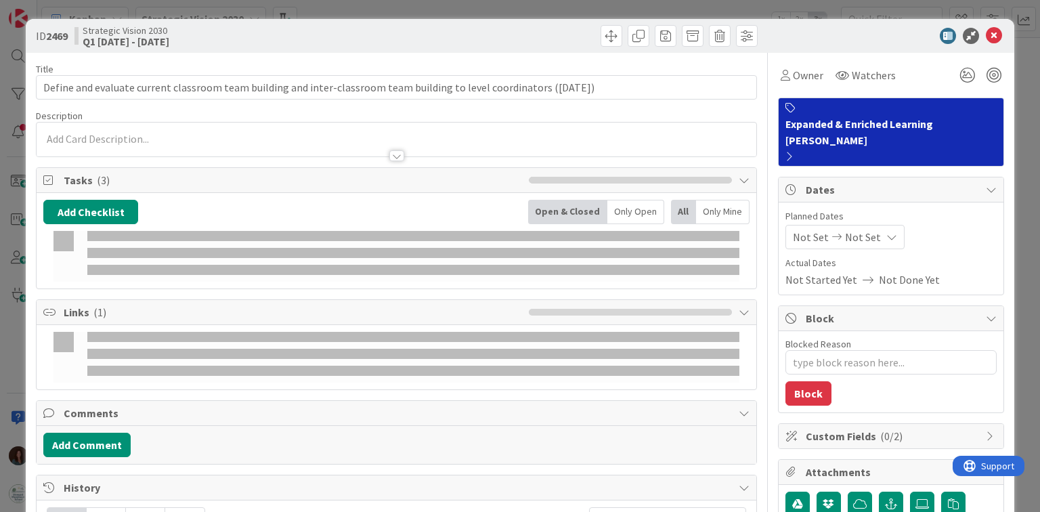
type textarea "x"
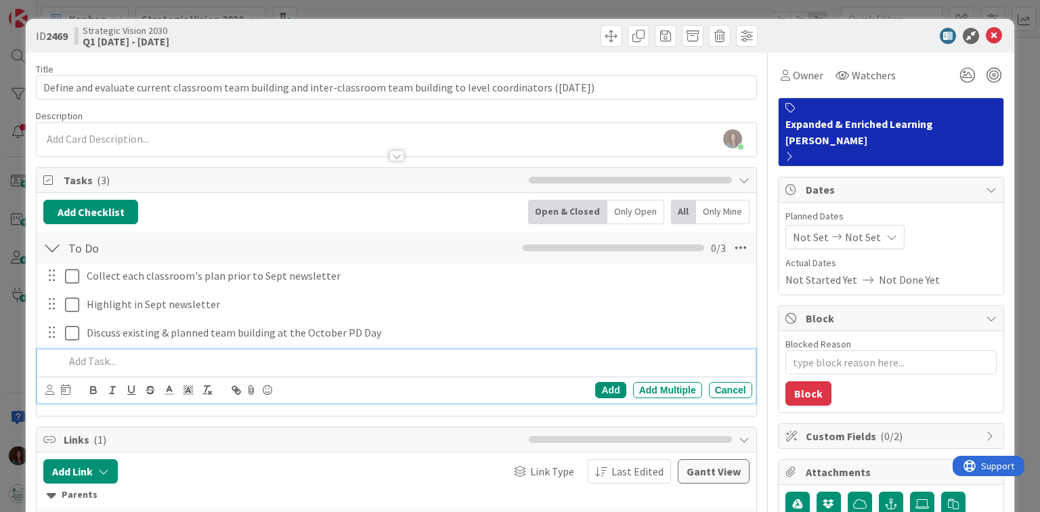
click at [296, 366] on p at bounding box center [405, 361] width 682 height 16
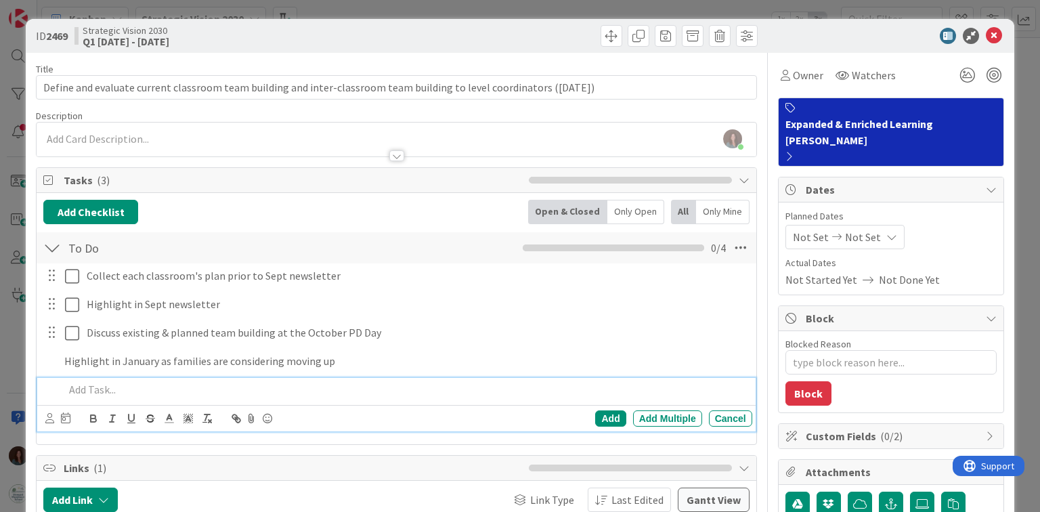
type textarea "x"
click at [741, 420] on div "Cancel" at bounding box center [730, 418] width 43 height 16
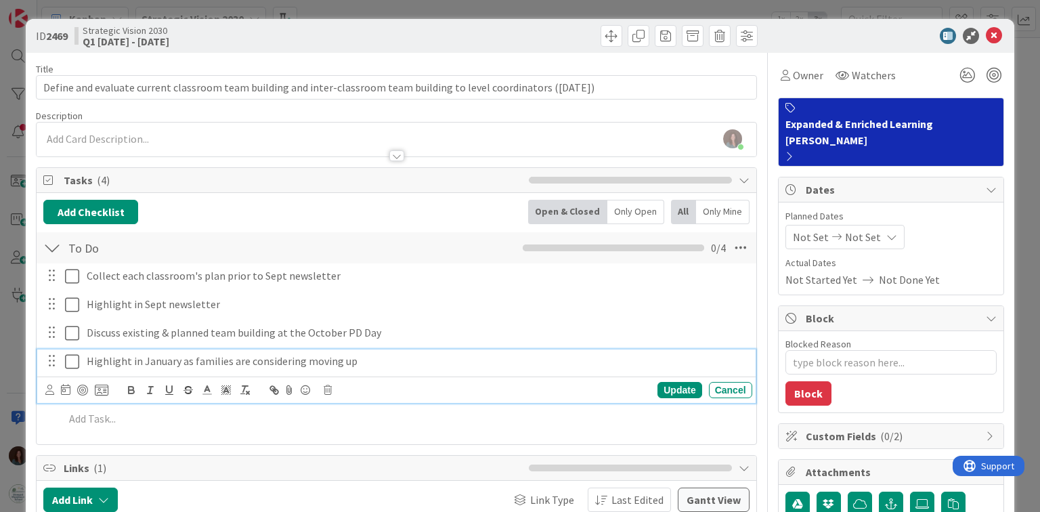
click at [127, 355] on p "Highlight in January as families are considering moving up" at bounding box center [417, 361] width 660 height 16
drag, startPoint x: 294, startPoint y: 359, endPoint x: 238, endPoint y: 368, distance: 56.3
click at [238, 368] on div "Highlight to families in January as families are considering moving up" at bounding box center [416, 361] width 671 height 24
click at [659, 389] on div "Update" at bounding box center [679, 390] width 44 height 16
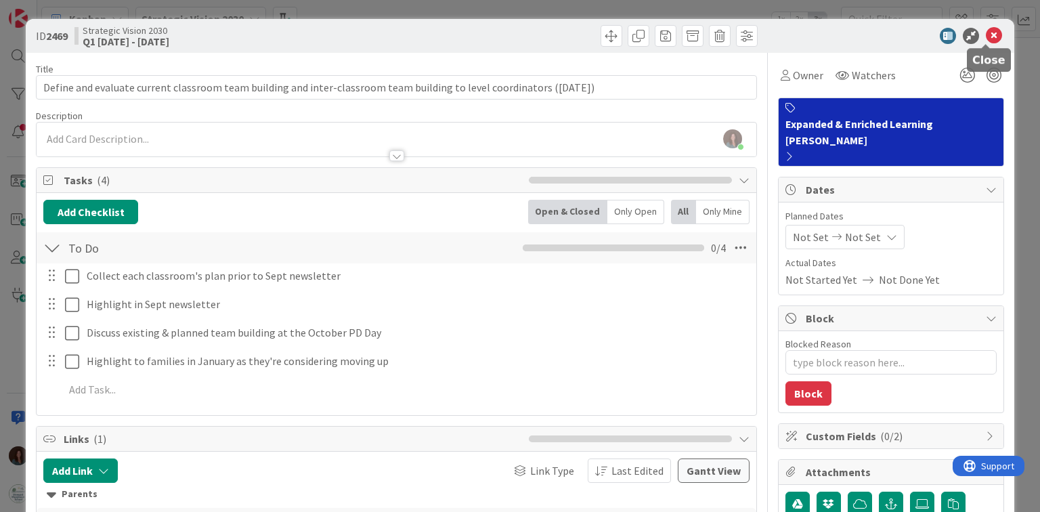
click at [987, 37] on icon at bounding box center [994, 36] width 16 height 16
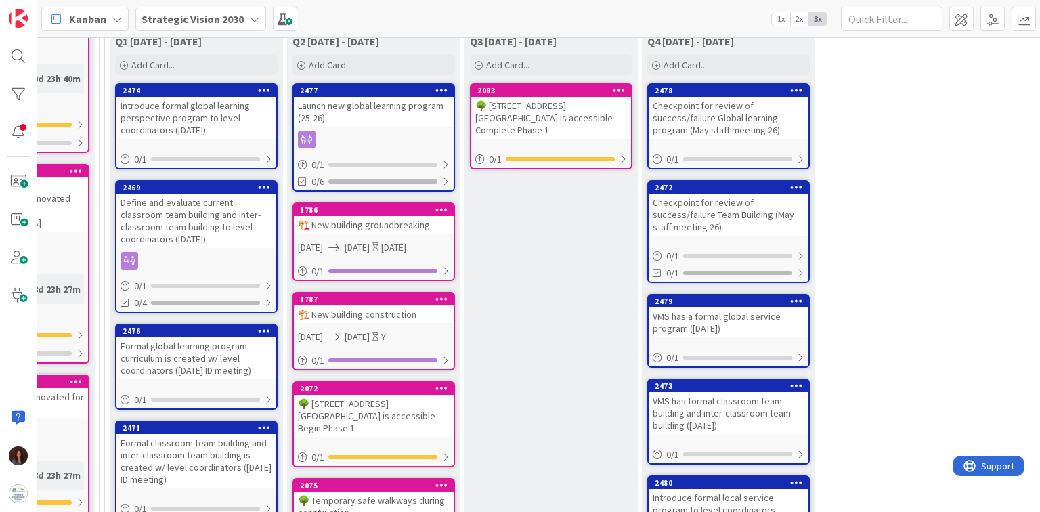
click at [246, 353] on div "Formal global learning program curriculum is created w/ level coordinators ([DA…" at bounding box center [196, 358] width 160 height 42
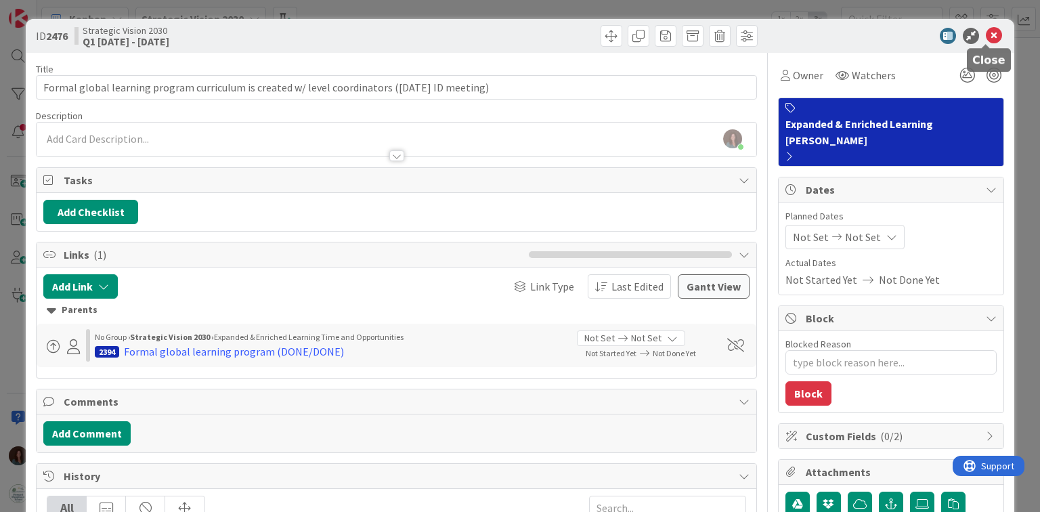
click at [986, 32] on icon at bounding box center [994, 36] width 16 height 16
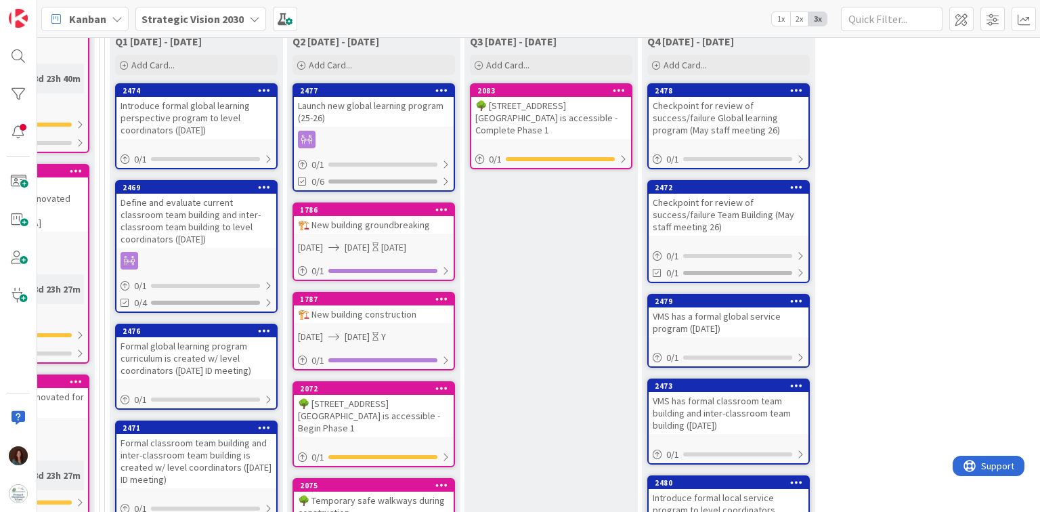
scroll to position [418, 1556]
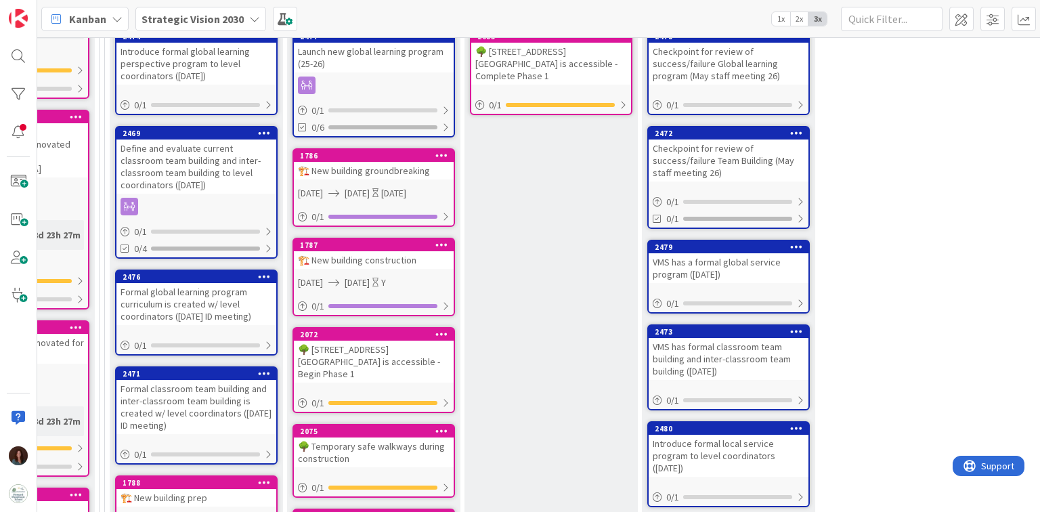
click at [263, 274] on icon at bounding box center [264, 276] width 13 height 9
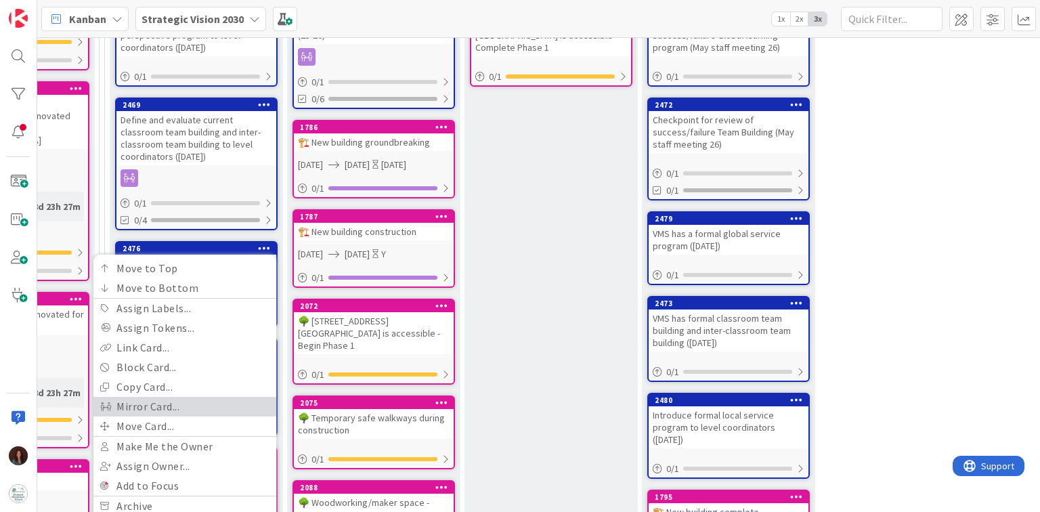
scroll to position [473, 1556]
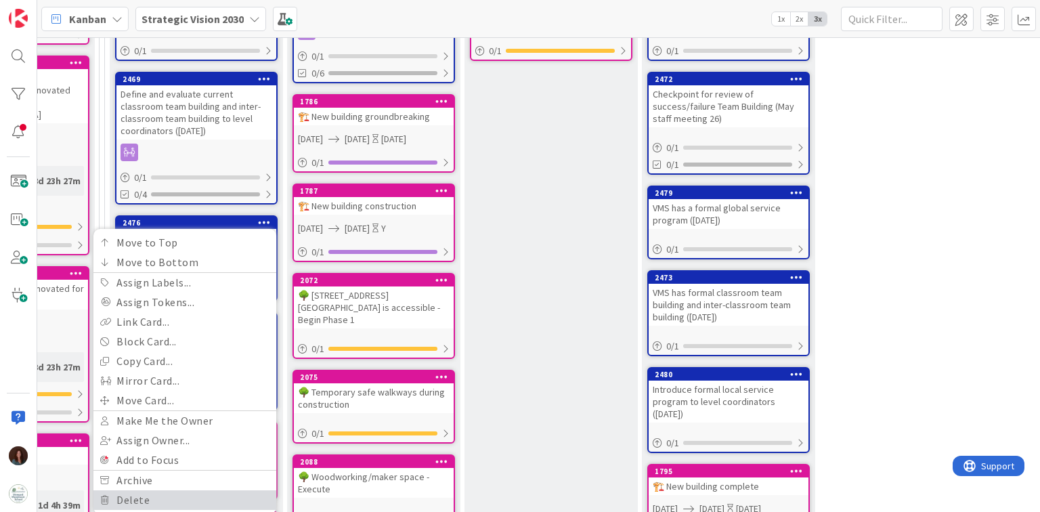
click at [177, 494] on link "Delete" at bounding box center [184, 500] width 183 height 20
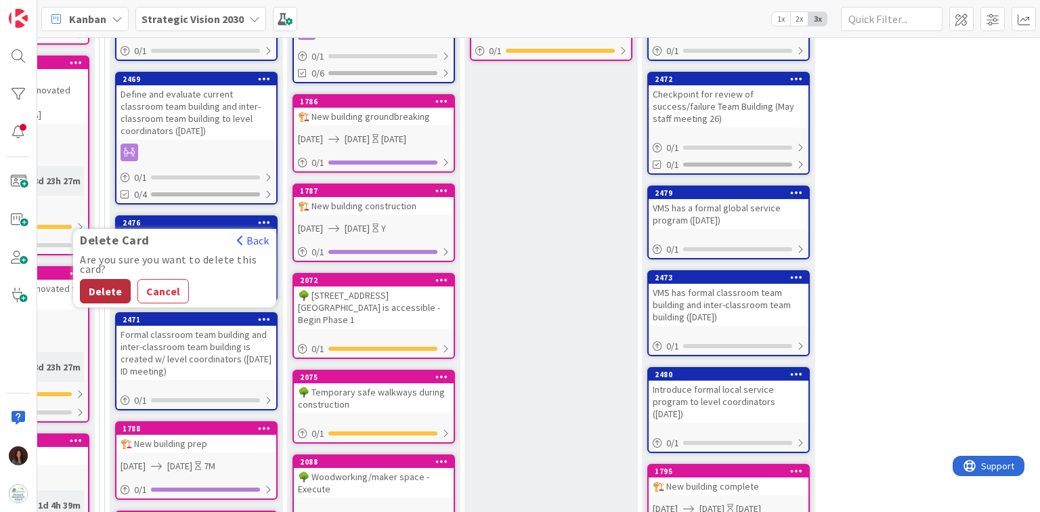
click at [106, 286] on button "Delete" at bounding box center [105, 291] width 51 height 24
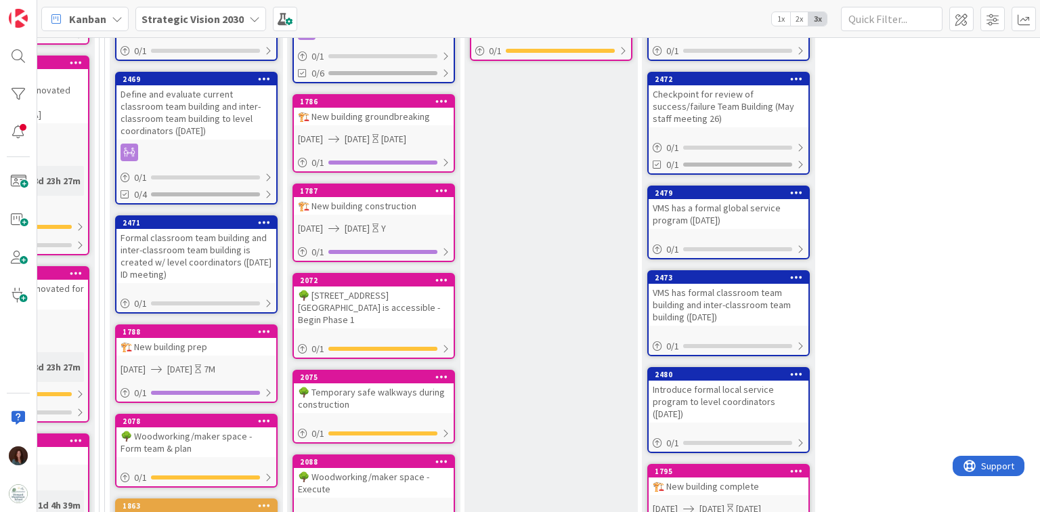
click at [267, 219] on icon at bounding box center [264, 221] width 13 height 9
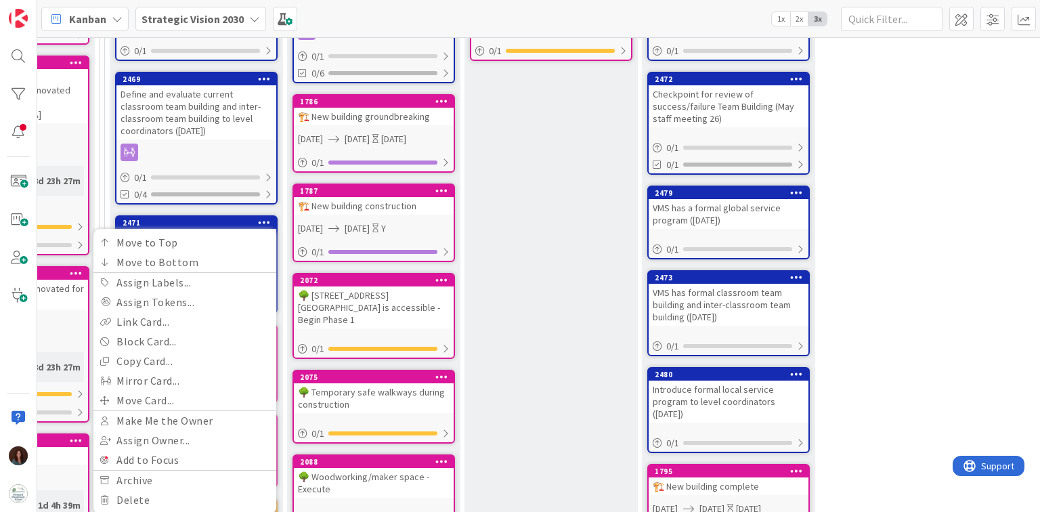
click at [265, 219] on icon at bounding box center [264, 221] width 13 height 9
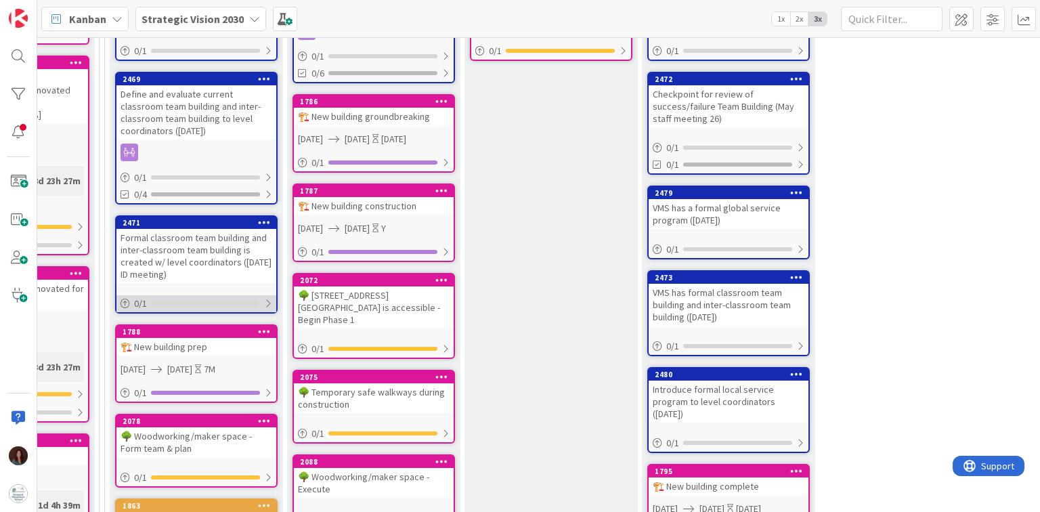
scroll to position [418, 1556]
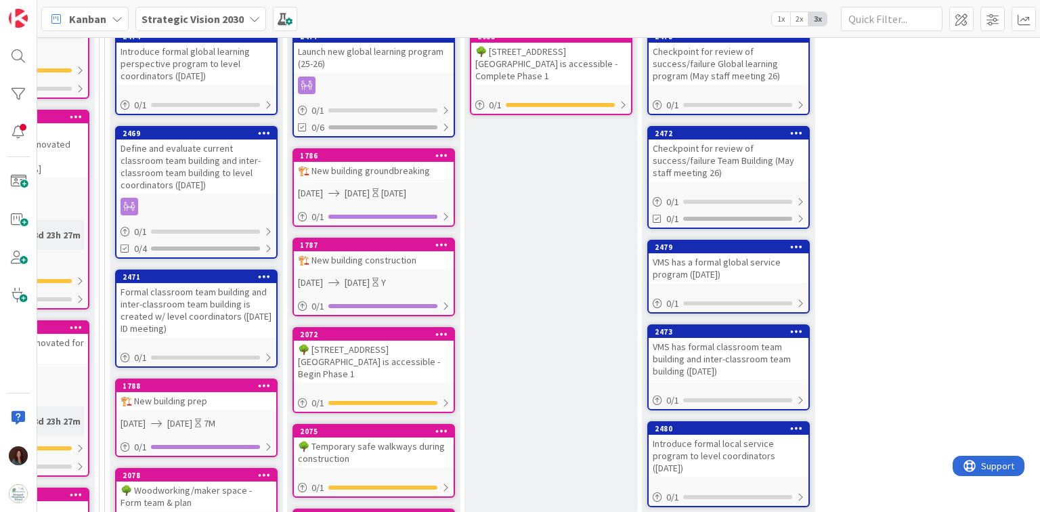
click at [223, 305] on div "Formal classroom team building and inter-classroom team building is created w/ …" at bounding box center [196, 310] width 160 height 54
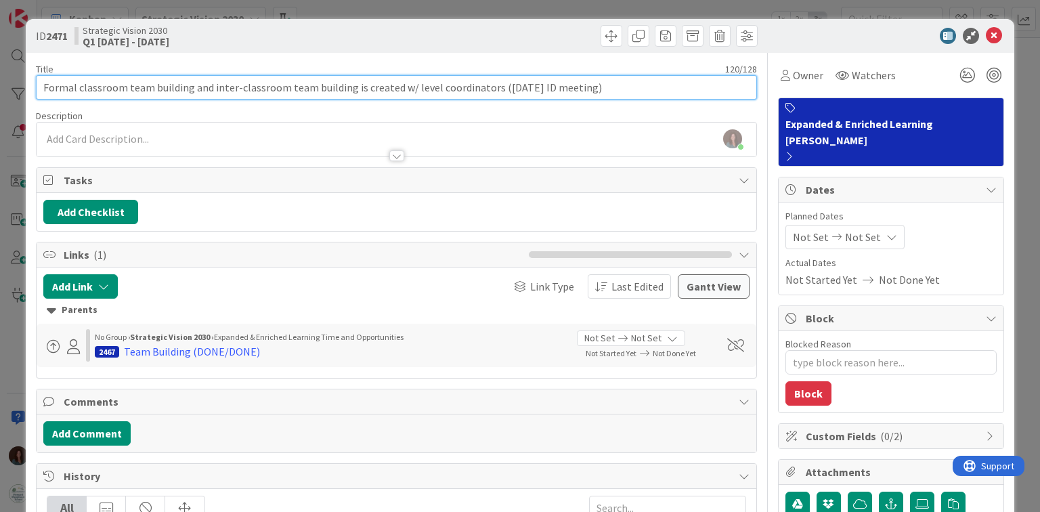
drag, startPoint x: 458, startPoint y: 85, endPoint x: 5, endPoint y: 84, distance: 453.0
click at [5, 84] on div "ID 2471 Strategic Vision 2030 Q1 [DATE] - [DATE] Title 120 / 128 Formal classro…" at bounding box center [520, 256] width 1040 height 512
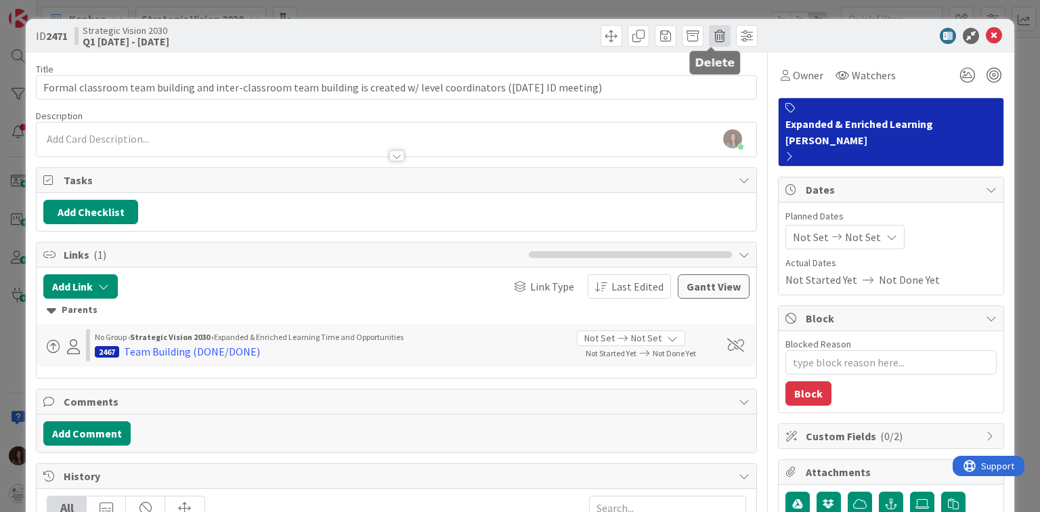
click at [710, 30] on span at bounding box center [720, 36] width 22 height 22
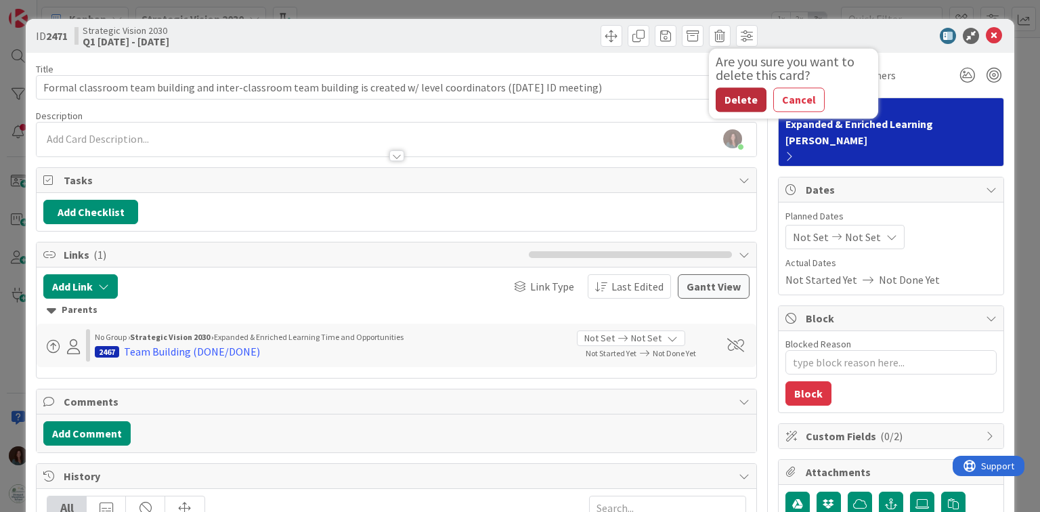
click at [741, 103] on button "Delete" at bounding box center [741, 99] width 51 height 24
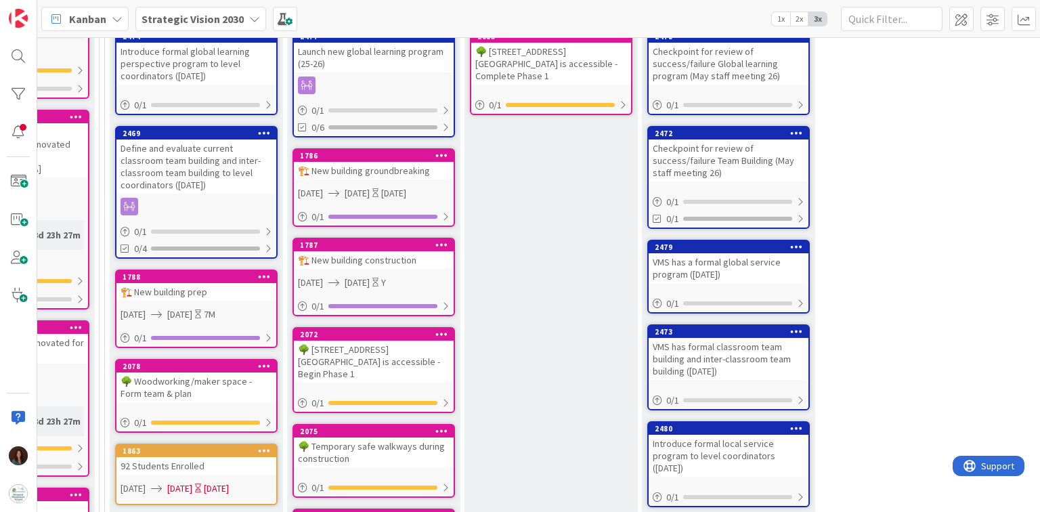
click at [198, 144] on div "Define and evaluate current classroom team building and inter-classroom team bu…" at bounding box center [196, 166] width 160 height 54
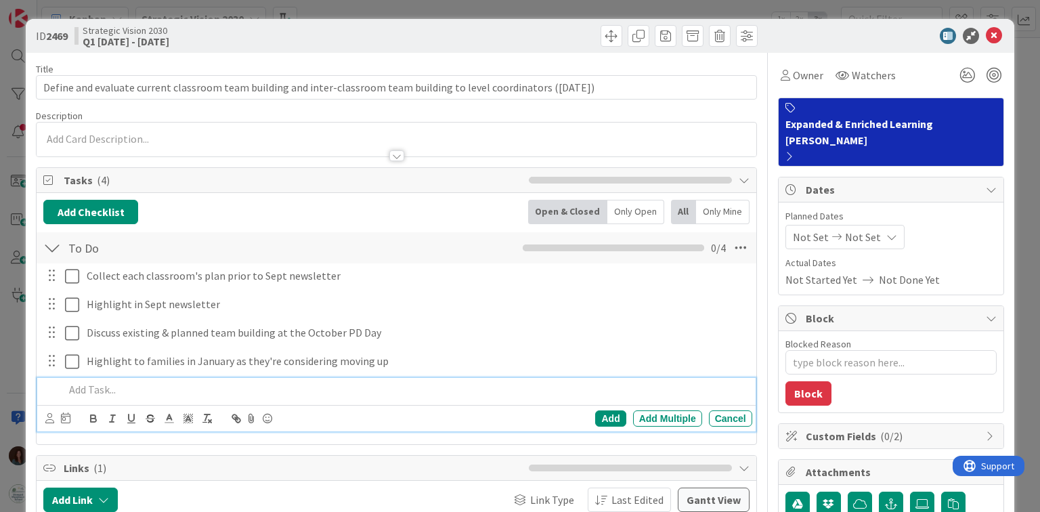
click at [121, 388] on p at bounding box center [405, 390] width 682 height 16
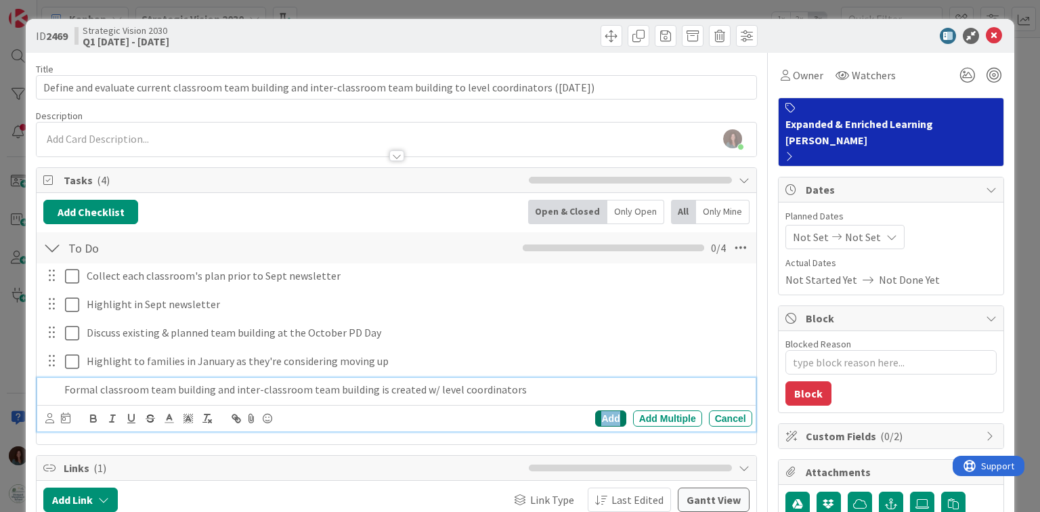
click at [597, 414] on div "Add" at bounding box center [610, 418] width 30 height 16
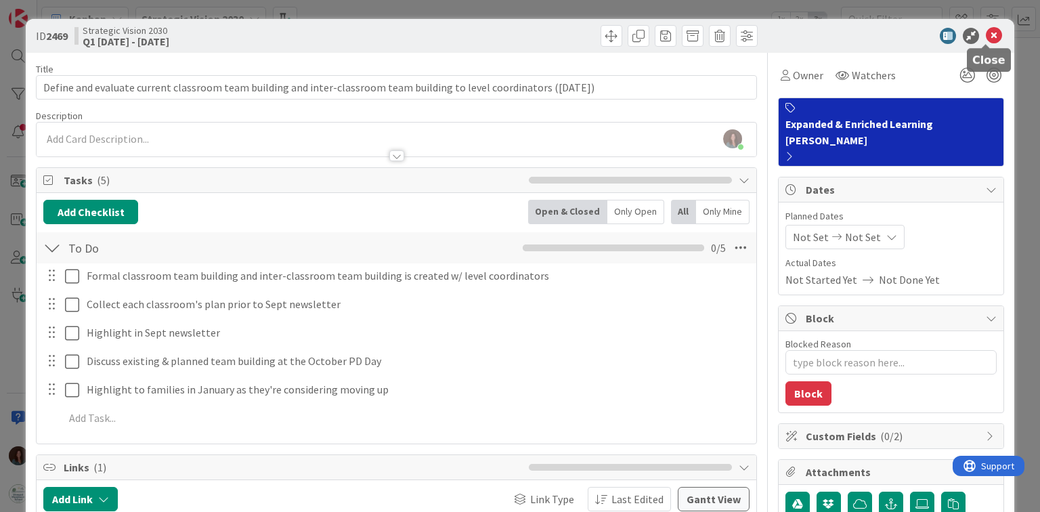
click at [989, 33] on icon at bounding box center [994, 36] width 16 height 16
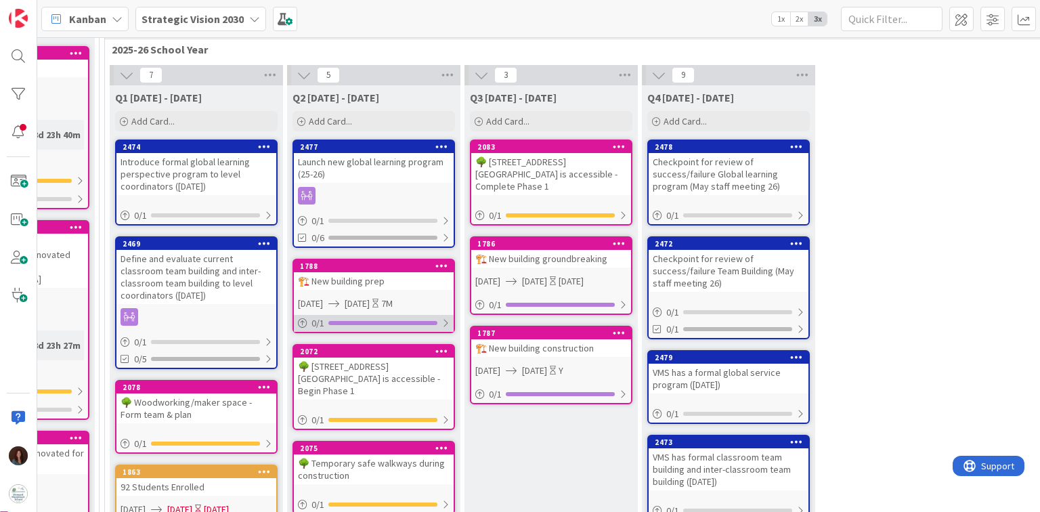
scroll to position [392, 1556]
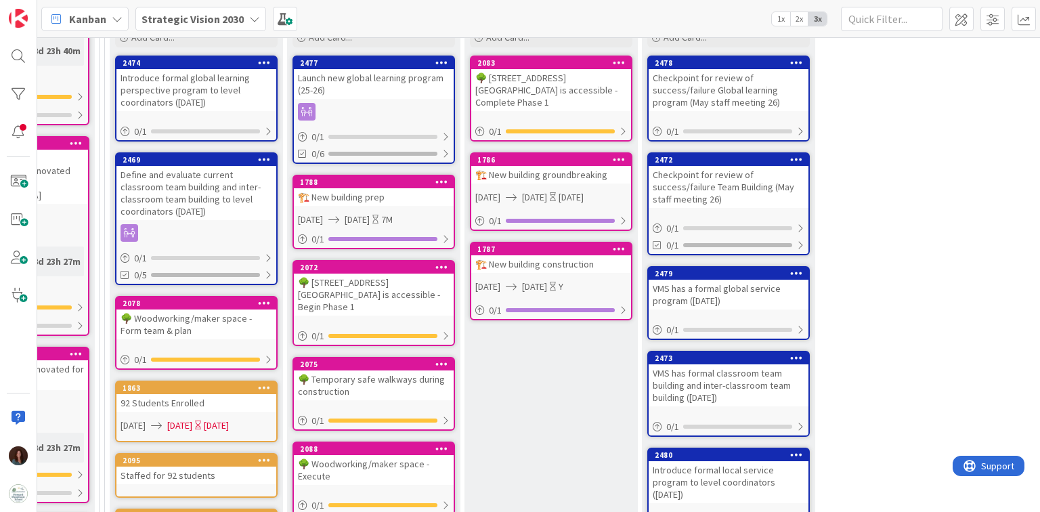
click at [203, 324] on div "🌳 Woodworking/maker space - Form team & plan" at bounding box center [196, 324] width 160 height 30
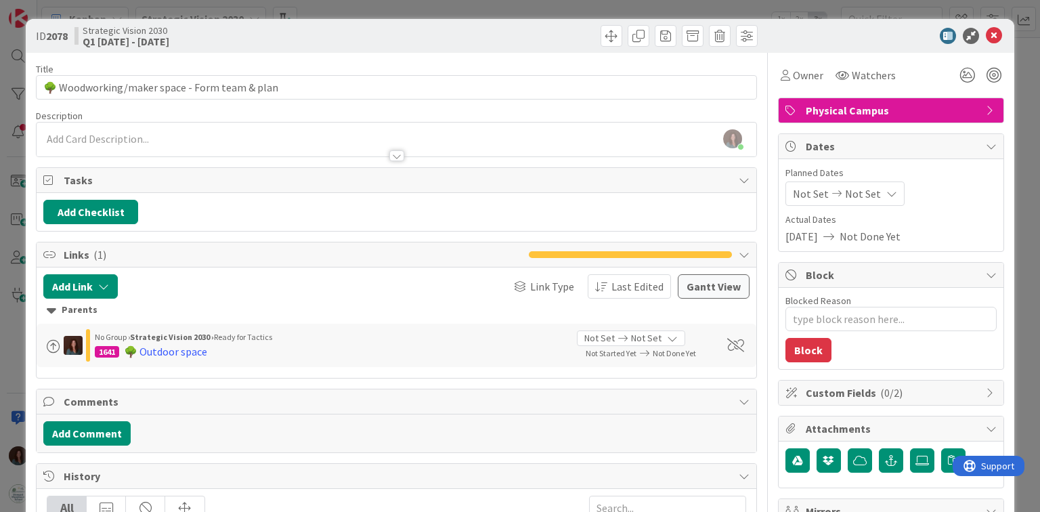
click at [360, 135] on div "[PERSON_NAME] just joined" at bounding box center [396, 140] width 719 height 34
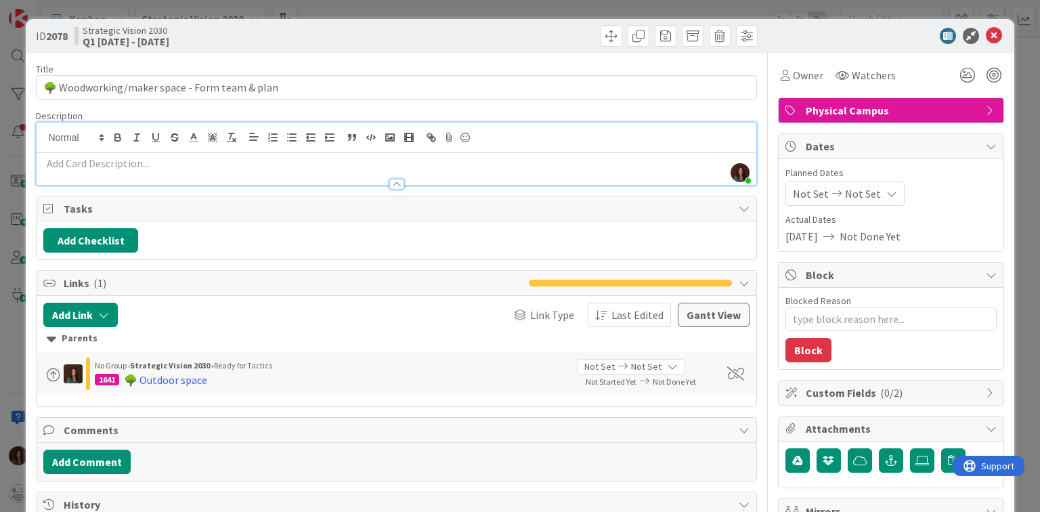
click at [947, 108] on span "Physical Campus" at bounding box center [892, 110] width 173 height 16
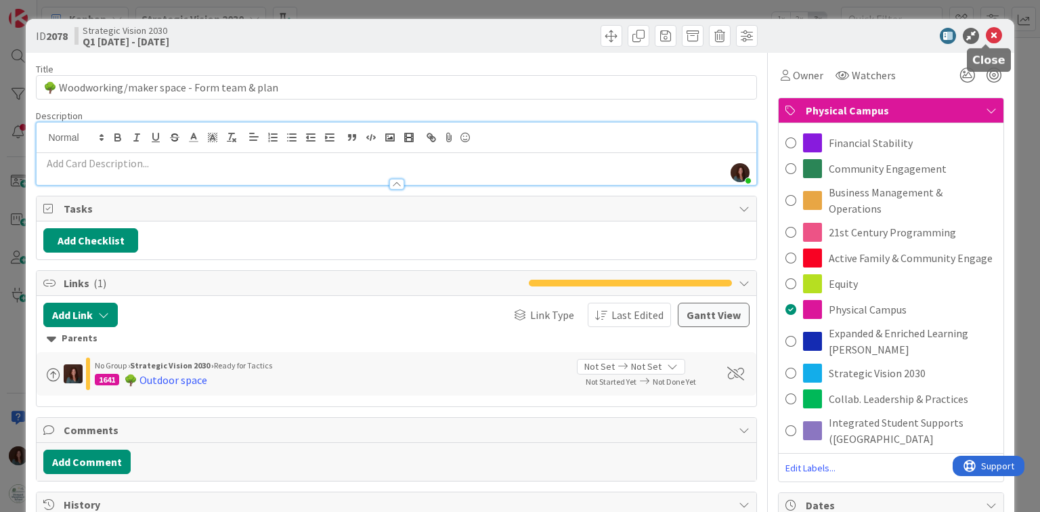
click at [986, 34] on icon at bounding box center [994, 36] width 16 height 16
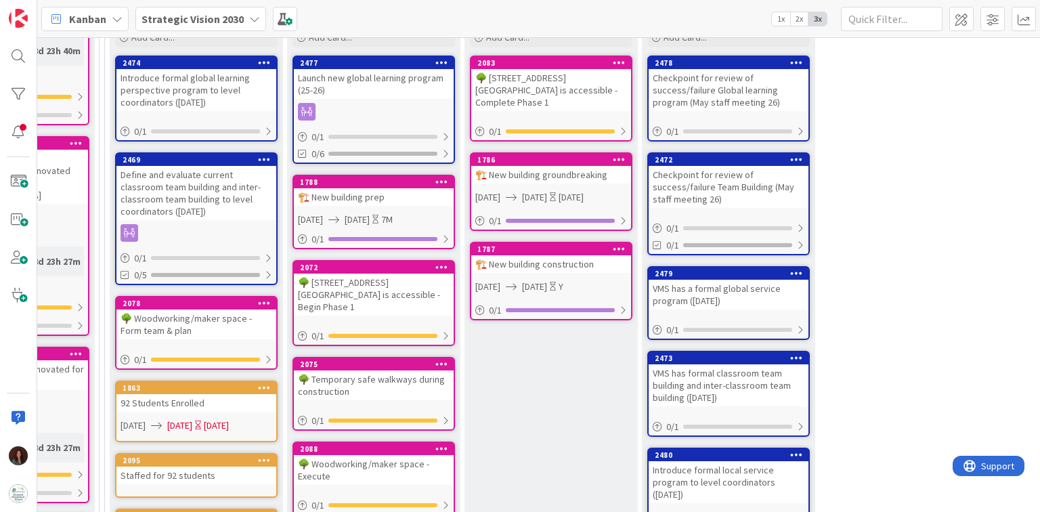
click at [352, 194] on div "🏗️ New building prep" at bounding box center [374, 197] width 160 height 18
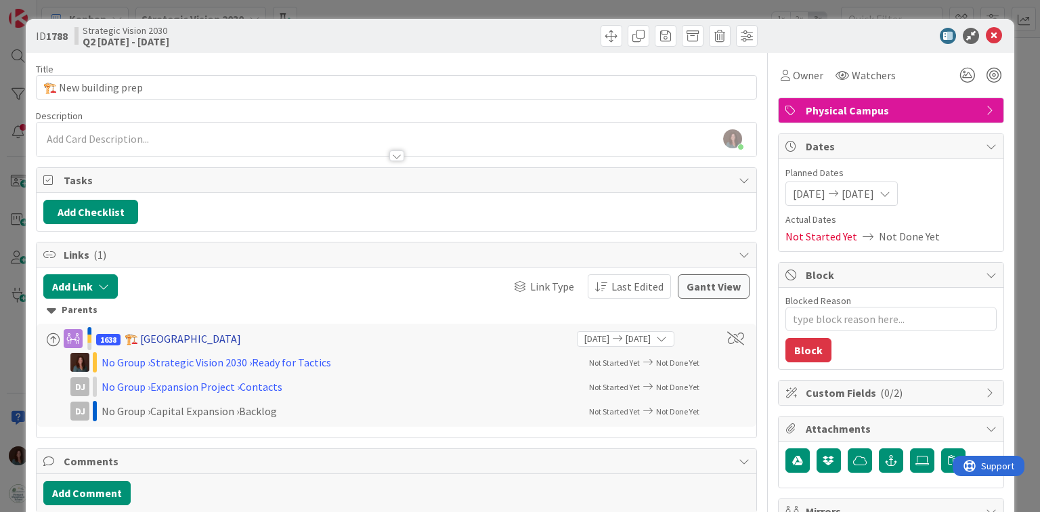
click at [204, 337] on div "🏗️ [GEOGRAPHIC_DATA]" at bounding box center [183, 338] width 116 height 16
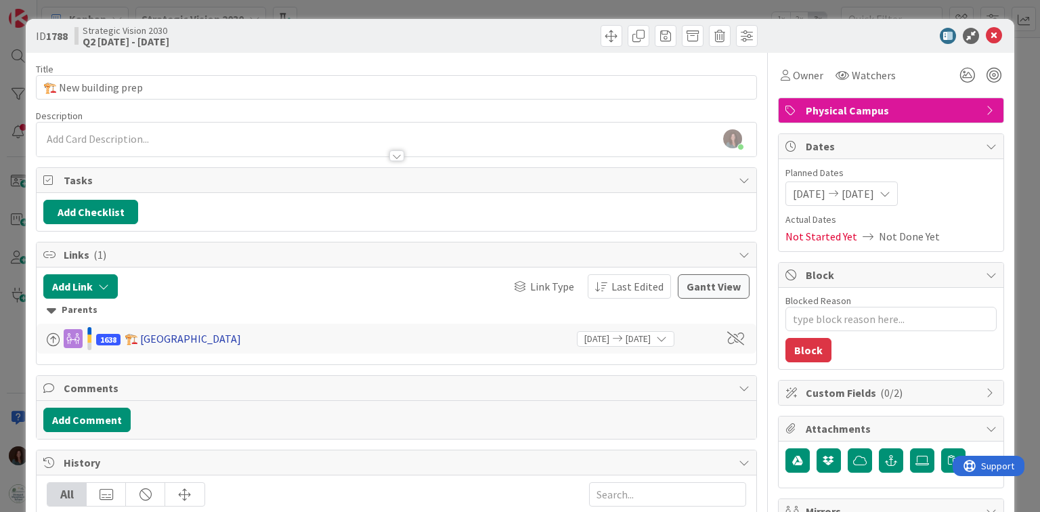
click at [185, 339] on div "🏗️ [GEOGRAPHIC_DATA]" at bounding box center [183, 338] width 116 height 16
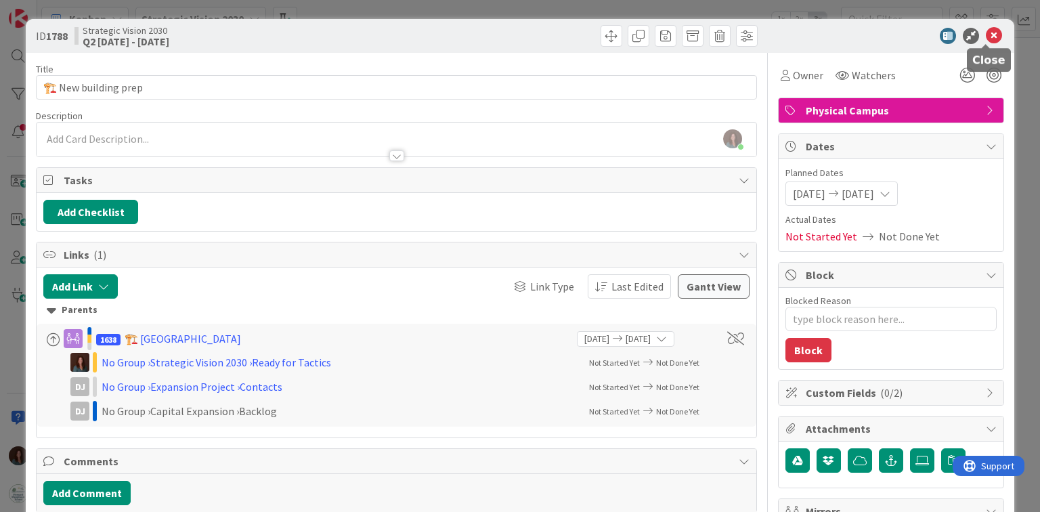
click at [987, 35] on icon at bounding box center [994, 36] width 16 height 16
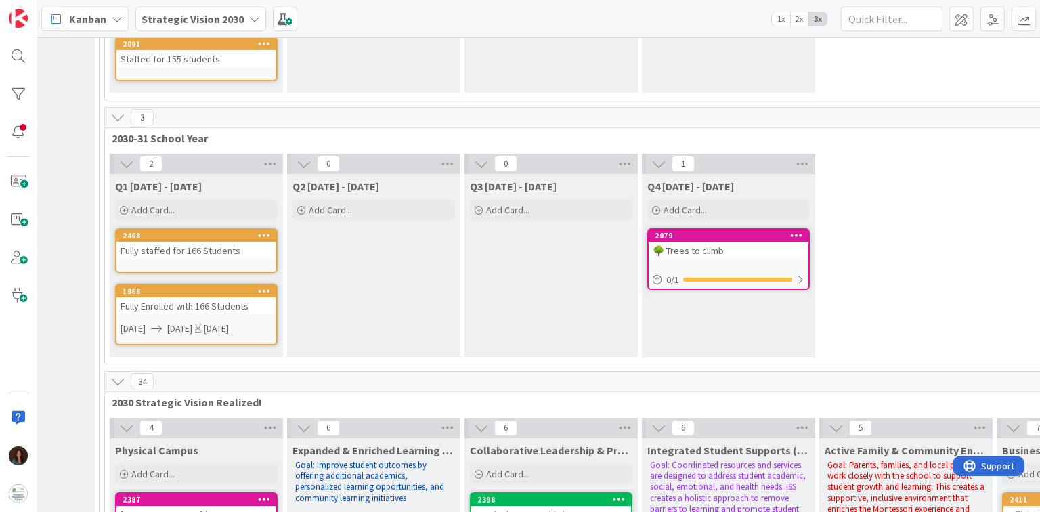
scroll to position [3480, 1556]
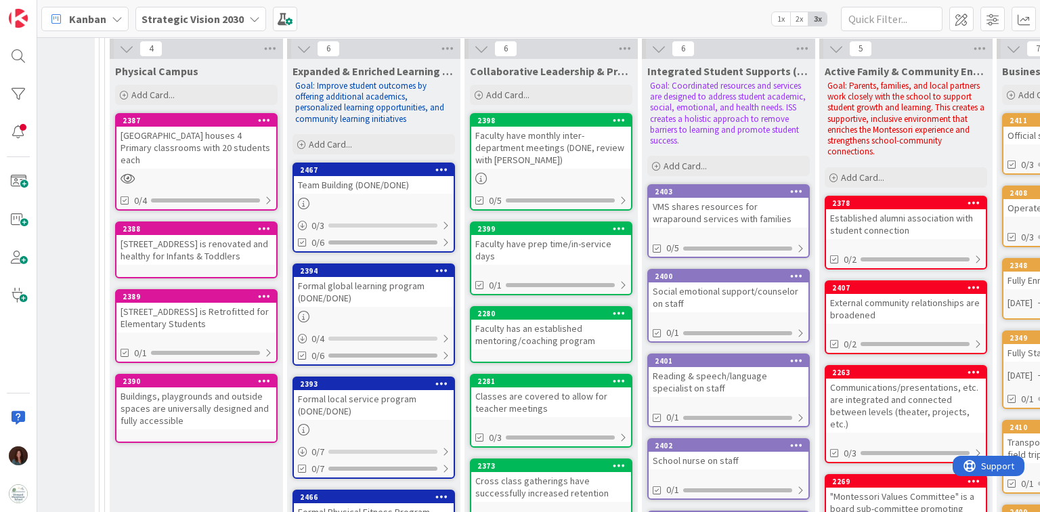
click at [152, 303] on div "[STREET_ADDRESS] is Retrofitted for Elementary Students" at bounding box center [196, 318] width 160 height 30
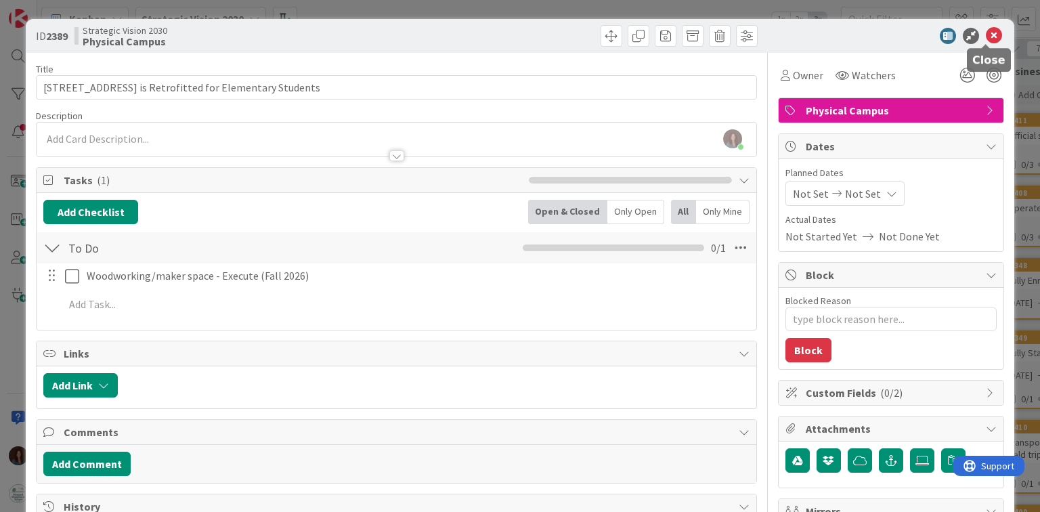
click at [986, 33] on icon at bounding box center [994, 36] width 16 height 16
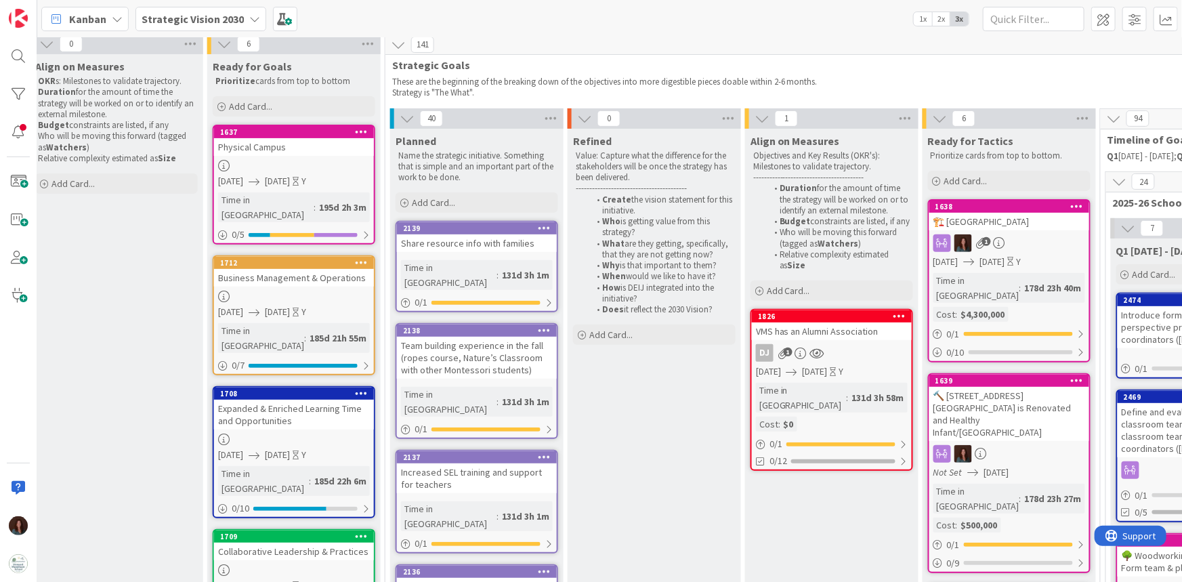
scroll to position [9, 555]
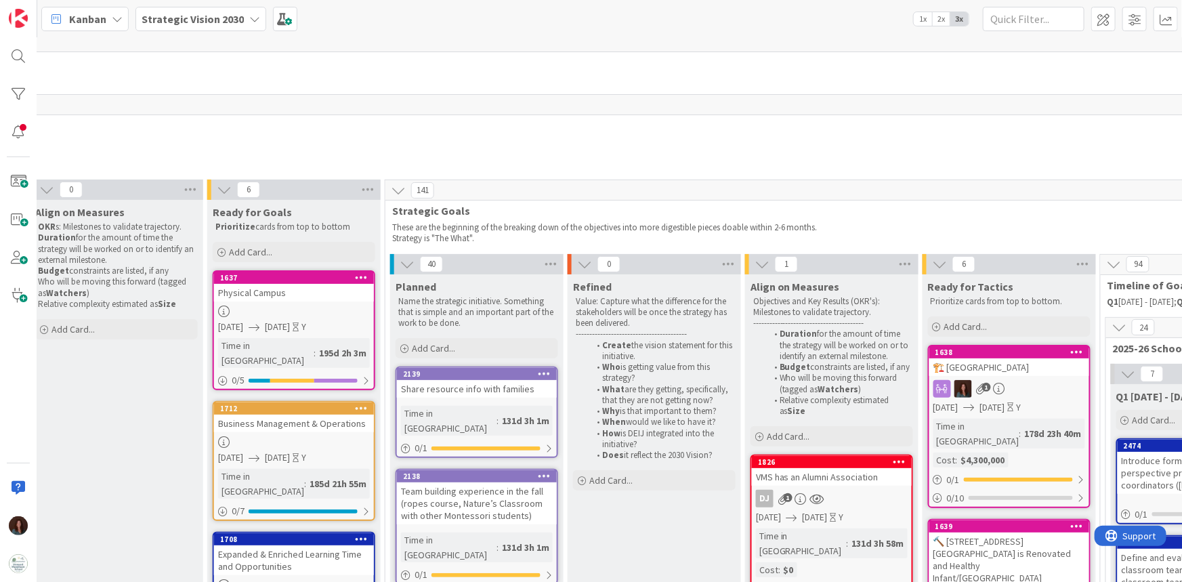
click at [311, 292] on div "Physical Campus" at bounding box center [294, 293] width 160 height 18
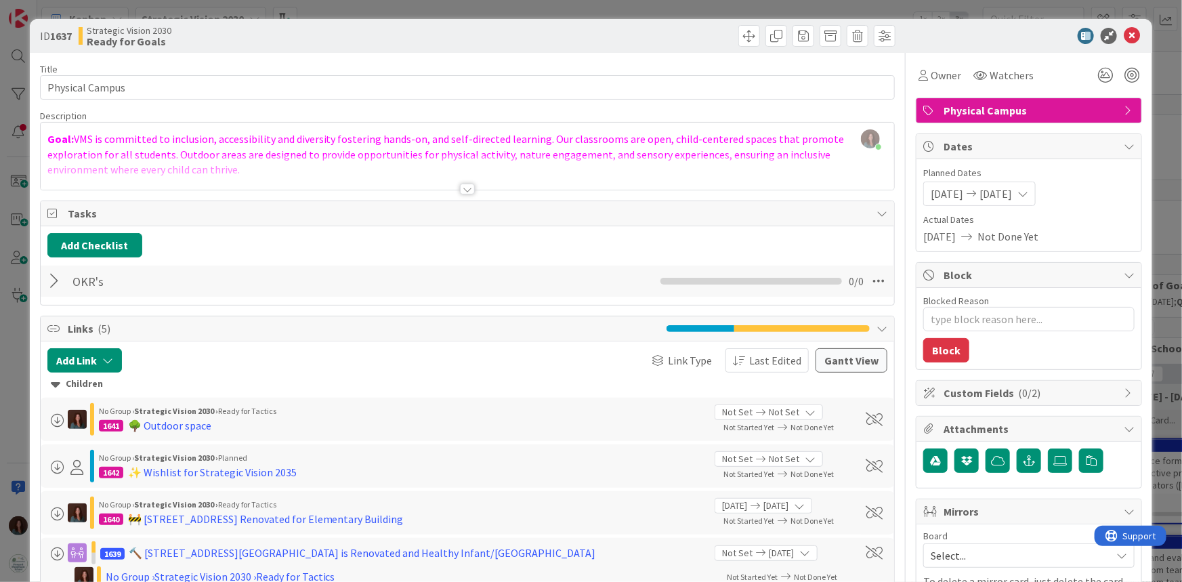
click at [58, 280] on div at bounding box center [56, 281] width 18 height 24
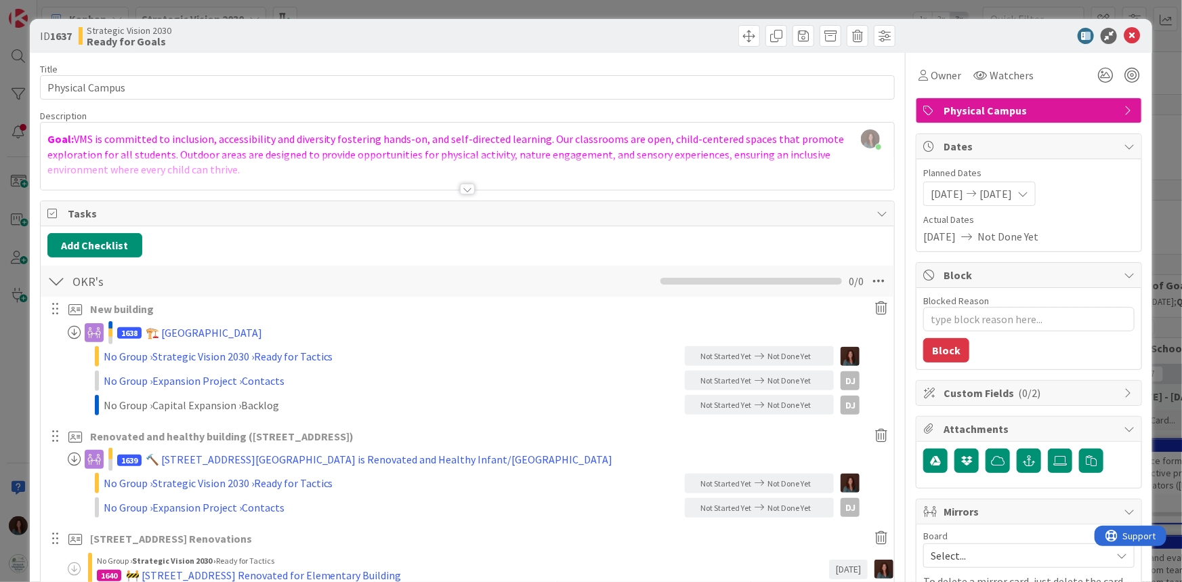
click at [460, 188] on div at bounding box center [467, 189] width 15 height 11
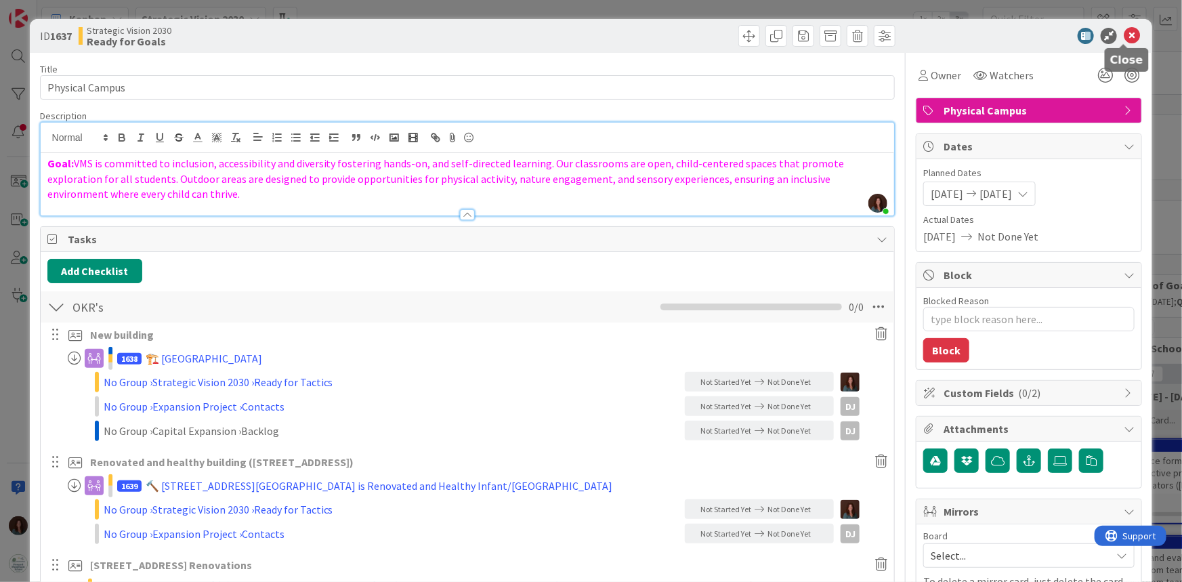
click at [1083, 37] on icon at bounding box center [1131, 36] width 16 height 16
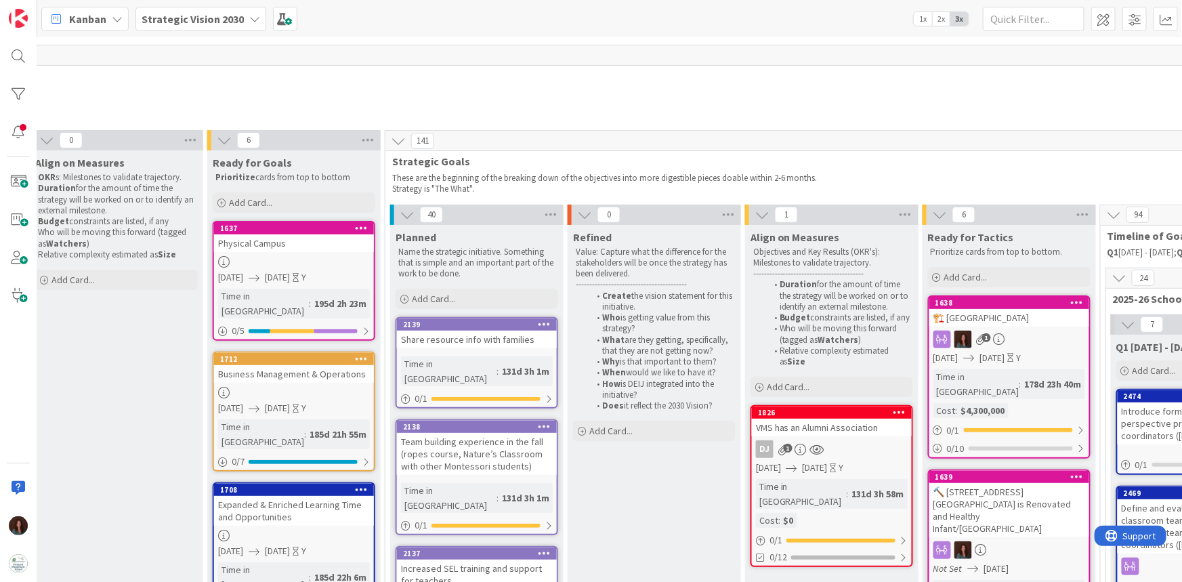
scroll to position [133, 555]
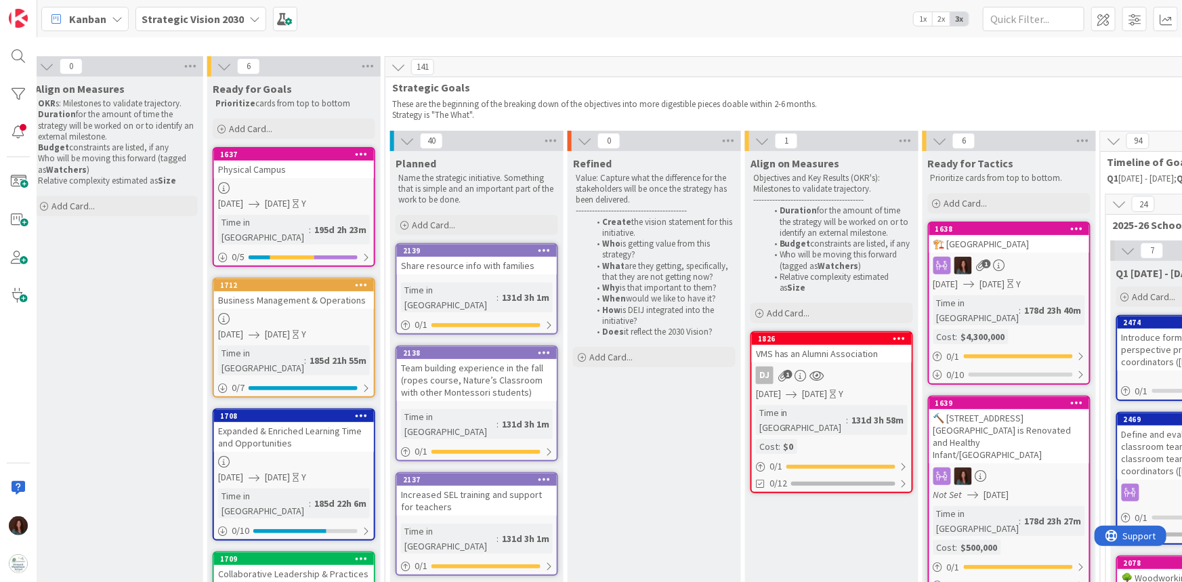
click at [1022, 410] on div "🔨 [STREET_ADDRESS][GEOGRAPHIC_DATA] is Renovated and Healthy Infant/[GEOGRAPHIC…" at bounding box center [1009, 436] width 160 height 54
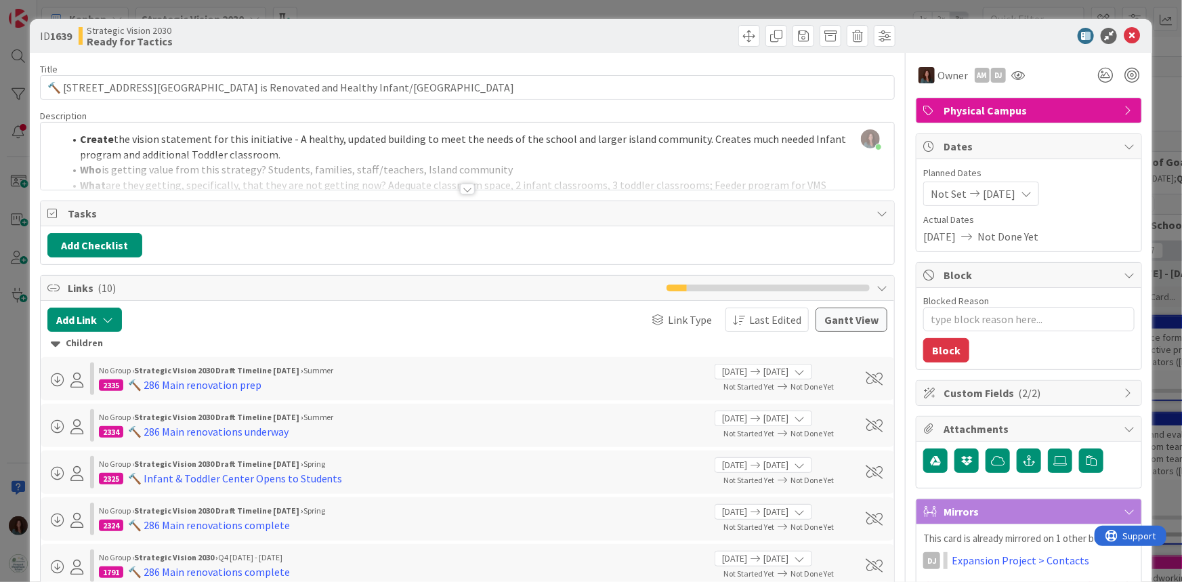
click at [460, 189] on div at bounding box center [467, 189] width 15 height 11
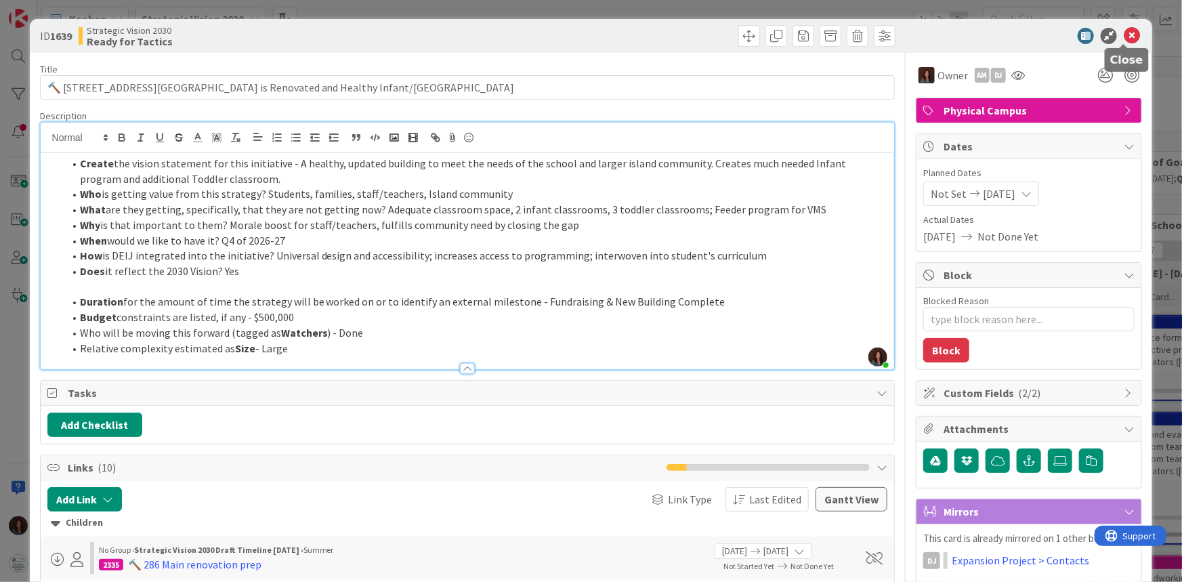
click at [1083, 38] on icon at bounding box center [1131, 36] width 16 height 16
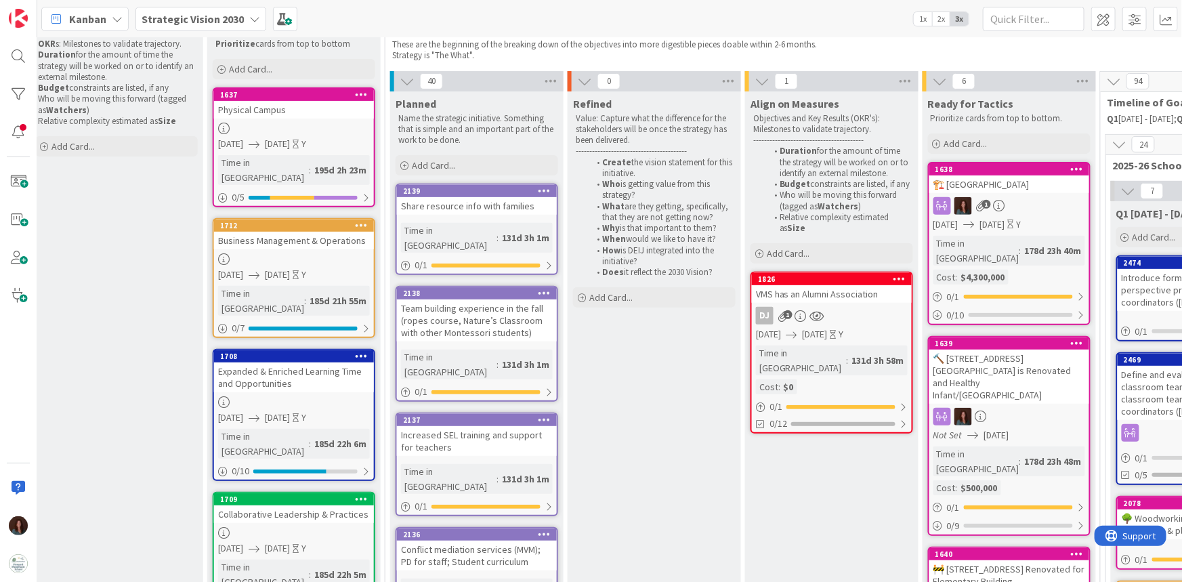
scroll to position [256, 555]
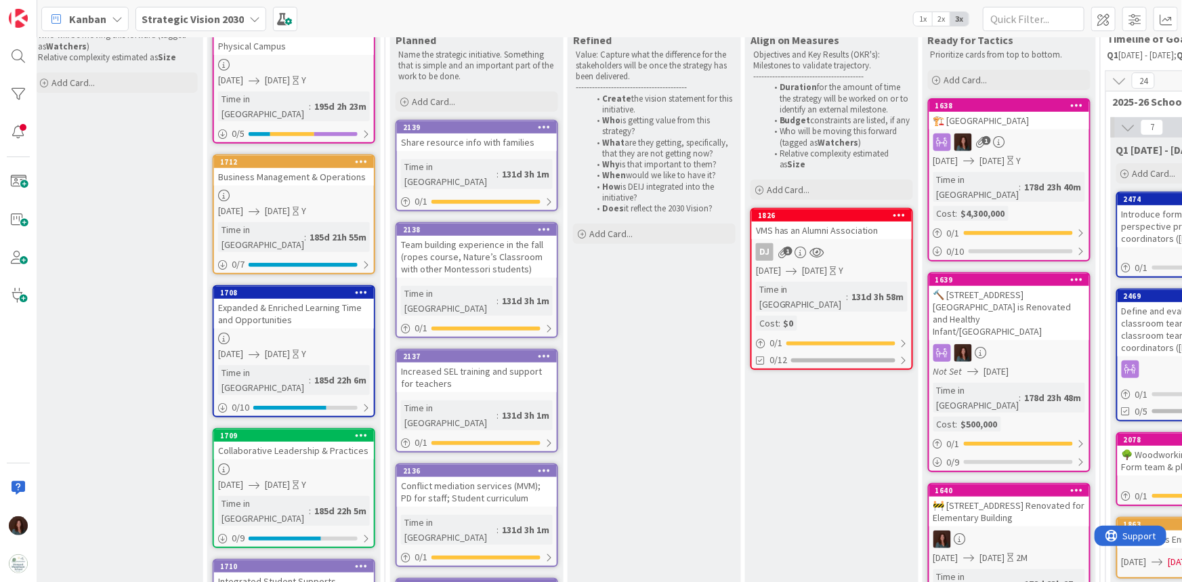
click at [969, 495] on div "🚧 [STREET_ADDRESS] Renovated for Elementary Building" at bounding box center [1009, 511] width 160 height 30
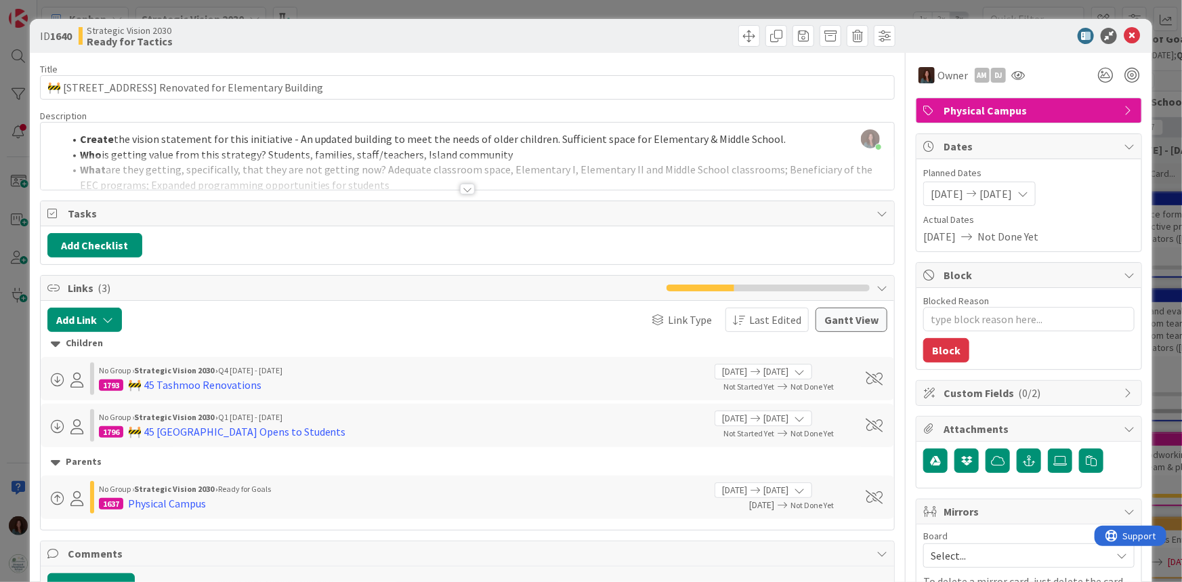
click at [462, 189] on div at bounding box center [467, 189] width 15 height 11
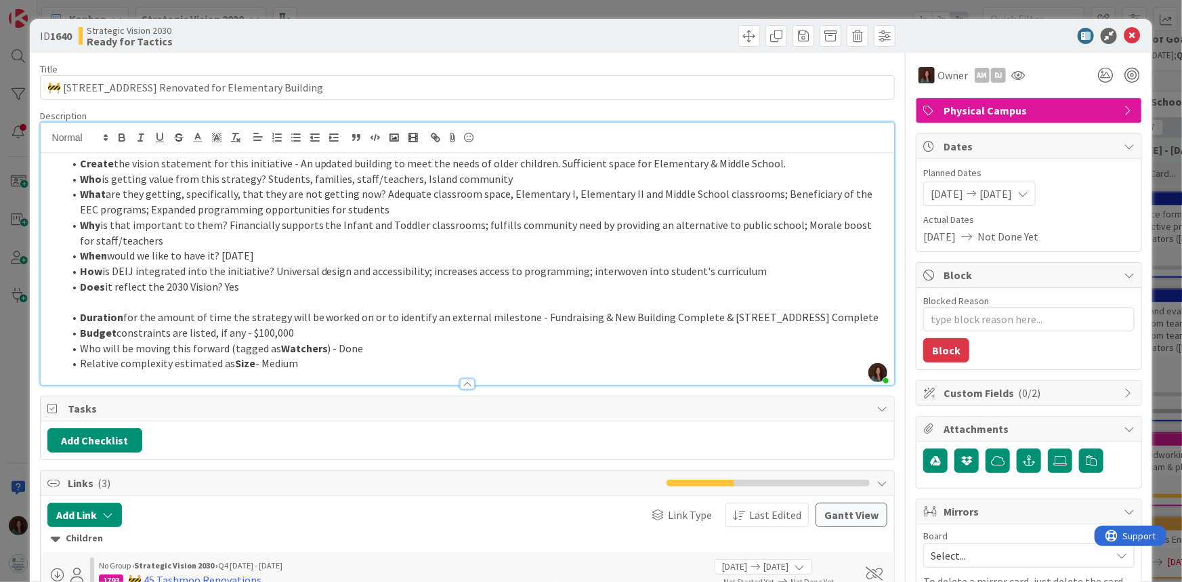
drag, startPoint x: 77, startPoint y: 346, endPoint x: 337, endPoint y: 347, distance: 260.7
click at [337, 341] on li "Budget constraints are listed, if any - $100,000" at bounding box center [476, 333] width 824 height 16
click at [80, 314] on strong "Duration" at bounding box center [101, 317] width 43 height 14
click at [105, 293] on li "Does it reflect the 2030 Vision? Yes" at bounding box center [476, 287] width 824 height 16
click at [111, 297] on p at bounding box center [467, 302] width 840 height 16
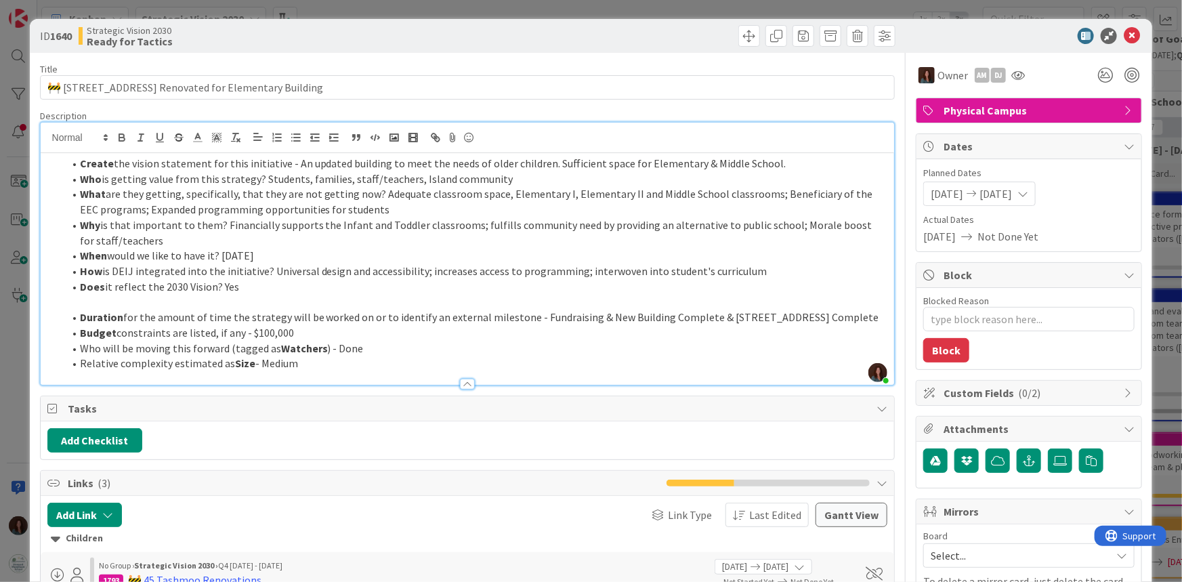
click at [314, 257] on li "When would we like to have it? [DATE]" at bounding box center [476, 256] width 824 height 16
click at [1083, 34] on icon at bounding box center [1131, 36] width 16 height 16
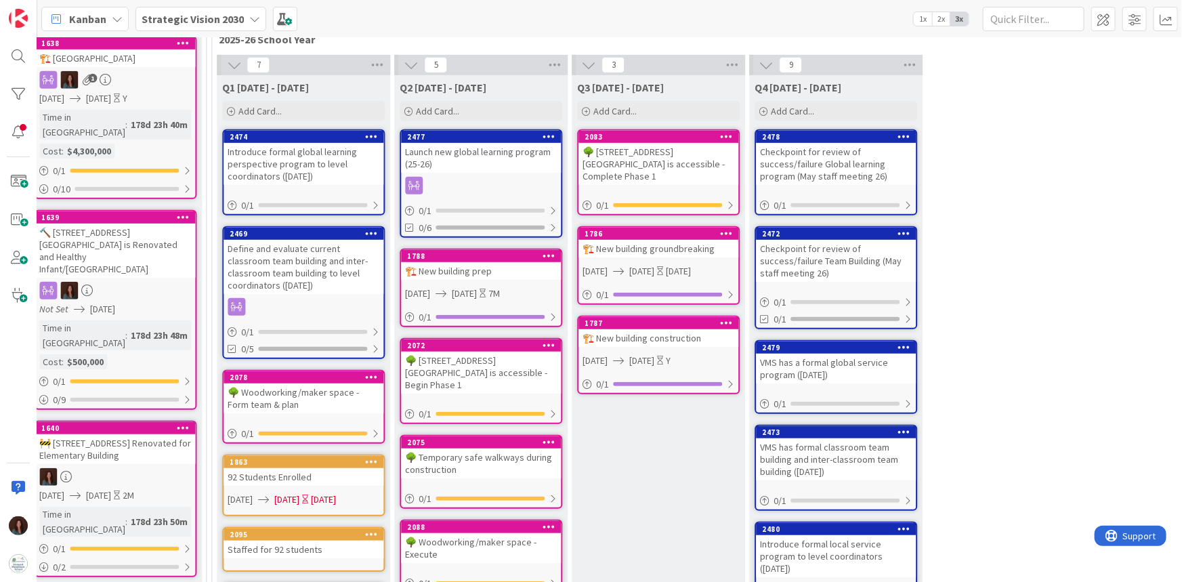
scroll to position [387, 1449]
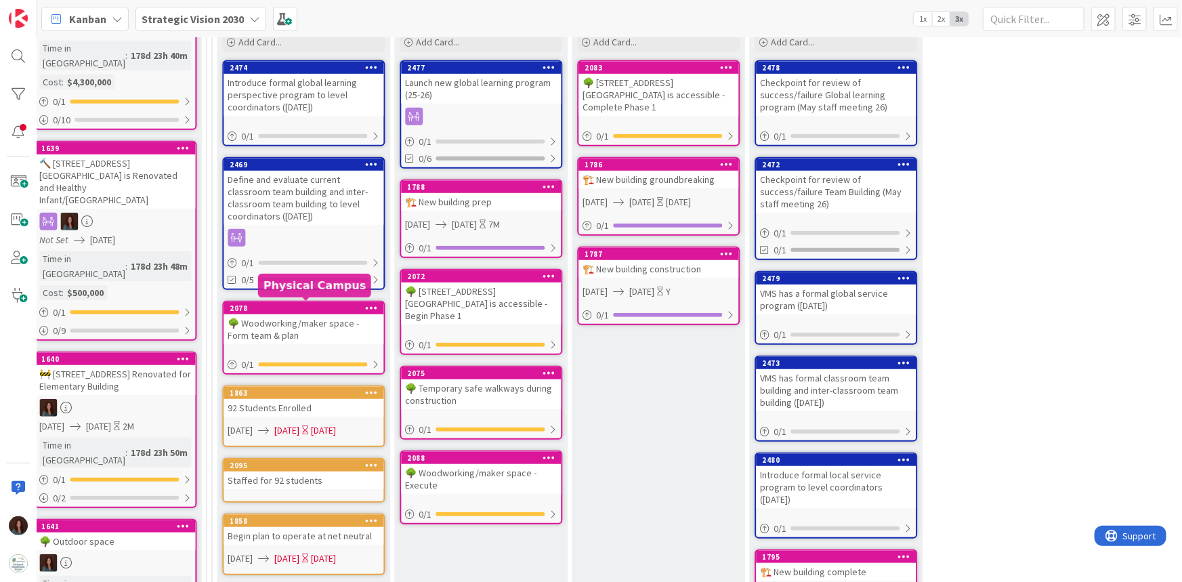
click at [324, 309] on div "2078" at bounding box center [307, 307] width 154 height 9
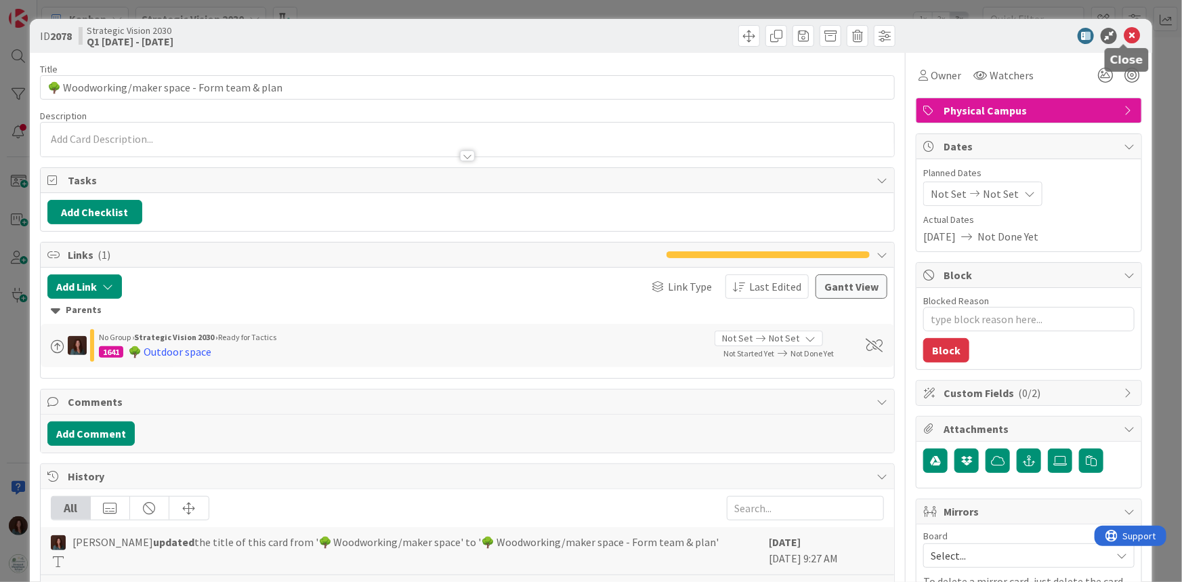
click at [1083, 34] on icon at bounding box center [1131, 36] width 16 height 16
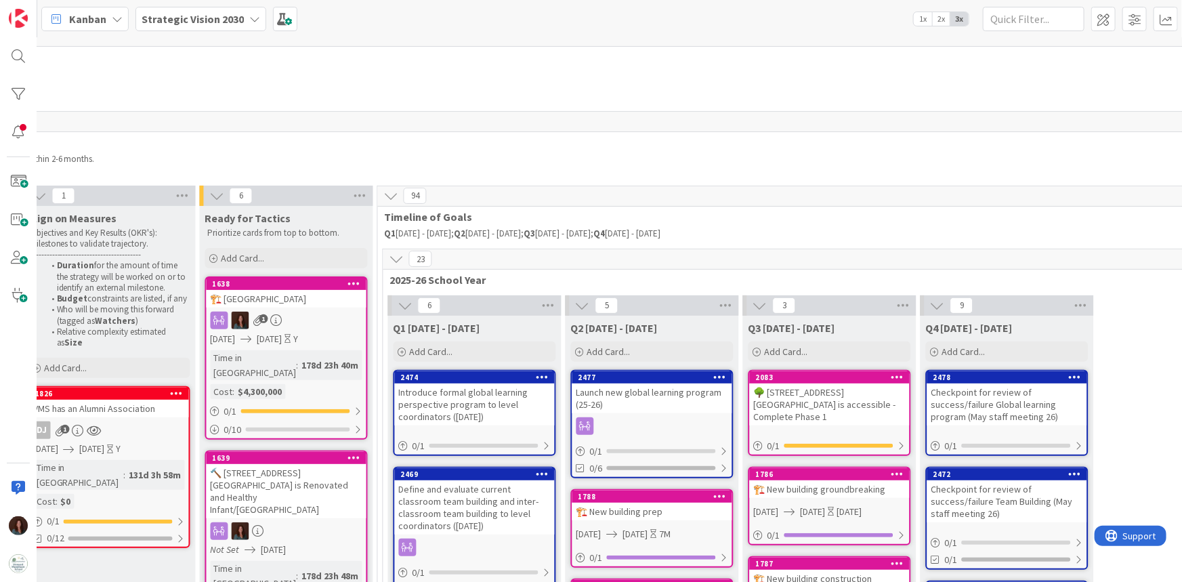
scroll to position [184, 1278]
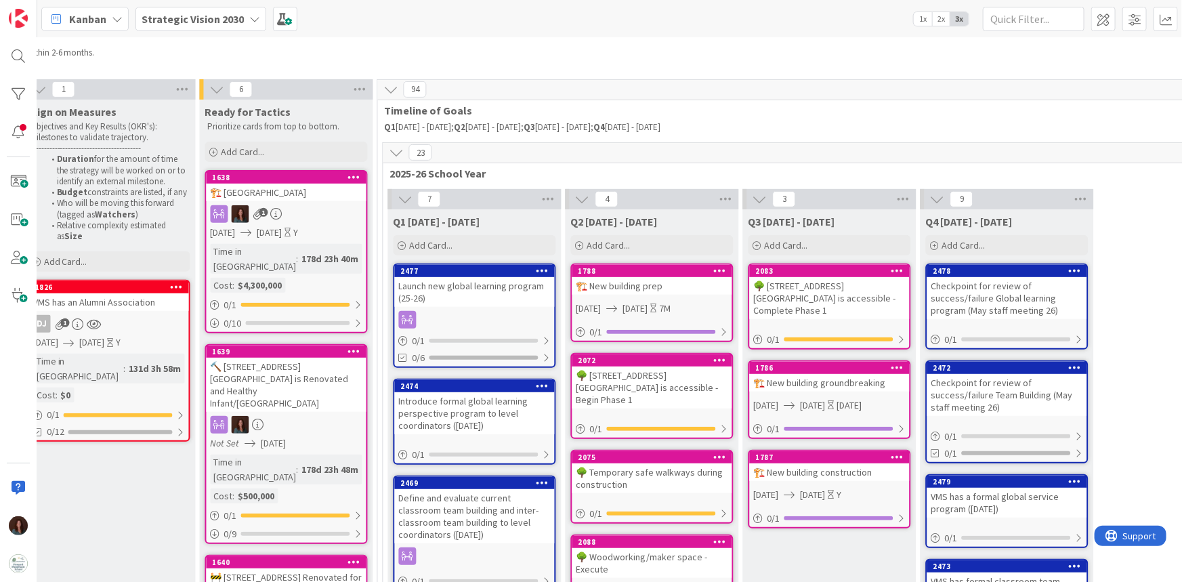
click at [446, 283] on div "Launch new global learning program (25-26)" at bounding box center [475, 292] width 160 height 30
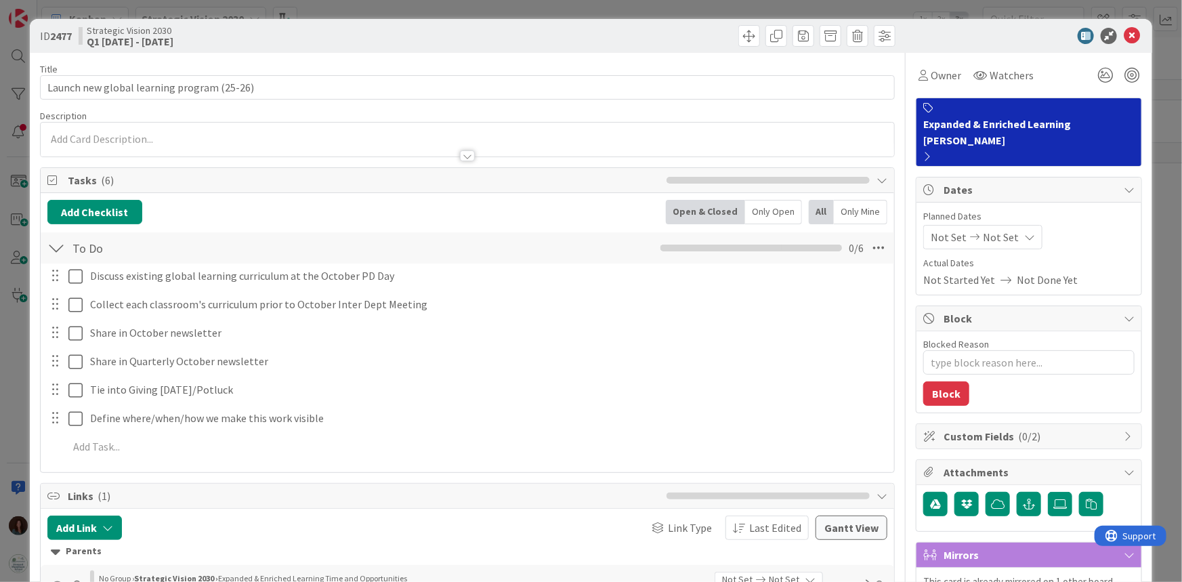
type textarea "x"
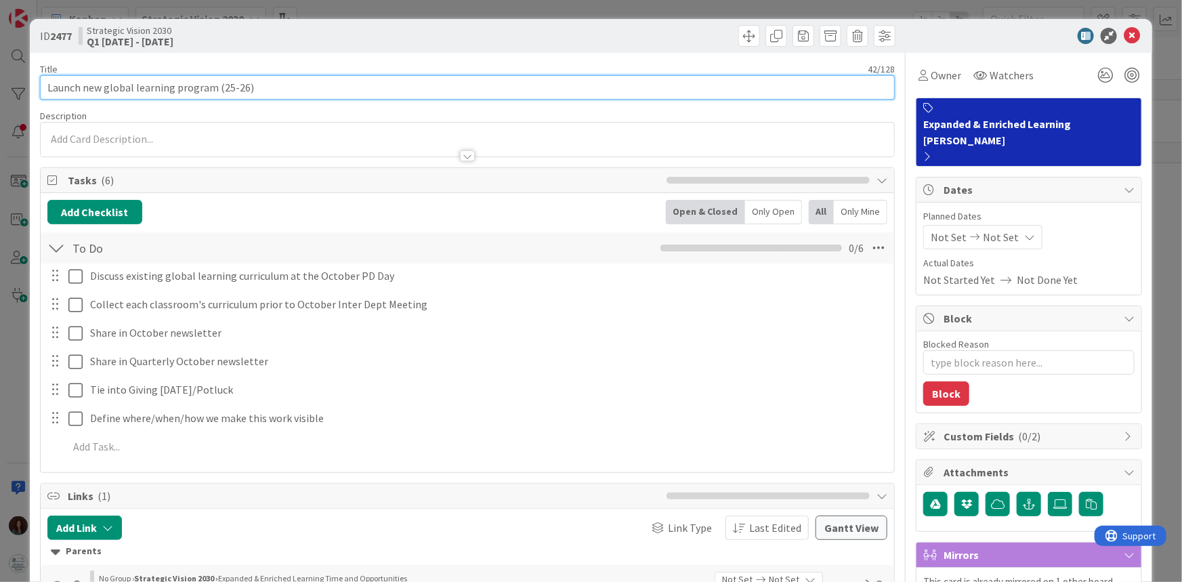
drag, startPoint x: 84, startPoint y: 85, endPoint x: 41, endPoint y: 217, distance: 139.4
click at [24, 83] on div "ID 2477 Strategic Vision 2030 Q1 [DATE] - [DATE] Title 42 / 128 Launch new glob…" at bounding box center [591, 291] width 1182 height 582
type input "new global learning program (25-26)"
type textarea "x"
type input "ew global learning program (25-26)"
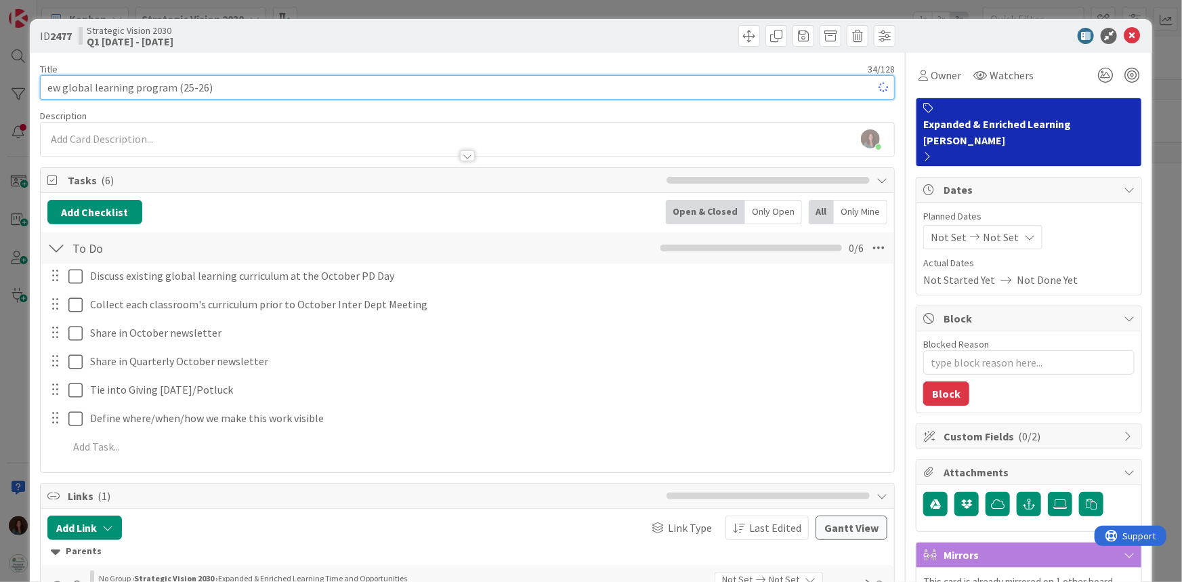
type textarea "x"
type input "lobal learning program (25-26)"
type textarea "x"
type input "Global learning program (25-26)"
type textarea "x"
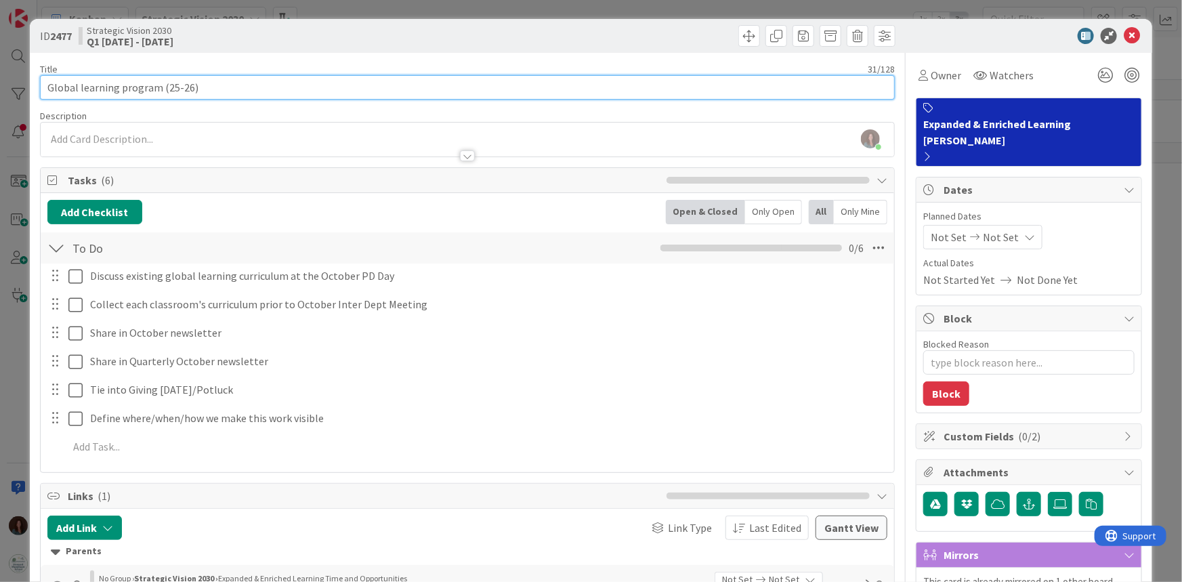
drag, startPoint x: 191, startPoint y: 81, endPoint x: 158, endPoint y: 82, distance: 32.5
click at [158, 82] on input "Global learning program (25-26)" at bounding box center [467, 87] width 855 height 24
type input "Global learning program (25-26)"
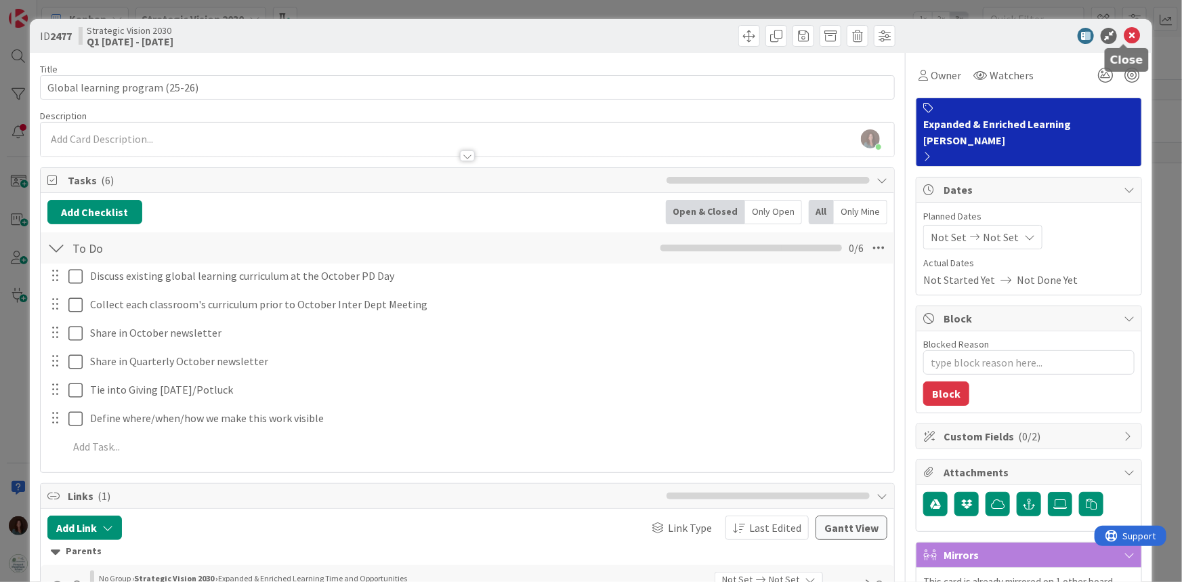
click at [1083, 32] on icon at bounding box center [1131, 36] width 16 height 16
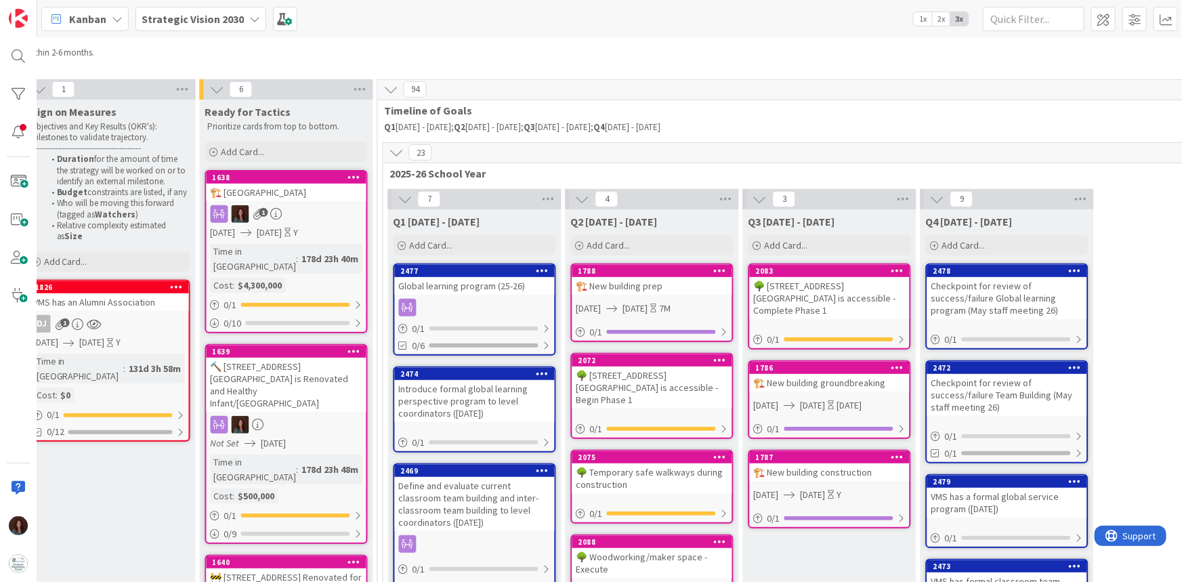
click at [473, 288] on div "Global learning program (25-26)" at bounding box center [475, 286] width 160 height 18
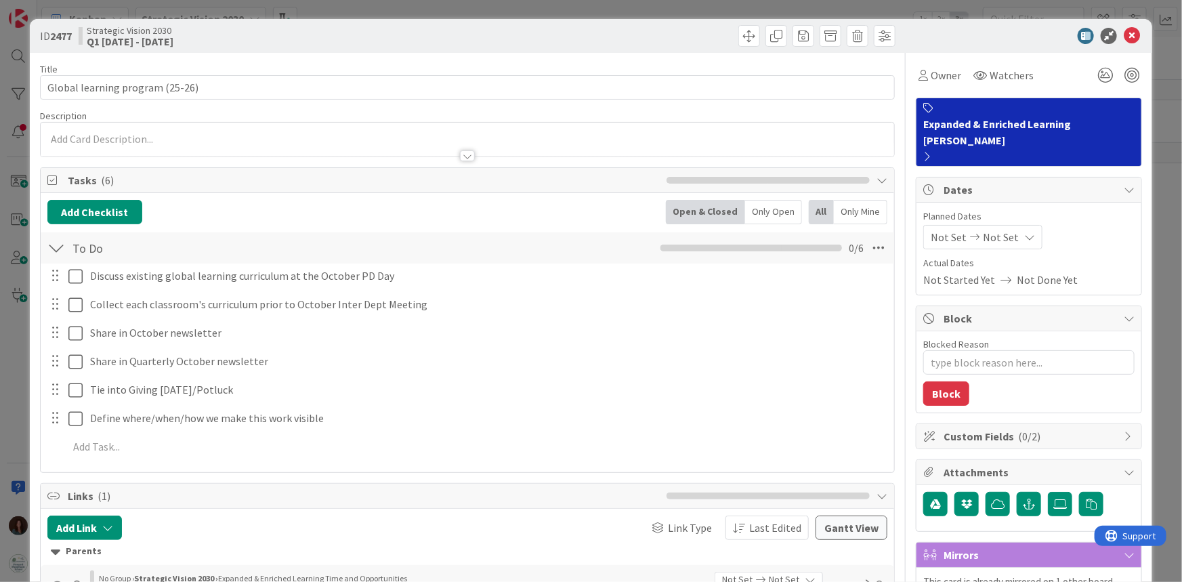
type textarea "x"
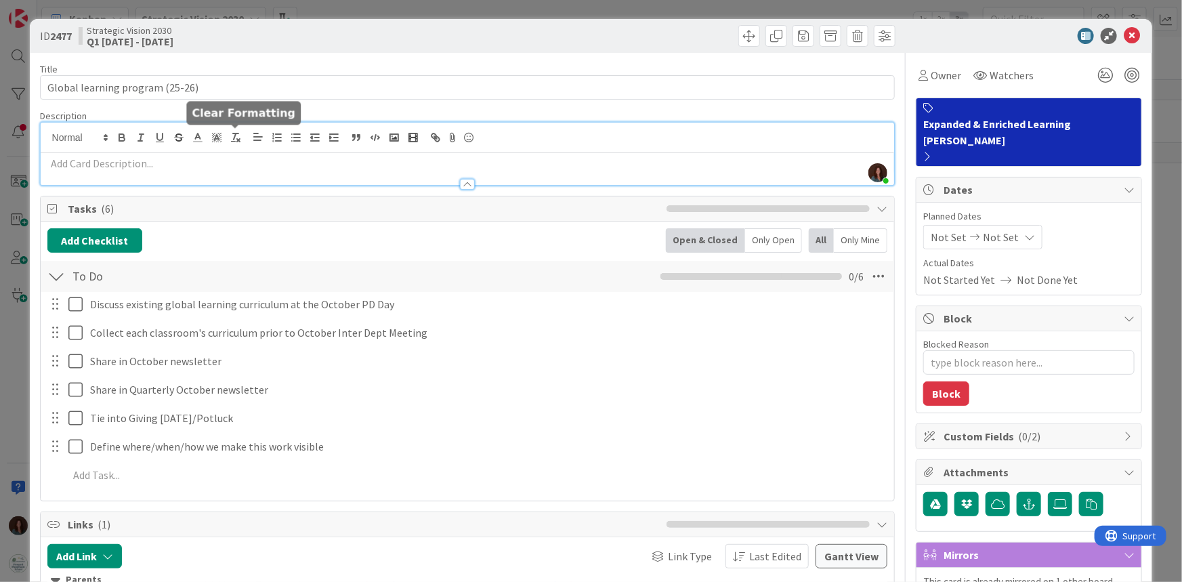
click at [244, 140] on div "[PERSON_NAME] just joined" at bounding box center [468, 154] width 854 height 62
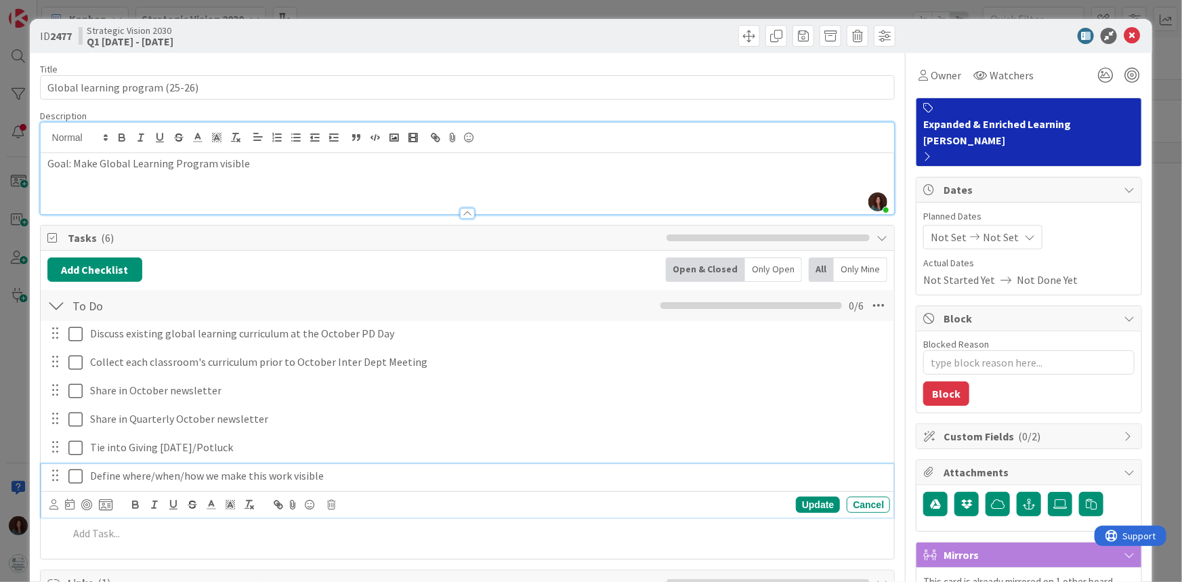
click at [347, 475] on p "Define where/when/how we make this work visible" at bounding box center [487, 476] width 794 height 16
click at [806, 495] on div "Update" at bounding box center [818, 504] width 44 height 16
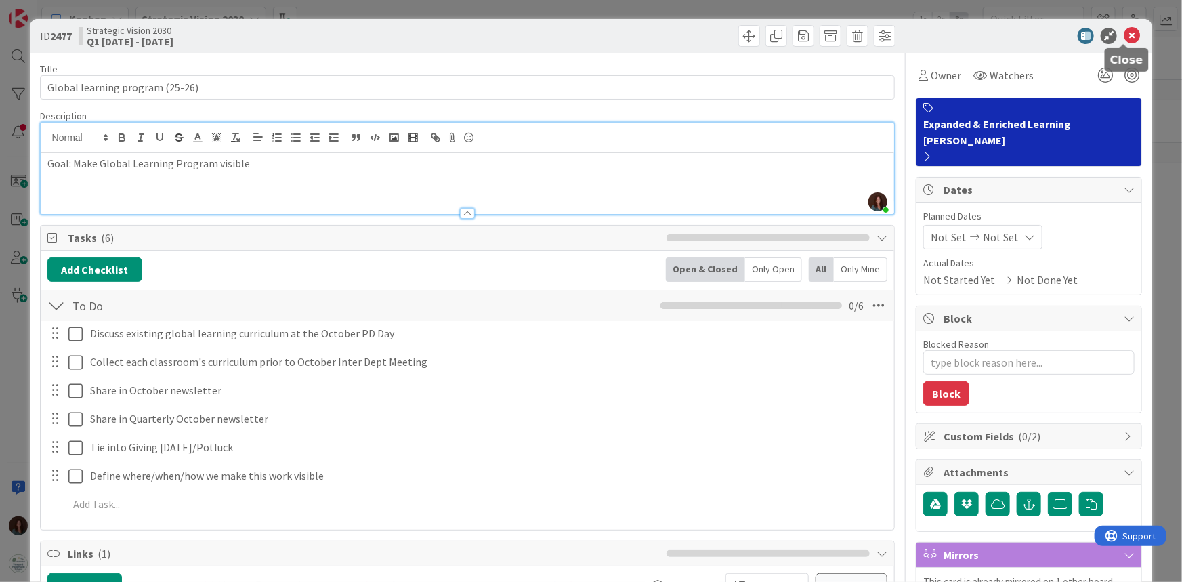
click at [1083, 37] on icon at bounding box center [1131, 36] width 16 height 16
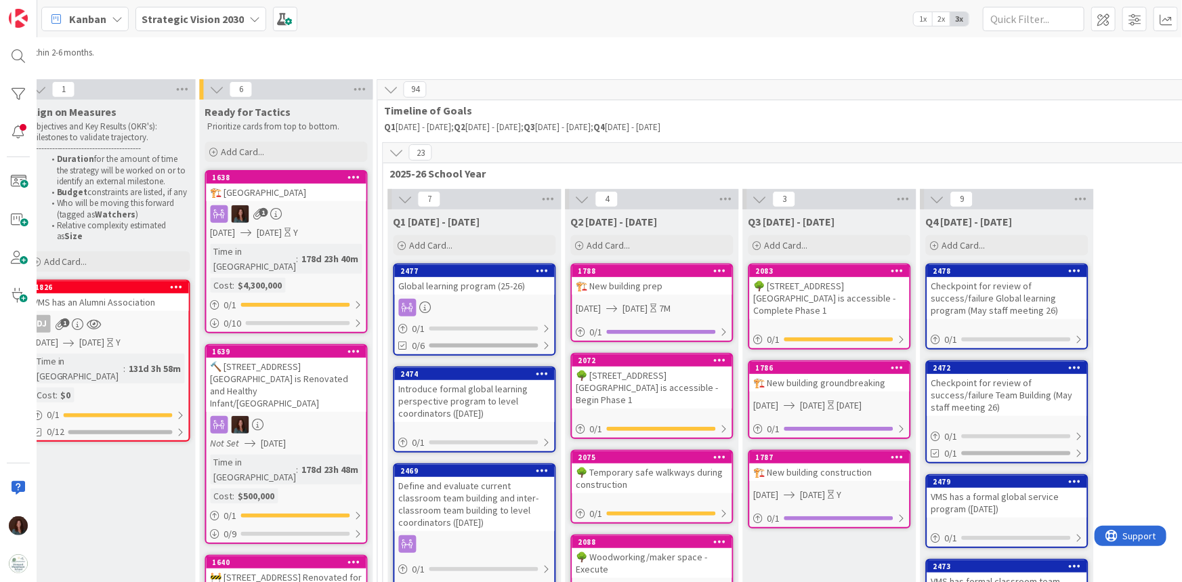
click at [502, 393] on div "Introduce formal global learning perspective program to level coordinators ([DA…" at bounding box center [475, 401] width 160 height 42
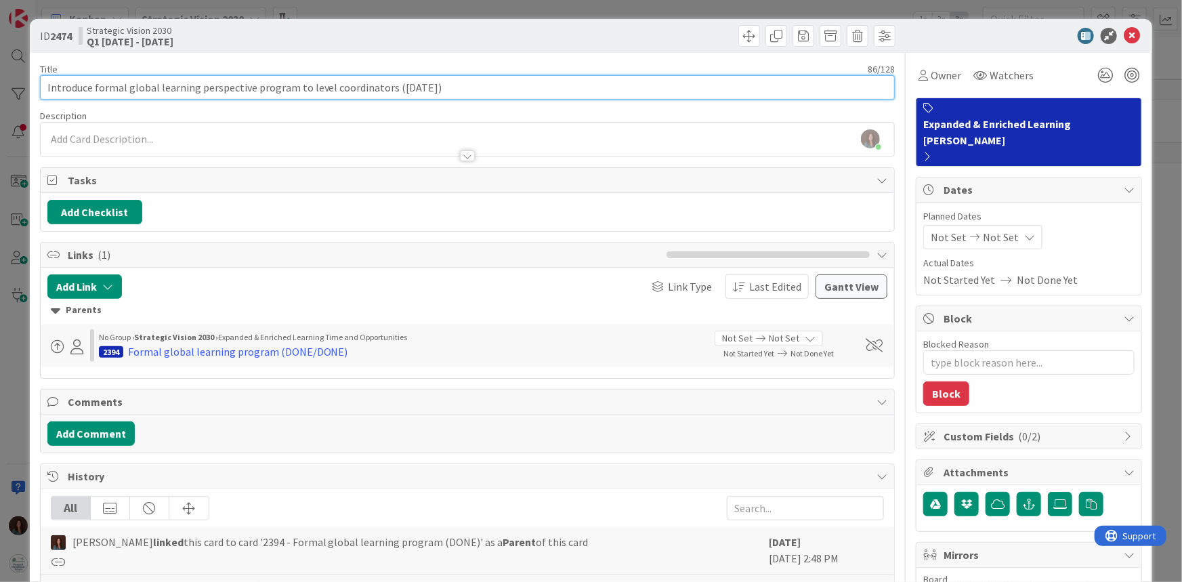
click at [313, 85] on input "Introduce formal global learning perspective program to level coordinators ([DA…" at bounding box center [467, 87] width 855 height 24
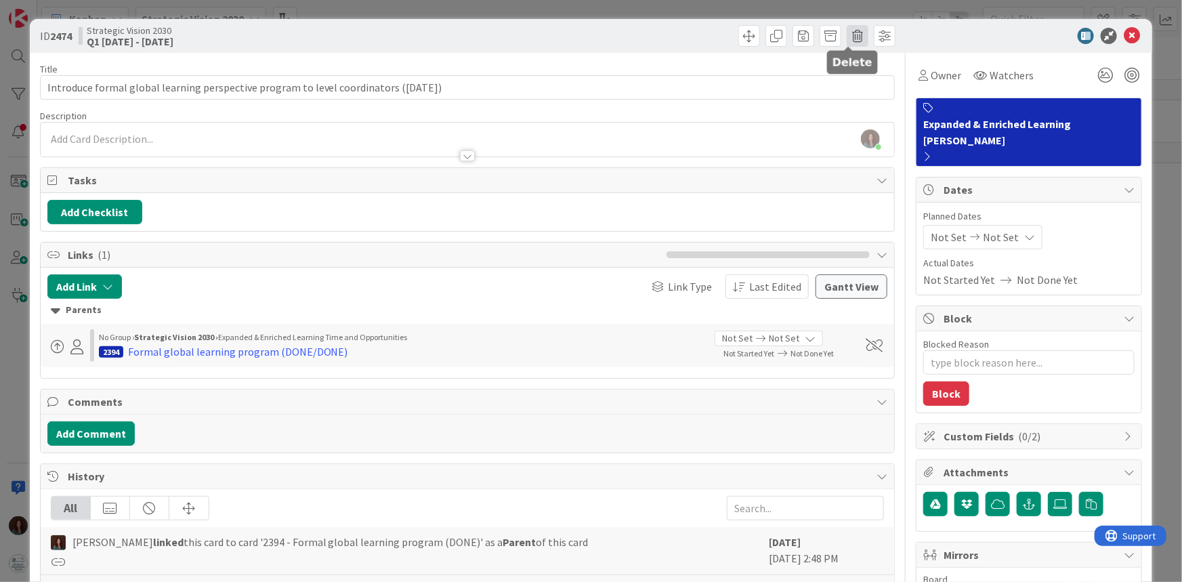
click at [846, 40] on span at bounding box center [857, 36] width 22 height 22
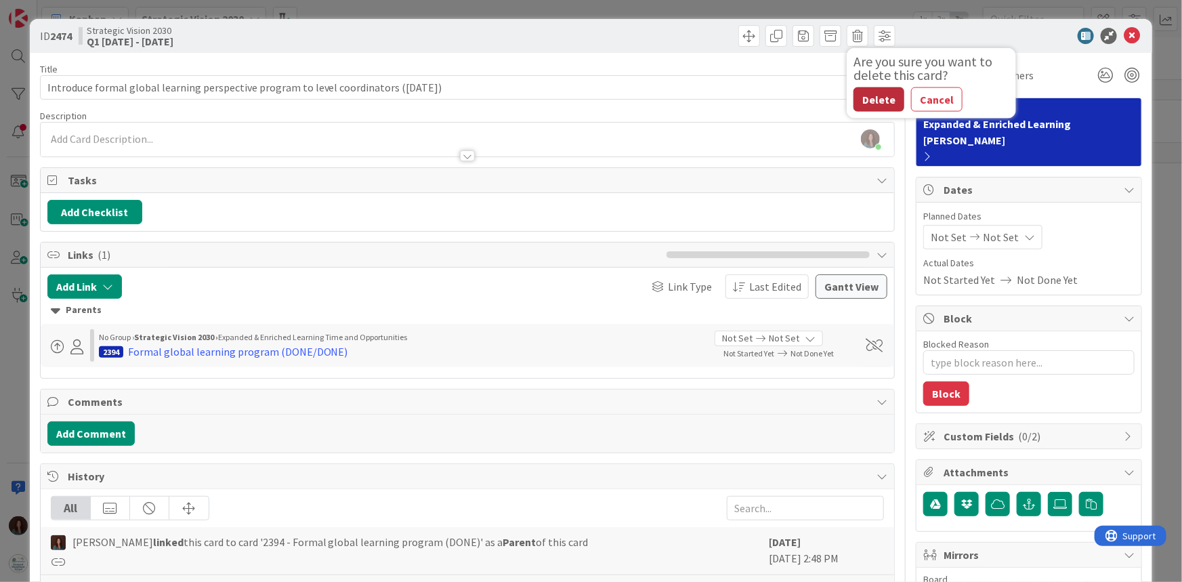
click at [862, 104] on button "Delete" at bounding box center [878, 99] width 51 height 24
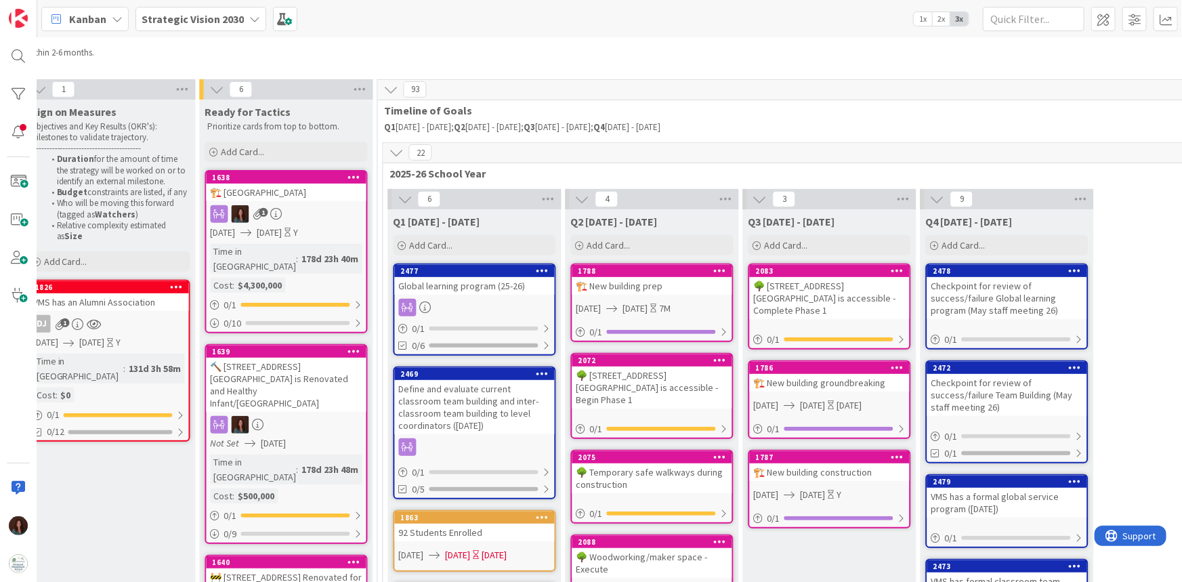
click at [465, 279] on div "Global learning program (25-26)" at bounding box center [475, 286] width 160 height 18
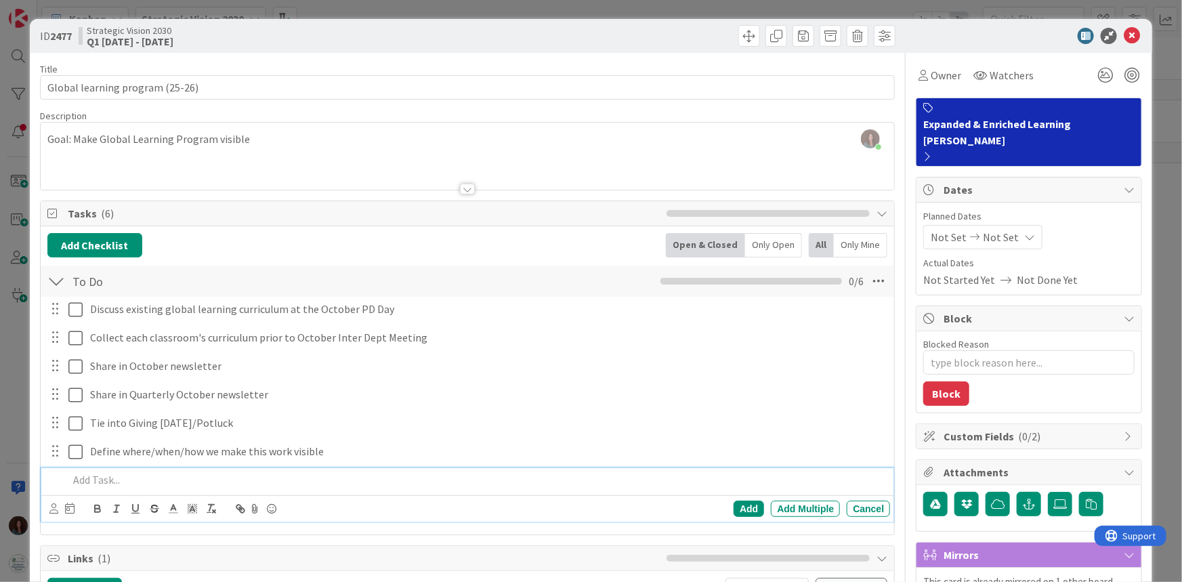
click at [131, 486] on p at bounding box center [476, 480] width 817 height 16
click at [735, 495] on div "Add" at bounding box center [748, 508] width 30 height 16
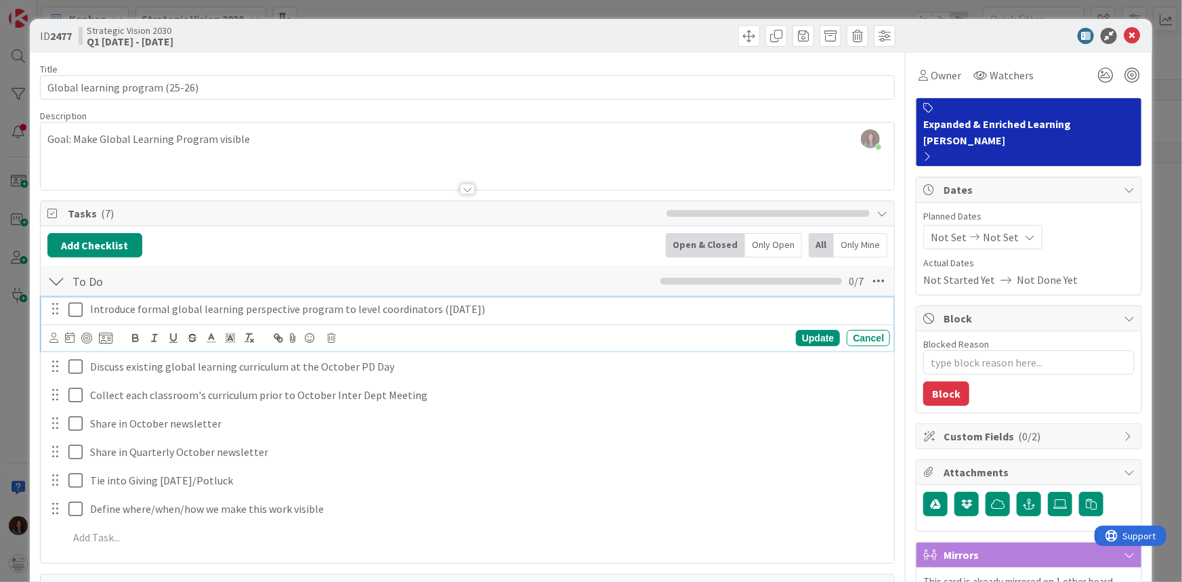
click at [73, 302] on icon at bounding box center [75, 309] width 14 height 16
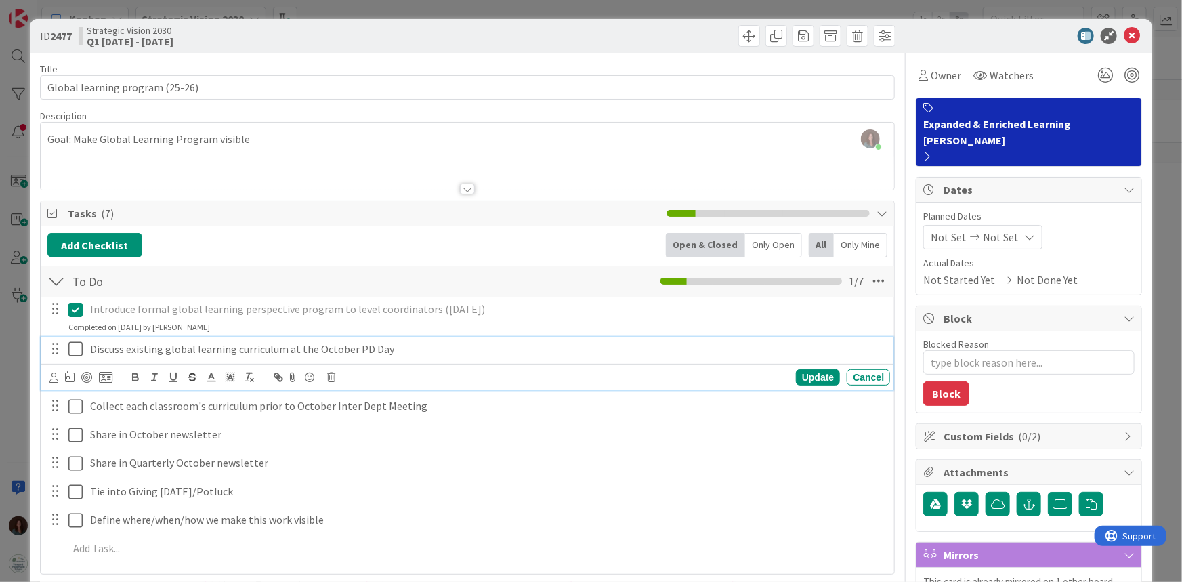
click at [433, 351] on p "Discuss existing global learning curriculum at the October PD Day" at bounding box center [487, 349] width 794 height 16
click at [433, 352] on p "Discuss existing global learning curriculum at the October PD Day" at bounding box center [487, 349] width 794 height 16
copy p "Discuss existing global learning curriculum at the October PD Day"
click at [331, 376] on icon at bounding box center [332, 376] width 8 height 9
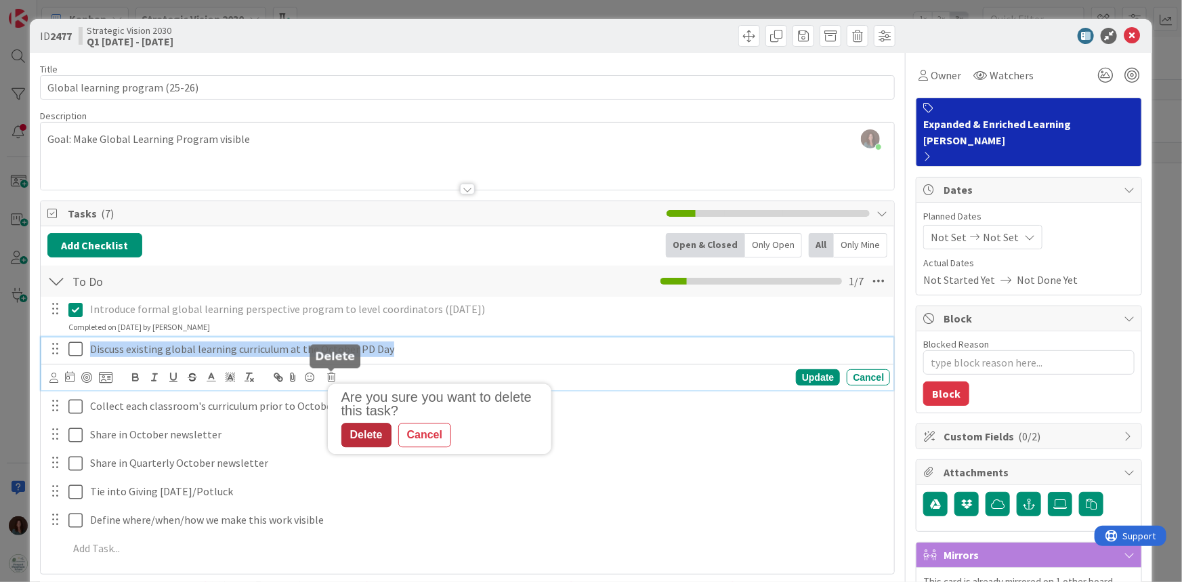
click at [368, 433] on div "Delete" at bounding box center [366, 435] width 50 height 24
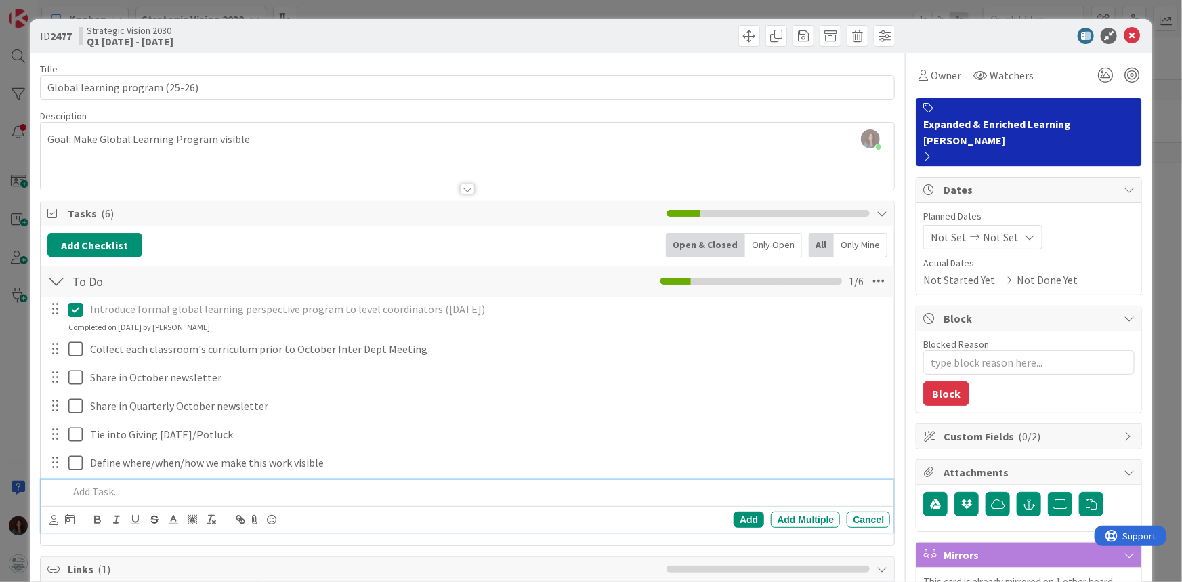
click at [143, 491] on p at bounding box center [476, 491] width 817 height 16
click at [737, 495] on div "Add" at bounding box center [748, 519] width 30 height 16
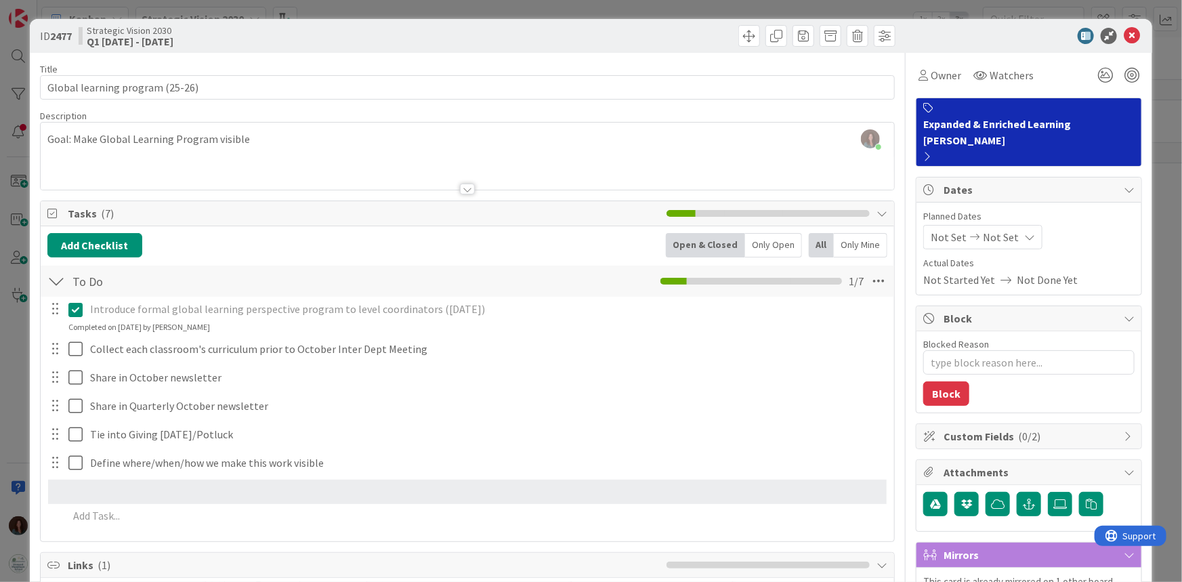
scroll to position [3, 0]
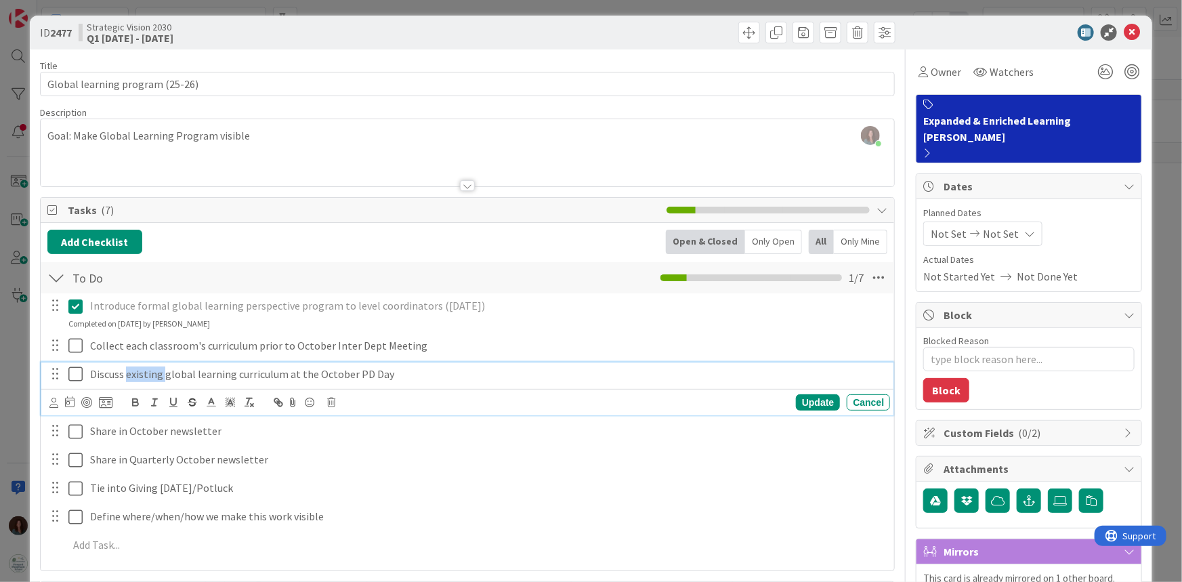
drag, startPoint x: 163, startPoint y: 372, endPoint x: 126, endPoint y: 370, distance: 37.3
click at [126, 370] on p "Discuss existing global learning curriculum at the October PD Day" at bounding box center [487, 374] width 794 height 16
drag, startPoint x: 284, startPoint y: 371, endPoint x: 446, endPoint y: 495, distance: 203.3
click at [125, 373] on p "Discuss existing global learning curriculum at the October PD Day" at bounding box center [487, 374] width 794 height 16
click at [819, 402] on div "Update" at bounding box center [818, 402] width 44 height 16
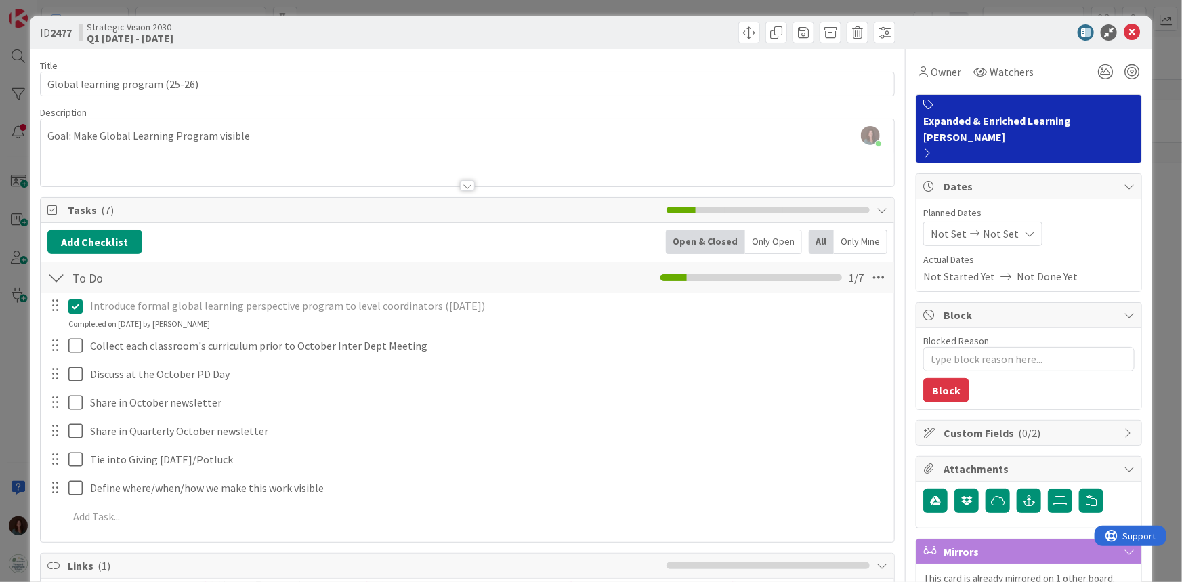
type textarea "x"
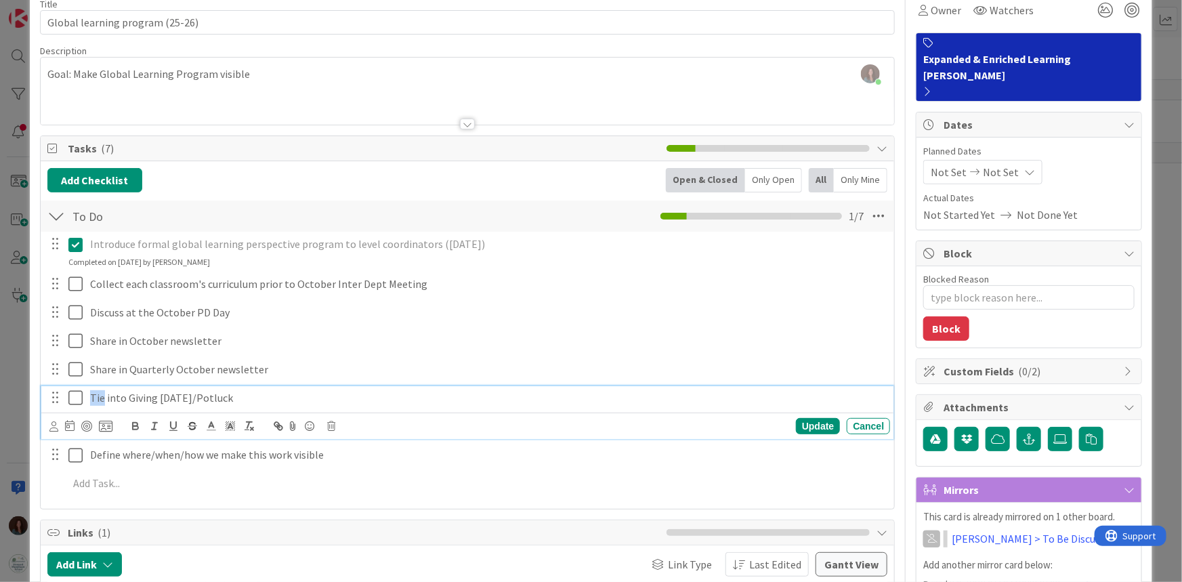
drag, startPoint x: 104, startPoint y: 397, endPoint x: 49, endPoint y: 395, distance: 54.9
click at [49, 395] on div "Tie into Giving [DATE]/Potluck" at bounding box center [469, 398] width 844 height 24
click at [806, 425] on div "Update" at bounding box center [818, 426] width 44 height 16
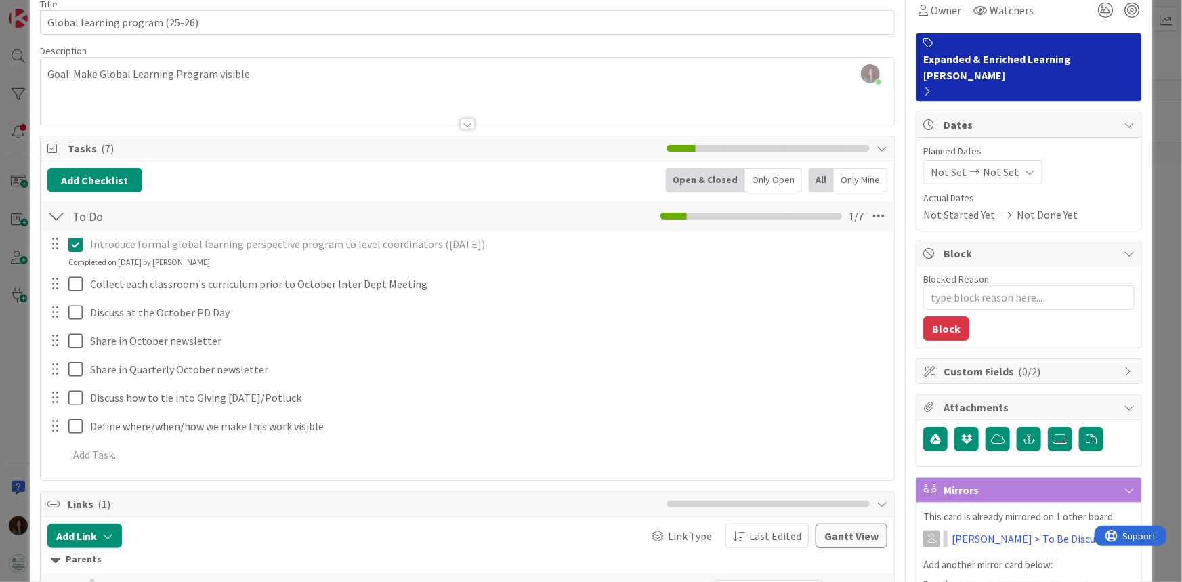
type textarea "x"
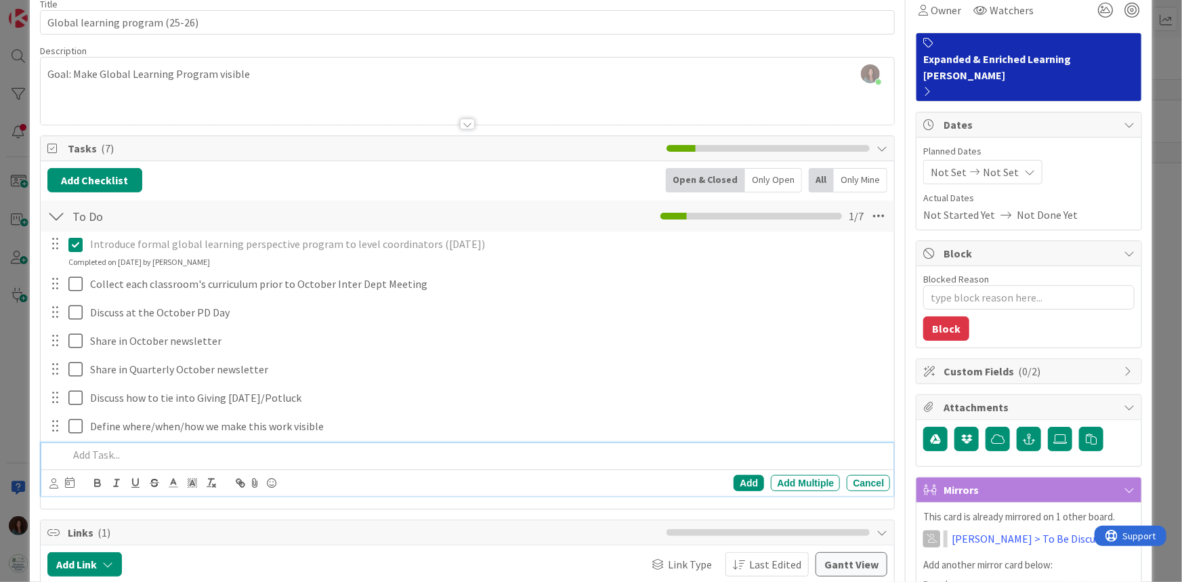
click at [288, 454] on p at bounding box center [476, 455] width 817 height 16
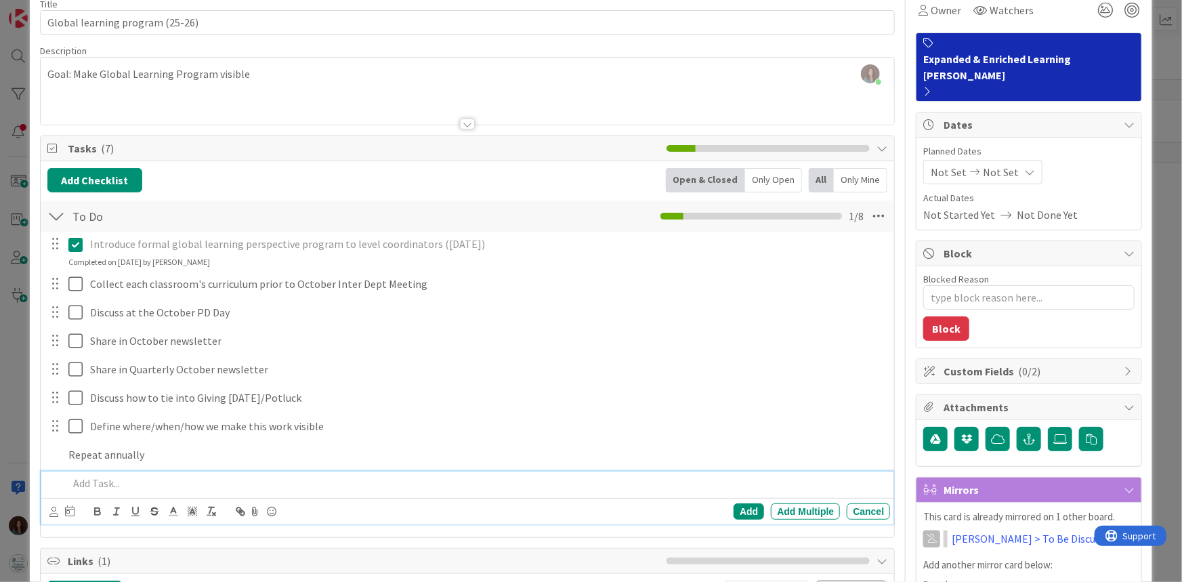
scroll to position [93, 0]
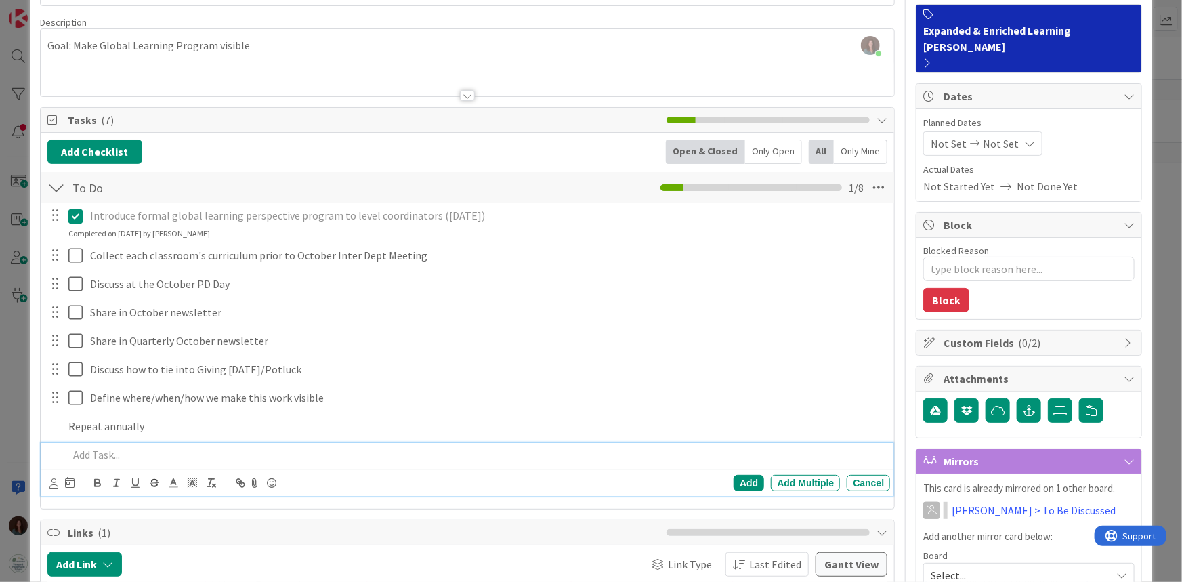
type textarea "x"
click at [874, 481] on div "Cancel" at bounding box center [867, 483] width 43 height 16
